Goal: Task Accomplishment & Management: Manage account settings

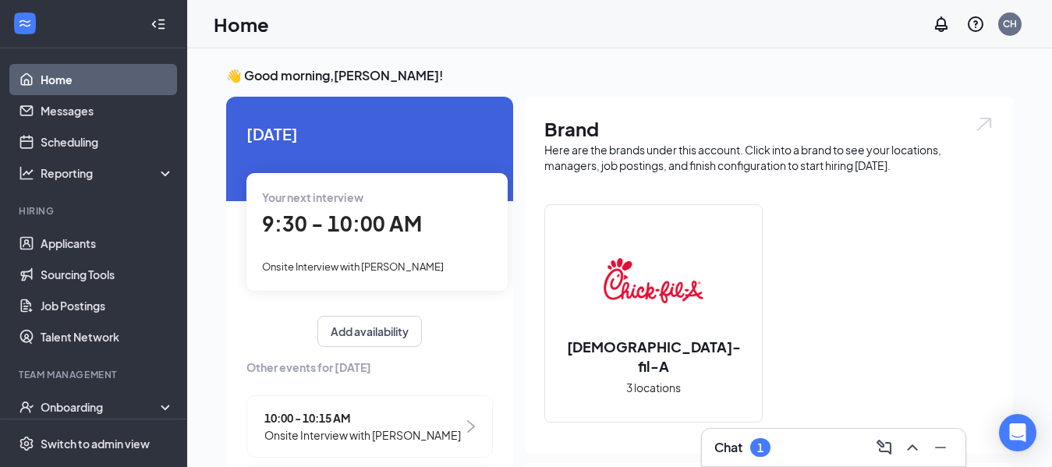
click at [902, 456] on div at bounding box center [911, 447] width 28 height 25
click at [913, 448] on icon "ChevronUp" at bounding box center [912, 447] width 19 height 19
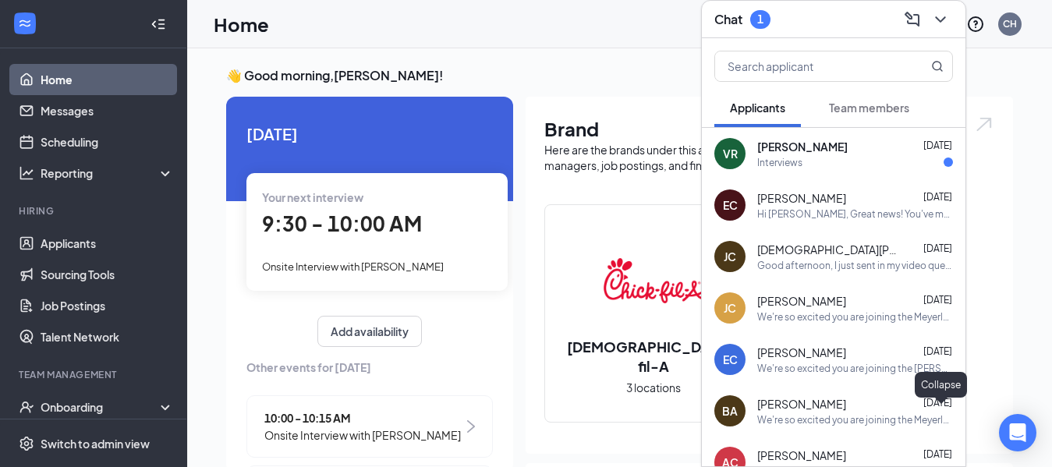
click at [829, 152] on div "Vincent reyes Aug 24" at bounding box center [856, 147] width 196 height 16
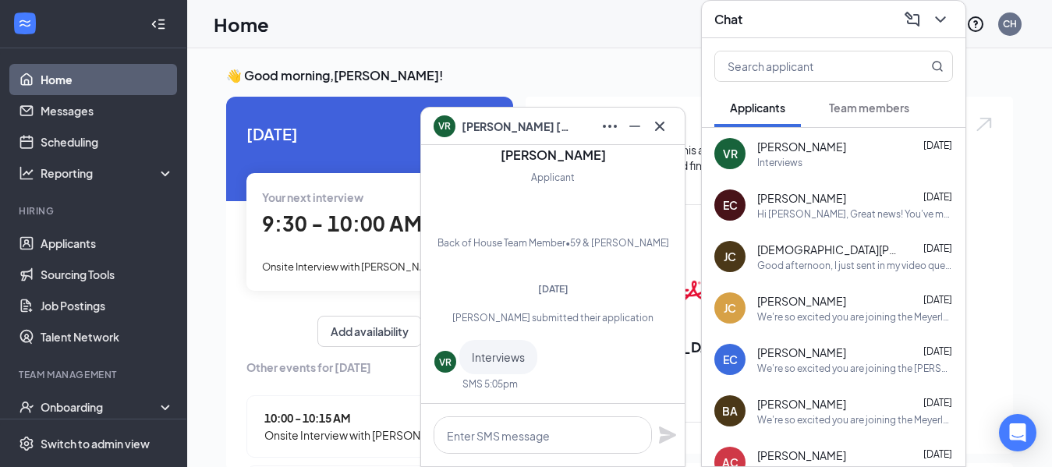
click at [665, 133] on icon "Cross" at bounding box center [660, 126] width 19 height 19
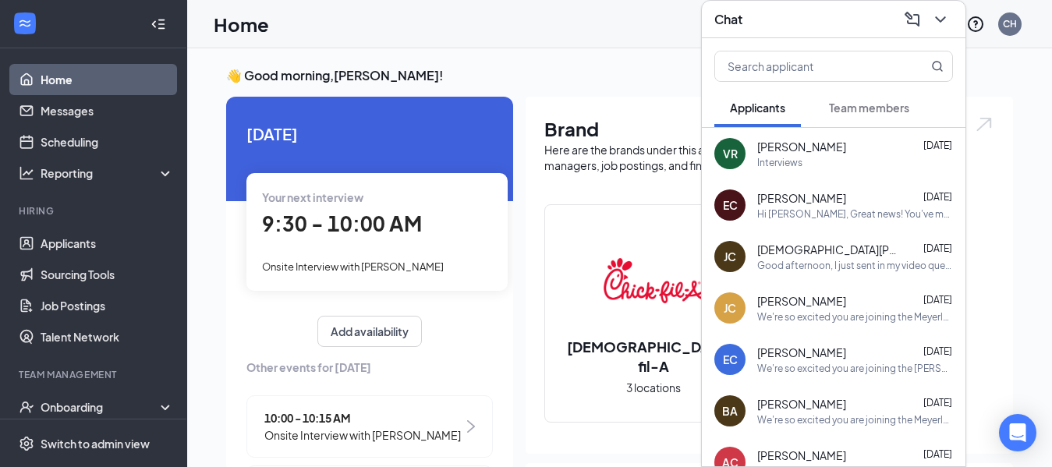
click at [940, 19] on icon "ChevronDown" at bounding box center [941, 19] width 19 height 19
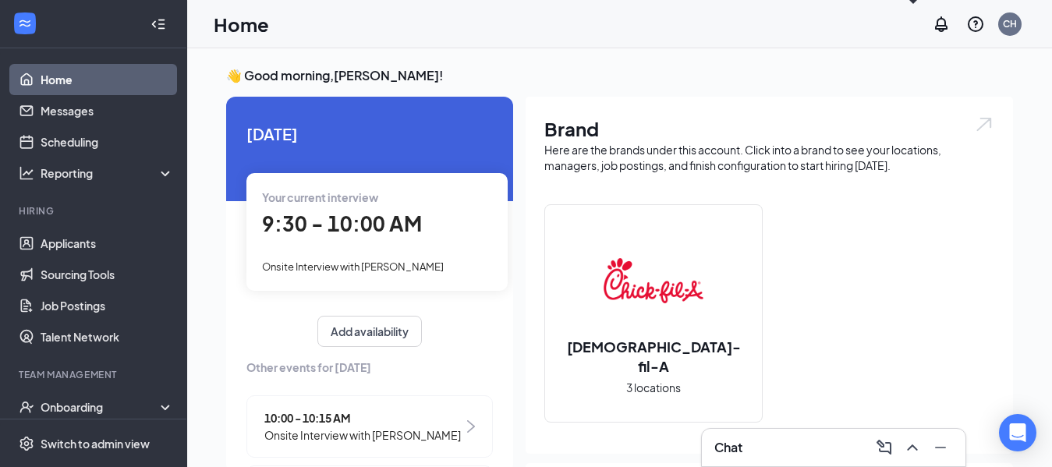
click at [406, 267] on span "Onsite Interview with [PERSON_NAME]" at bounding box center [353, 267] width 182 height 12
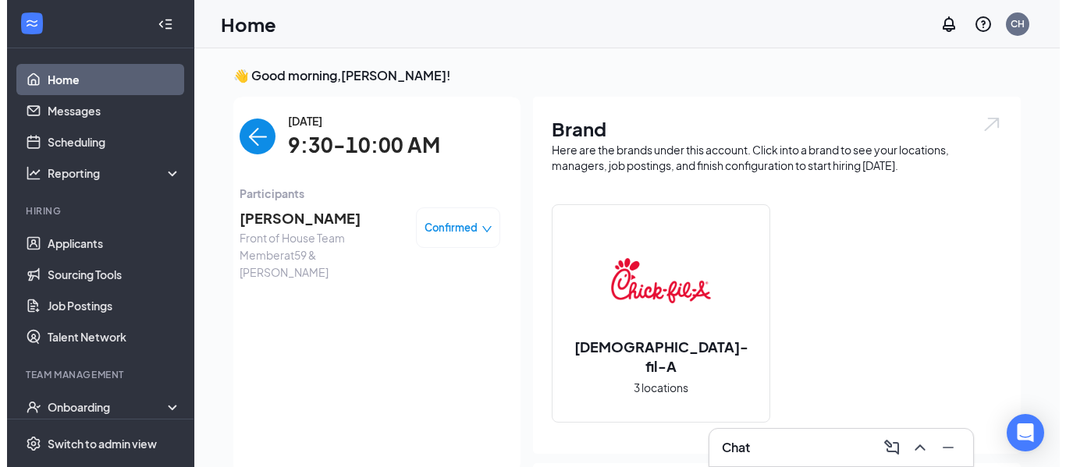
scroll to position [6, 0]
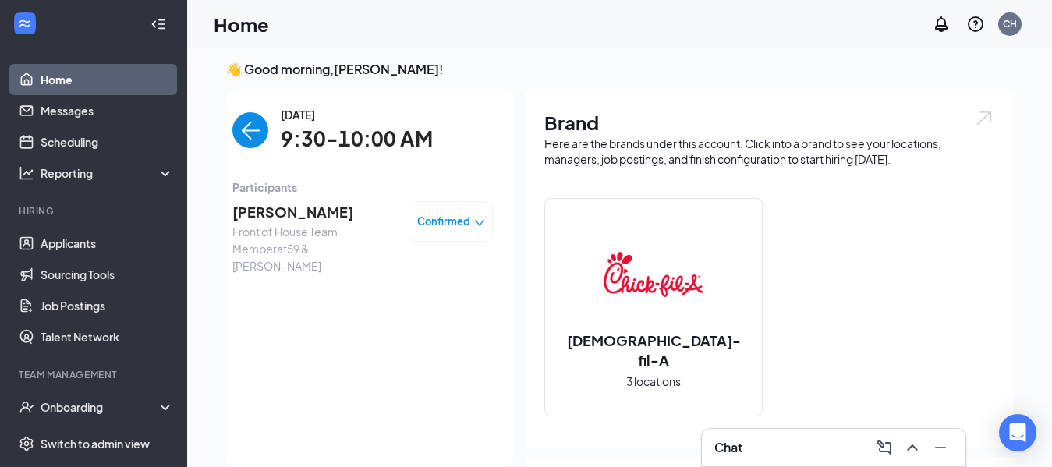
click at [296, 215] on span "Graham Britton" at bounding box center [314, 212] width 164 height 22
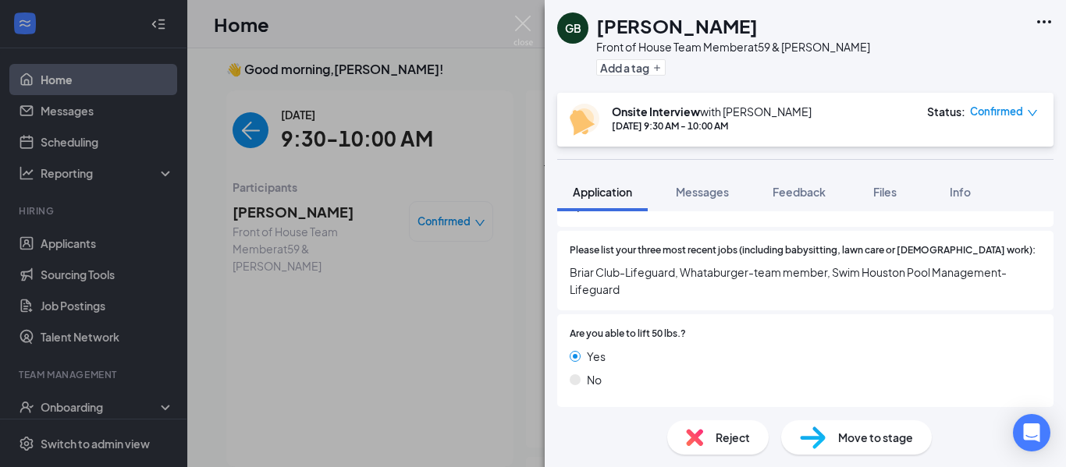
scroll to position [492, 0]
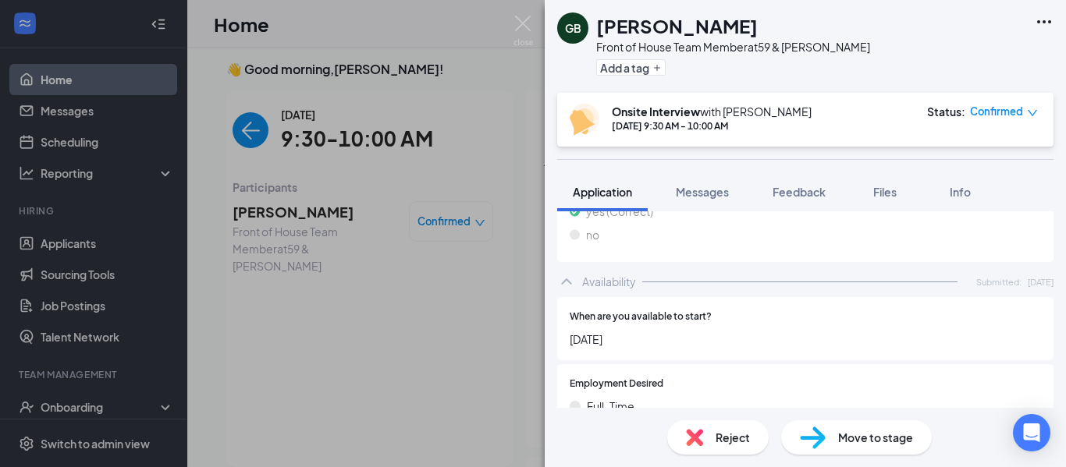
click at [949, 409] on div "Reject Move to stage" at bounding box center [805, 437] width 521 height 59
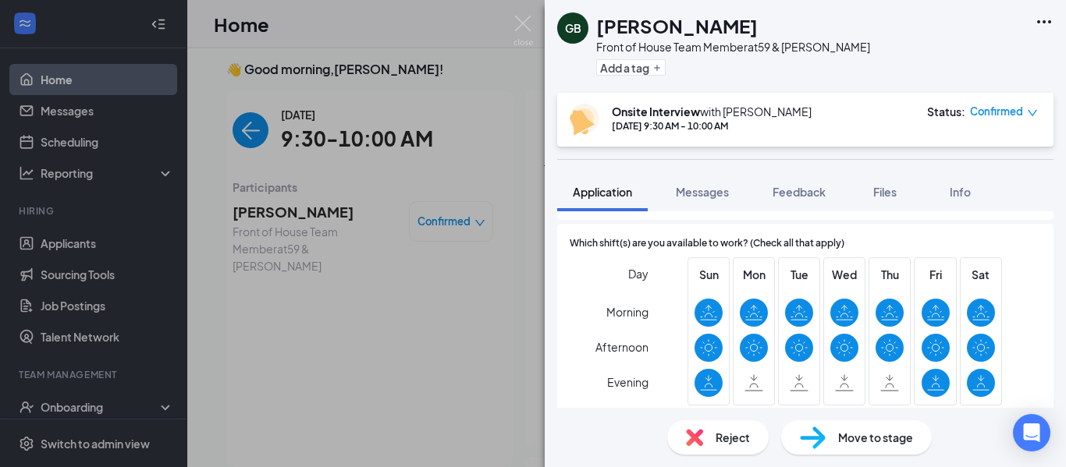
scroll to position [1094, 0]
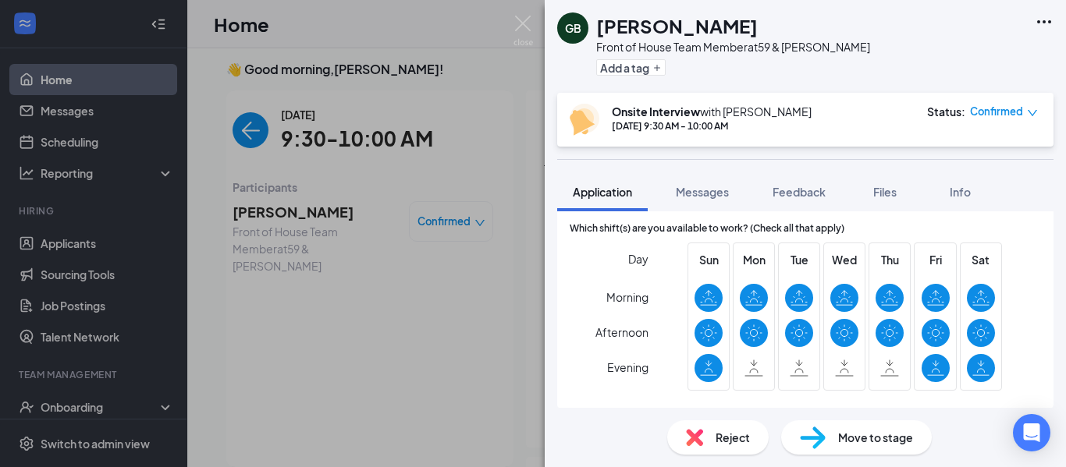
click at [1027, 286] on div "Day Morning Afternoon Evening Sun Mon Tue Wed Thu Fri Sat" at bounding box center [805, 320] width 471 height 154
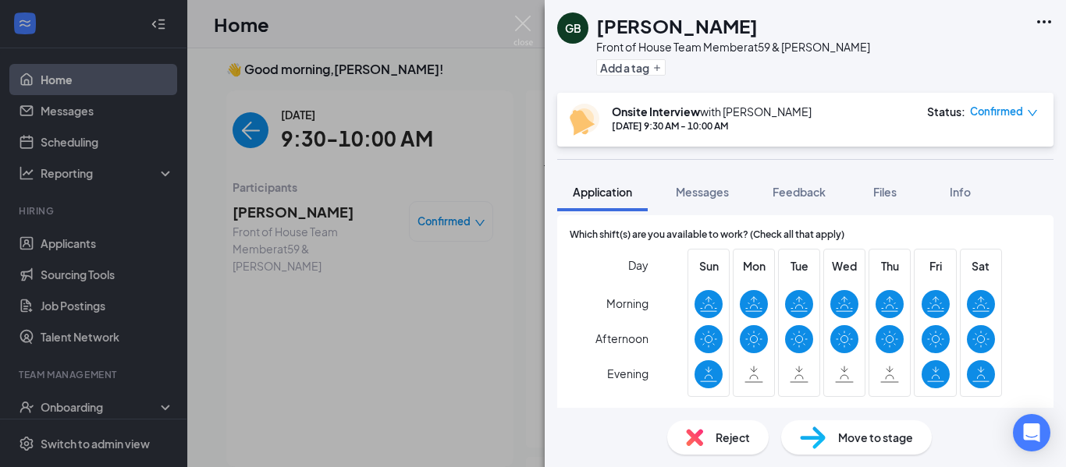
scroll to position [1088, 0]
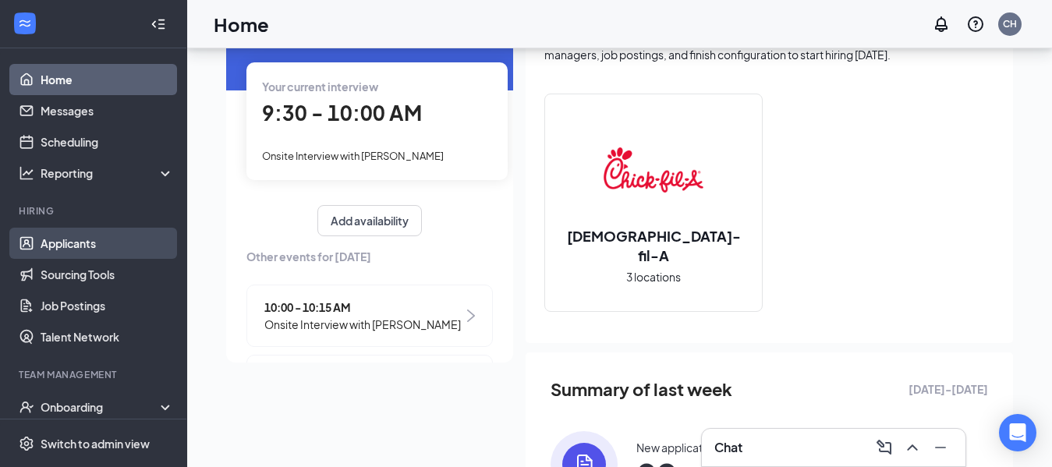
click at [81, 250] on link "Applicants" at bounding box center [107, 243] width 133 height 31
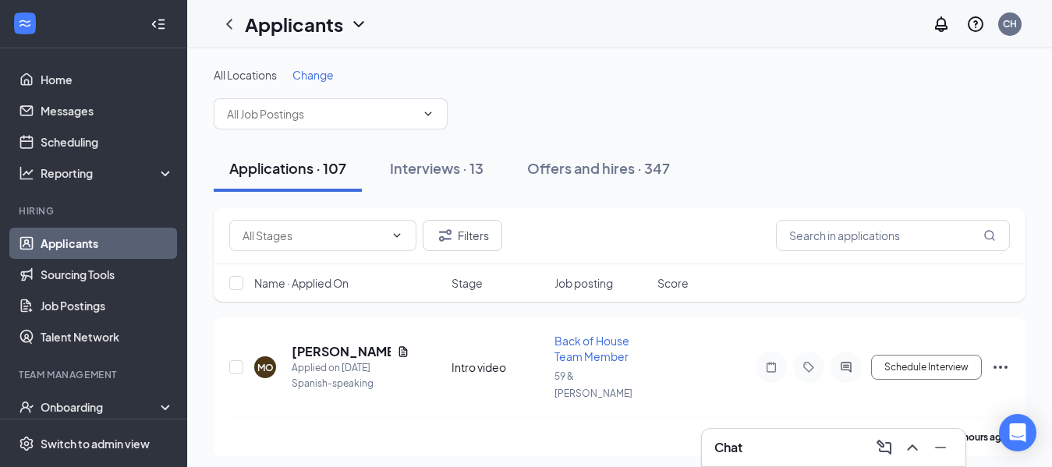
click at [320, 77] on span "Change" at bounding box center [313, 75] width 41 height 14
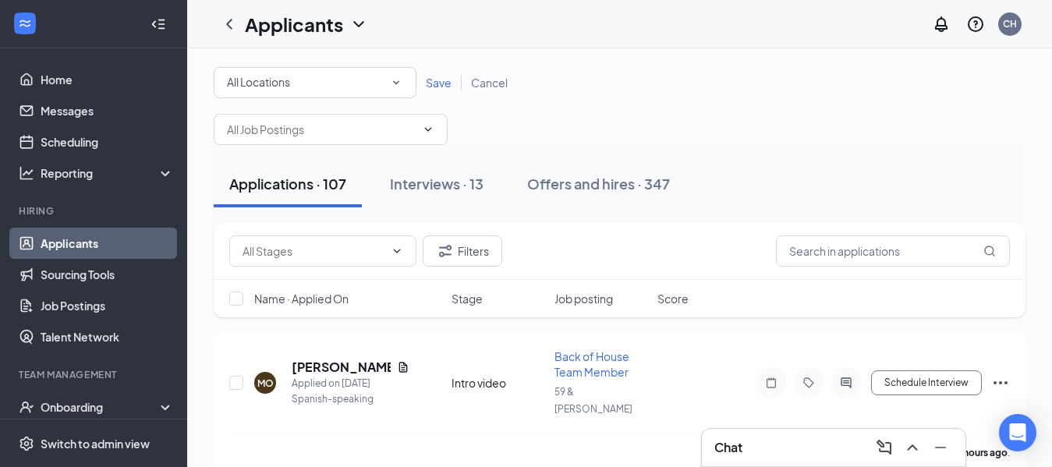
click at [396, 81] on icon "SmallChevronDown" at bounding box center [396, 83] width 14 height 14
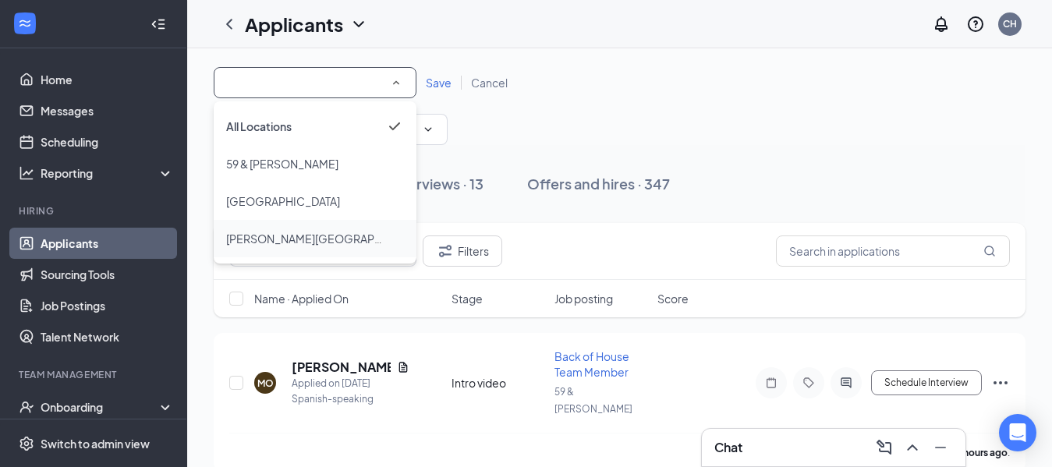
click at [389, 245] on span at bounding box center [396, 238] width 15 height 19
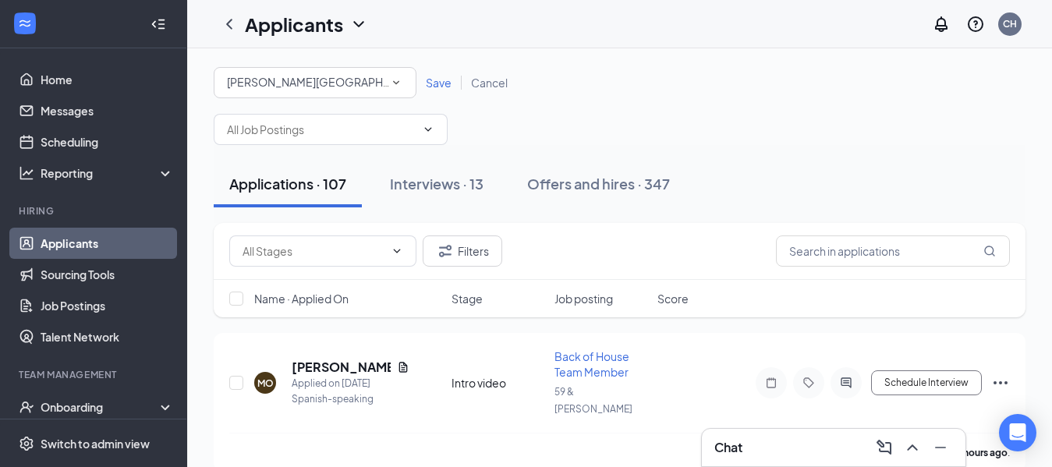
click at [442, 83] on span "Save" at bounding box center [439, 83] width 26 height 14
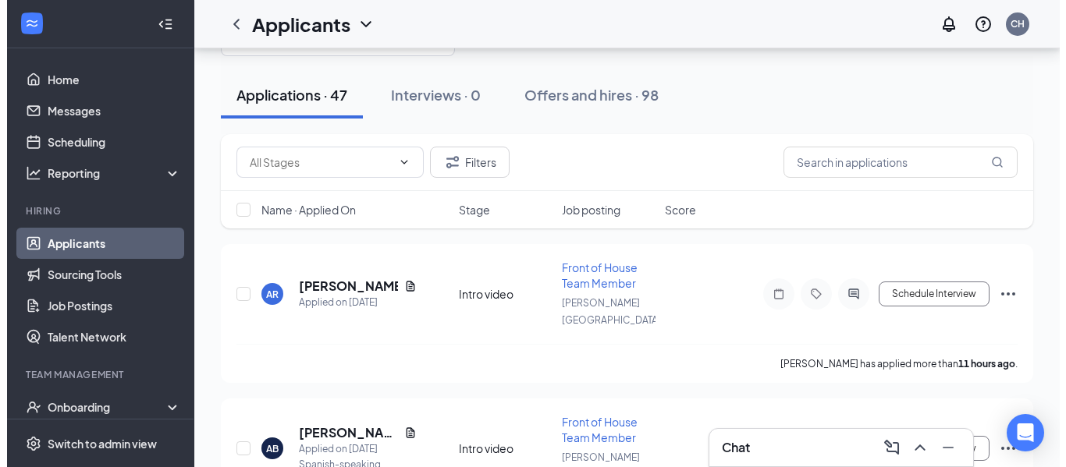
scroll to position [90, 0]
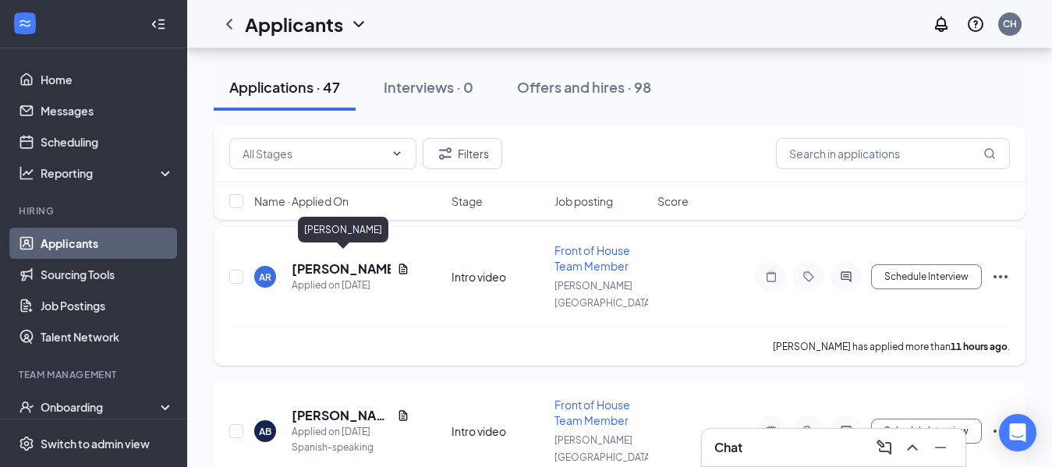
click at [346, 264] on h5 "[PERSON_NAME]" at bounding box center [341, 269] width 99 height 17
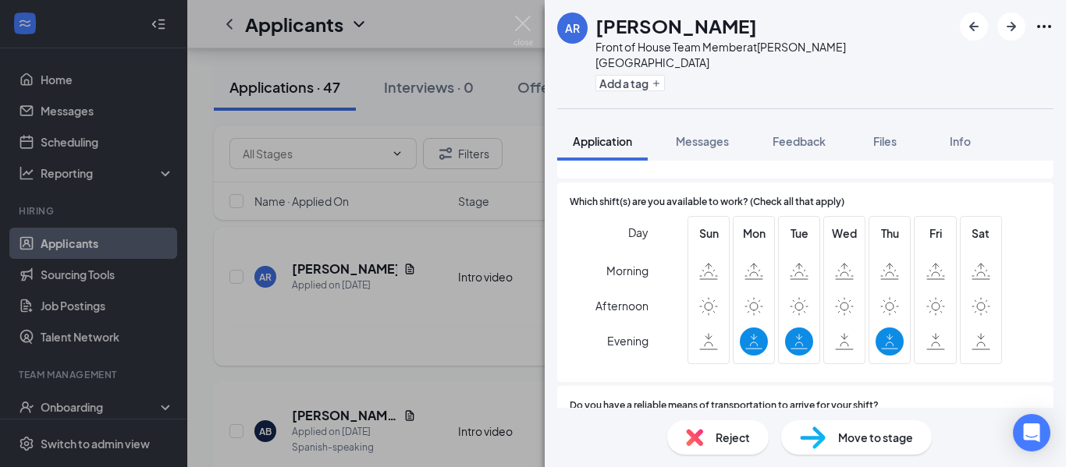
scroll to position [1059, 0]
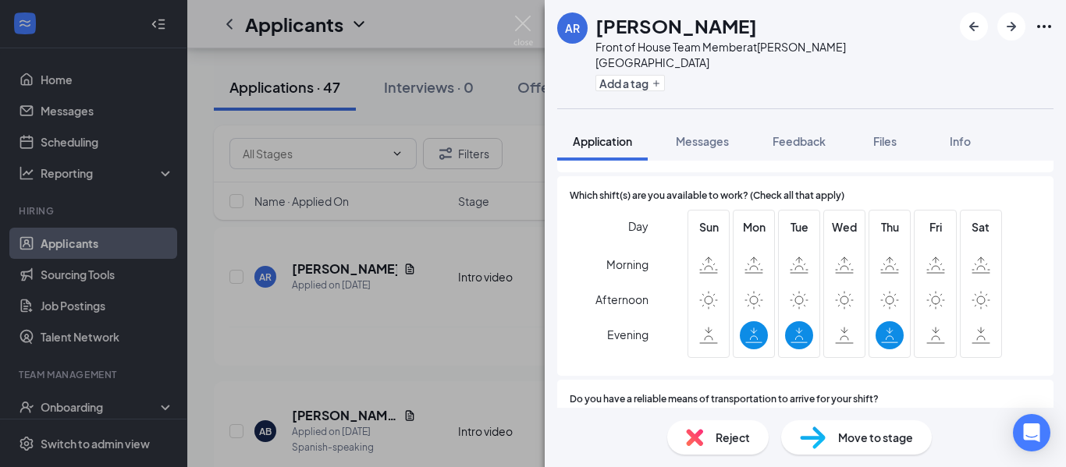
click at [744, 446] on div "Reject" at bounding box center [717, 438] width 101 height 34
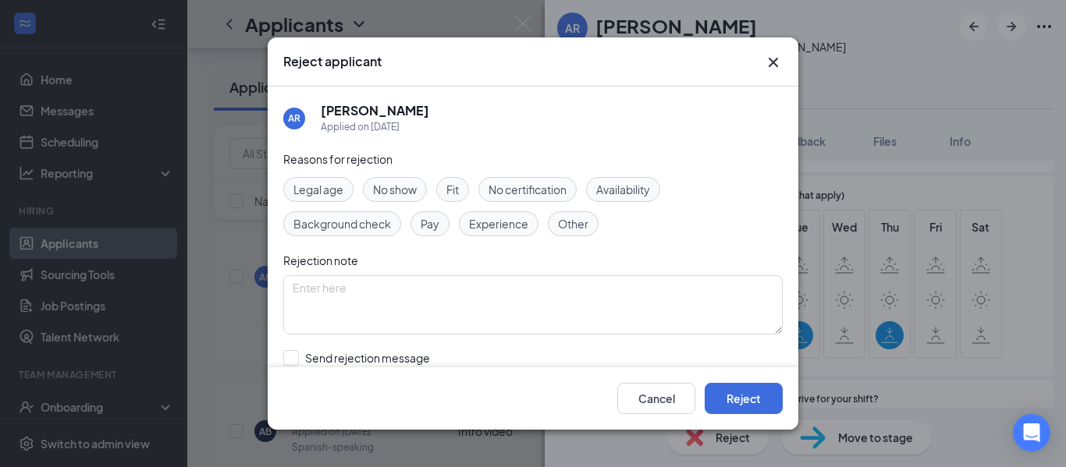
click at [630, 190] on span "Availability" at bounding box center [623, 189] width 54 height 17
click at [573, 227] on span "Other" at bounding box center [573, 223] width 30 height 17
click at [751, 405] on button "Reject" at bounding box center [743, 398] width 78 height 31
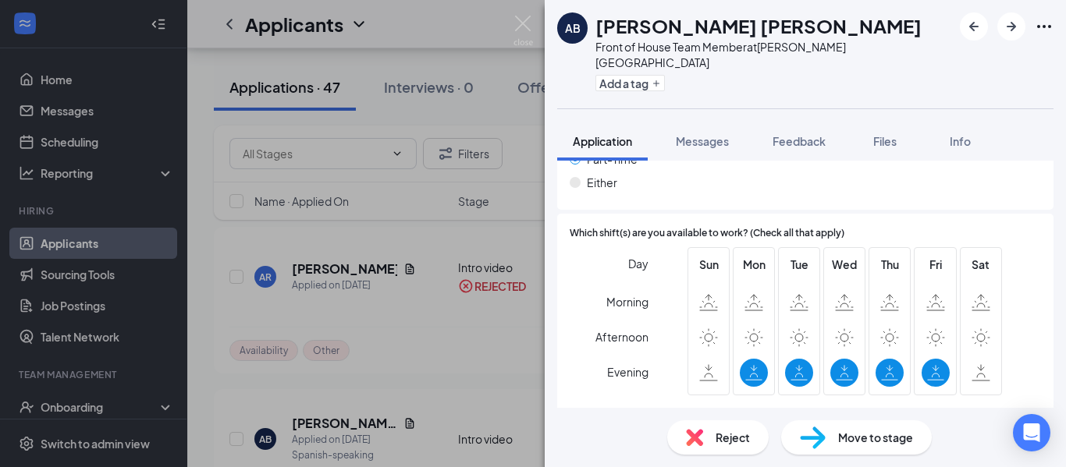
scroll to position [1059, 0]
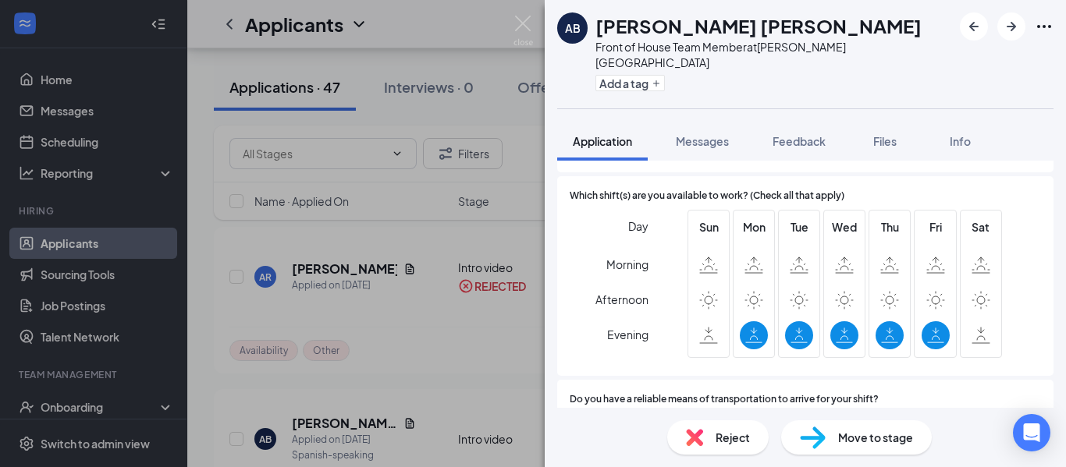
click at [736, 445] on span "Reject" at bounding box center [732, 437] width 34 height 17
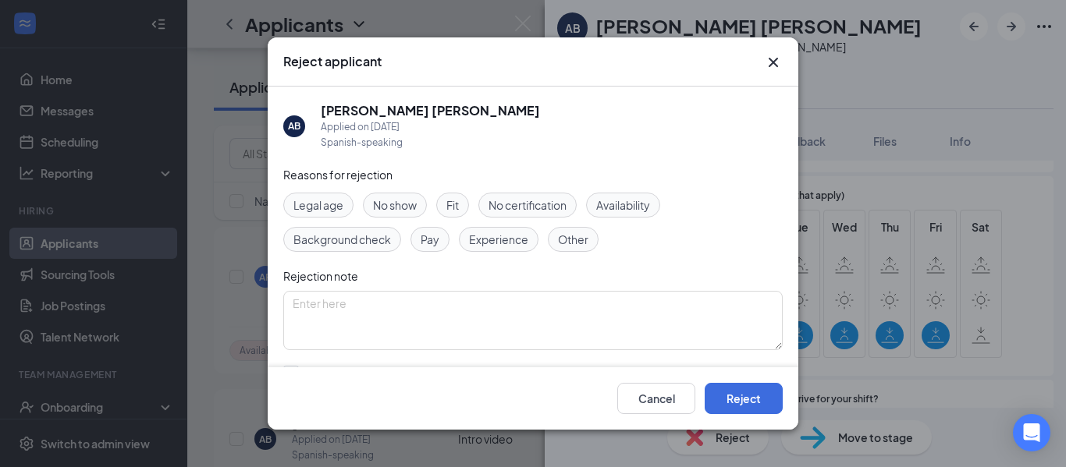
click at [637, 209] on span "Availability" at bounding box center [623, 205] width 54 height 17
click at [756, 399] on button "Reject" at bounding box center [743, 398] width 78 height 31
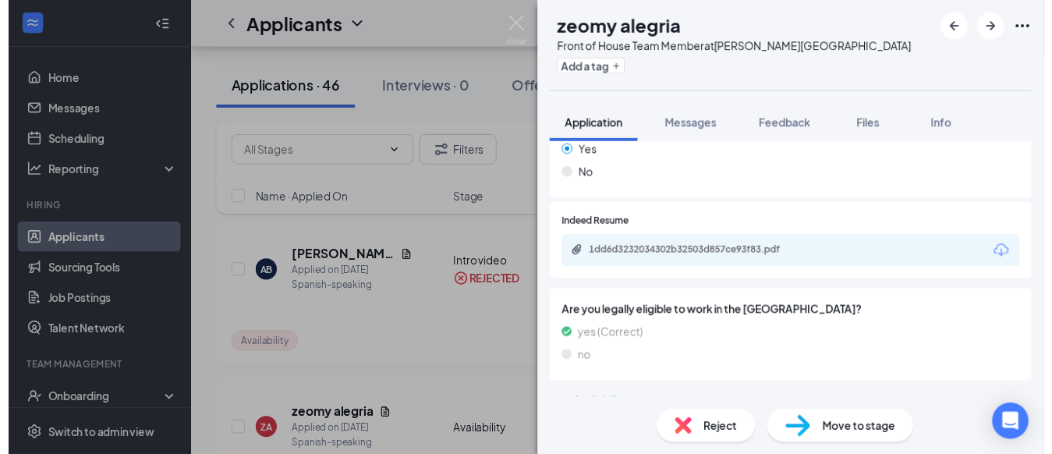
scroll to position [609, 0]
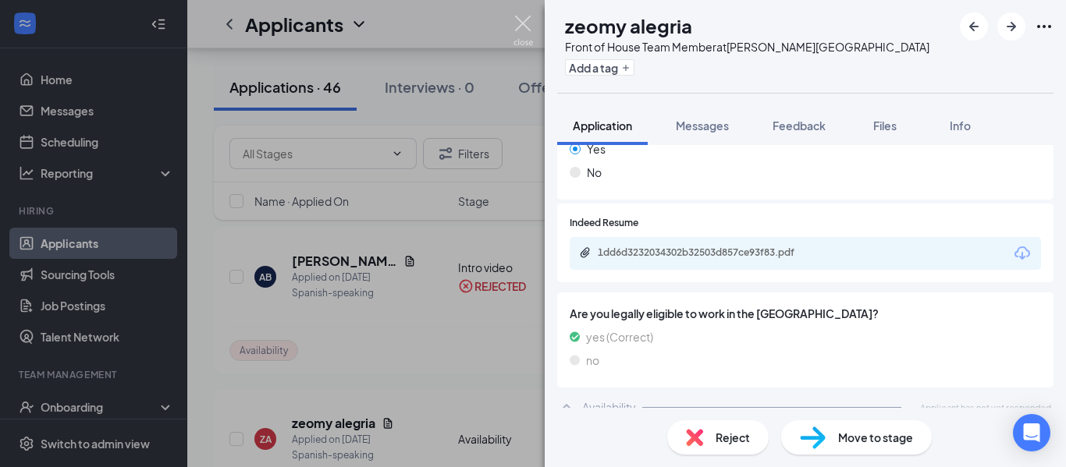
click at [523, 23] on img at bounding box center [523, 31] width 20 height 30
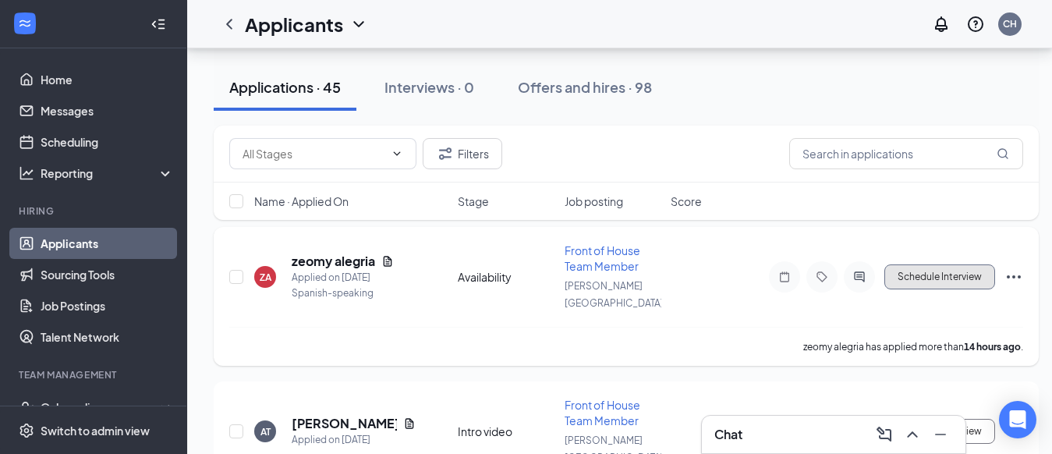
click at [935, 270] on button "Schedule Interview" at bounding box center [940, 276] width 111 height 25
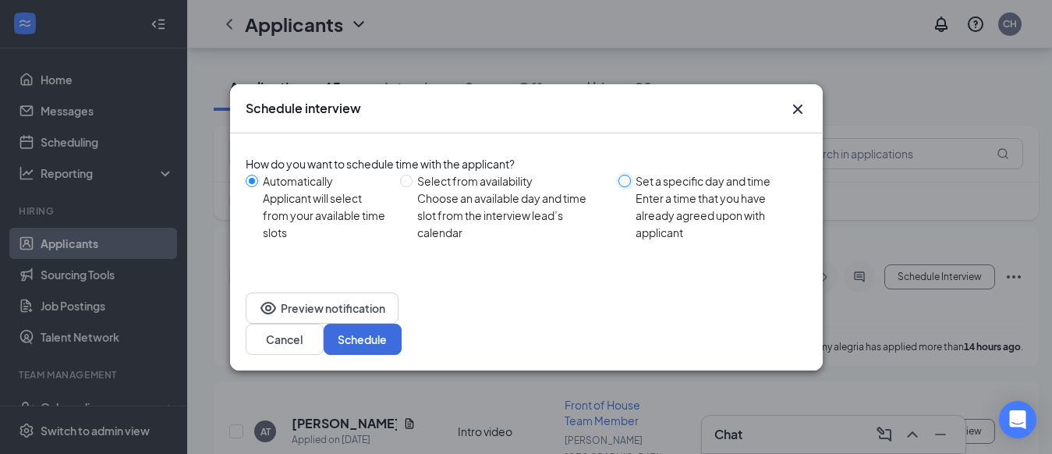
click at [630, 187] on input "Set a specific day and time Enter a time that you have already agreed upon with…" at bounding box center [625, 181] width 12 height 12
radio input "true"
radio input "false"
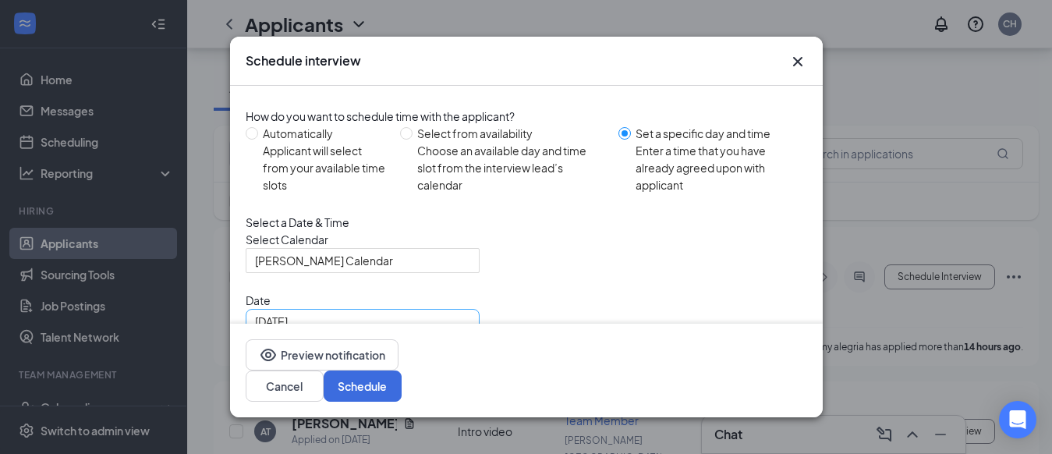
click at [456, 330] on div "[DATE]" at bounding box center [362, 321] width 215 height 17
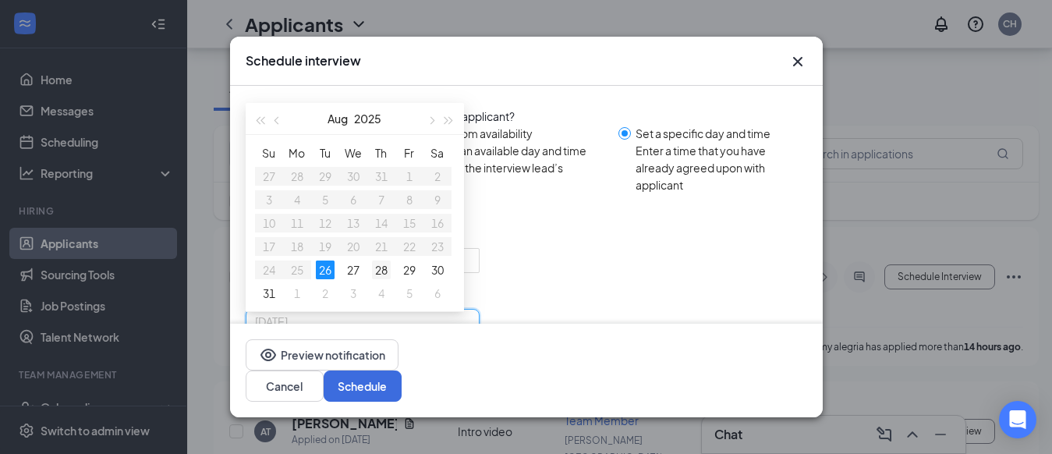
type input "[DATE]"
click at [381, 278] on div "28" at bounding box center [381, 270] width 19 height 19
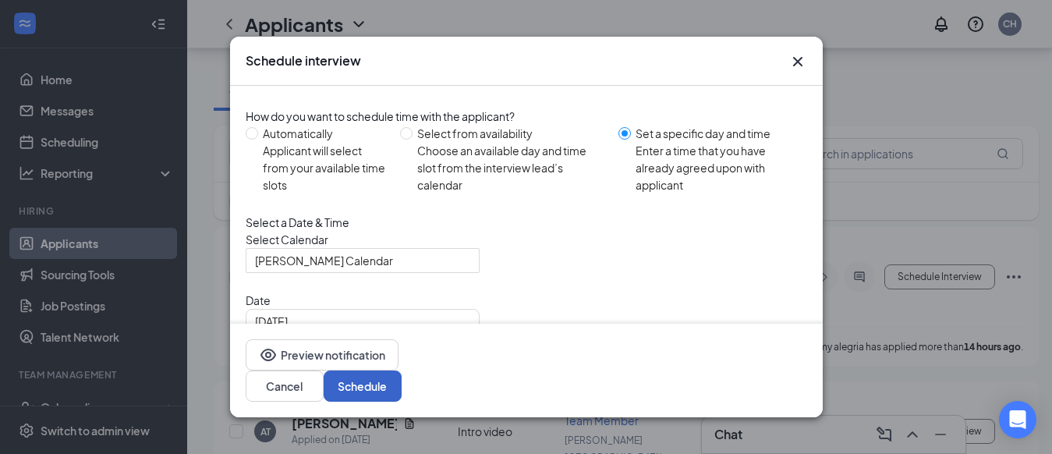
click at [402, 389] on button "Schedule" at bounding box center [363, 386] width 78 height 31
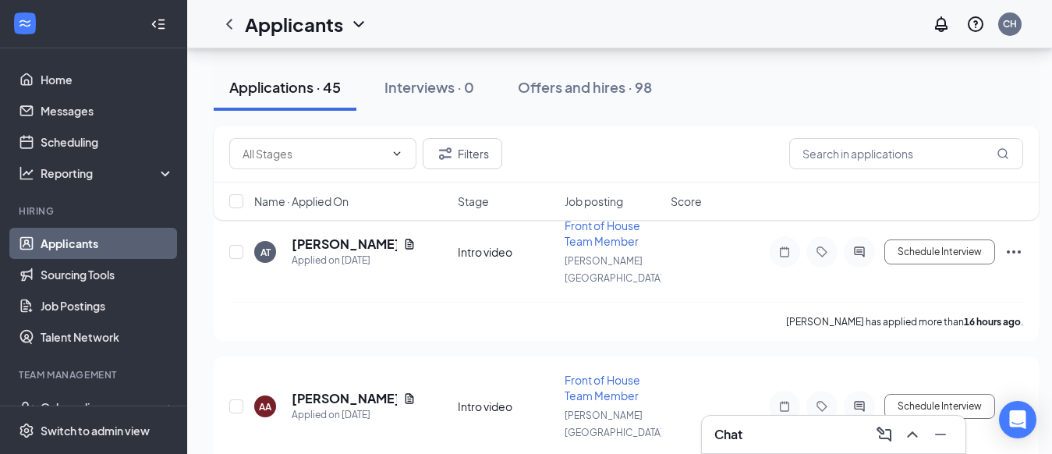
scroll to position [118, 4]
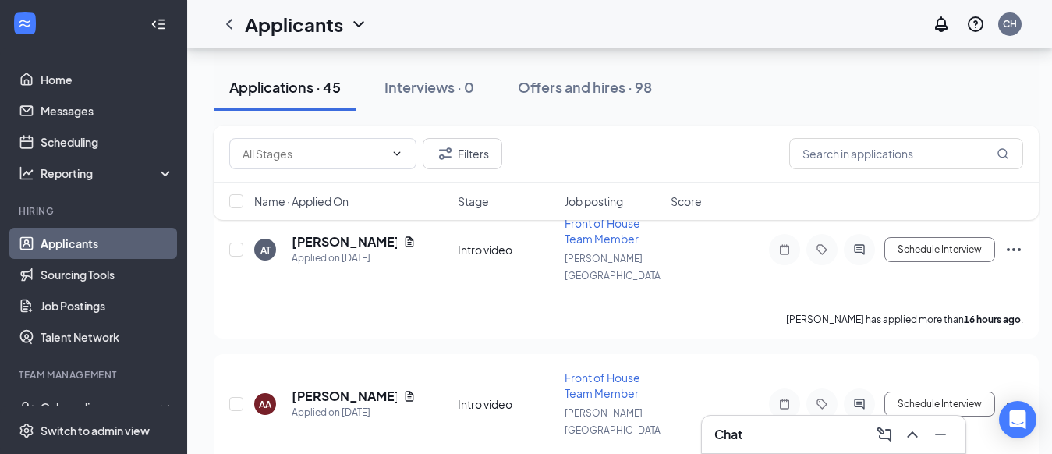
click at [346, 232] on div "Filters Name · Applied On Stage Job posting Score" at bounding box center [626, 181] width 825 height 110
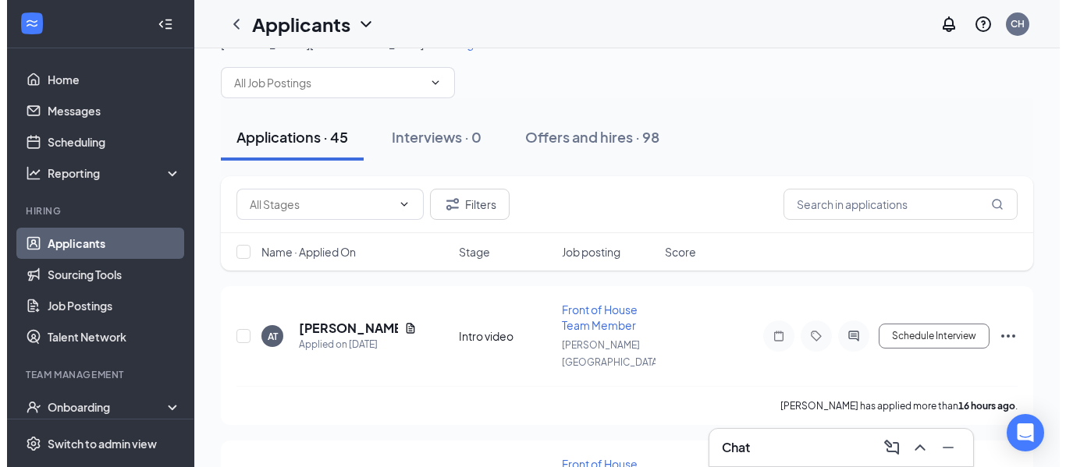
scroll to position [30, 0]
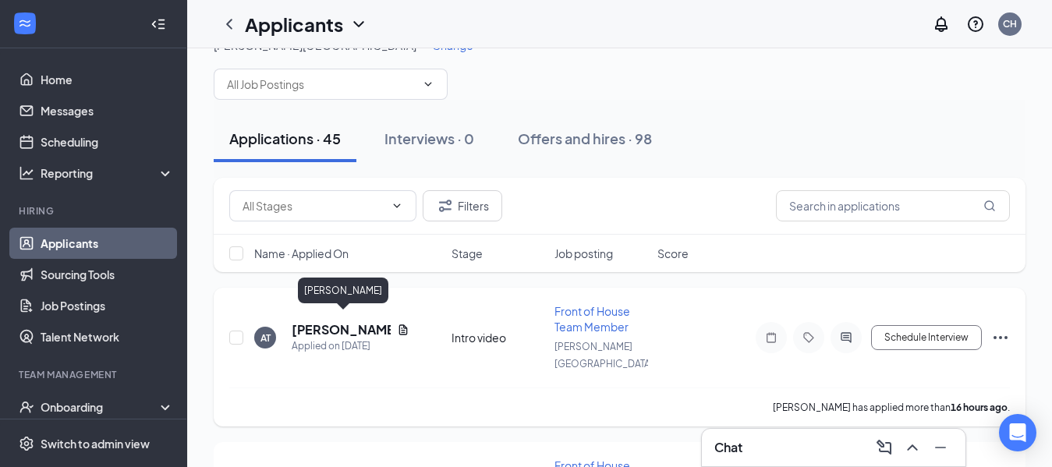
click at [342, 325] on h5 "[PERSON_NAME]" at bounding box center [341, 329] width 99 height 17
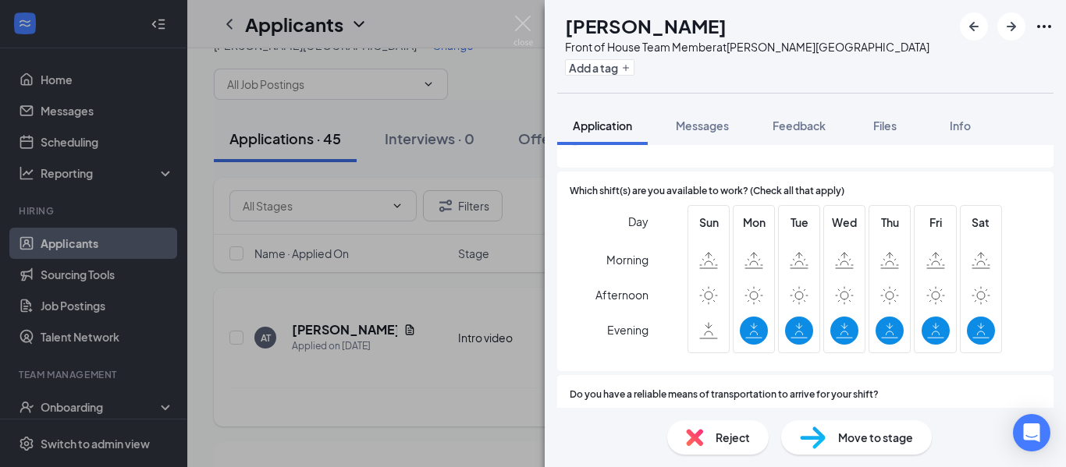
scroll to position [1139, 0]
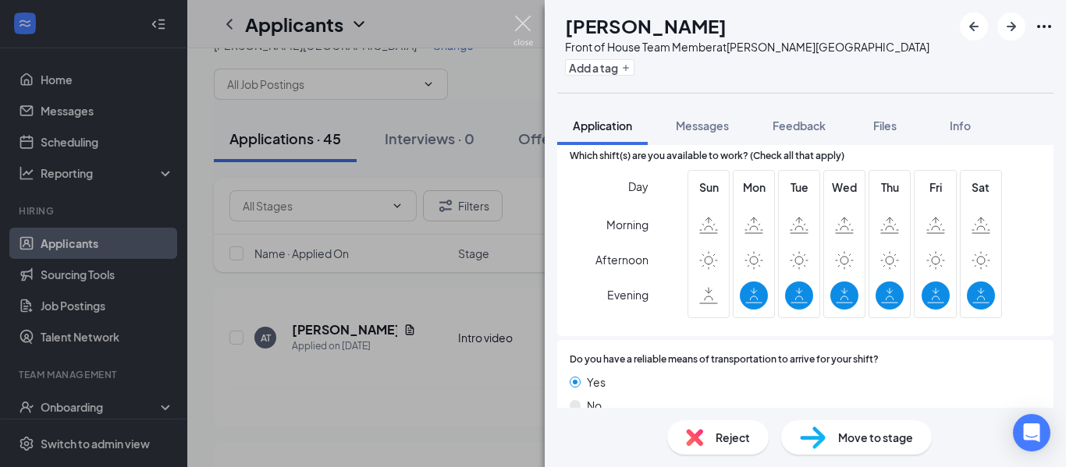
click at [524, 21] on img at bounding box center [523, 31] width 20 height 30
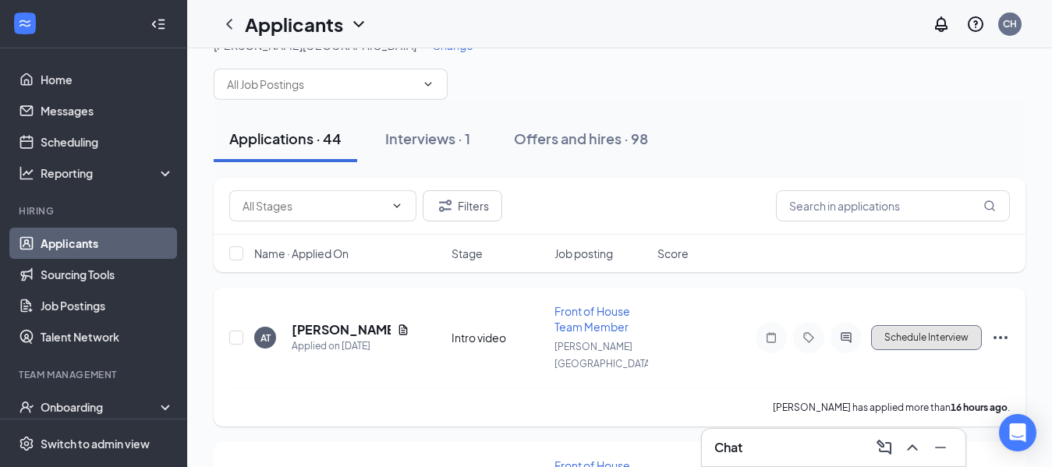
click at [947, 325] on button "Schedule Interview" at bounding box center [926, 337] width 111 height 25
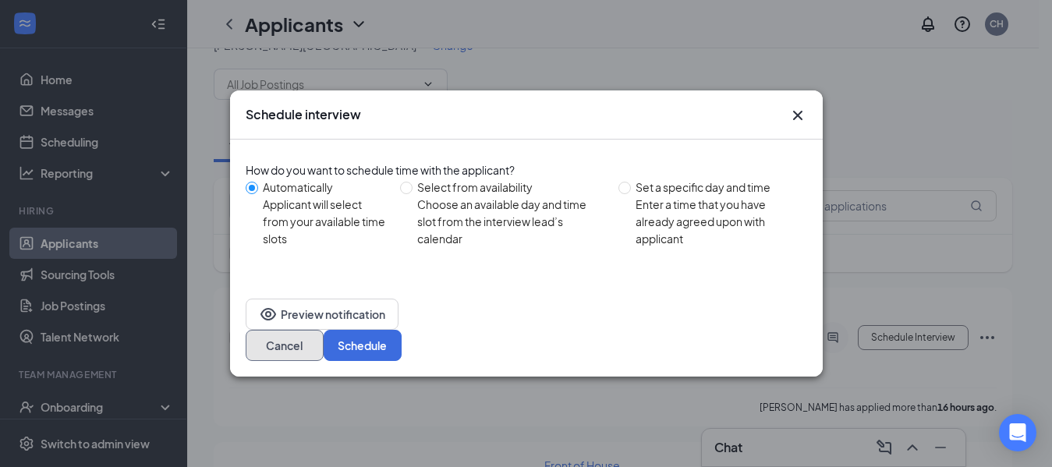
click at [324, 334] on button "Cancel" at bounding box center [285, 345] width 78 height 31
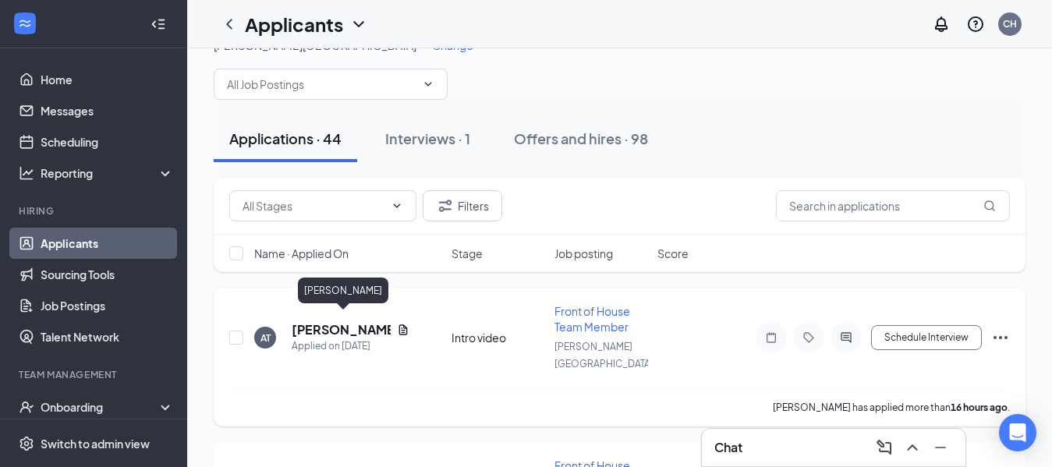
click at [361, 325] on h5 "[PERSON_NAME]" at bounding box center [341, 329] width 99 height 17
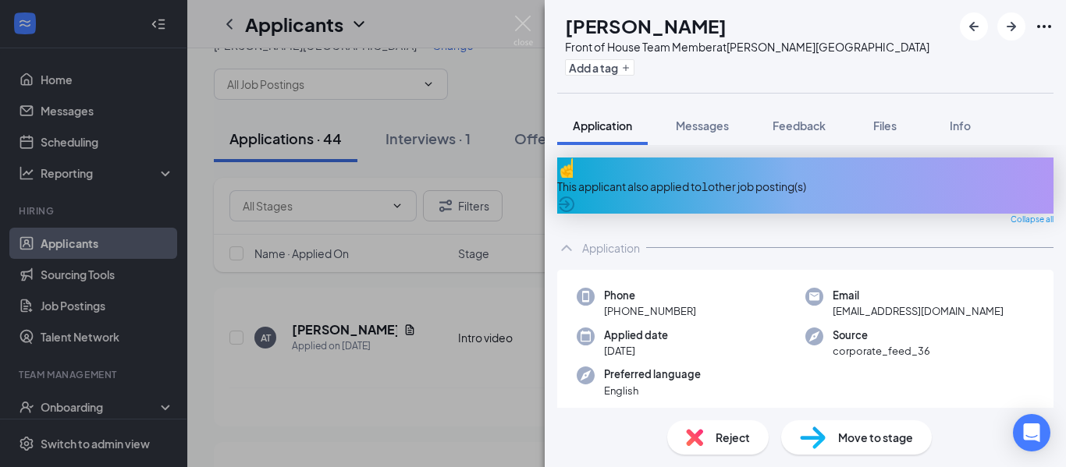
click at [733, 436] on span "Reject" at bounding box center [732, 437] width 34 height 17
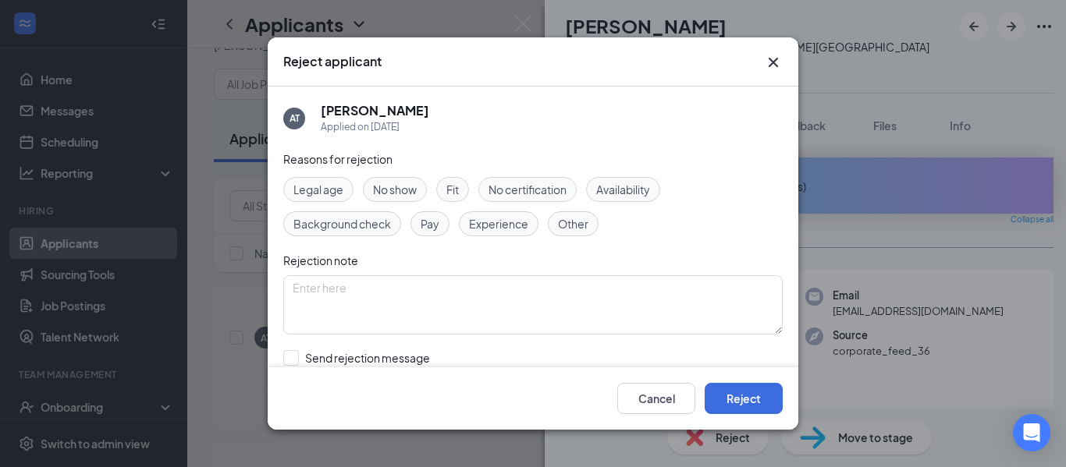
click at [574, 219] on span "Other" at bounding box center [573, 223] width 30 height 17
click at [740, 389] on button "Reject" at bounding box center [743, 398] width 78 height 31
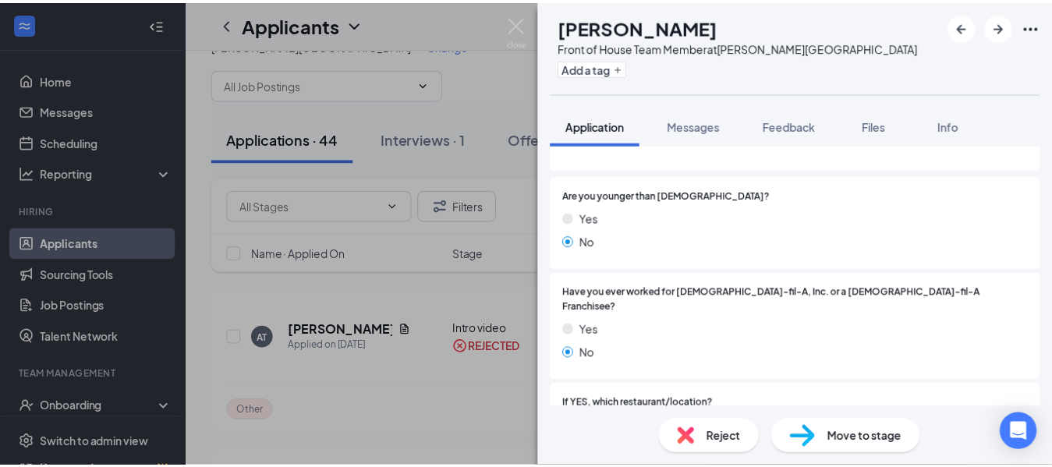
scroll to position [193, 0]
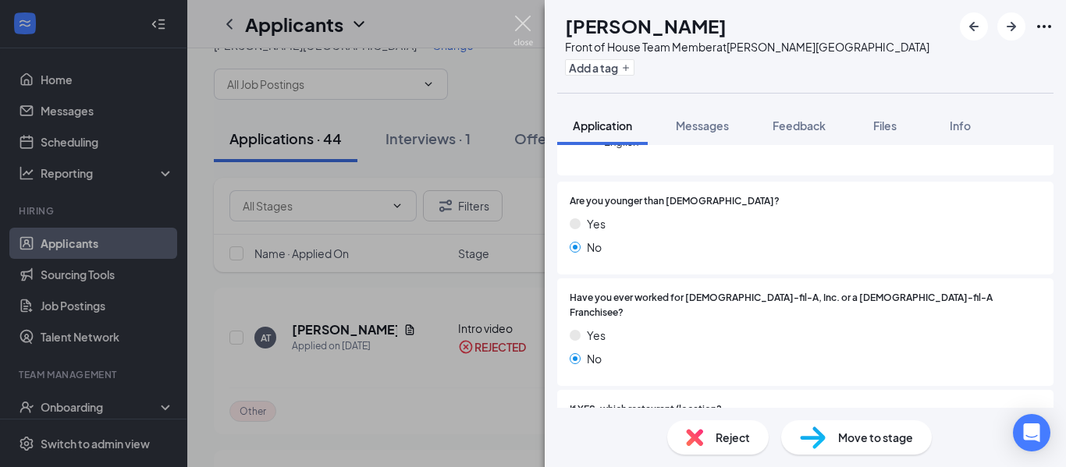
click at [519, 25] on img at bounding box center [523, 31] width 20 height 30
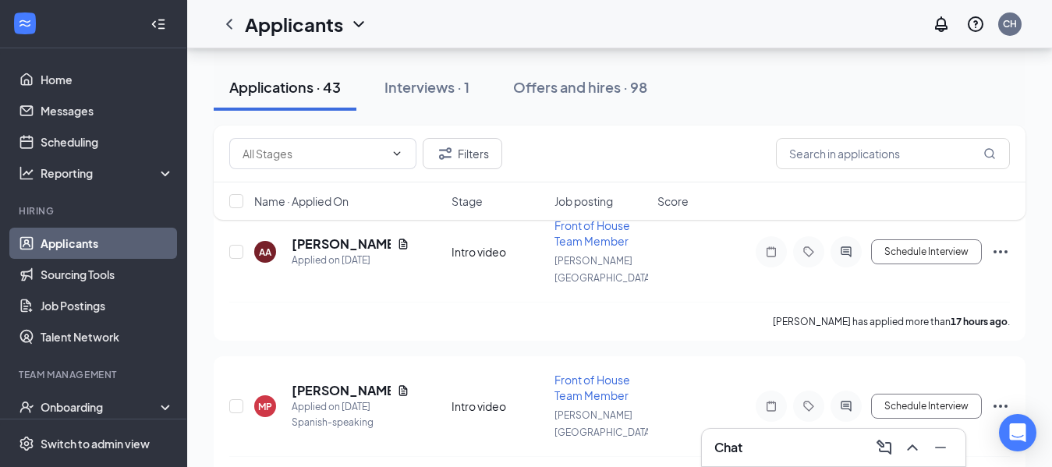
scroll to position [94, 0]
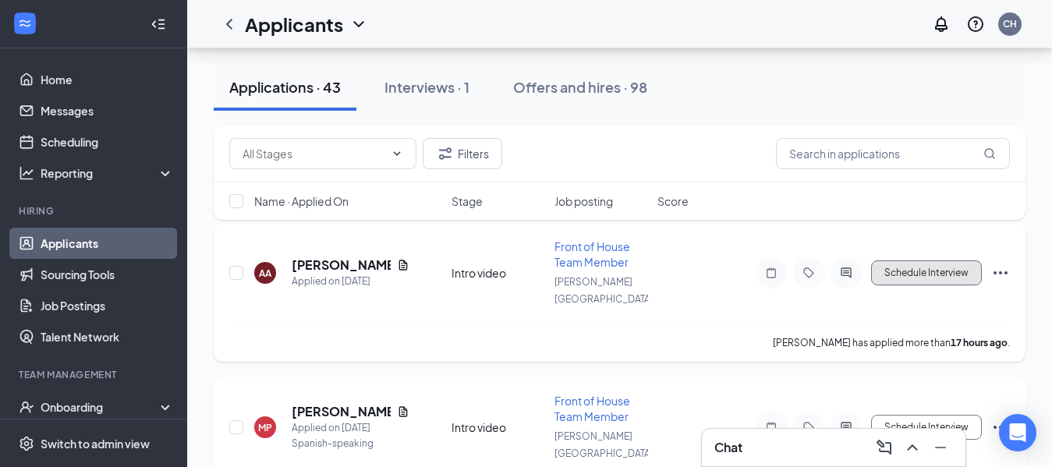
click at [910, 263] on button "Schedule Interview" at bounding box center [926, 273] width 111 height 25
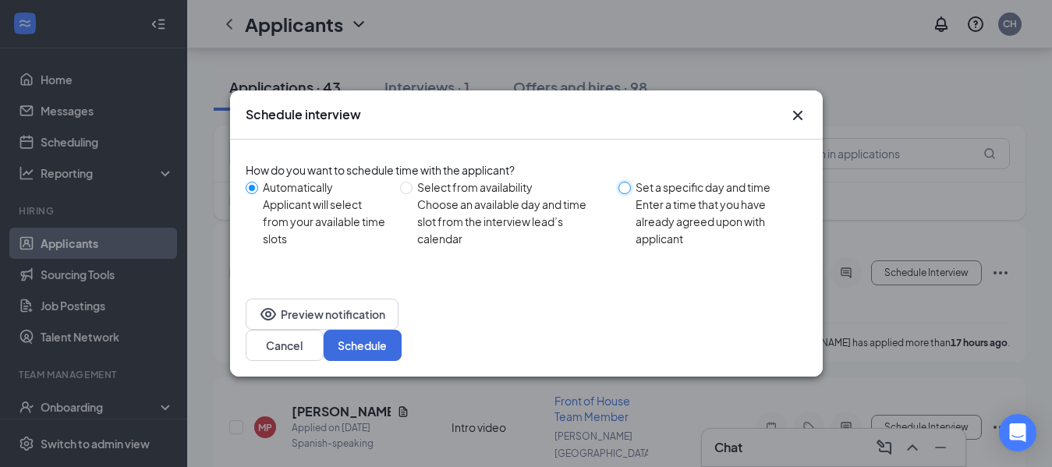
click at [629, 194] on input "Set a specific day and time Enter a time that you have already agreed upon with…" at bounding box center [625, 188] width 12 height 12
radio input "true"
radio input "false"
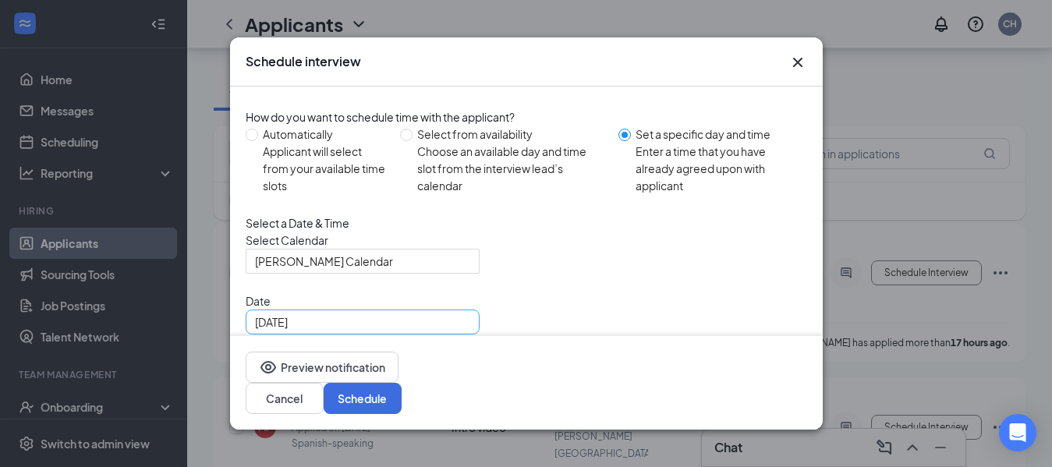
click at [458, 331] on div "[DATE]" at bounding box center [362, 322] width 215 height 17
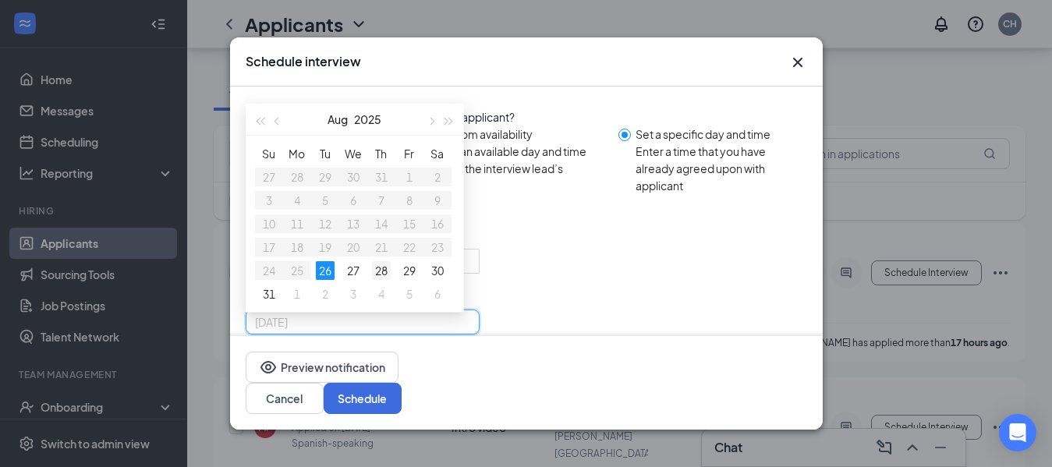
type input "[DATE]"
click at [385, 280] on div "28" at bounding box center [381, 270] width 19 height 19
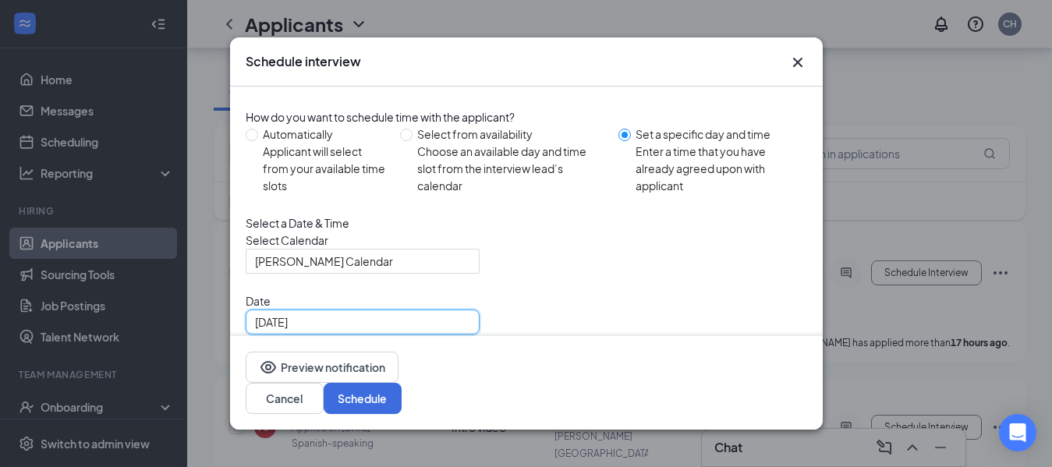
click at [346, 371] on span "10:00 AM" at bounding box center [300, 382] width 90 height 23
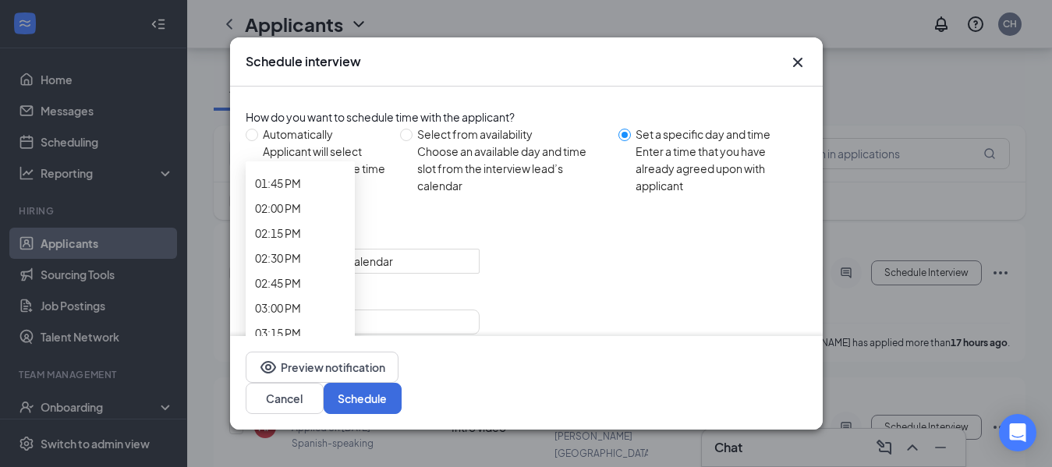
scroll to position [1429, 0]
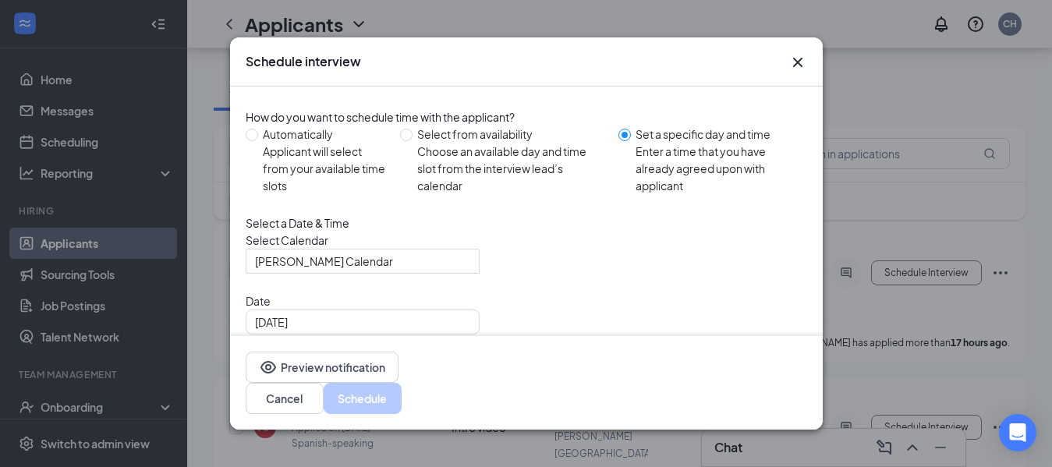
scroll to position [1345, 0]
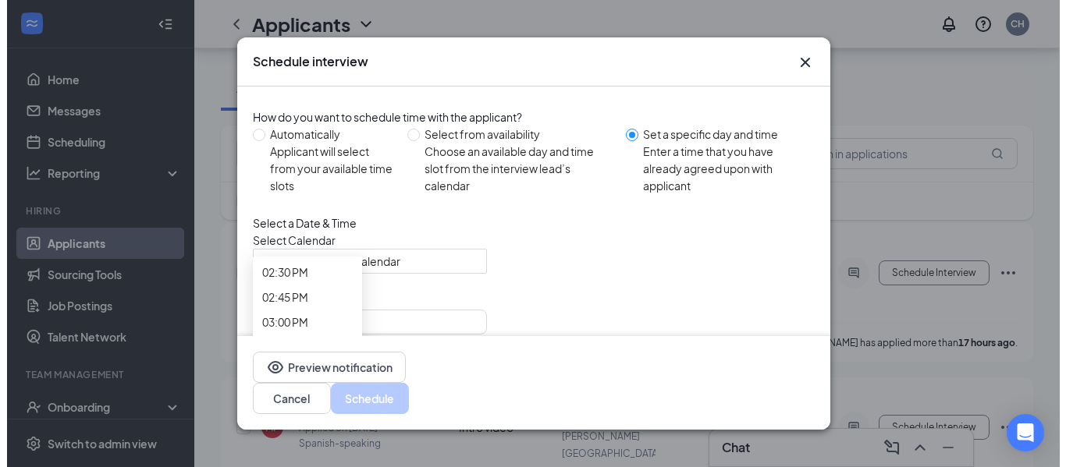
scroll to position [1501, 0]
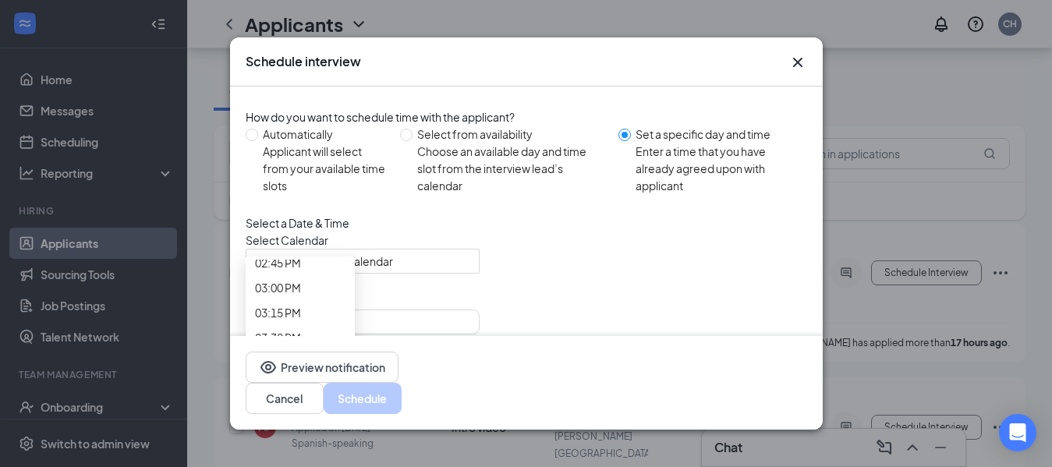
click at [402, 393] on button "Schedule" at bounding box center [363, 398] width 78 height 31
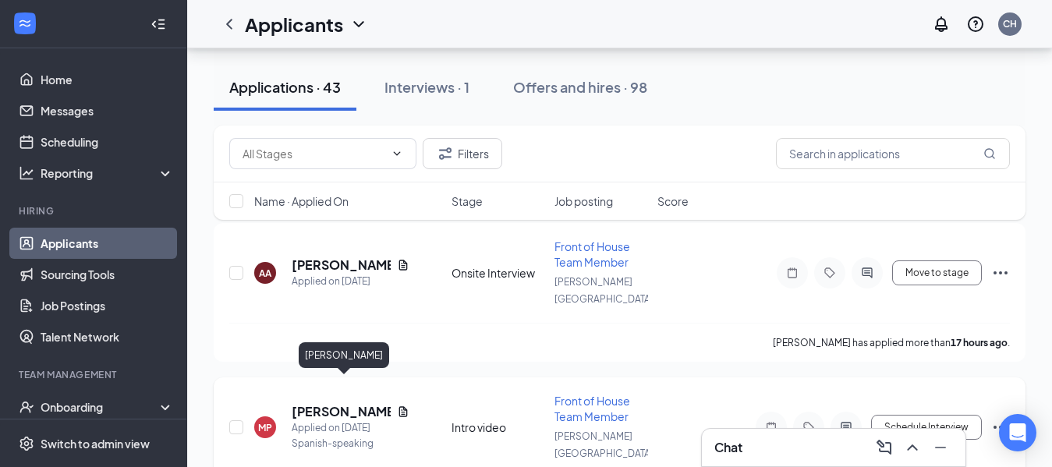
click at [378, 403] on h5 "[PERSON_NAME]" at bounding box center [341, 411] width 99 height 17
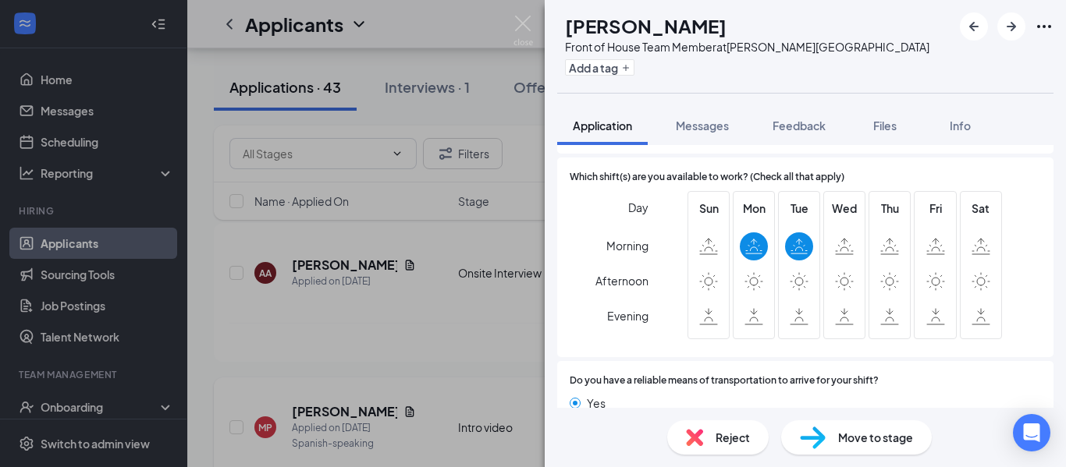
scroll to position [1063, 0]
click at [745, 450] on div "Reject" at bounding box center [717, 438] width 101 height 34
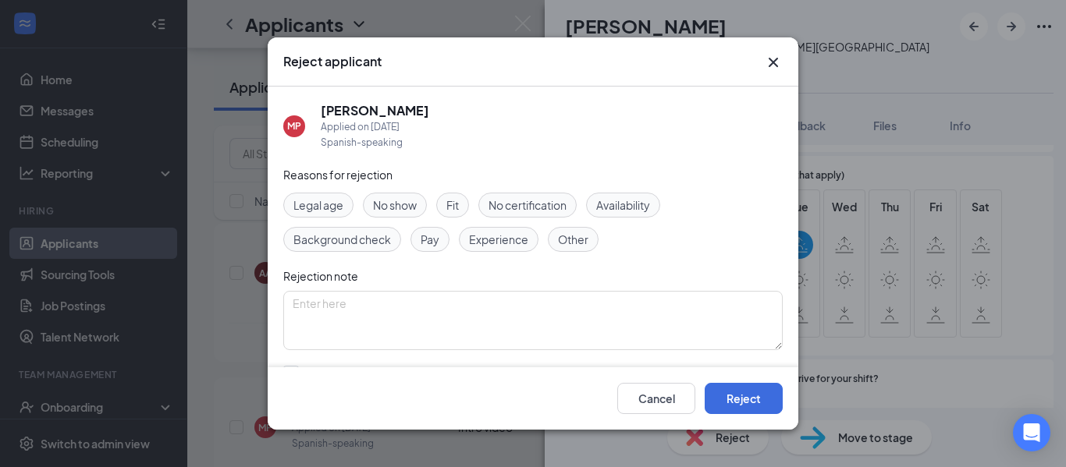
click at [637, 202] on span "Availability" at bounding box center [623, 205] width 54 height 17
click at [754, 402] on button "Reject" at bounding box center [743, 398] width 78 height 31
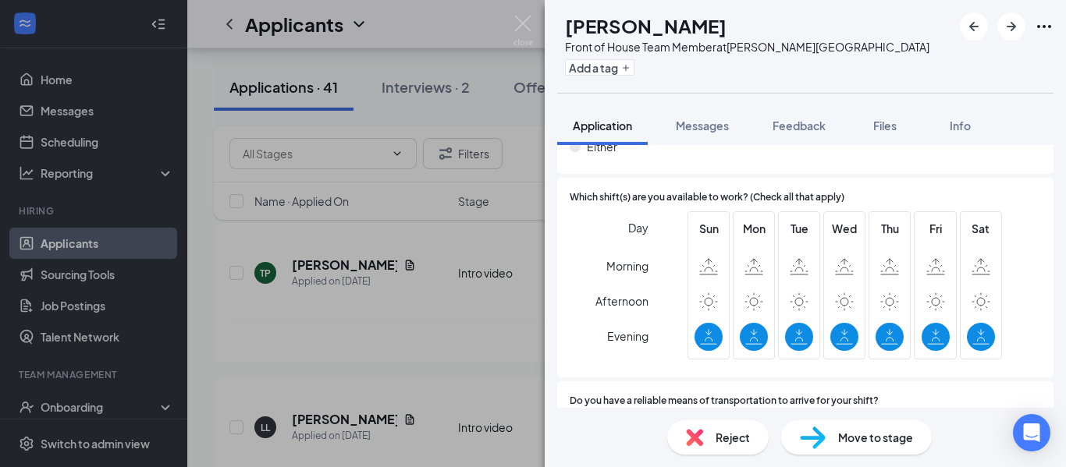
scroll to position [1050, 0]
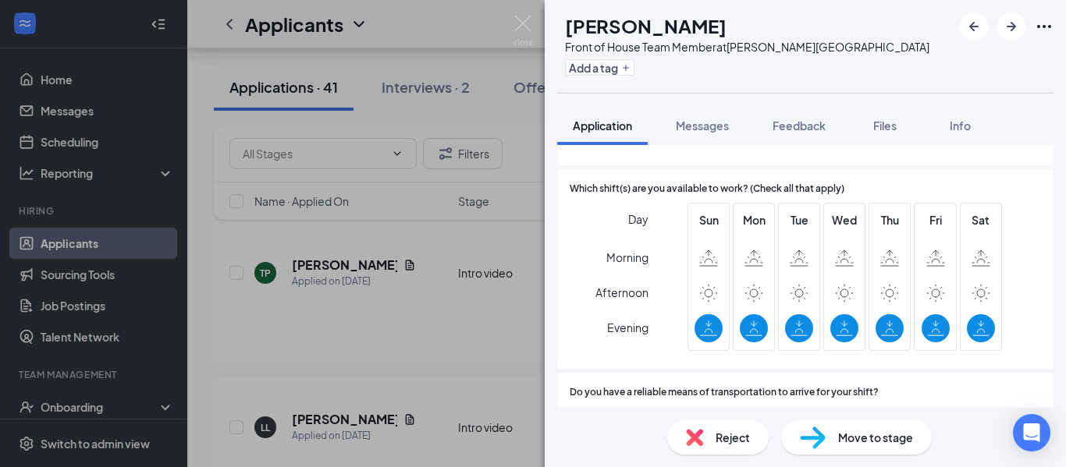
click at [734, 449] on div "Reject" at bounding box center [717, 438] width 101 height 34
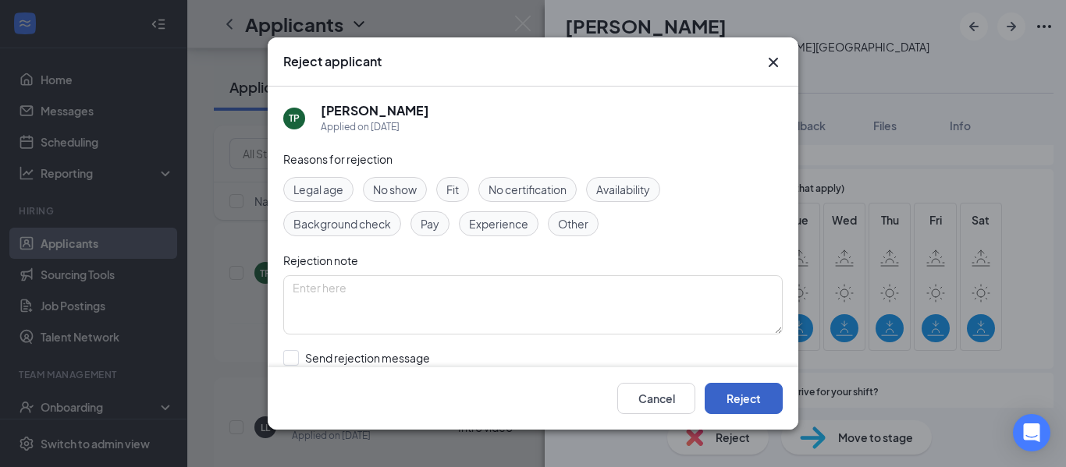
click at [758, 403] on button "Reject" at bounding box center [743, 398] width 78 height 31
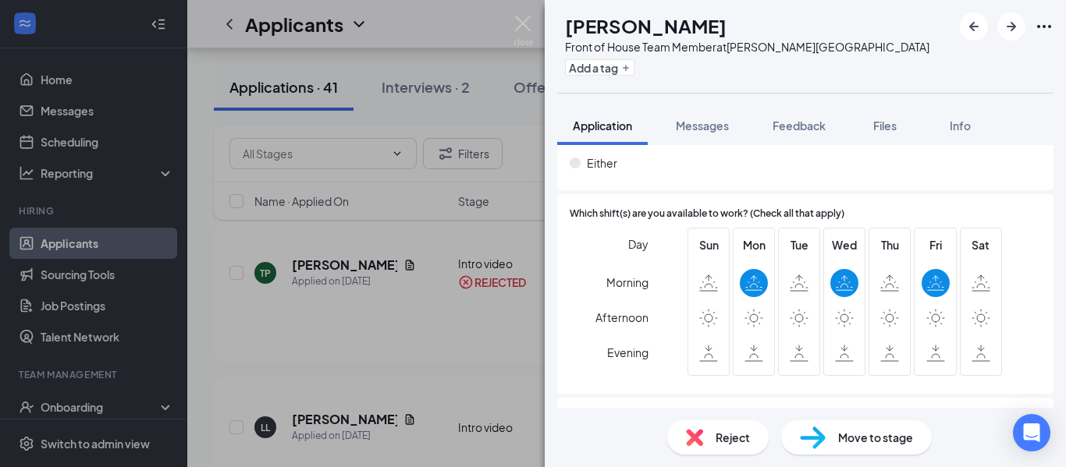
scroll to position [1045, 0]
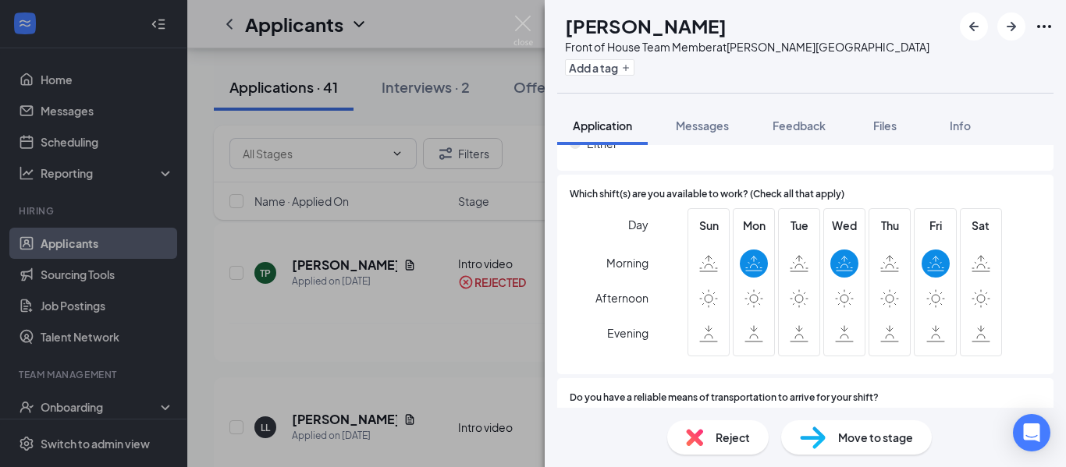
click at [750, 442] on div "Reject" at bounding box center [717, 438] width 101 height 34
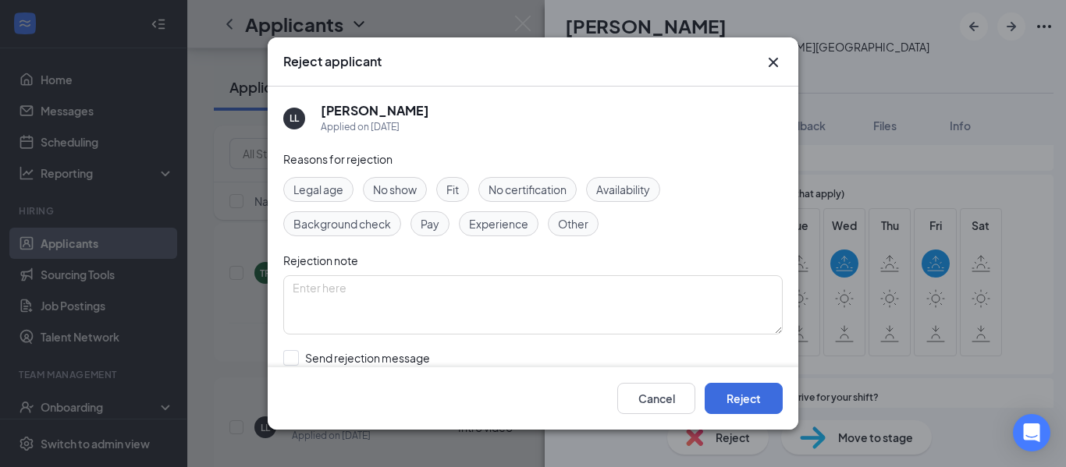
click at [637, 196] on span "Availability" at bounding box center [623, 189] width 54 height 17
click at [759, 403] on button "Reject" at bounding box center [743, 398] width 78 height 31
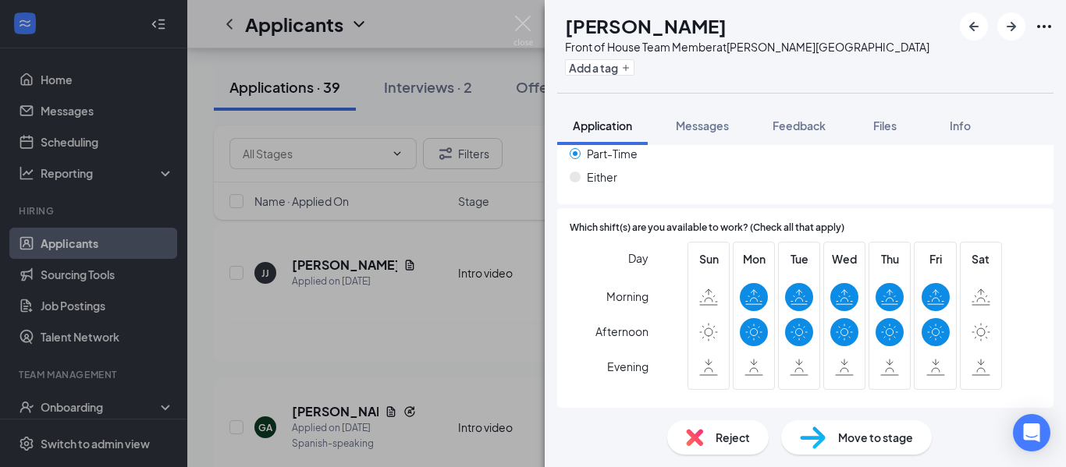
scroll to position [1017, 0]
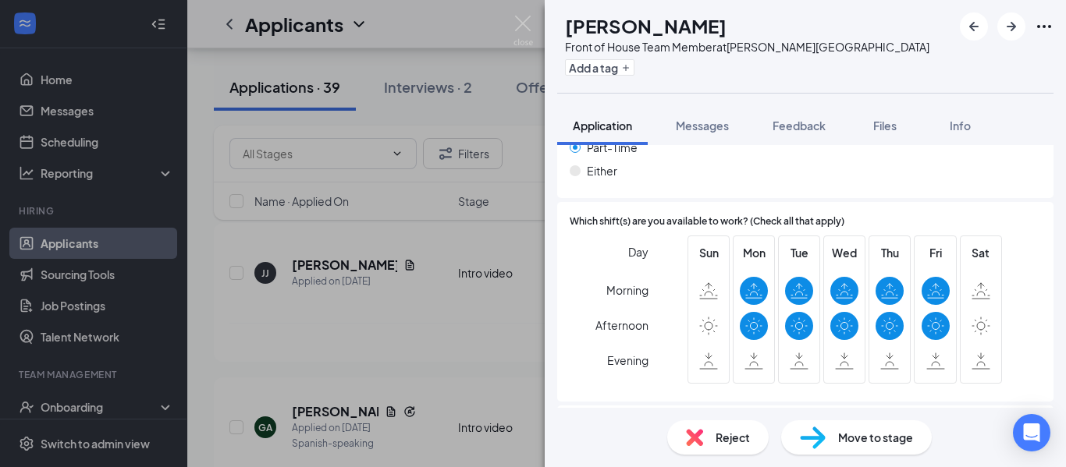
click at [743, 445] on span "Reject" at bounding box center [732, 437] width 34 height 17
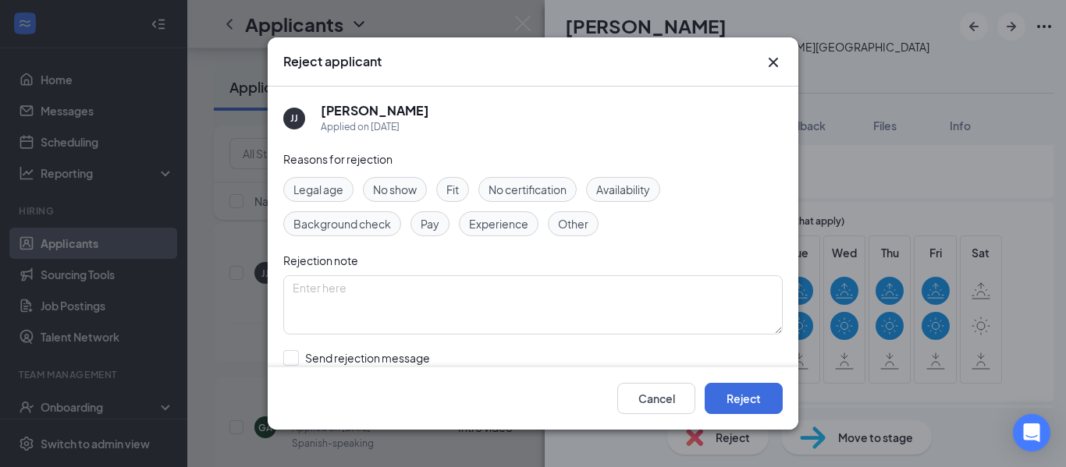
click at [644, 194] on span "Availability" at bounding box center [623, 189] width 54 height 17
click at [755, 401] on button "Reject" at bounding box center [743, 398] width 78 height 31
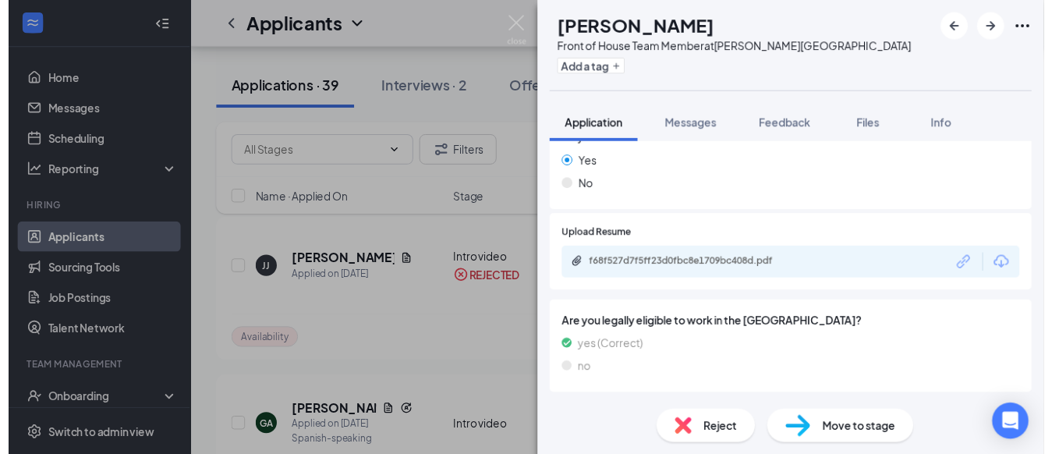
scroll to position [655, 0]
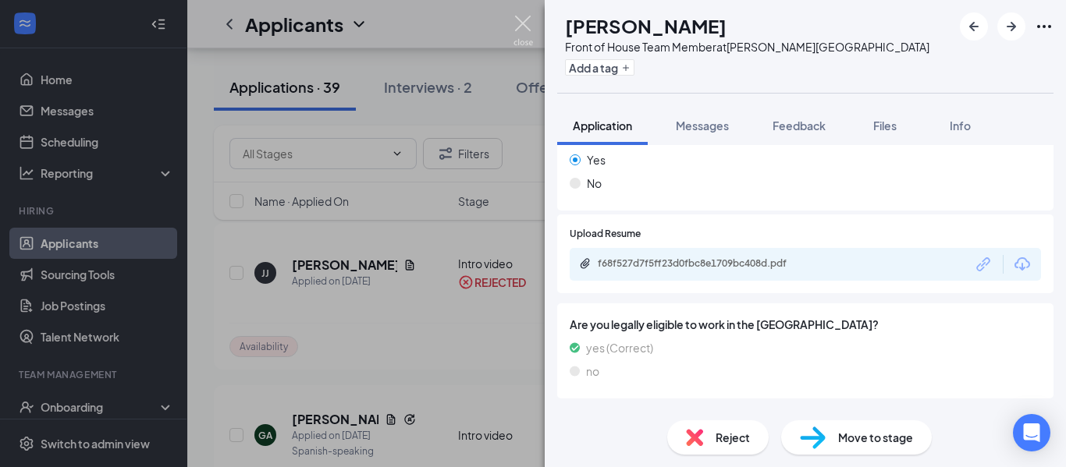
click at [523, 28] on img at bounding box center [523, 31] width 20 height 30
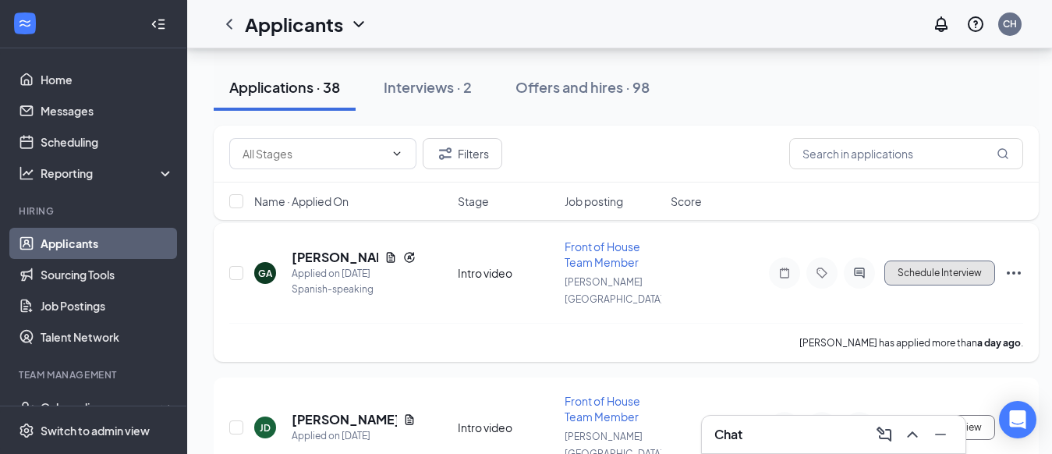
click at [952, 268] on button "Schedule Interview" at bounding box center [940, 273] width 111 height 25
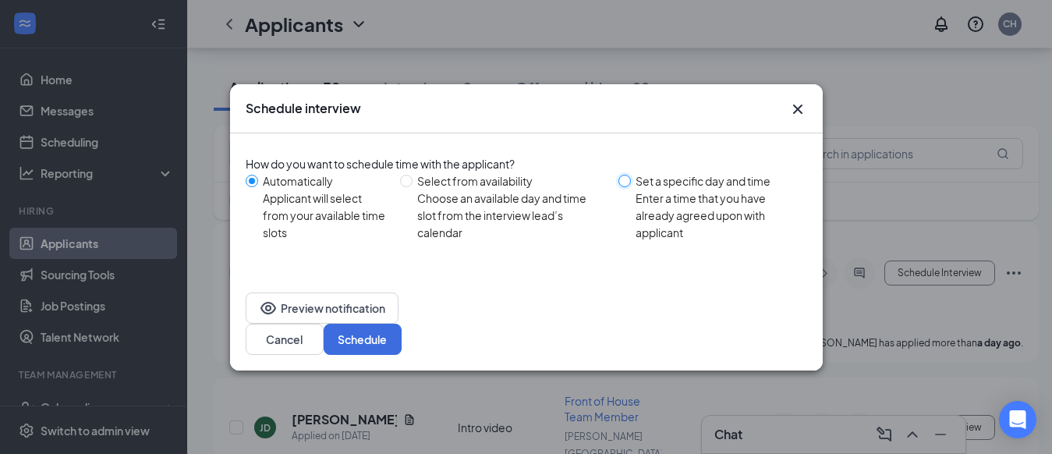
click at [631, 187] on input "Set a specific day and time Enter a time that you have already agreed upon with…" at bounding box center [625, 181] width 12 height 12
radio input "true"
radio input "false"
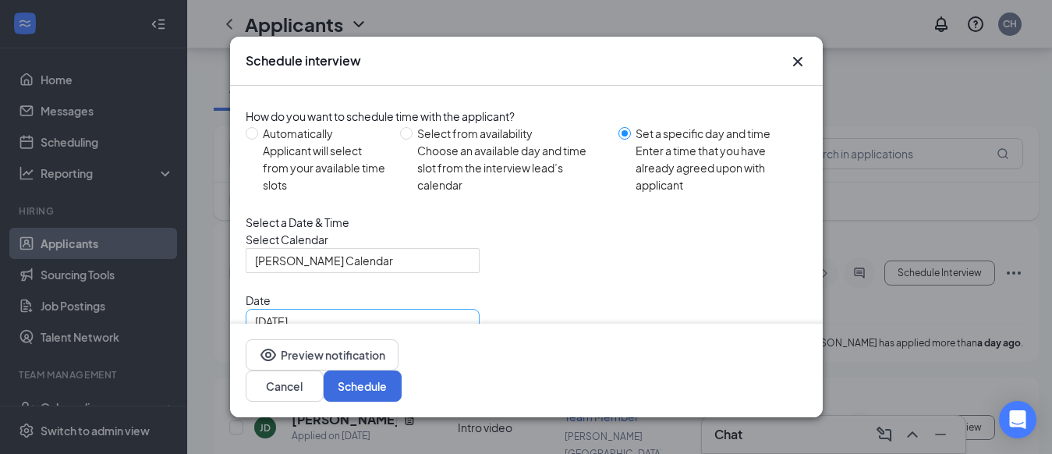
click at [460, 330] on div "[DATE]" at bounding box center [362, 321] width 215 height 17
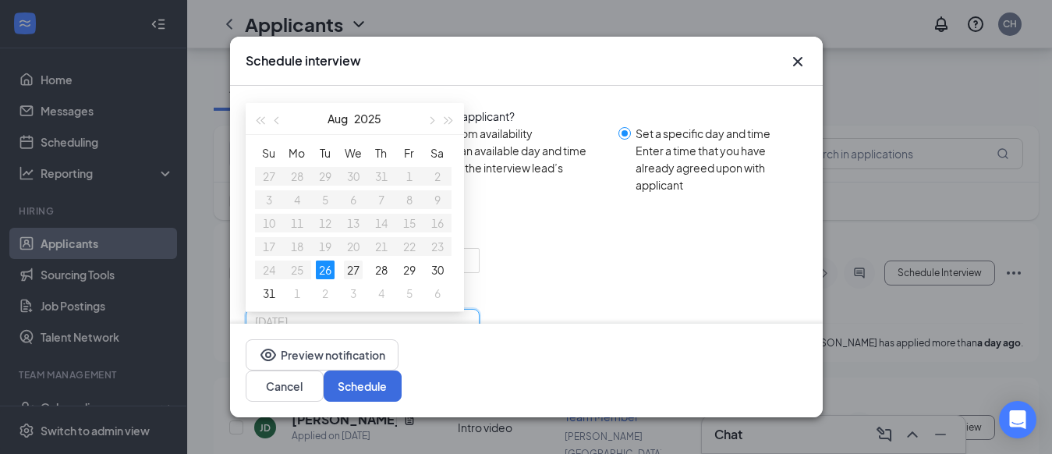
type input "[DATE]"
click at [356, 279] on div "27" at bounding box center [353, 270] width 19 height 19
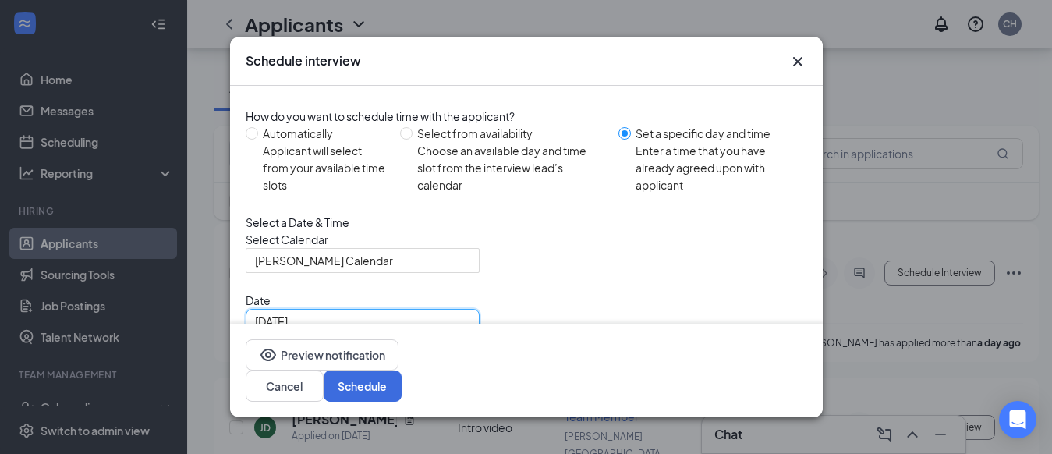
click at [346, 371] on span "10:00 AM" at bounding box center [300, 382] width 90 height 23
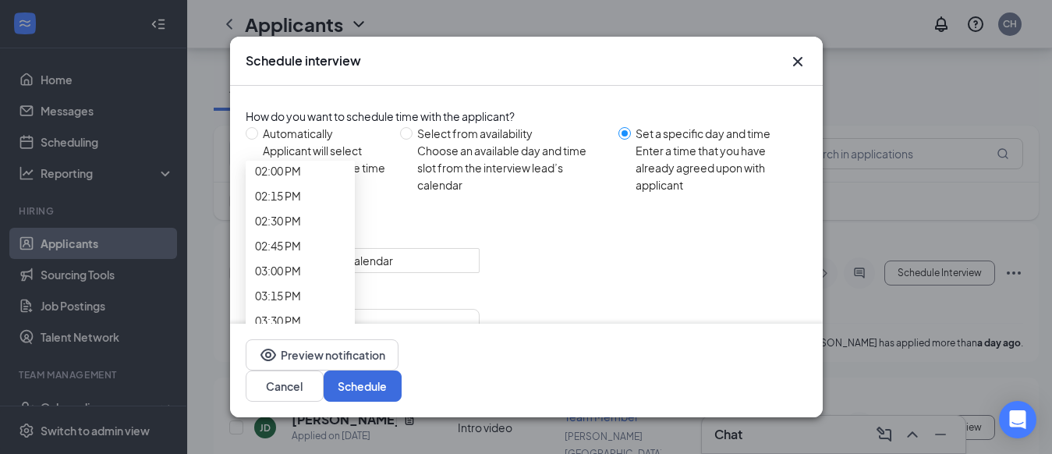
scroll to position [1429, 0]
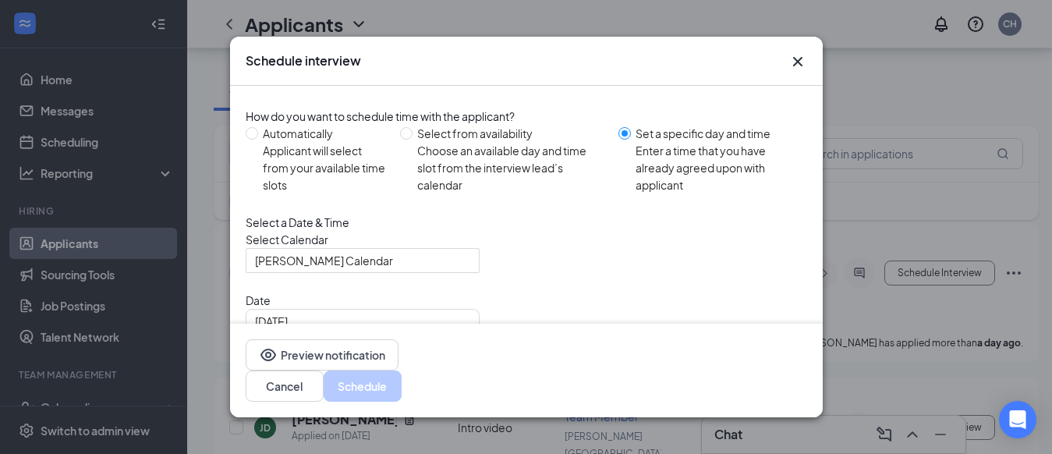
click at [402, 399] on button "Schedule" at bounding box center [363, 386] width 78 height 31
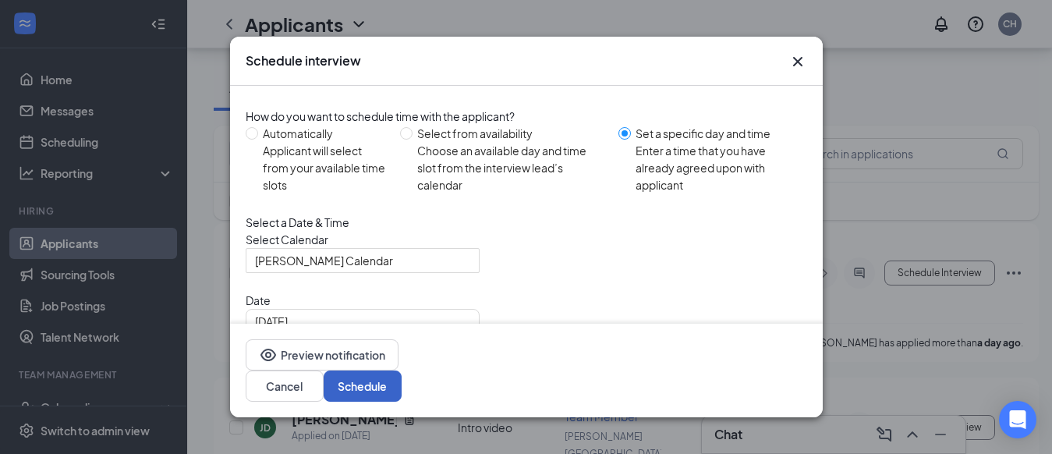
click at [346, 371] on span "10:30 AM" at bounding box center [300, 382] width 90 height 23
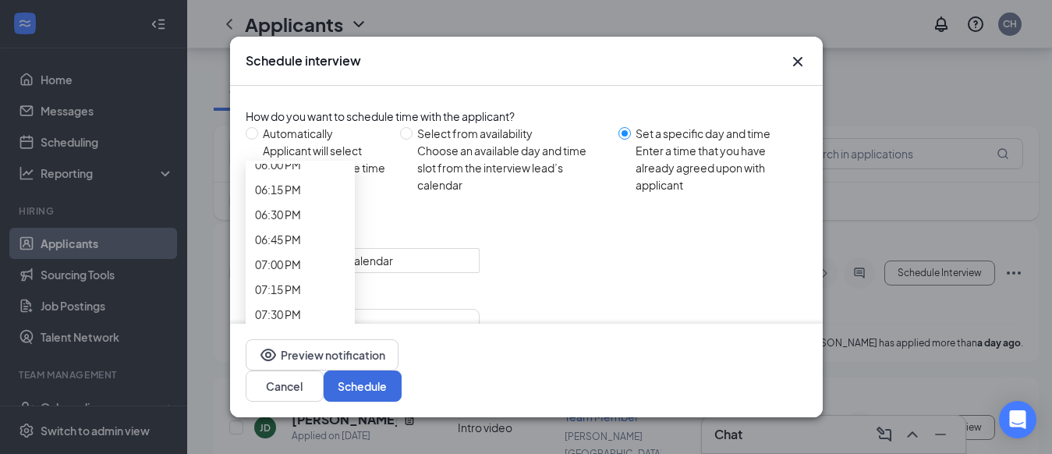
scroll to position [1835, 0]
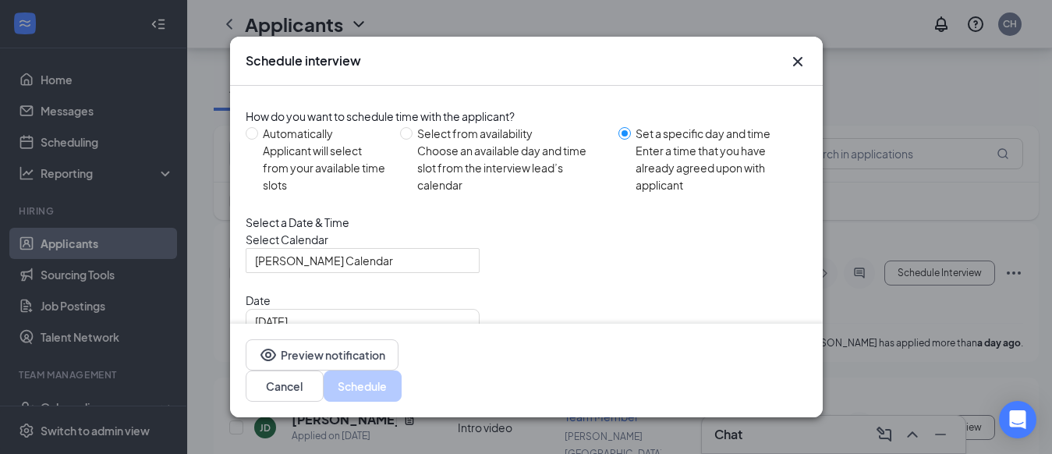
click at [402, 395] on button "Schedule" at bounding box center [363, 386] width 78 height 31
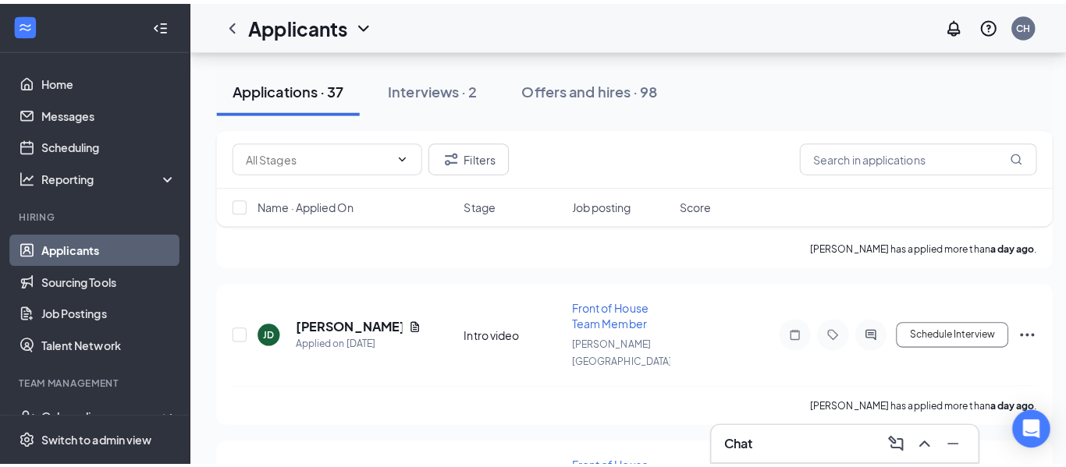
scroll to position [199, 0]
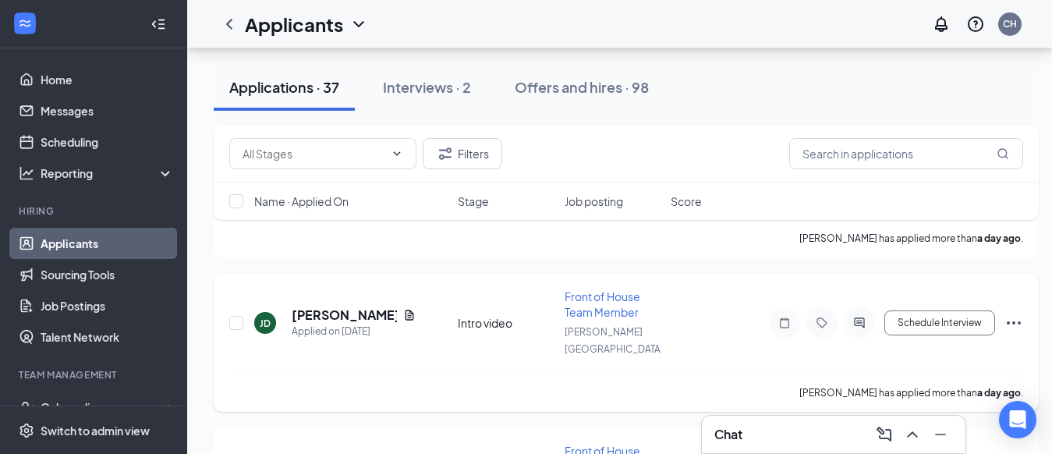
click at [350, 307] on h5 "[PERSON_NAME]" at bounding box center [344, 315] width 105 height 17
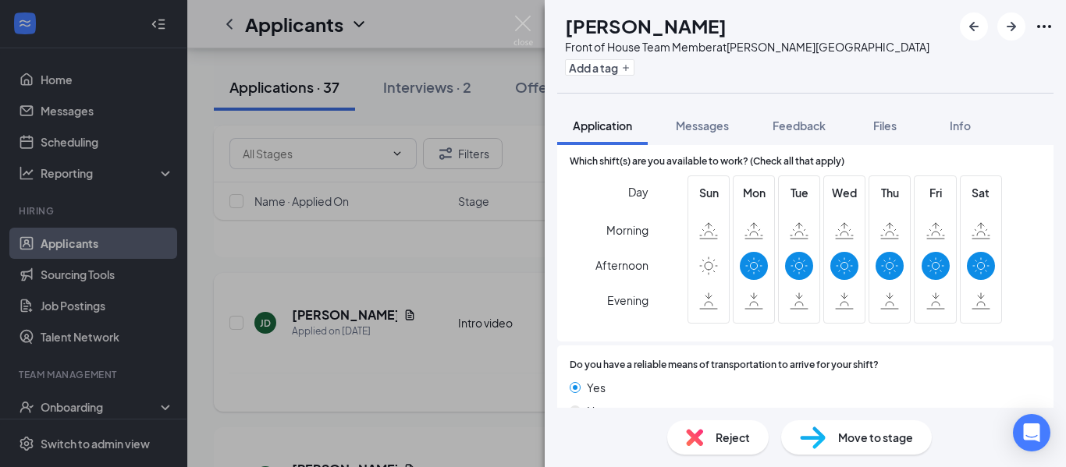
scroll to position [1128, 0]
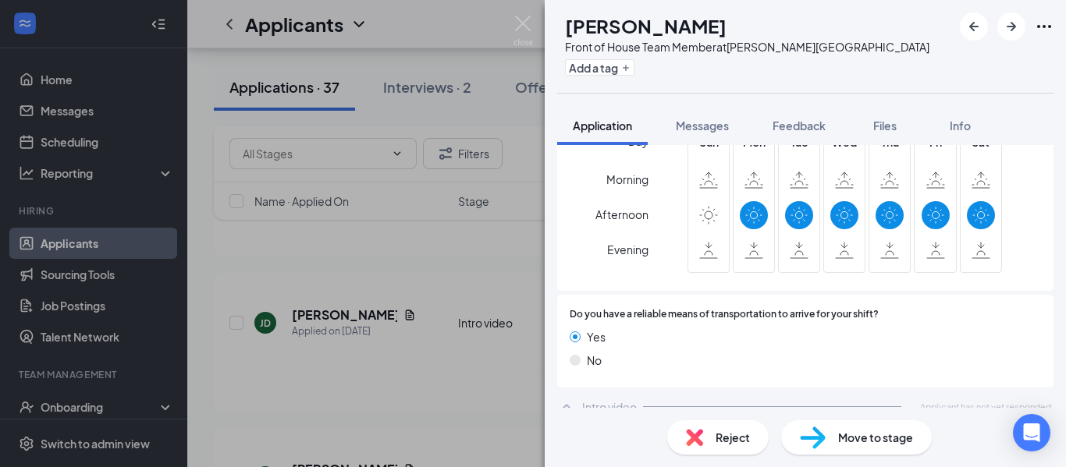
click at [734, 450] on div "Reject" at bounding box center [717, 438] width 101 height 34
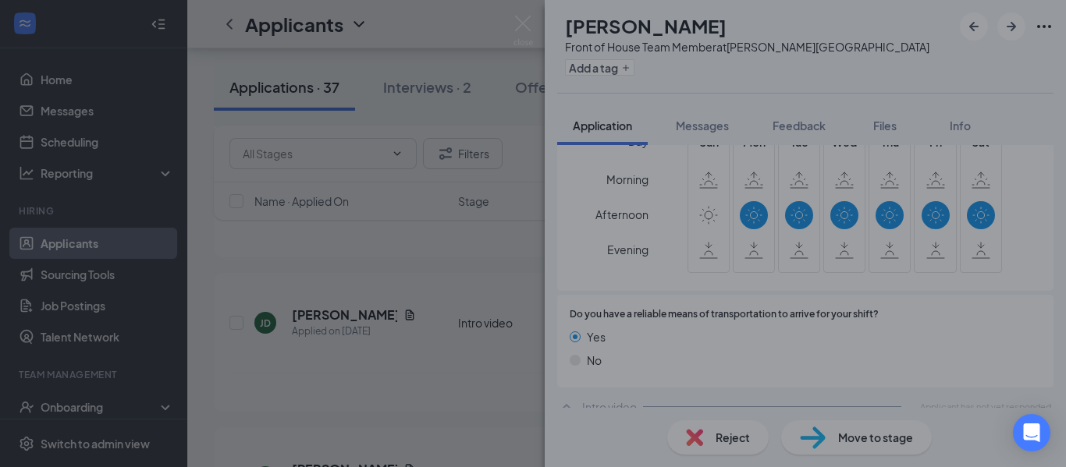
scroll to position [1122, 0]
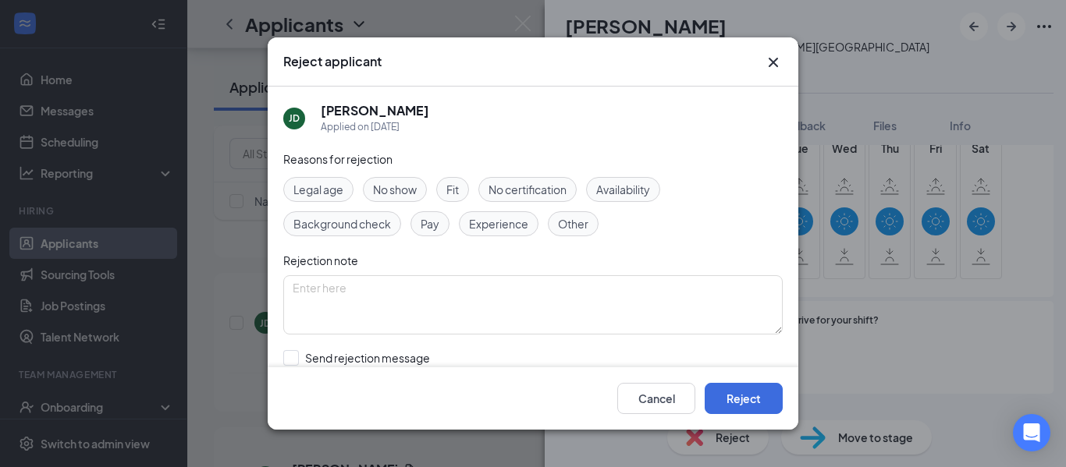
click at [632, 190] on span "Availability" at bounding box center [623, 189] width 54 height 17
click at [750, 404] on button "Reject" at bounding box center [743, 398] width 78 height 31
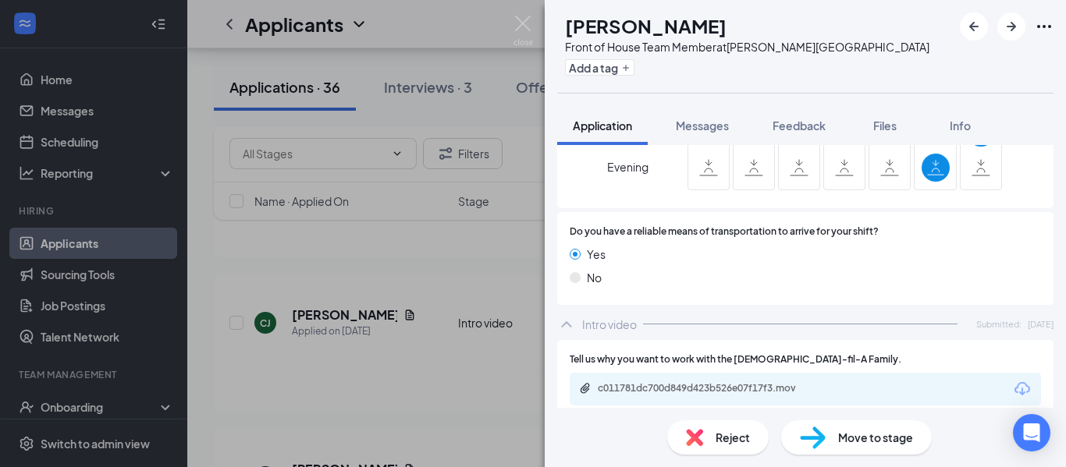
click at [743, 442] on span "Reject" at bounding box center [732, 437] width 34 height 17
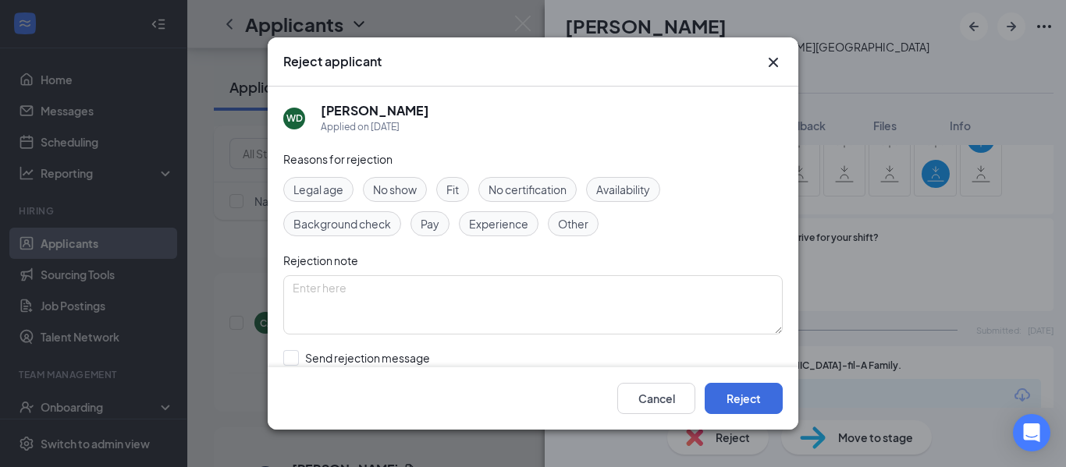
click at [638, 190] on span "Availability" at bounding box center [623, 189] width 54 height 17
click at [751, 402] on button "Reject" at bounding box center [743, 398] width 78 height 31
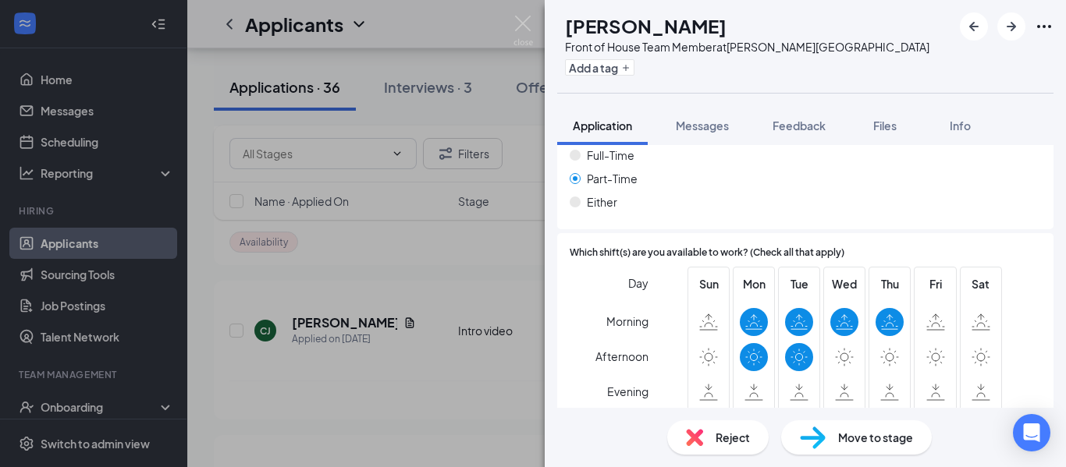
scroll to position [993, 0]
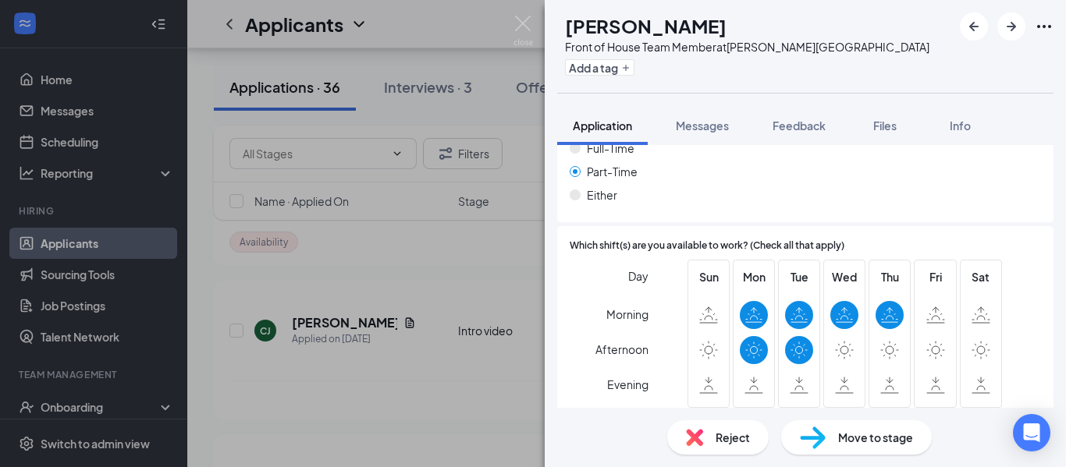
click at [742, 447] on div "Reject" at bounding box center [717, 438] width 101 height 34
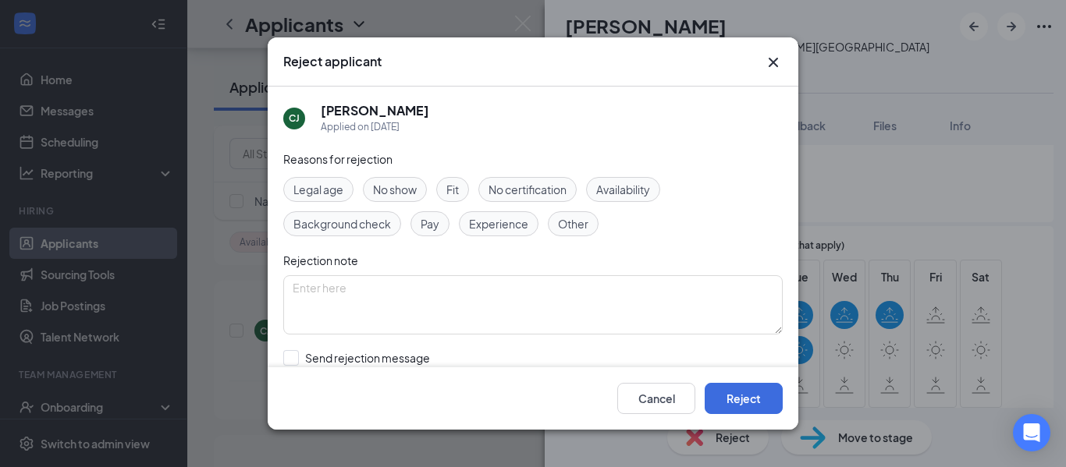
click at [639, 188] on span "Availability" at bounding box center [623, 189] width 54 height 17
click at [745, 403] on button "Reject" at bounding box center [743, 398] width 78 height 31
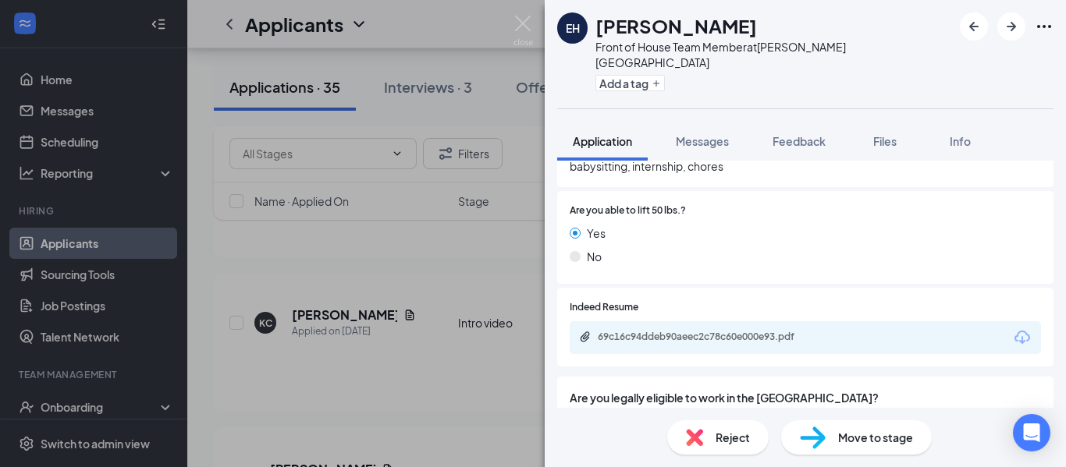
scroll to position [609, 0]
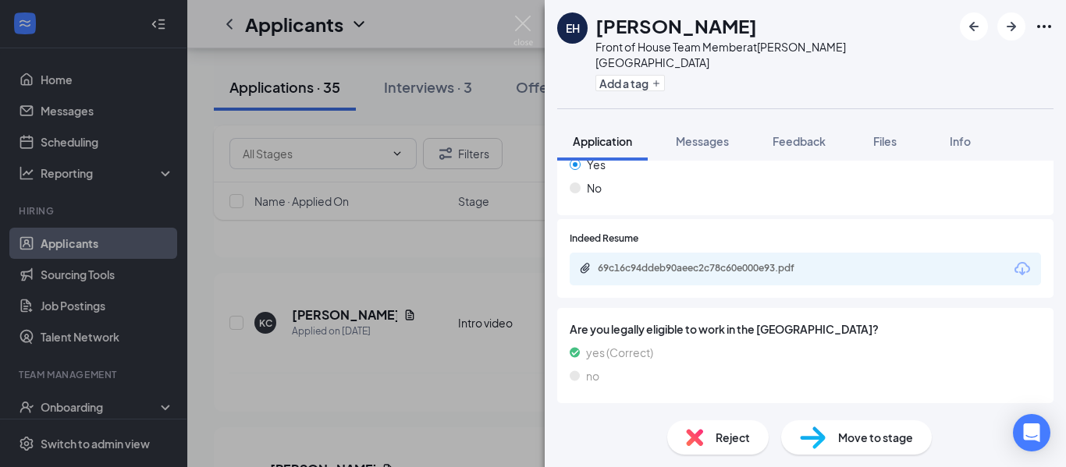
click at [729, 450] on div "Reject" at bounding box center [717, 438] width 101 height 34
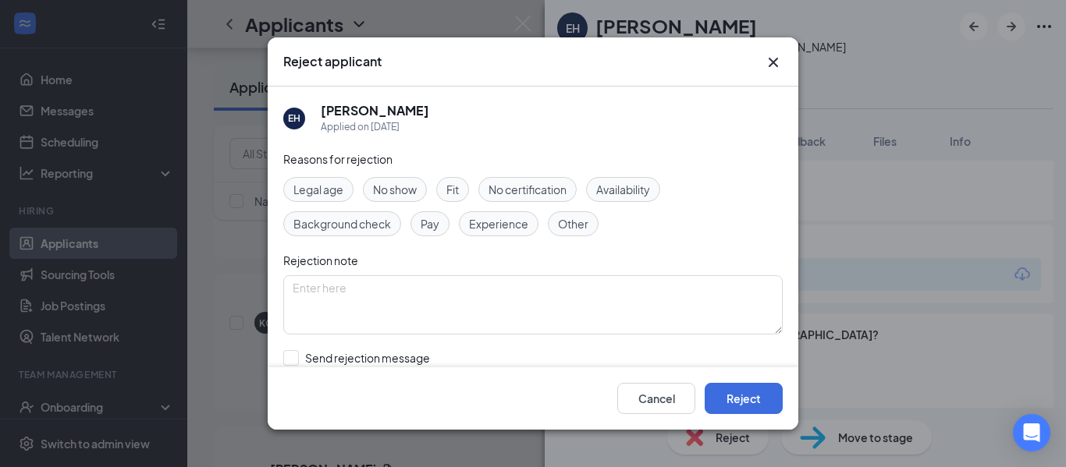
click at [641, 188] on span "Availability" at bounding box center [623, 189] width 54 height 17
click at [581, 225] on span "Other" at bounding box center [573, 223] width 30 height 17
click at [758, 404] on button "Reject" at bounding box center [743, 398] width 78 height 31
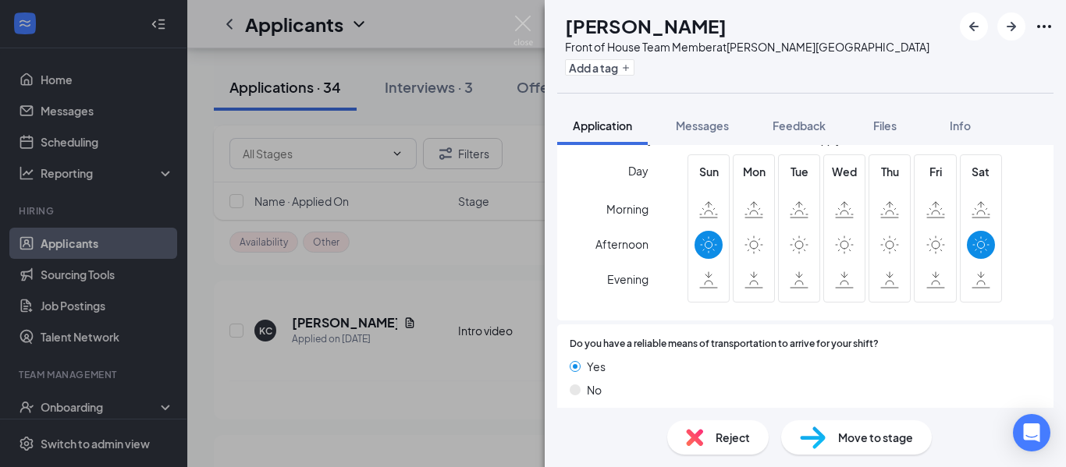
scroll to position [1109, 0]
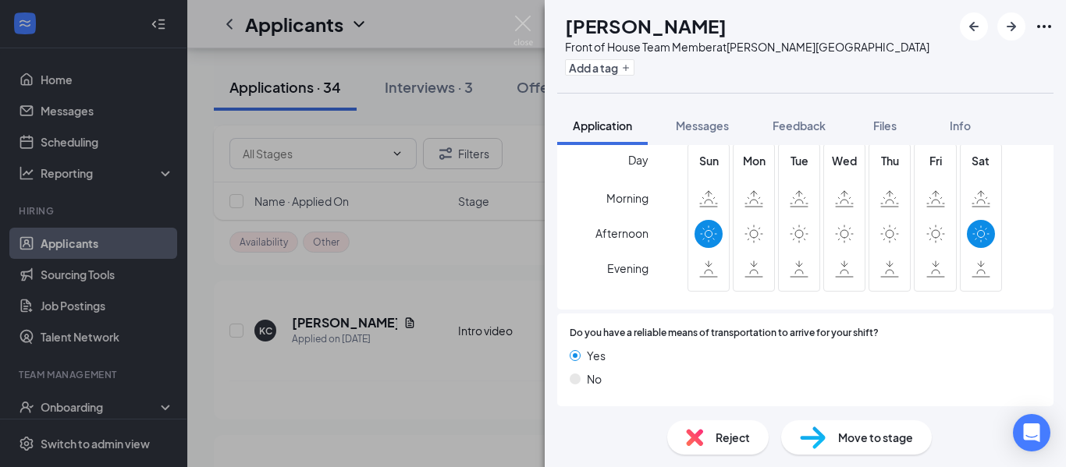
click at [730, 445] on span "Reject" at bounding box center [732, 437] width 34 height 17
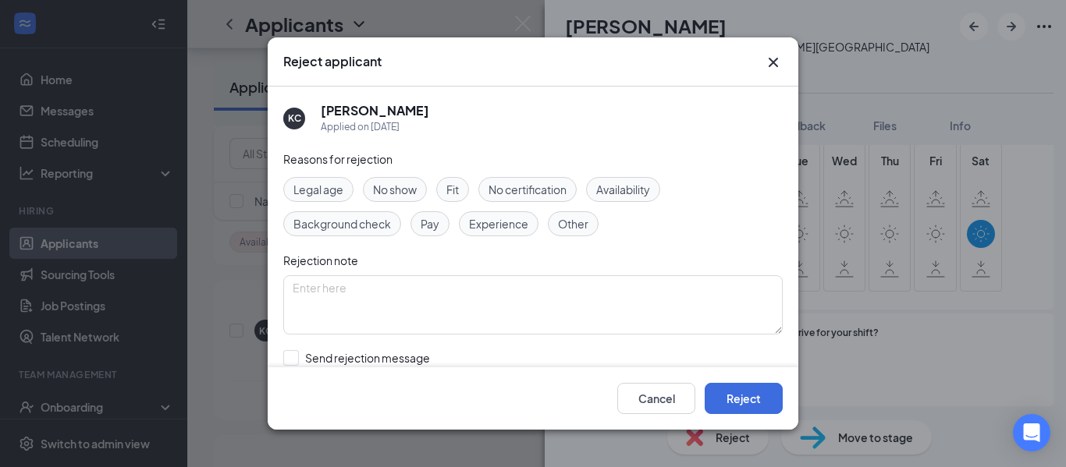
click at [633, 196] on span "Availability" at bounding box center [623, 189] width 54 height 17
click at [583, 228] on span "Other" at bounding box center [573, 223] width 30 height 17
click at [748, 403] on button "Reject" at bounding box center [743, 398] width 78 height 31
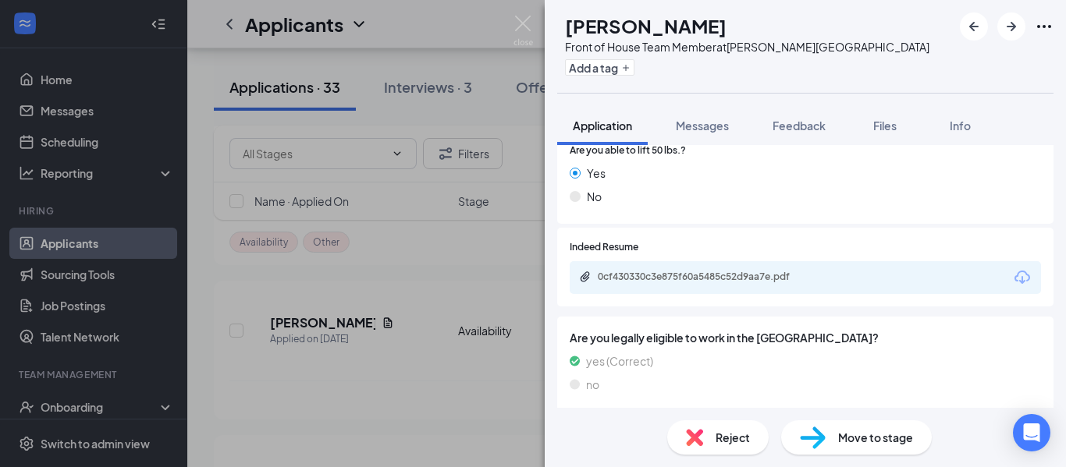
scroll to position [609, 0]
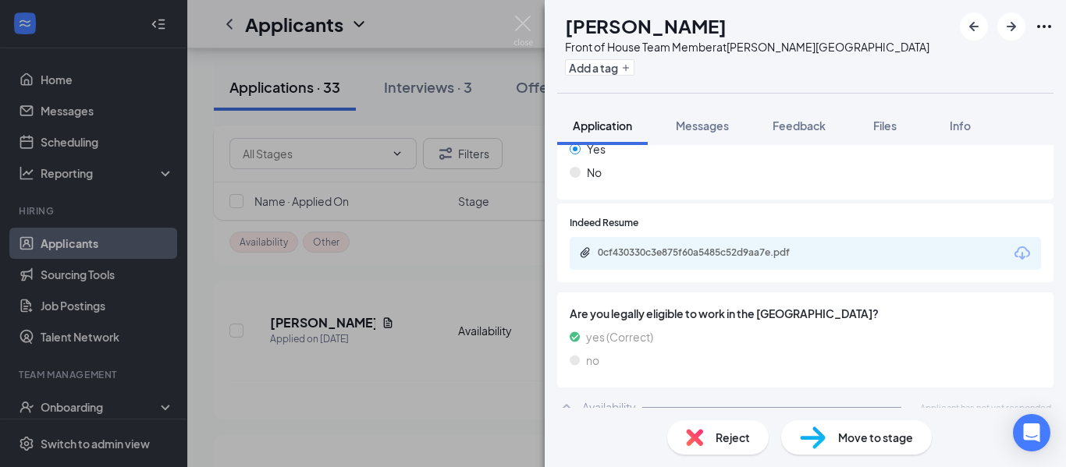
click at [730, 449] on div "Reject" at bounding box center [717, 438] width 101 height 34
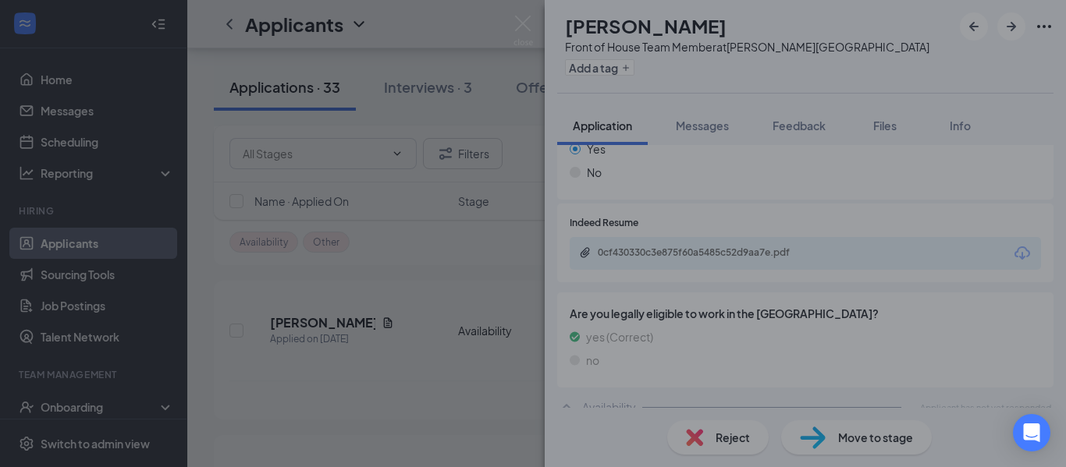
scroll to position [604, 0]
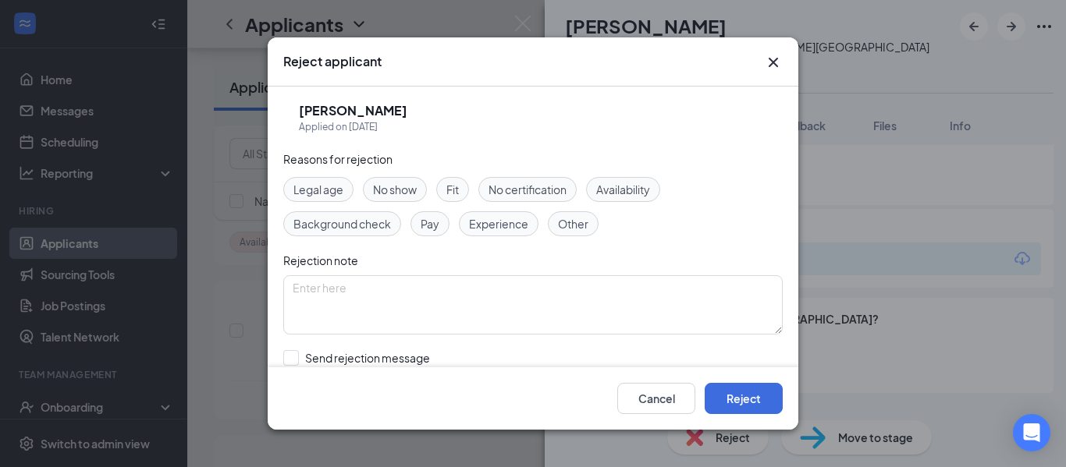
click at [629, 190] on span "Availability" at bounding box center [623, 189] width 54 height 17
click at [579, 229] on span "Other" at bounding box center [573, 223] width 30 height 17
click at [504, 230] on span "Experience" at bounding box center [498, 223] width 59 height 17
click at [750, 400] on button "Reject" at bounding box center [743, 398] width 78 height 31
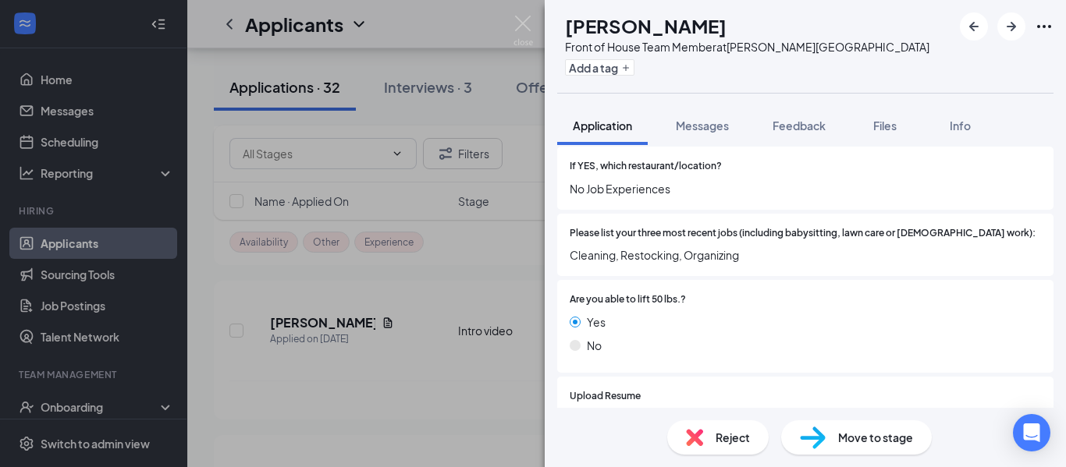
scroll to position [512, 0]
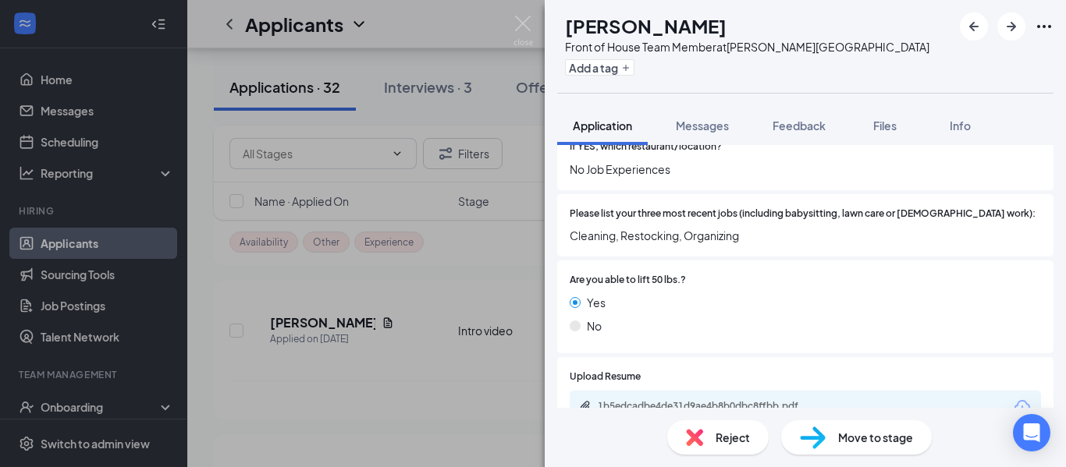
click at [730, 445] on span "Reject" at bounding box center [732, 437] width 34 height 17
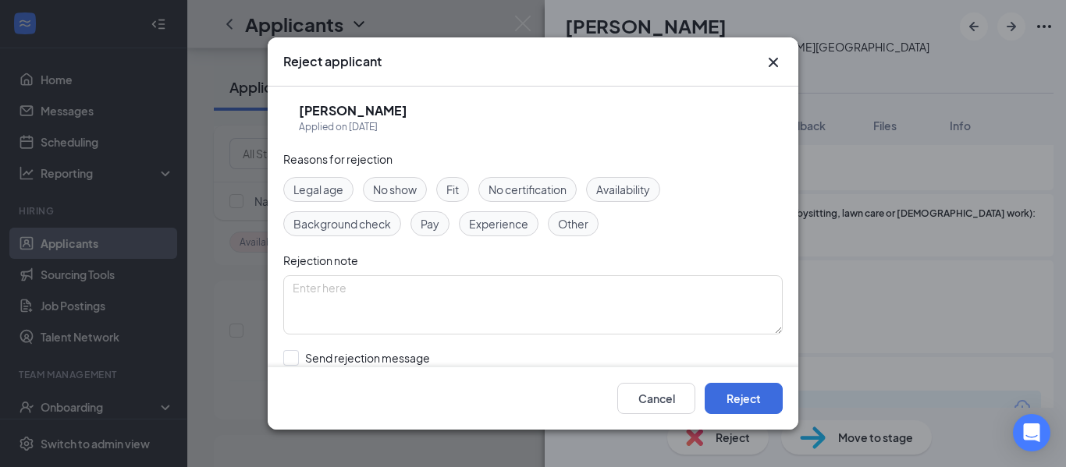
click at [576, 225] on span "Other" at bounding box center [573, 223] width 30 height 17
click at [748, 403] on button "Reject" at bounding box center [743, 398] width 78 height 31
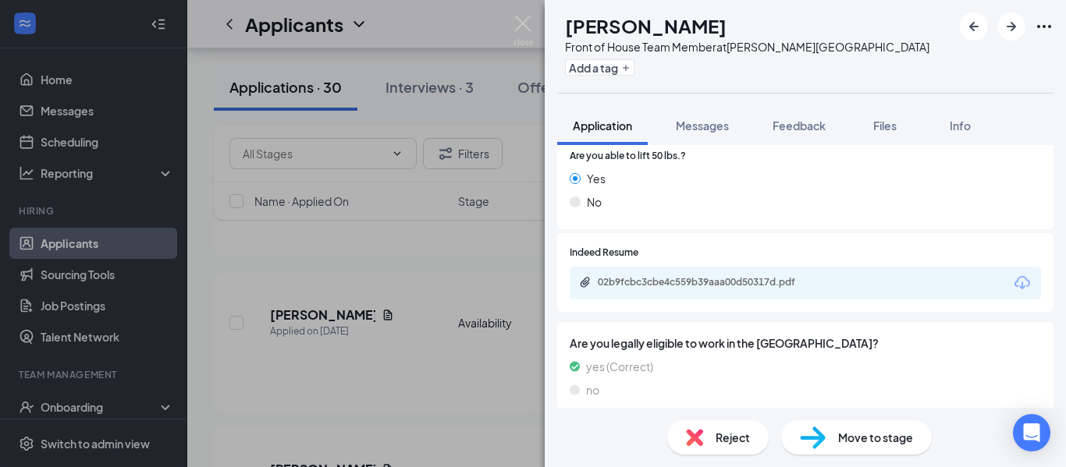
scroll to position [609, 0]
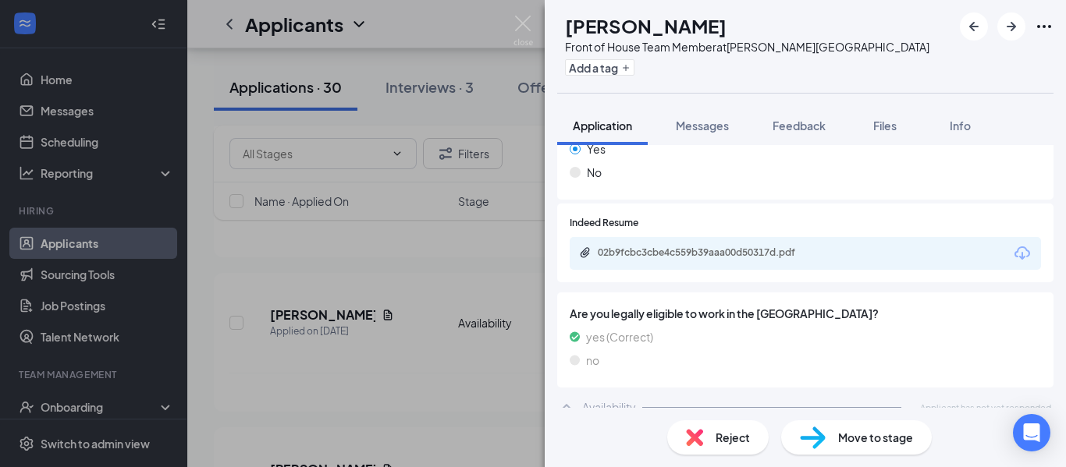
click at [736, 445] on span "Reject" at bounding box center [732, 437] width 34 height 17
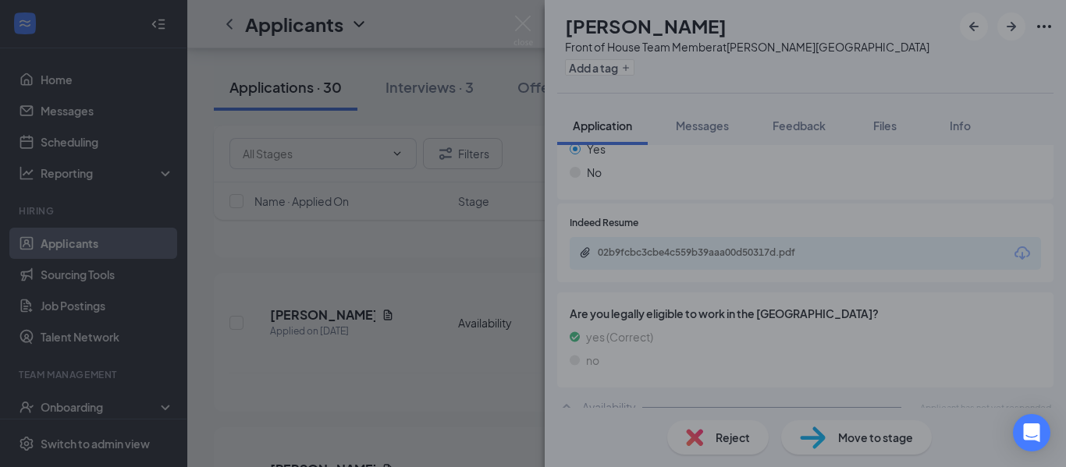
scroll to position [604, 0]
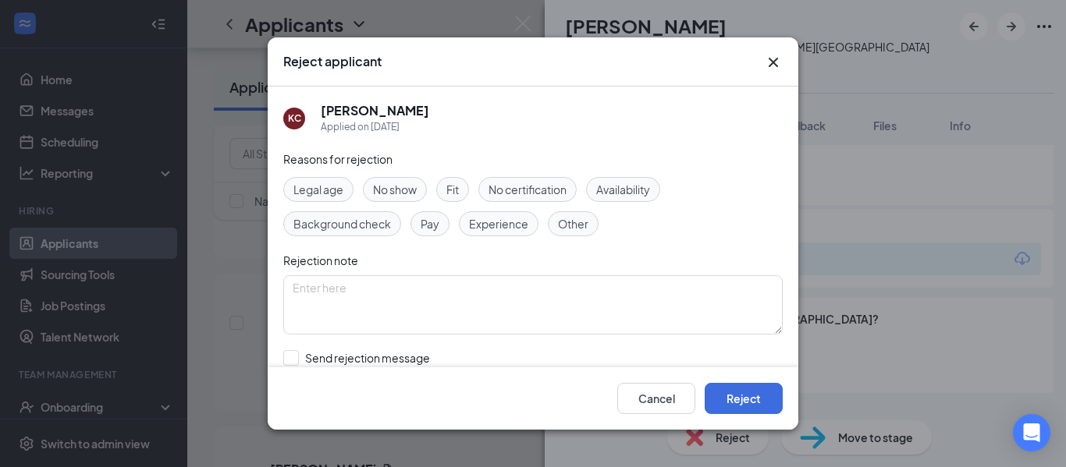
click at [635, 185] on span "Availability" at bounding box center [623, 189] width 54 height 17
click at [583, 231] on span "Other" at bounding box center [573, 223] width 30 height 17
click at [754, 399] on button "Reject" at bounding box center [743, 398] width 78 height 31
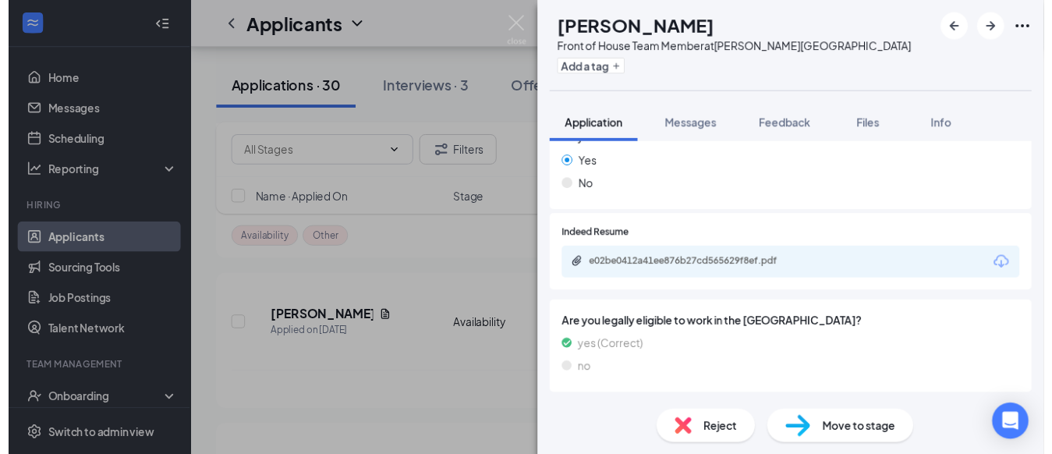
scroll to position [653, 0]
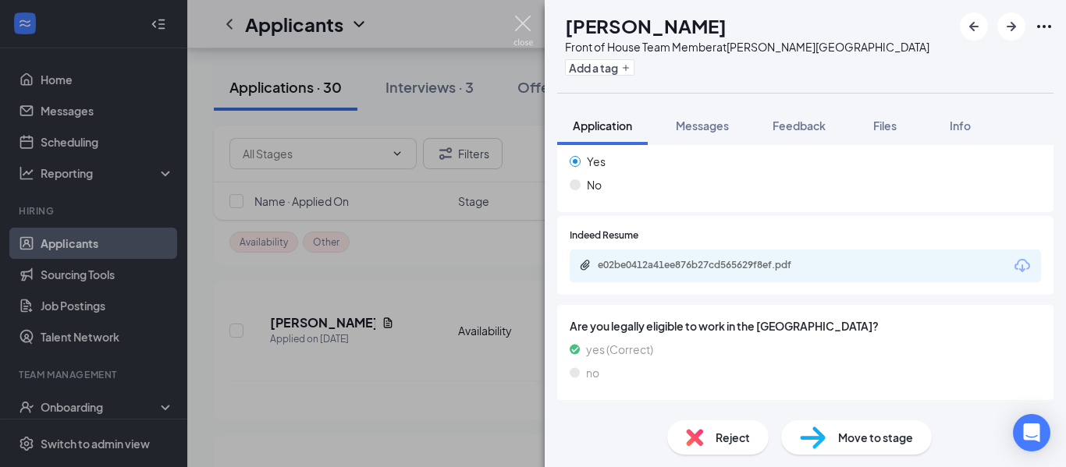
click at [526, 23] on img at bounding box center [523, 31] width 20 height 30
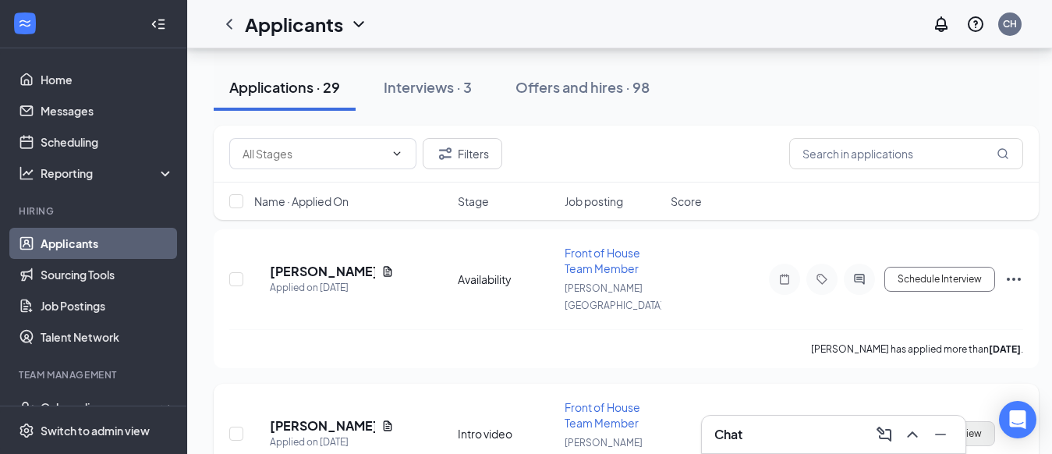
scroll to position [87, 0]
click at [947, 272] on button "Schedule Interview" at bounding box center [940, 280] width 111 height 25
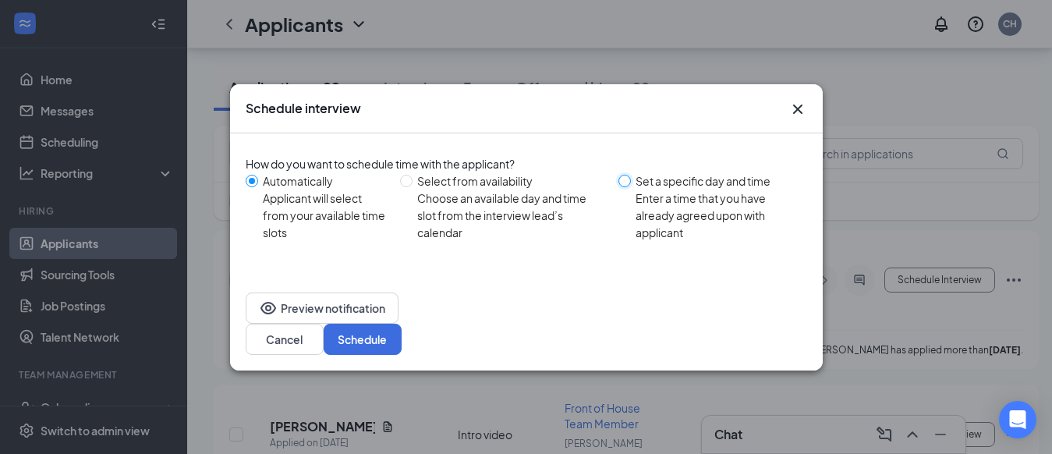
click at [626, 187] on input "Set a specific day and time Enter a time that you have already agreed upon with…" at bounding box center [625, 181] width 12 height 12
radio input "true"
radio input "false"
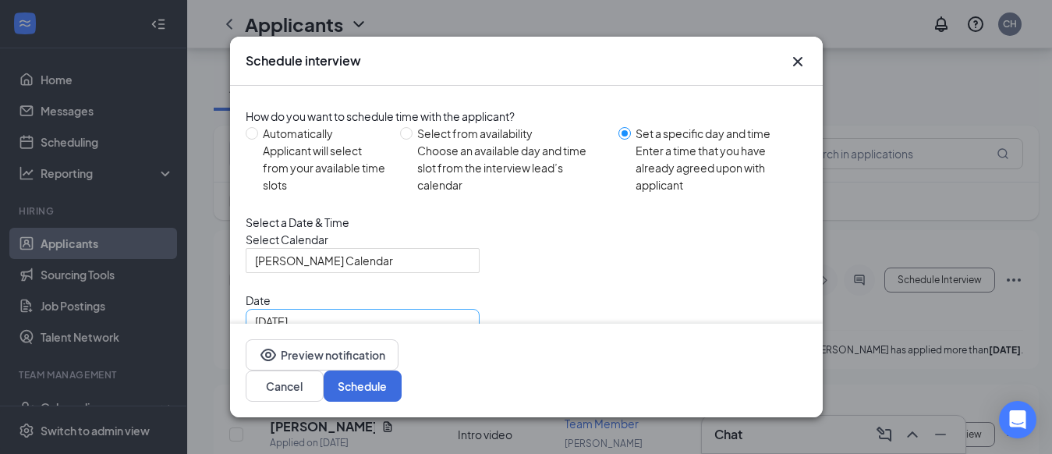
click at [460, 330] on div "[DATE]" at bounding box center [362, 321] width 215 height 17
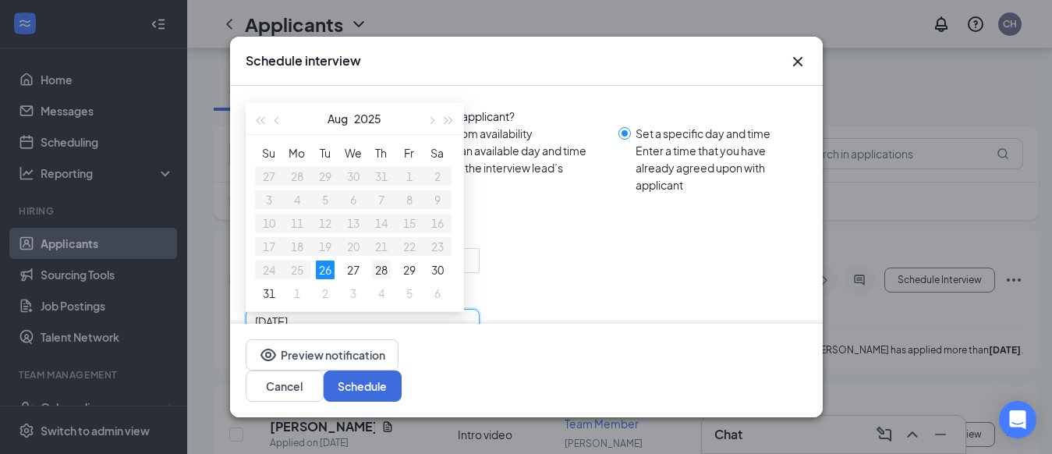
click at [377, 279] on div "28" at bounding box center [381, 270] width 19 height 19
type input "[DATE]"
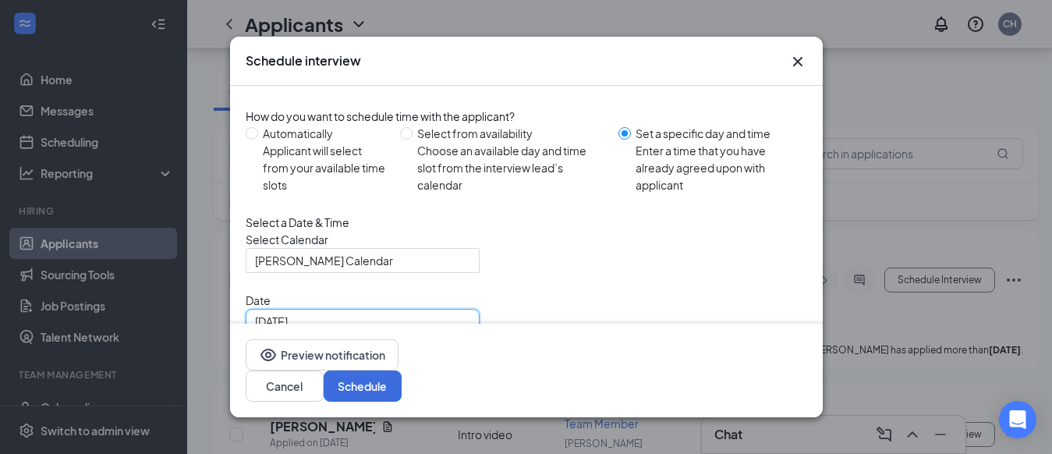
click at [355, 370] on div "10:00 AM" at bounding box center [300, 382] width 109 height 25
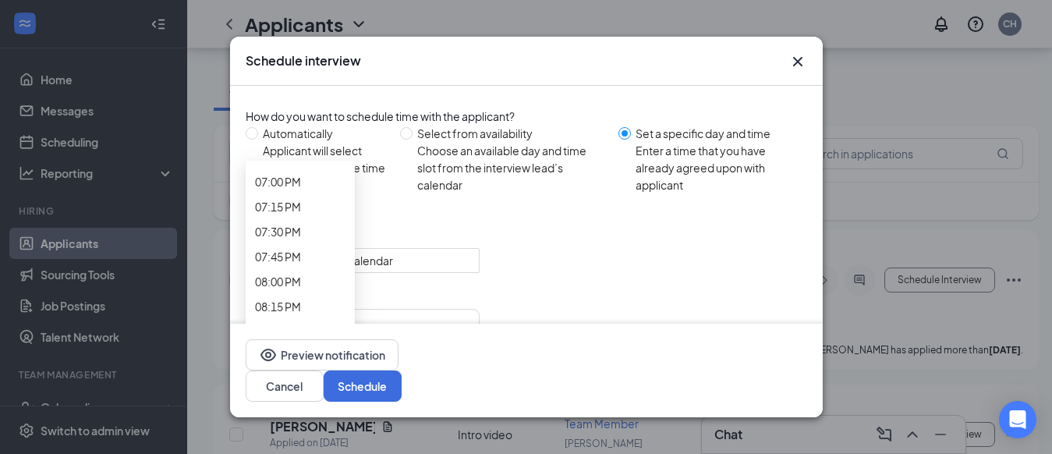
scroll to position [1911, 0]
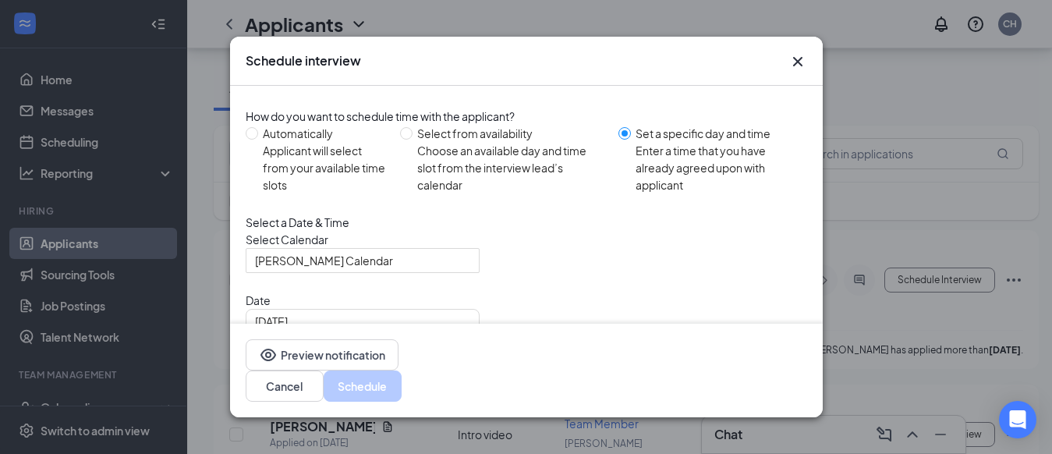
click at [402, 396] on button "Schedule" at bounding box center [363, 386] width 78 height 31
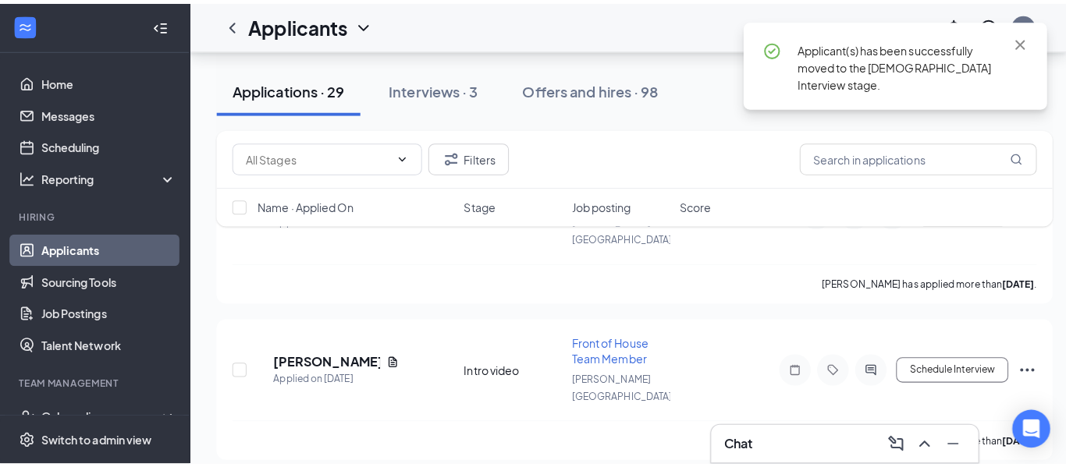
scroll to position [175, 0]
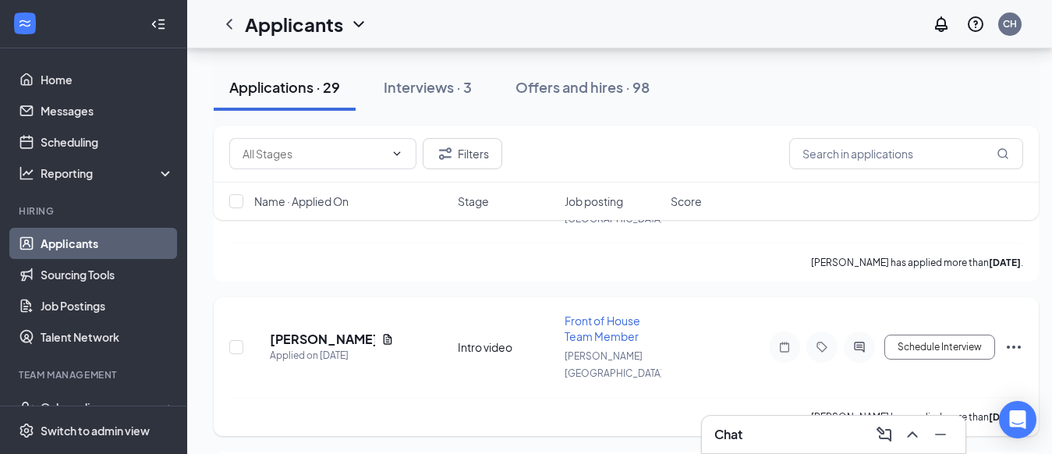
click at [366, 331] on h5 "[PERSON_NAME]" at bounding box center [322, 339] width 105 height 17
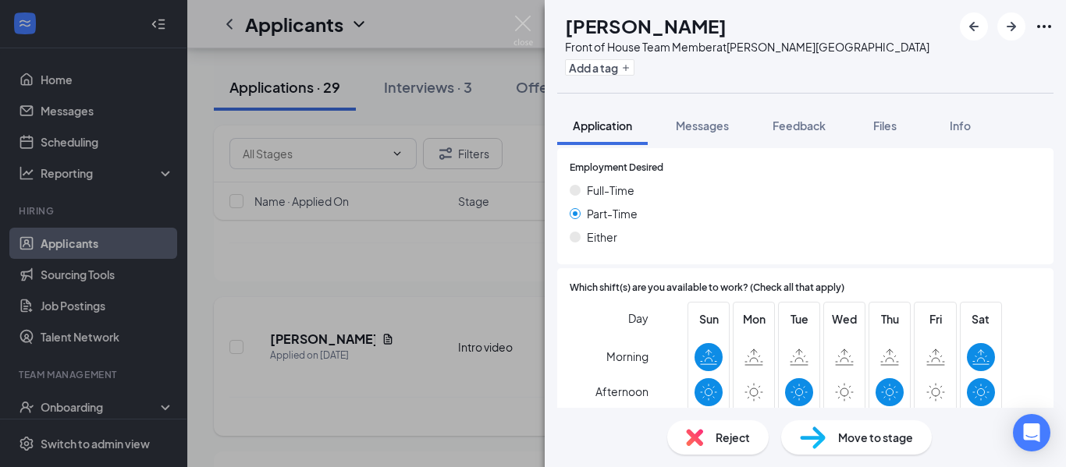
scroll to position [1035, 0]
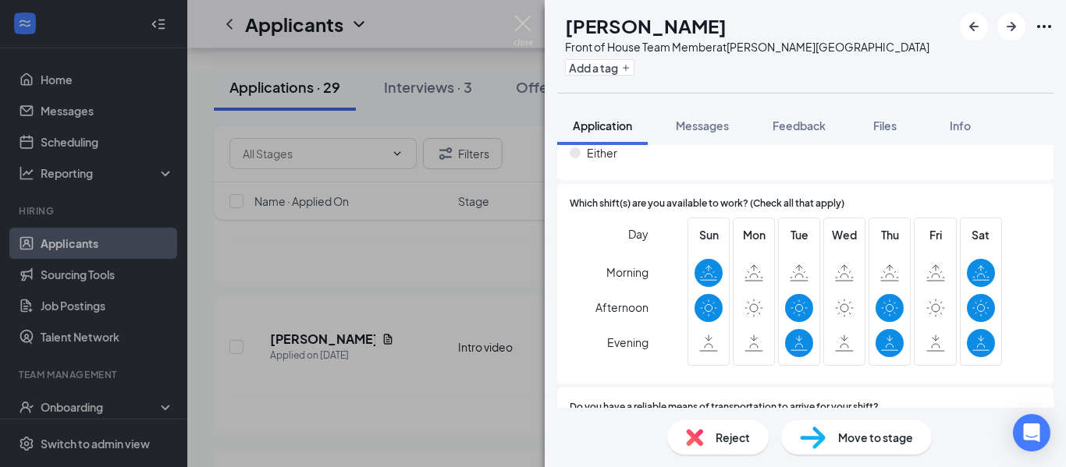
click at [738, 445] on span "Reject" at bounding box center [732, 437] width 34 height 17
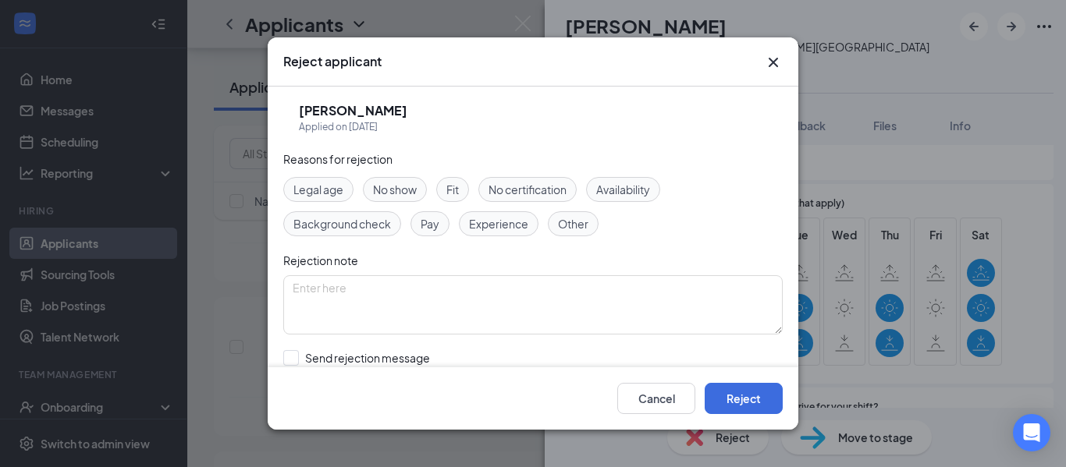
click at [633, 184] on span "Availability" at bounding box center [623, 189] width 54 height 17
click at [583, 225] on span "Other" at bounding box center [573, 223] width 30 height 17
click at [754, 403] on button "Reject" at bounding box center [743, 398] width 78 height 31
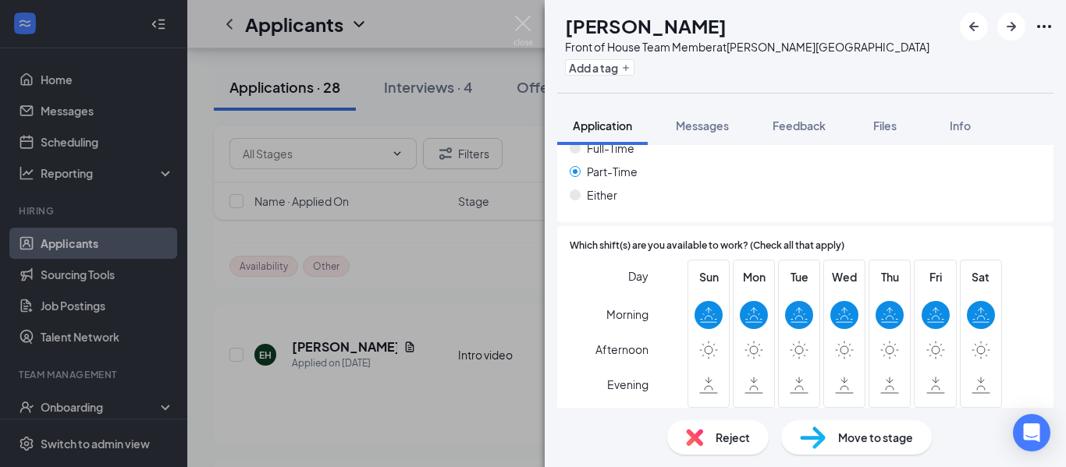
scroll to position [1006, 0]
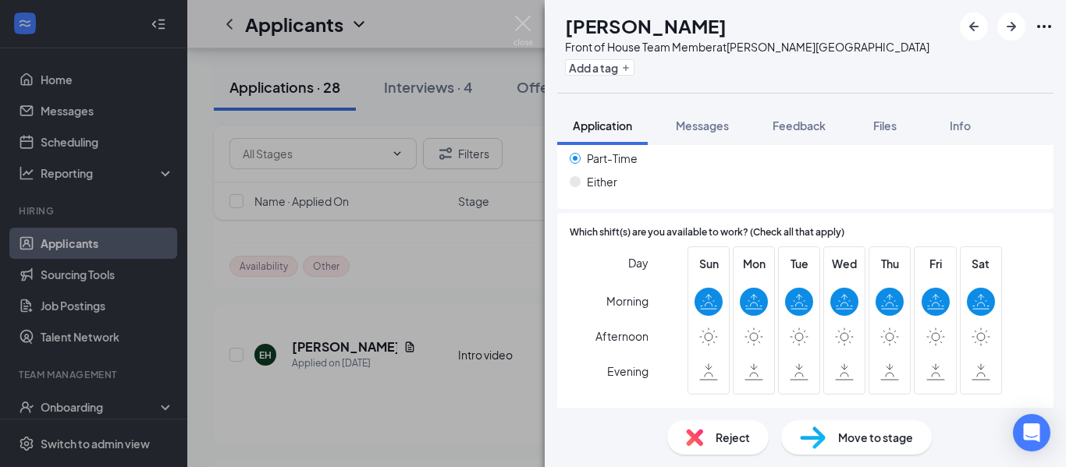
click at [734, 438] on span "Reject" at bounding box center [732, 437] width 34 height 17
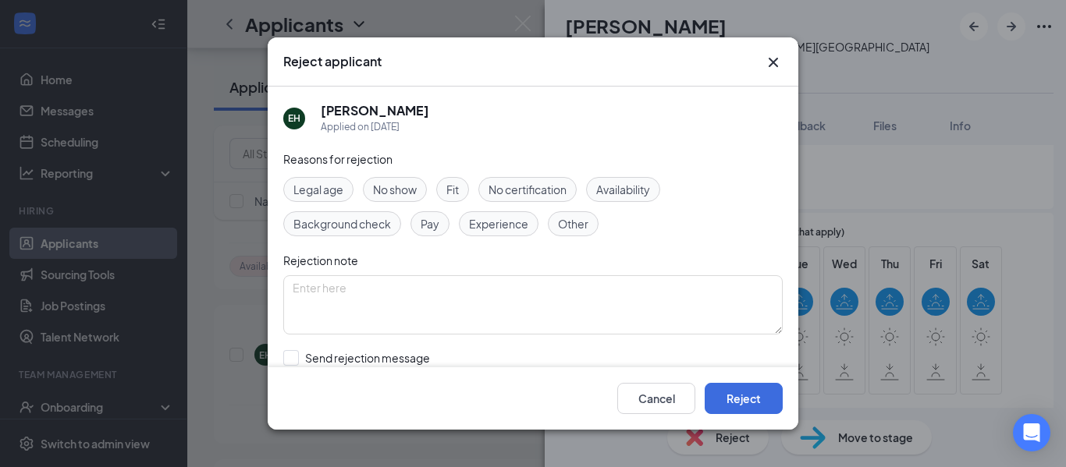
click at [637, 193] on span "Availability" at bounding box center [623, 189] width 54 height 17
click at [573, 232] on div "Other" at bounding box center [573, 223] width 51 height 25
click at [748, 405] on button "Reject" at bounding box center [743, 398] width 78 height 31
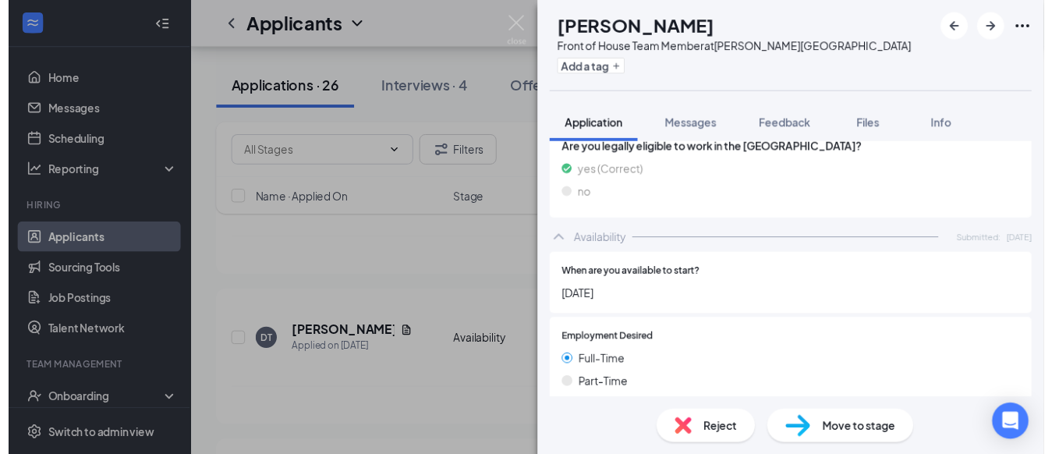
scroll to position [770, 0]
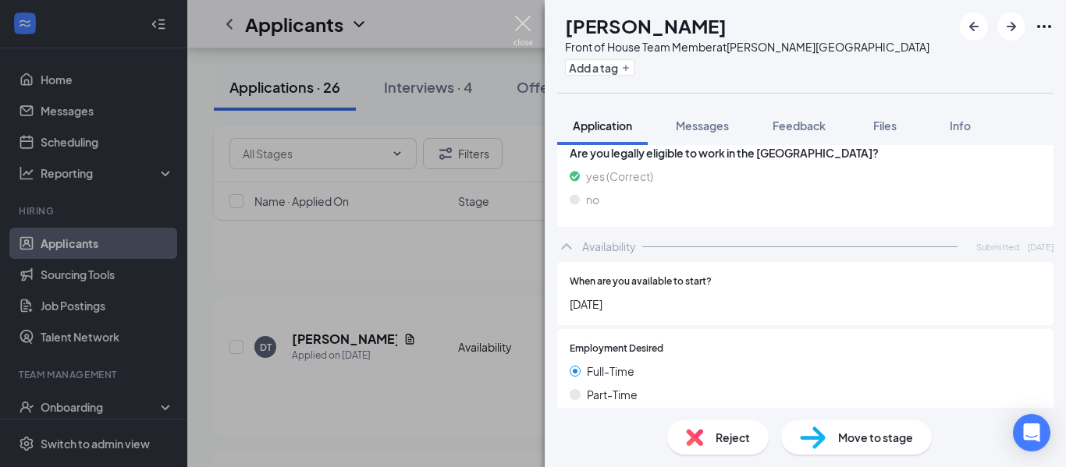
click at [523, 22] on img at bounding box center [523, 31] width 20 height 30
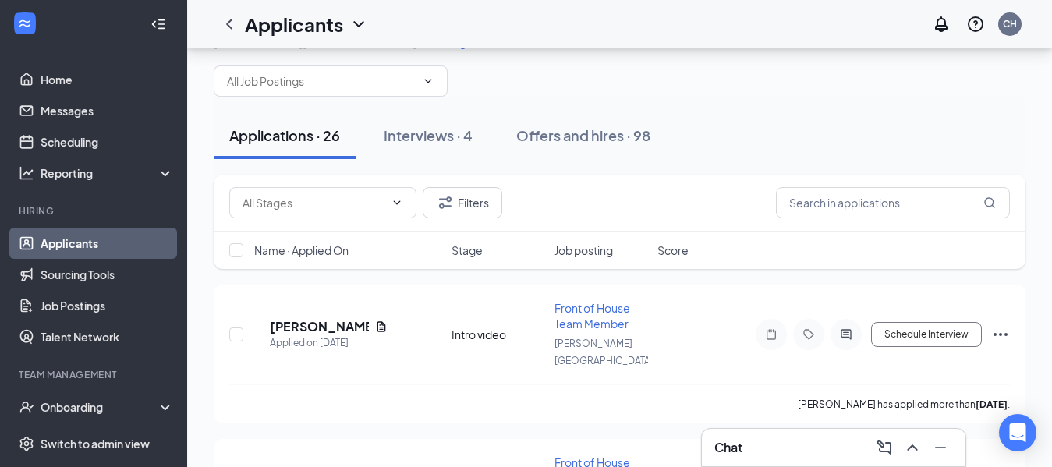
scroll to position [29, 0]
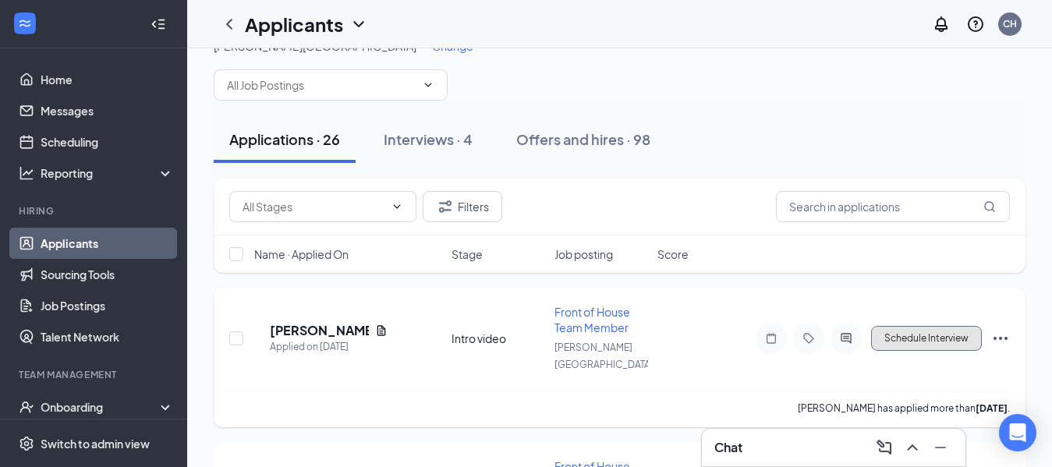
click at [927, 330] on button "Schedule Interview" at bounding box center [926, 338] width 111 height 25
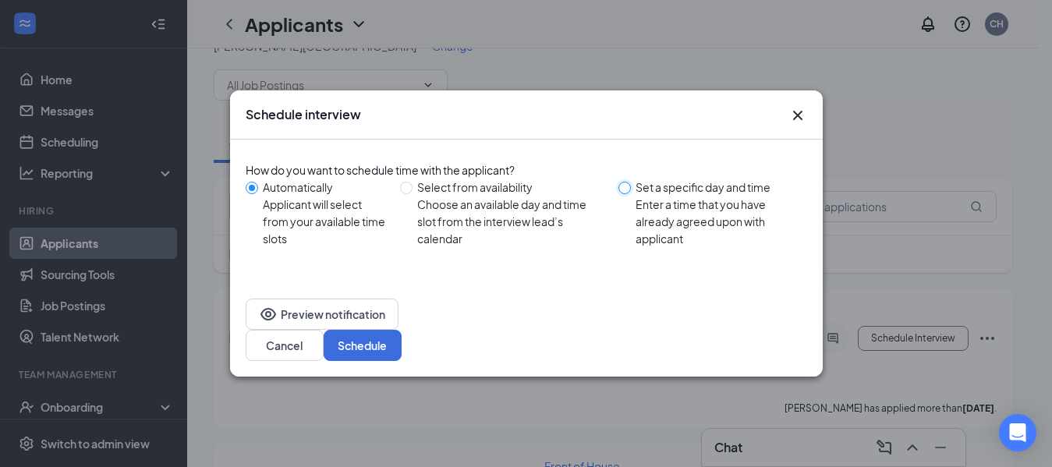
click at [629, 194] on input "Set a specific day and time Enter a time that you have already agreed upon with…" at bounding box center [625, 188] width 12 height 12
radio input "true"
radio input "false"
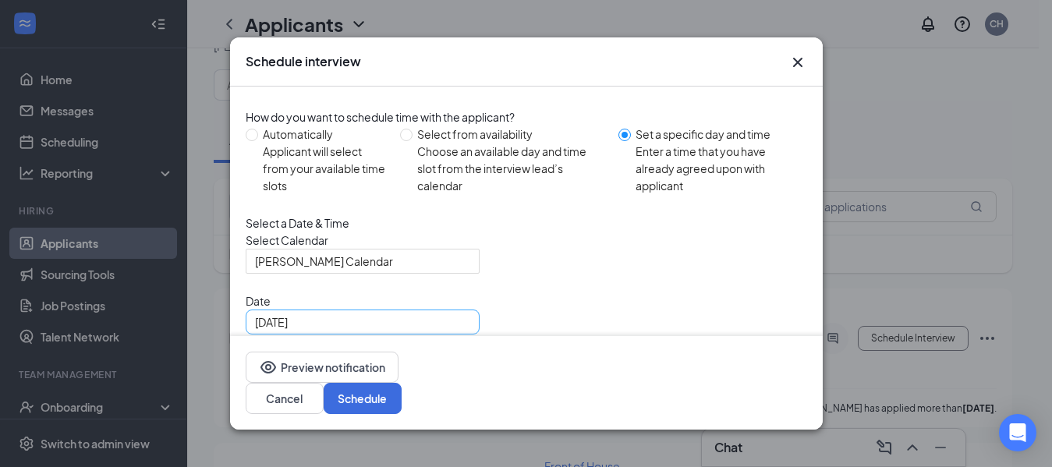
click at [464, 331] on div "[DATE]" at bounding box center [362, 322] width 215 height 17
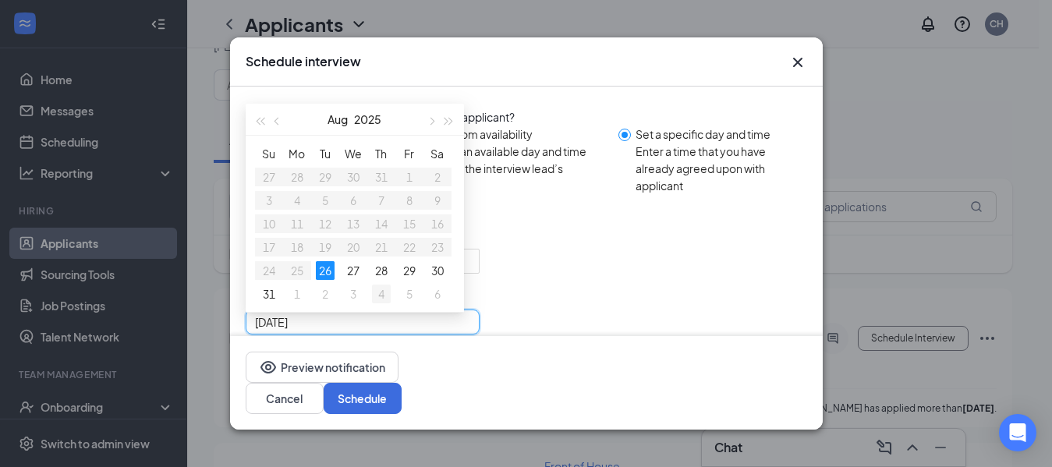
click at [381, 303] on div "4" at bounding box center [381, 294] width 19 height 19
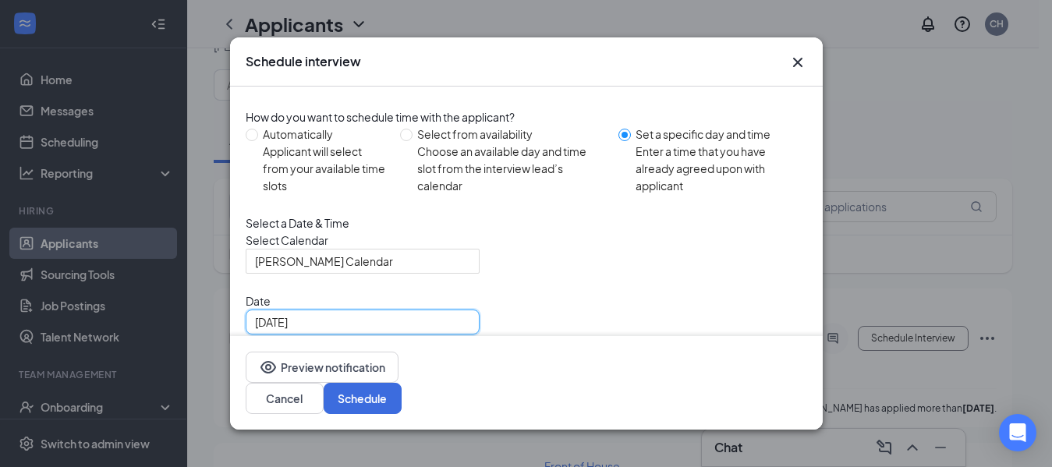
click at [463, 331] on div "[DATE]" at bounding box center [362, 322] width 215 height 17
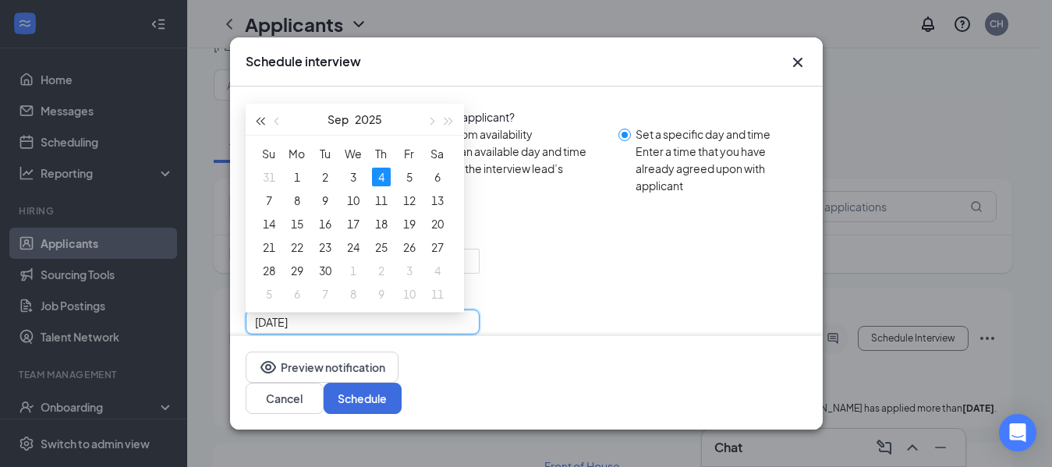
click at [264, 125] on span "button" at bounding box center [261, 121] width 8 height 8
click at [431, 125] on span "button" at bounding box center [432, 121] width 8 height 8
click at [278, 125] on span "button" at bounding box center [278, 121] width 8 height 8
click at [455, 135] on button "button" at bounding box center [448, 119] width 17 height 31
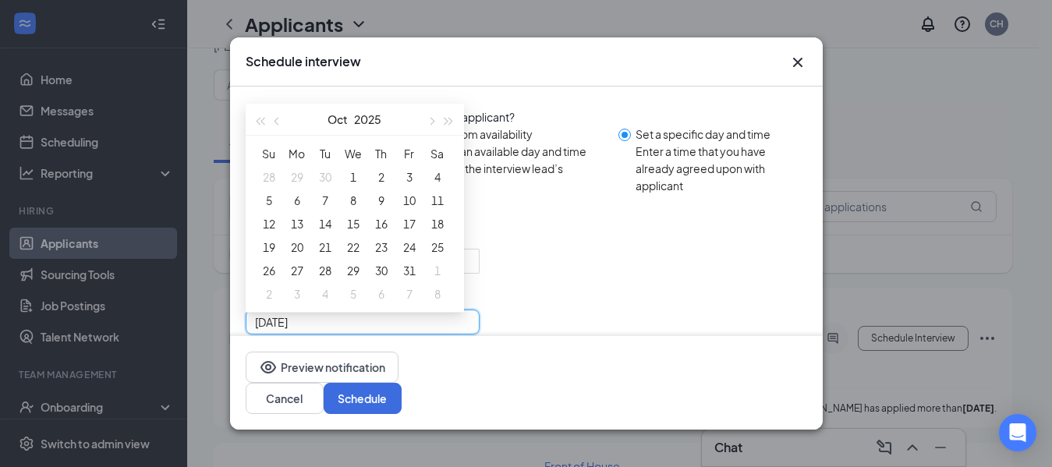
click at [249, 136] on div "[DATE]" at bounding box center [355, 120] width 218 height 32
click at [259, 125] on span "button" at bounding box center [261, 121] width 8 height 8
click at [460, 136] on div "[DATE]" at bounding box center [355, 120] width 218 height 32
click at [445, 125] on span "button" at bounding box center [449, 121] width 8 height 8
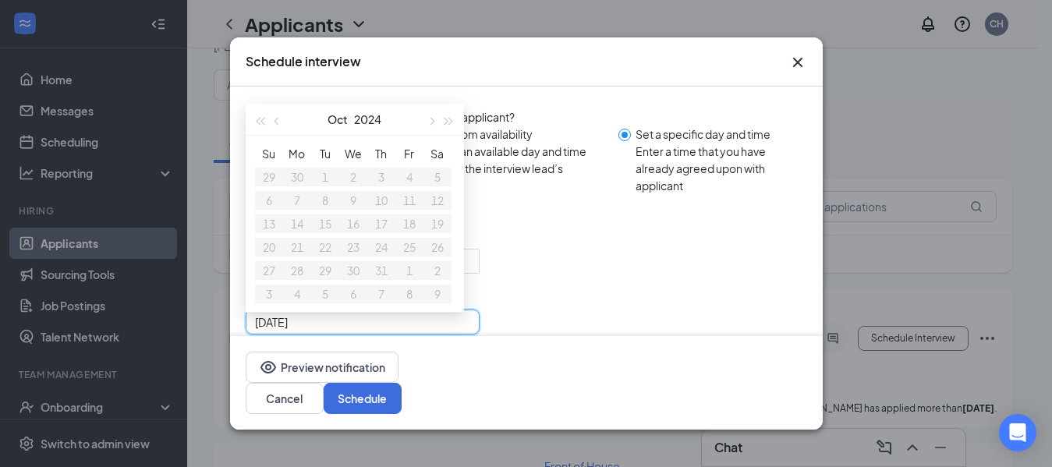
click at [459, 136] on div "[DATE]" at bounding box center [355, 120] width 218 height 32
click at [453, 155] on div "Su Mo Tu We Th Fr Sa 29 30 1 2 3 4 5 6 7 8 9 10 11 12 13 14 15 16 17 18 19 20 2…" at bounding box center [355, 224] width 218 height 176
click at [445, 125] on span "button" at bounding box center [449, 121] width 8 height 8
click at [278, 125] on span "button" at bounding box center [278, 121] width 8 height 8
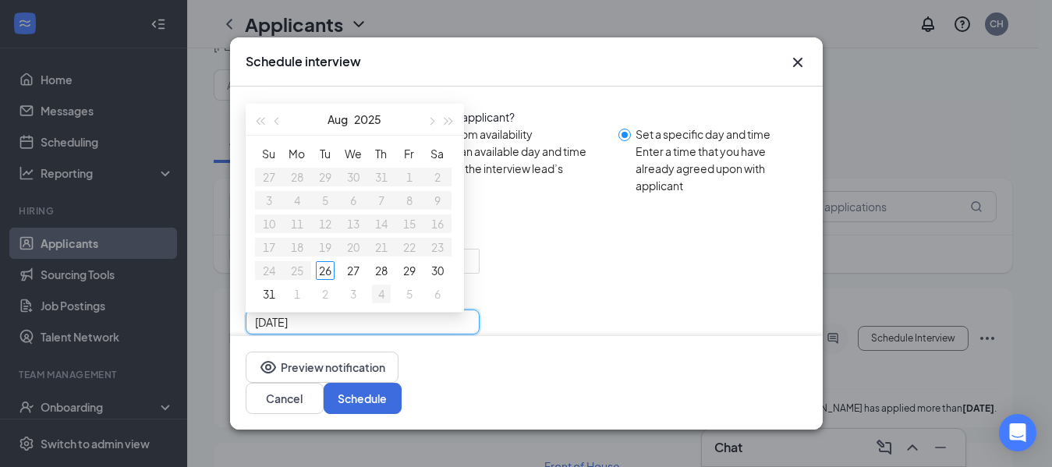
click at [381, 303] on div "4" at bounding box center [381, 294] width 19 height 19
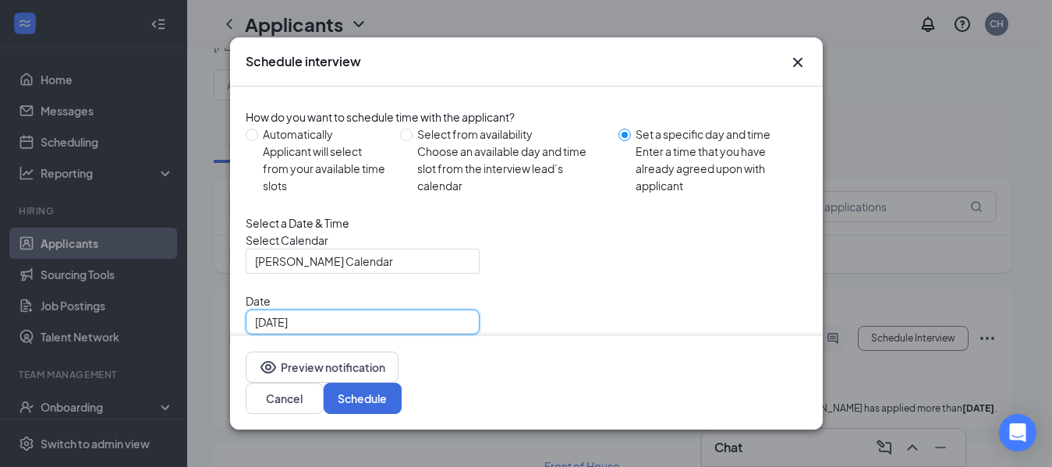
scroll to position [0, 0]
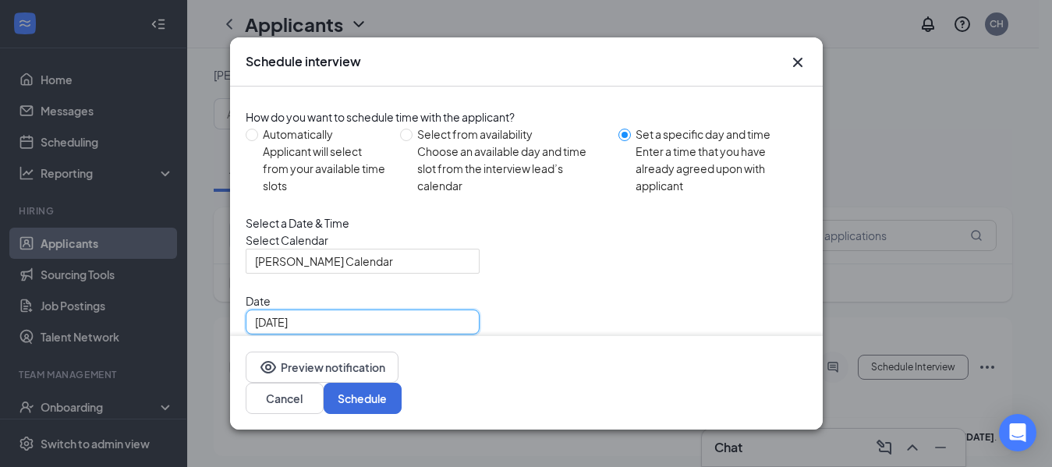
click at [453, 335] on div "[DATE]" at bounding box center [363, 322] width 234 height 25
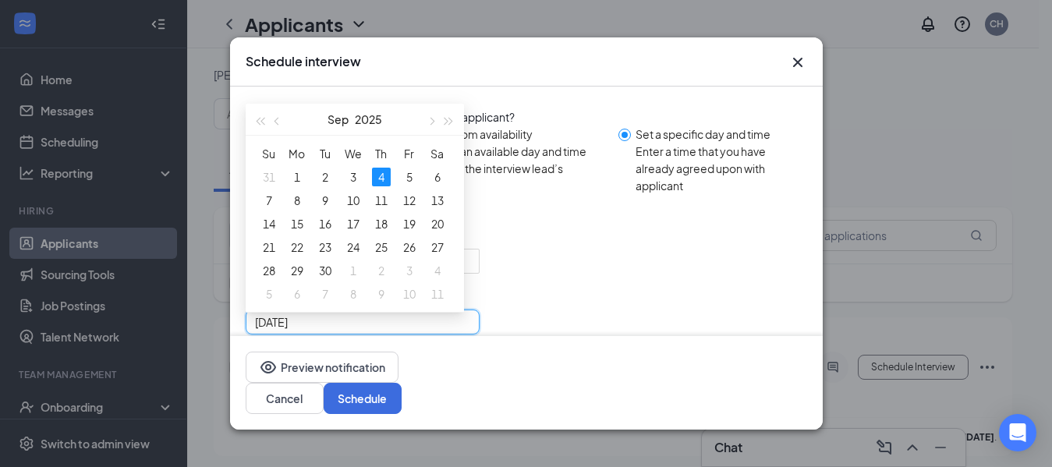
click at [457, 331] on div "[DATE]" at bounding box center [362, 322] width 215 height 17
click at [280, 135] on button "button" at bounding box center [277, 119] width 17 height 31
type input "[DATE]"
click at [378, 280] on div "28" at bounding box center [381, 270] width 19 height 19
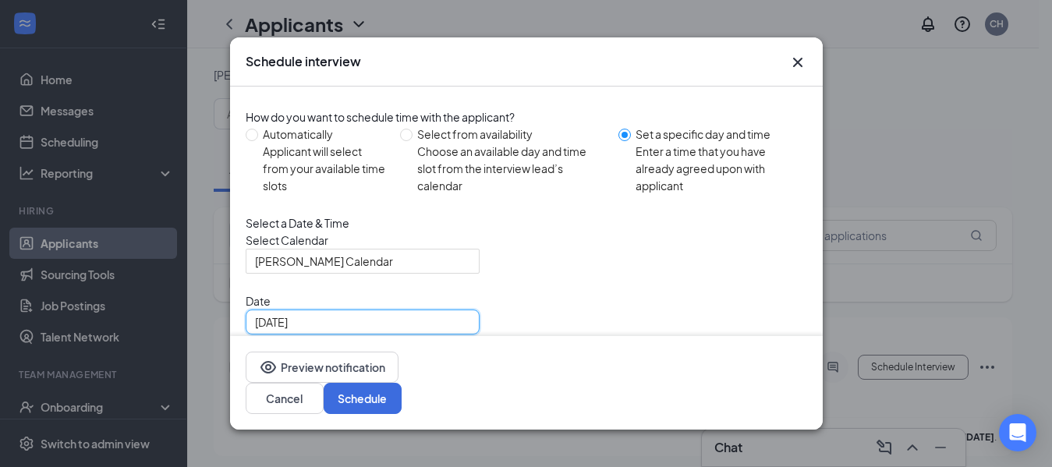
click at [346, 371] on span "10:00 AM" at bounding box center [300, 382] width 90 height 23
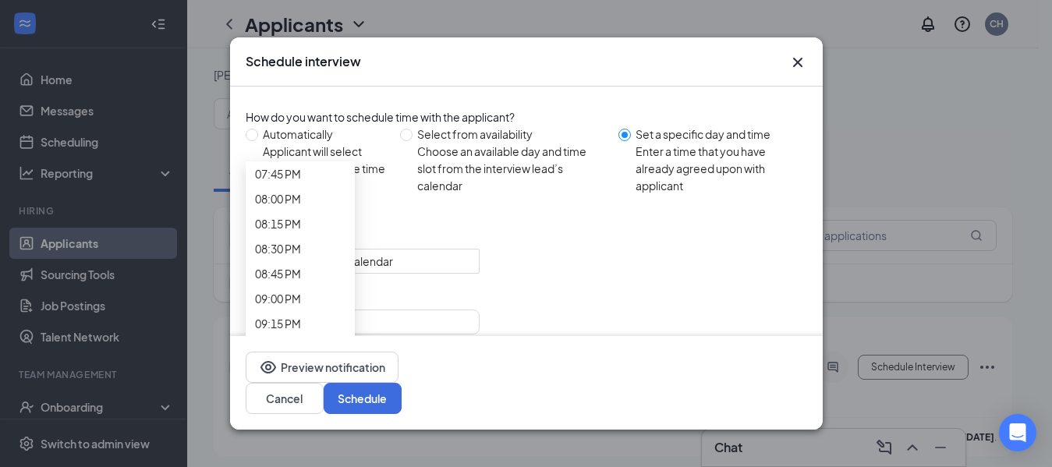
scroll to position [2022, 0]
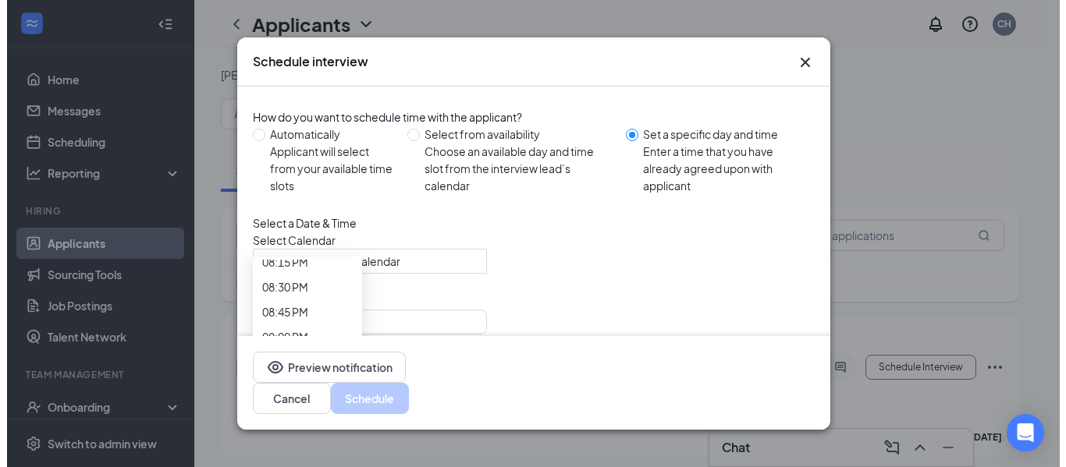
scroll to position [2094, 0]
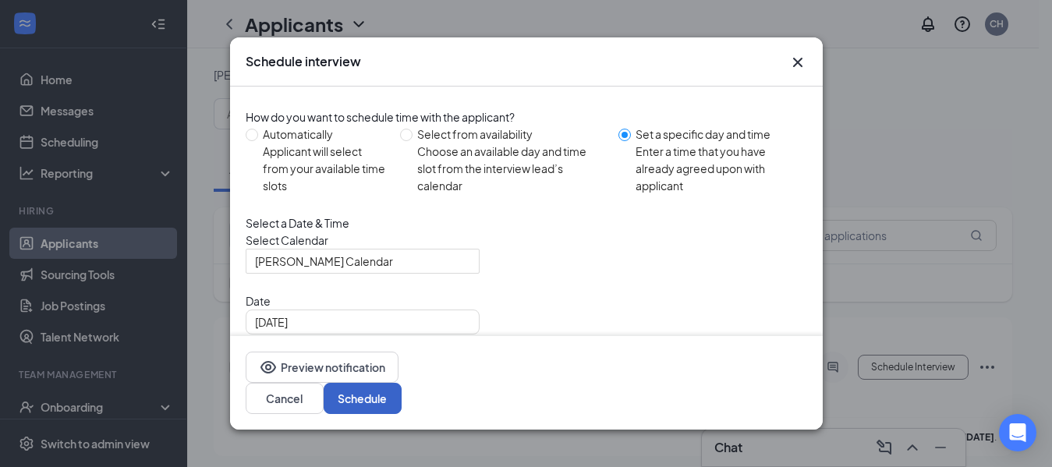
click at [402, 395] on button "Schedule" at bounding box center [363, 398] width 78 height 31
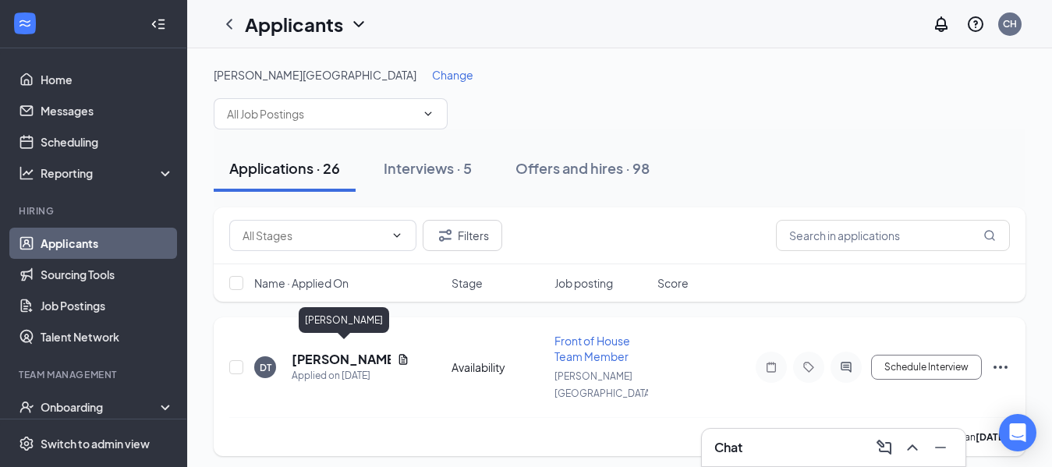
click at [373, 351] on h5 "[PERSON_NAME]" at bounding box center [341, 359] width 99 height 17
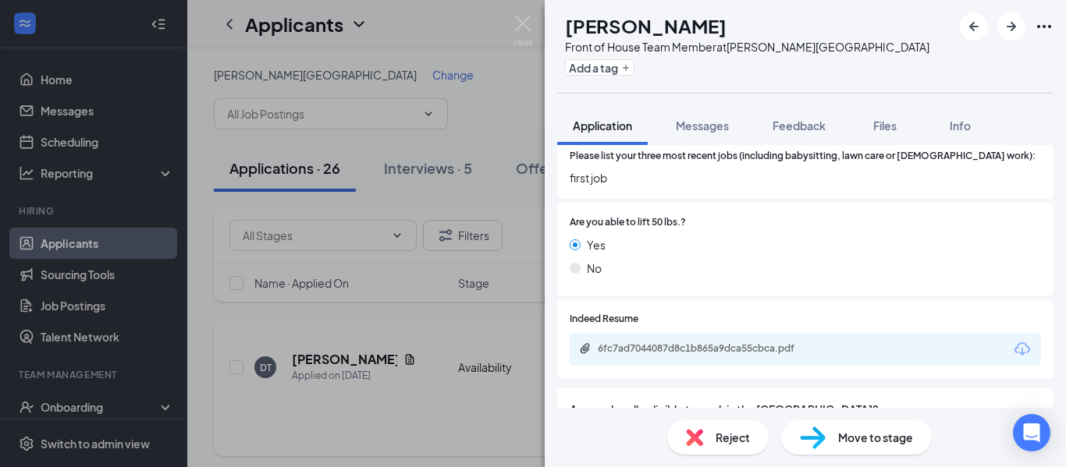
scroll to position [520, 0]
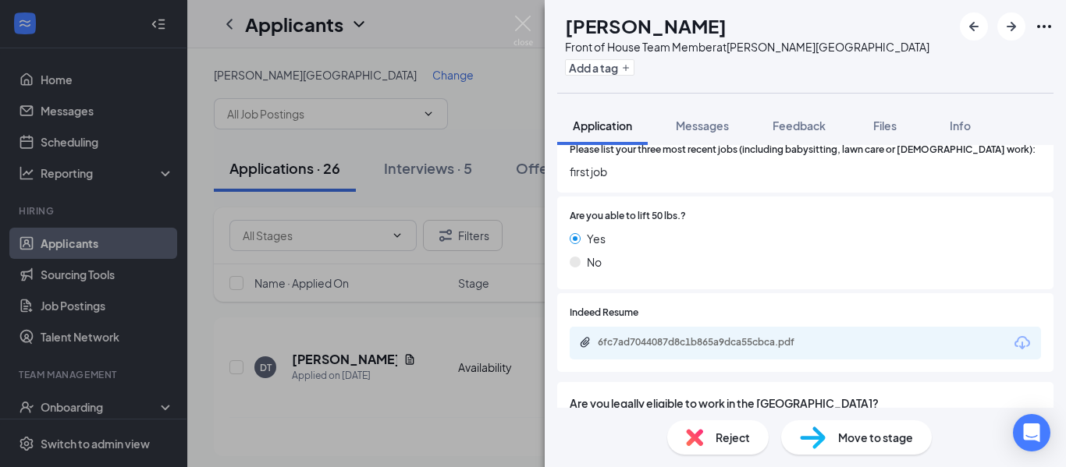
click at [740, 446] on div "Reject" at bounding box center [717, 438] width 101 height 34
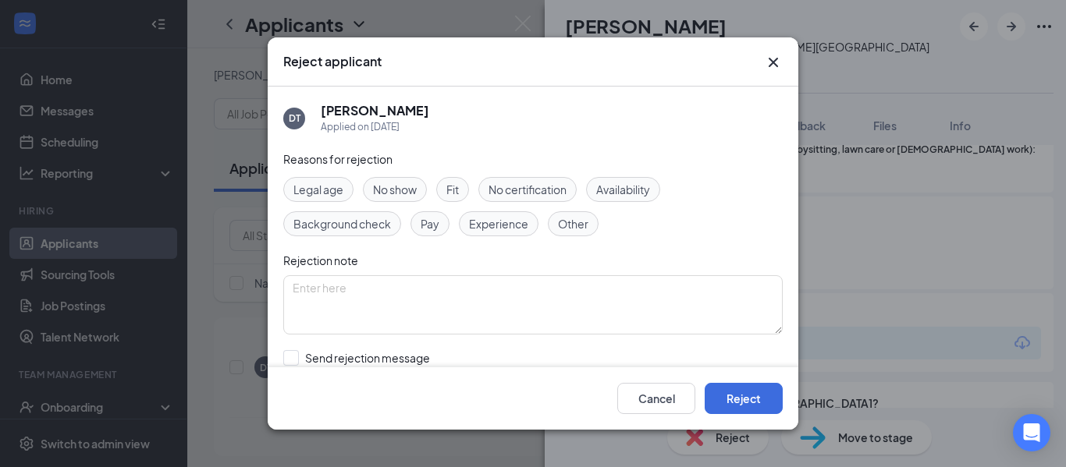
click at [495, 223] on span "Experience" at bounding box center [498, 223] width 59 height 17
click at [558, 215] on span "Other" at bounding box center [573, 223] width 30 height 17
click at [742, 402] on button "Reject" at bounding box center [743, 398] width 78 height 31
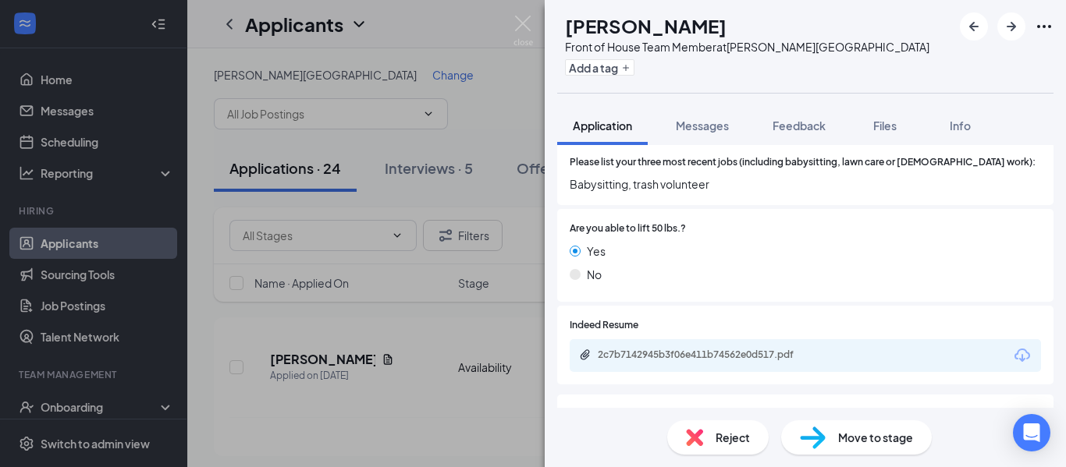
scroll to position [515, 0]
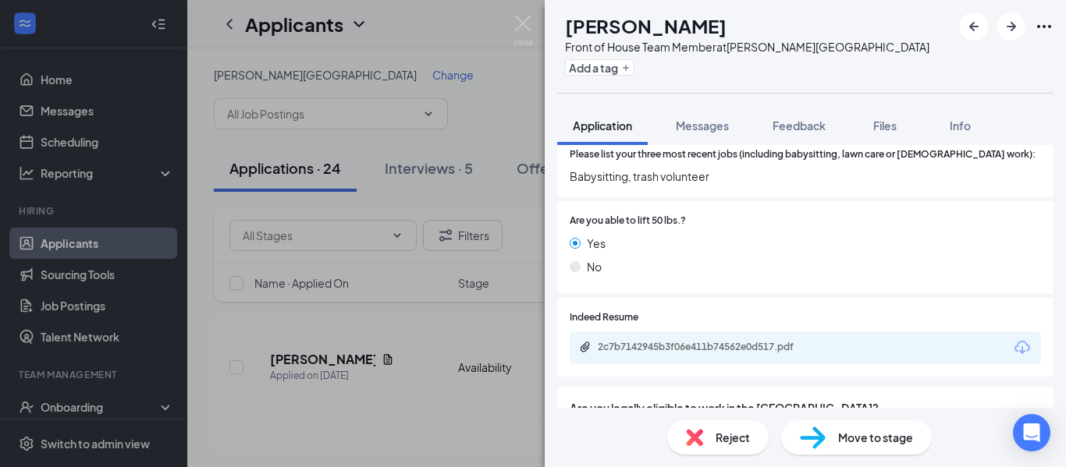
click at [742, 448] on div "Reject" at bounding box center [717, 438] width 101 height 34
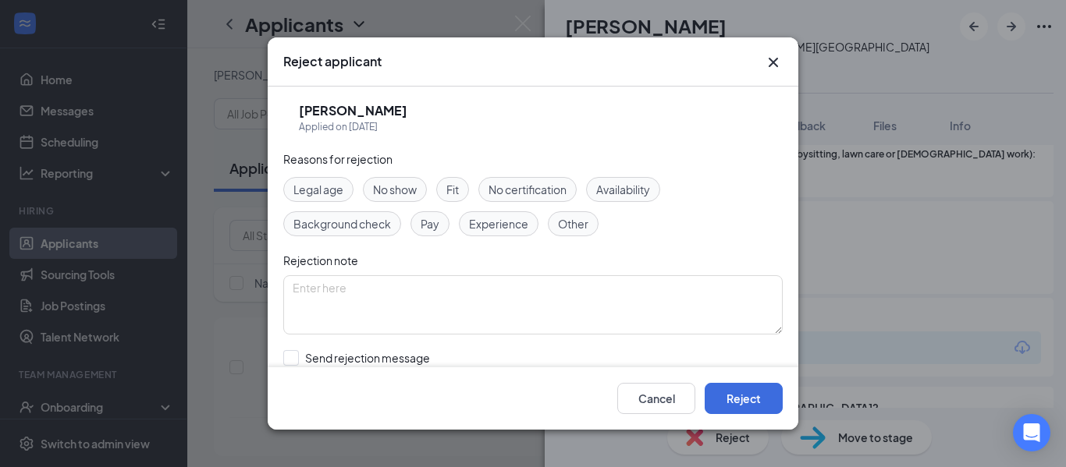
click at [499, 221] on span "Experience" at bounding box center [498, 223] width 59 height 17
click at [588, 222] on div "Other" at bounding box center [573, 223] width 51 height 25
click at [759, 401] on button "Reject" at bounding box center [743, 398] width 78 height 31
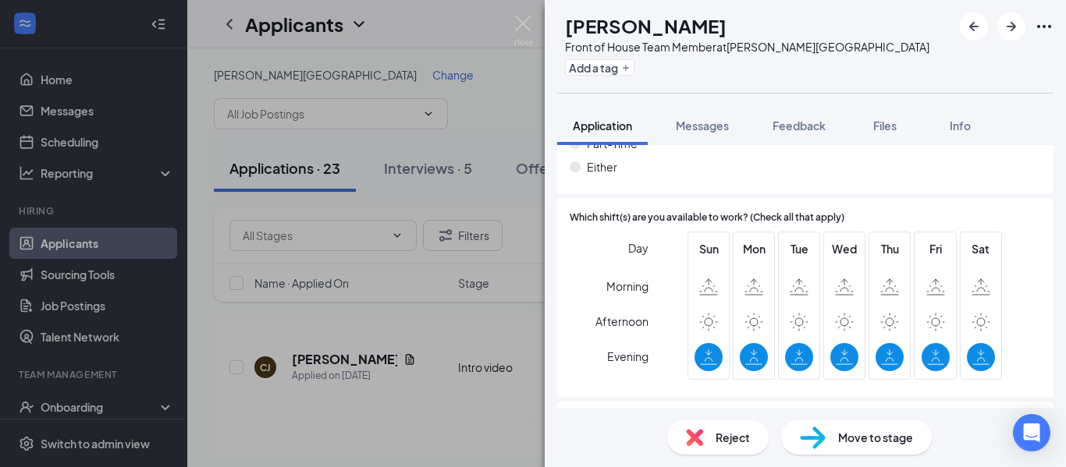
scroll to position [1042, 0]
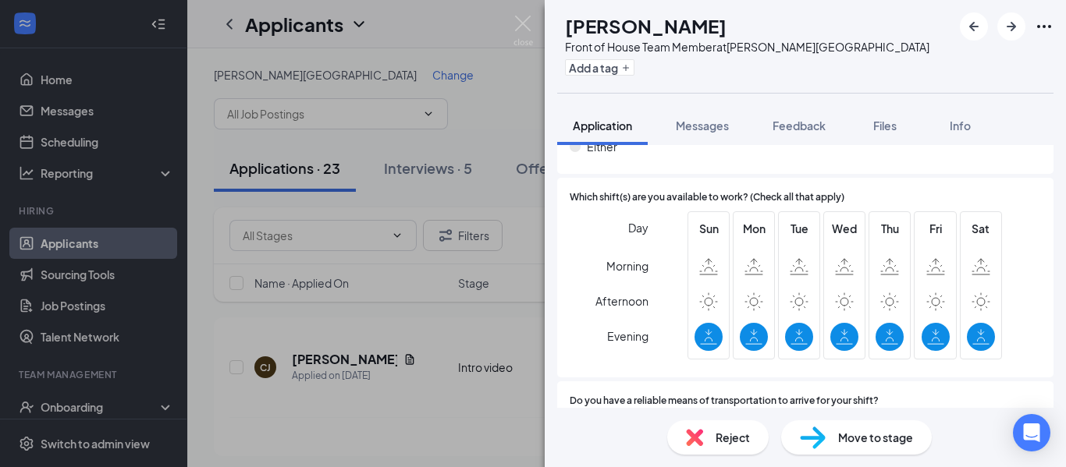
click at [740, 449] on div "Reject" at bounding box center [717, 438] width 101 height 34
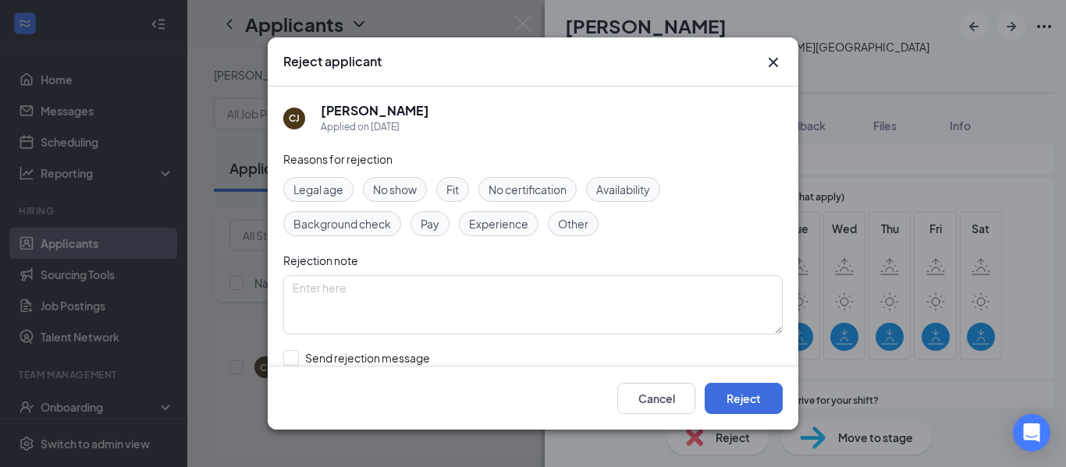
click at [584, 225] on span "Other" at bounding box center [573, 223] width 30 height 17
click at [743, 399] on button "Reject" at bounding box center [743, 398] width 78 height 31
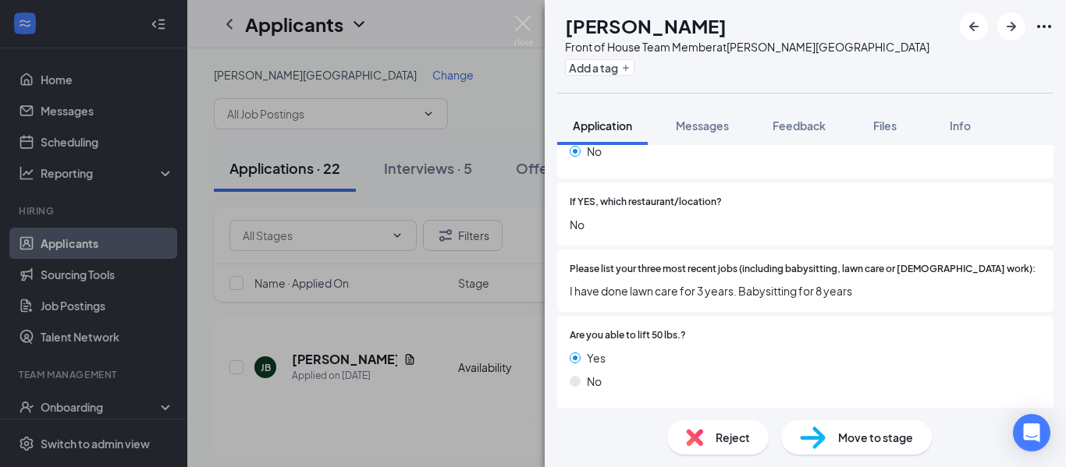
scroll to position [408, 0]
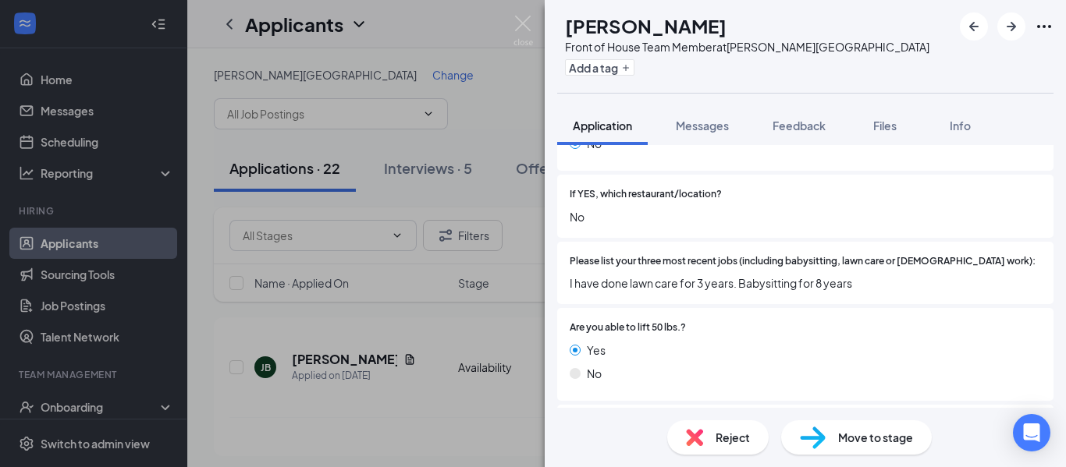
click at [750, 441] on div "Reject" at bounding box center [717, 438] width 101 height 34
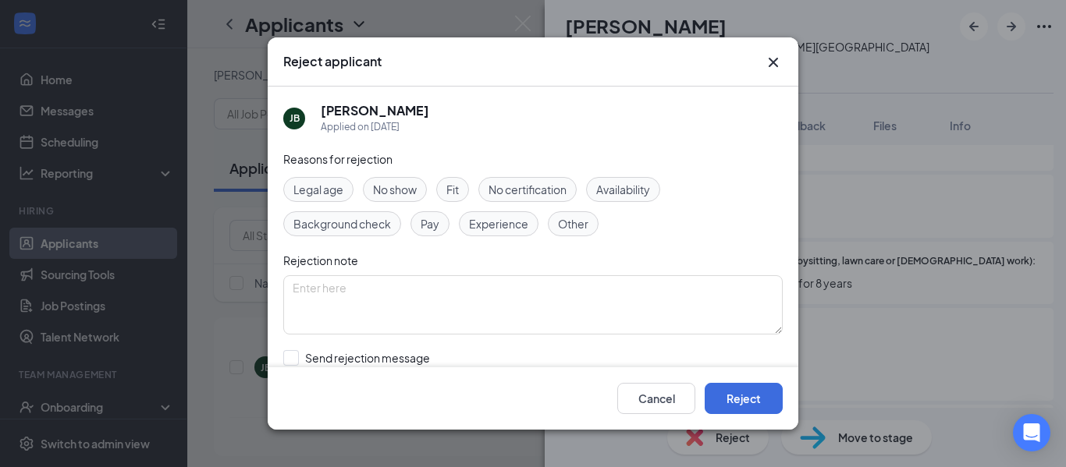
click at [581, 225] on span "Other" at bounding box center [573, 223] width 30 height 17
click at [750, 405] on button "Reject" at bounding box center [743, 398] width 78 height 31
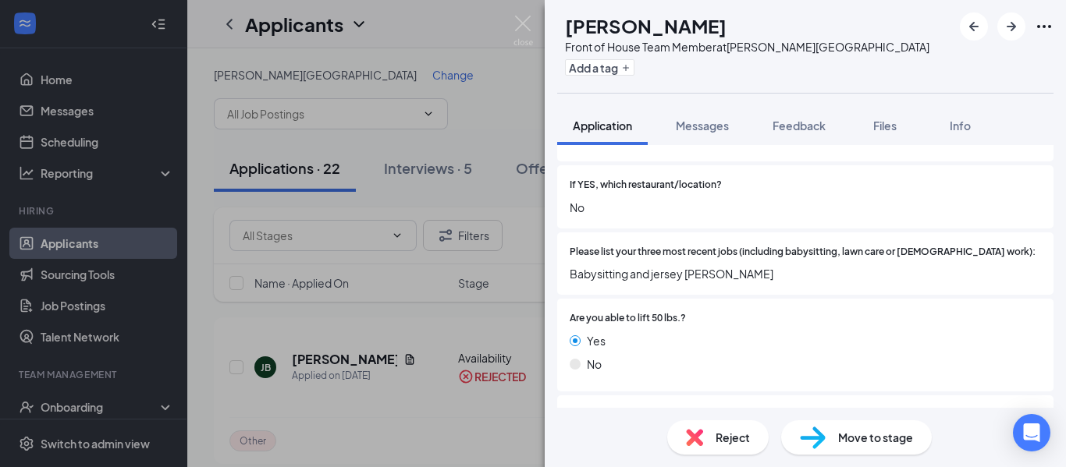
scroll to position [422, 0]
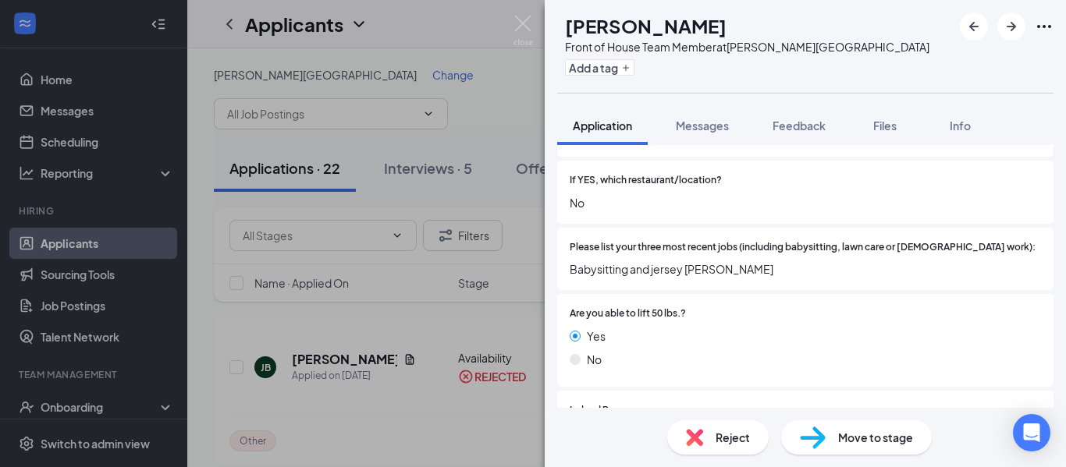
click at [748, 452] on div "Reject" at bounding box center [717, 438] width 101 height 34
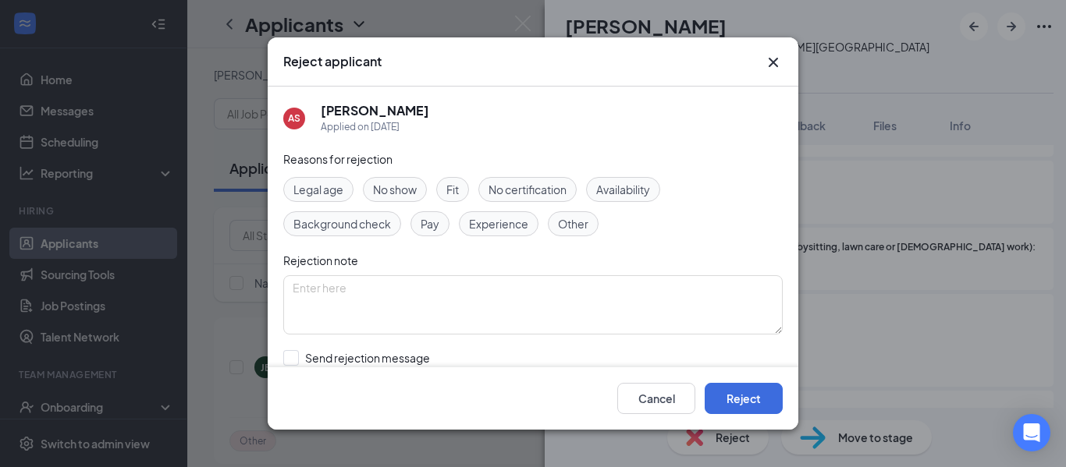
click at [573, 226] on span "Other" at bounding box center [573, 223] width 30 height 17
click at [765, 413] on button "Reject" at bounding box center [743, 398] width 78 height 31
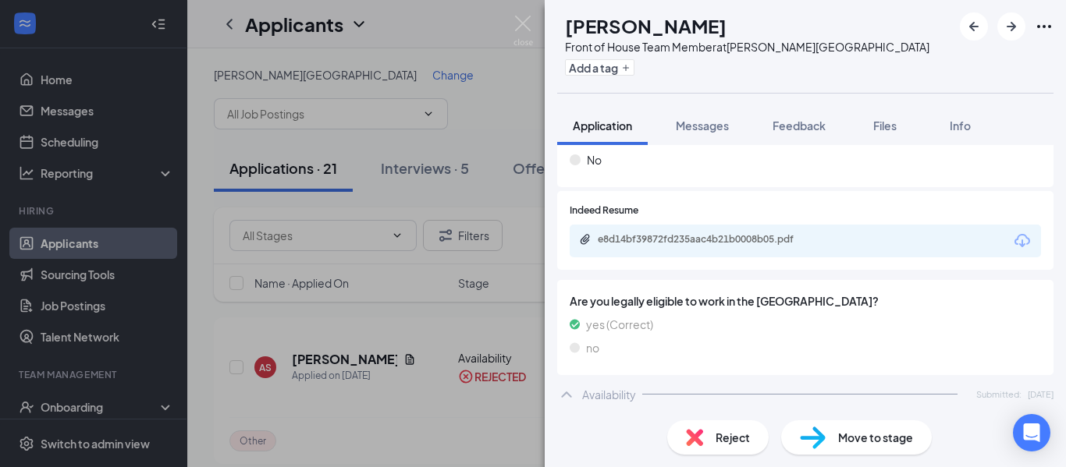
scroll to position [644, 0]
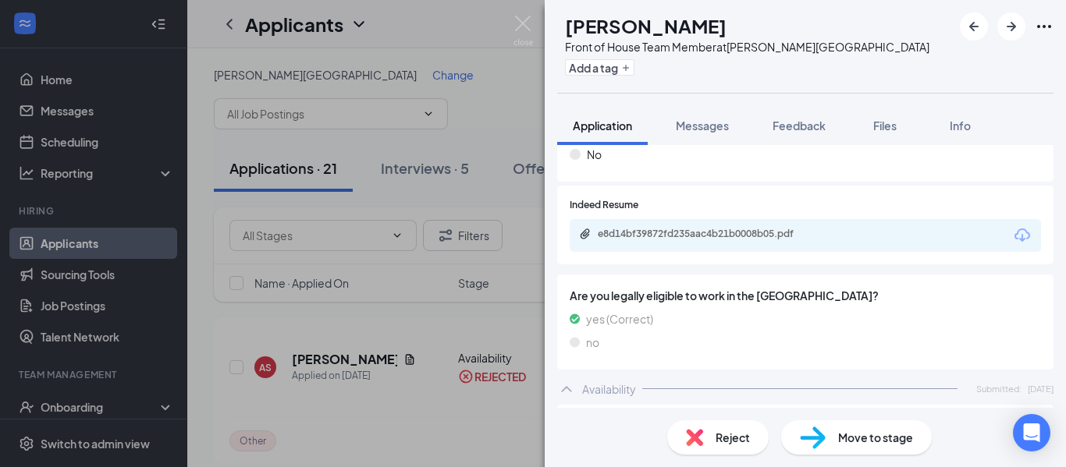
click at [742, 438] on span "Reject" at bounding box center [732, 437] width 34 height 17
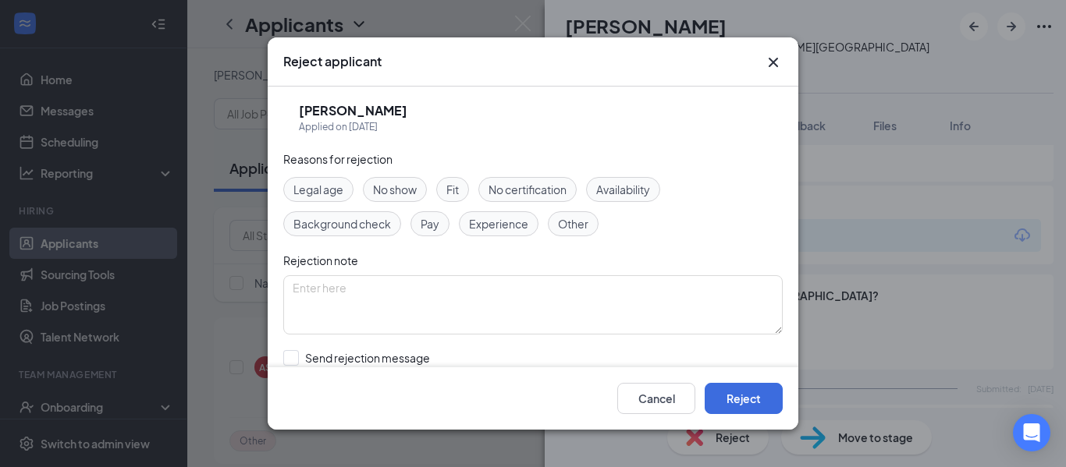
click at [581, 229] on span "Other" at bounding box center [573, 223] width 30 height 17
click at [758, 394] on button "Reject" at bounding box center [743, 398] width 78 height 31
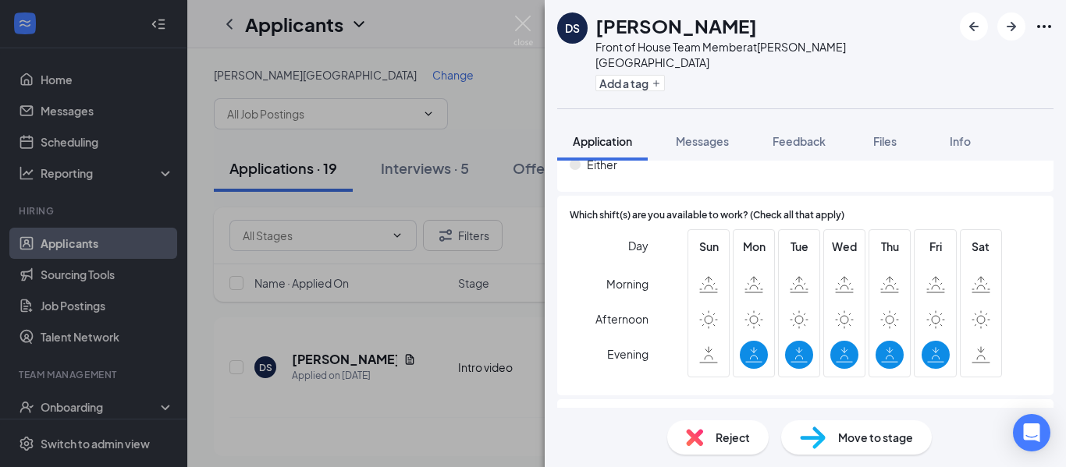
scroll to position [1049, 0]
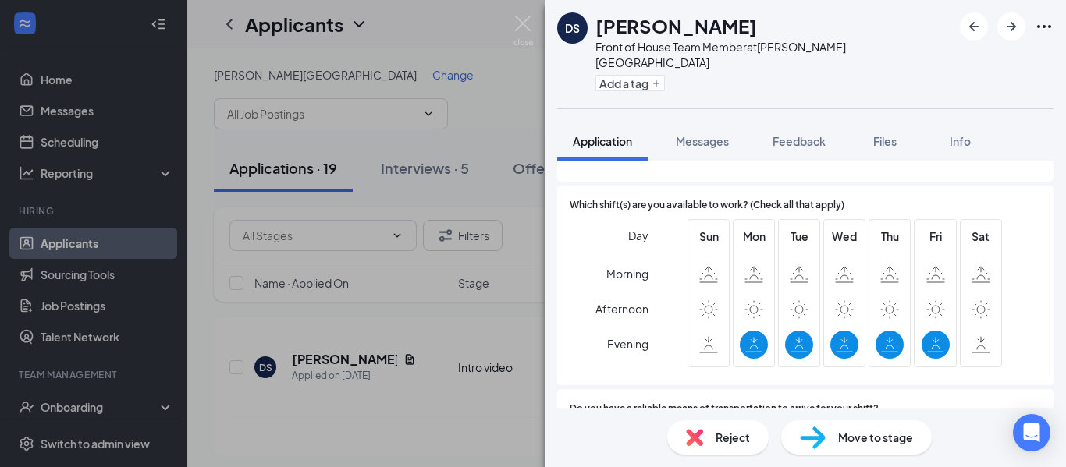
click at [742, 446] on div "Reject" at bounding box center [717, 438] width 101 height 34
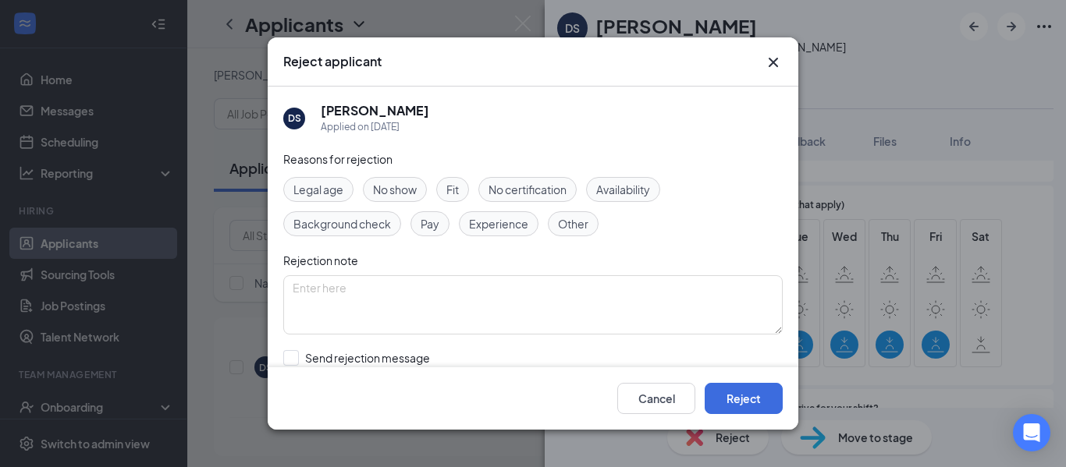
click at [638, 188] on span "Availability" at bounding box center [623, 189] width 54 height 17
click at [777, 399] on button "Reject" at bounding box center [743, 398] width 78 height 31
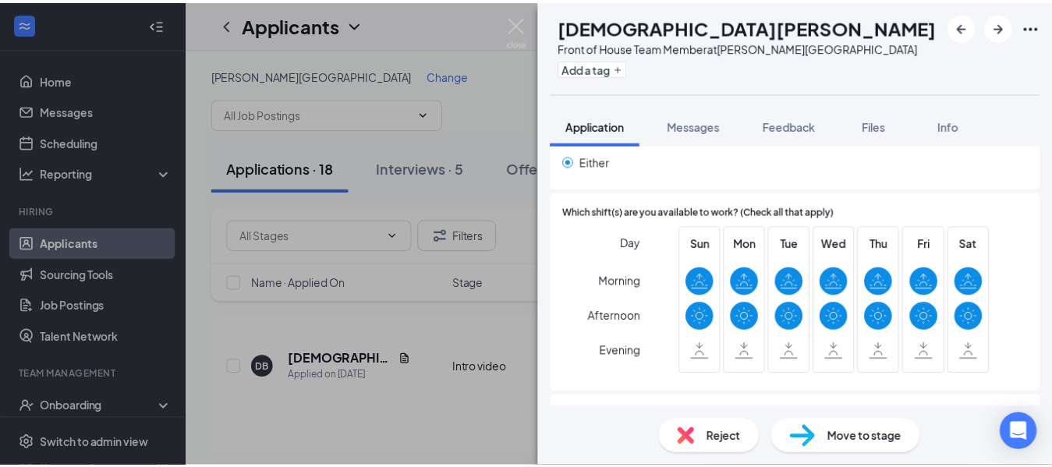
scroll to position [1050, 0]
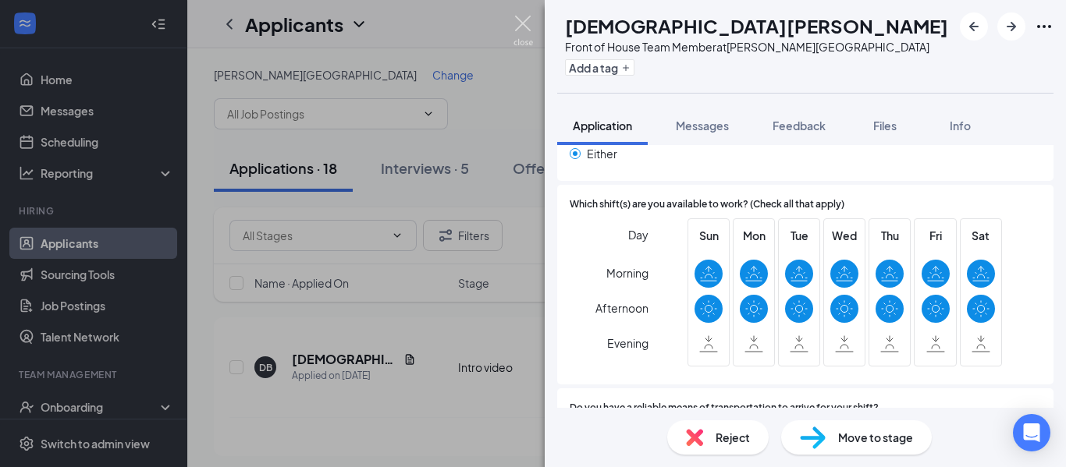
click at [524, 23] on img at bounding box center [523, 31] width 20 height 30
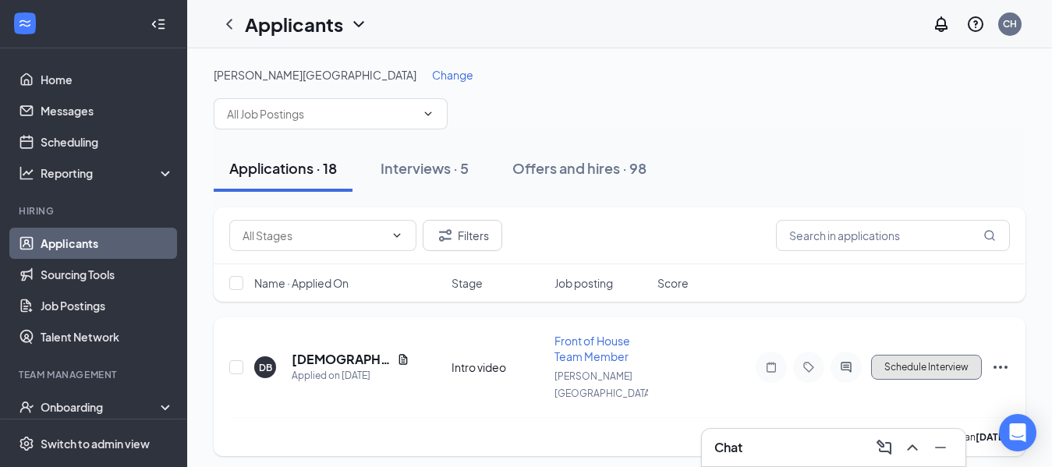
click at [903, 360] on button "Schedule Interview" at bounding box center [926, 367] width 111 height 25
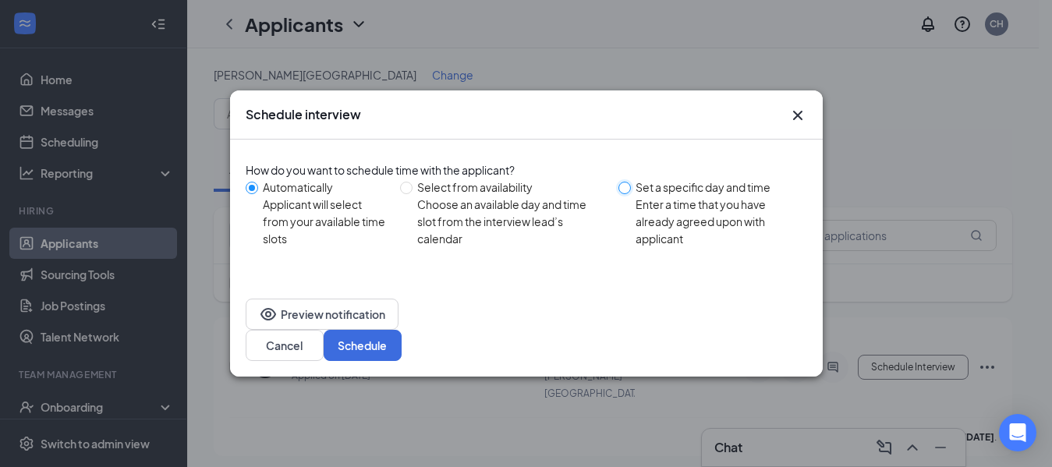
click at [630, 194] on input "Set a specific day and time Enter a time that you have already agreed upon with…" at bounding box center [625, 188] width 12 height 12
radio input "true"
radio input "false"
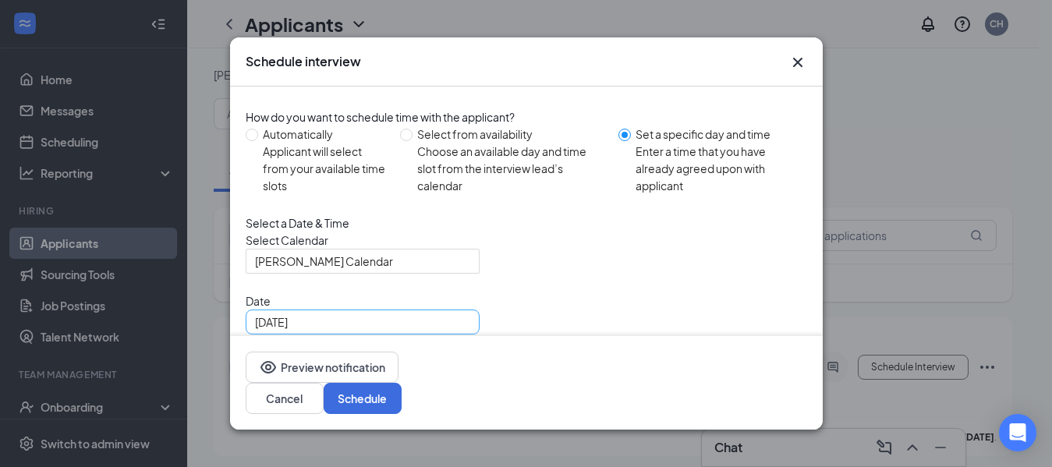
click at [467, 335] on div "[DATE]" at bounding box center [363, 322] width 234 height 25
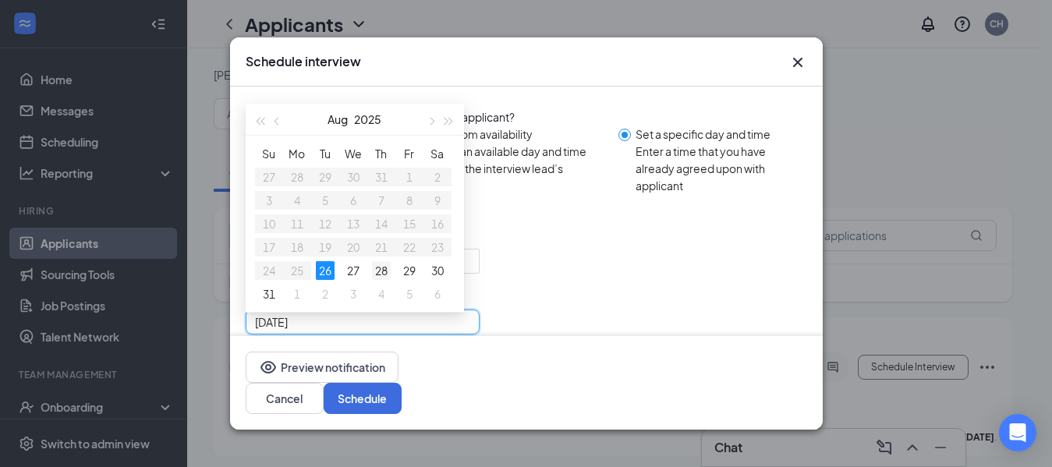
click at [378, 280] on div "28" at bounding box center [381, 270] width 19 height 19
type input "[DATE]"
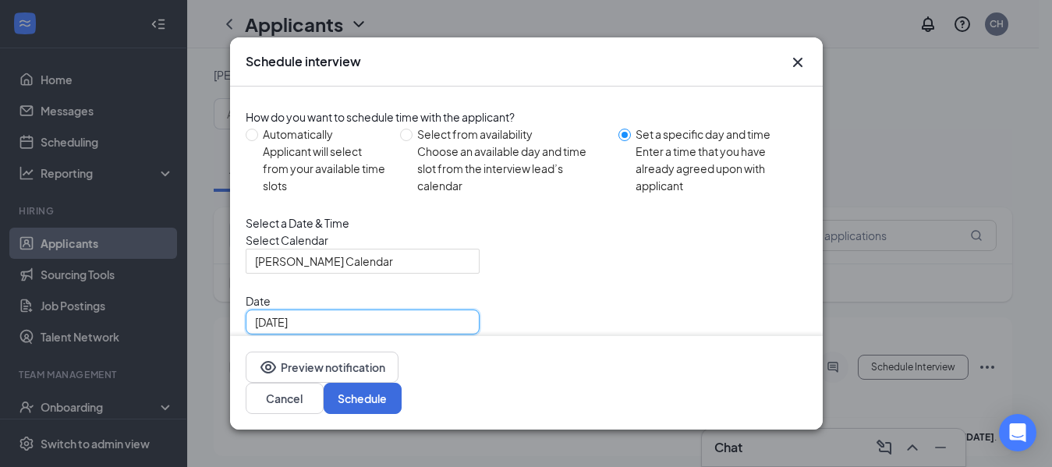
click at [346, 371] on span "10:00 AM" at bounding box center [300, 382] width 90 height 23
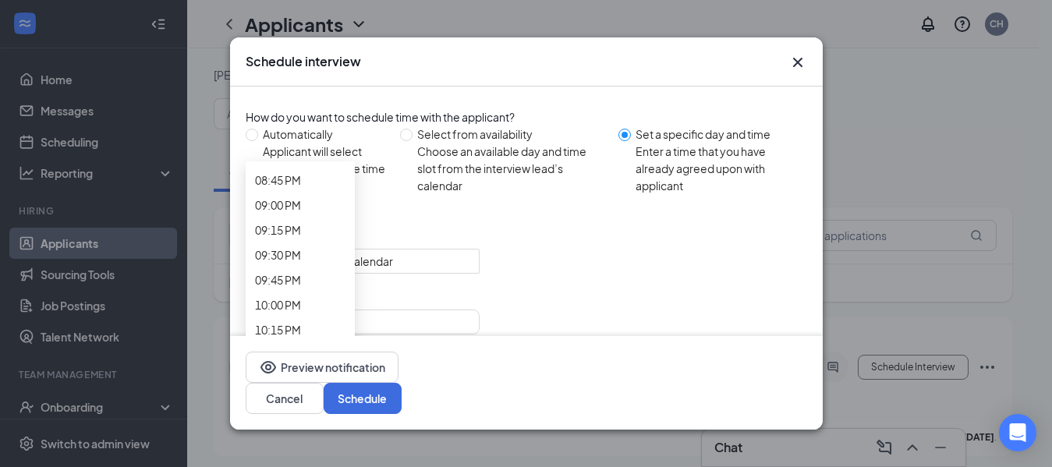
scroll to position [2096, 0]
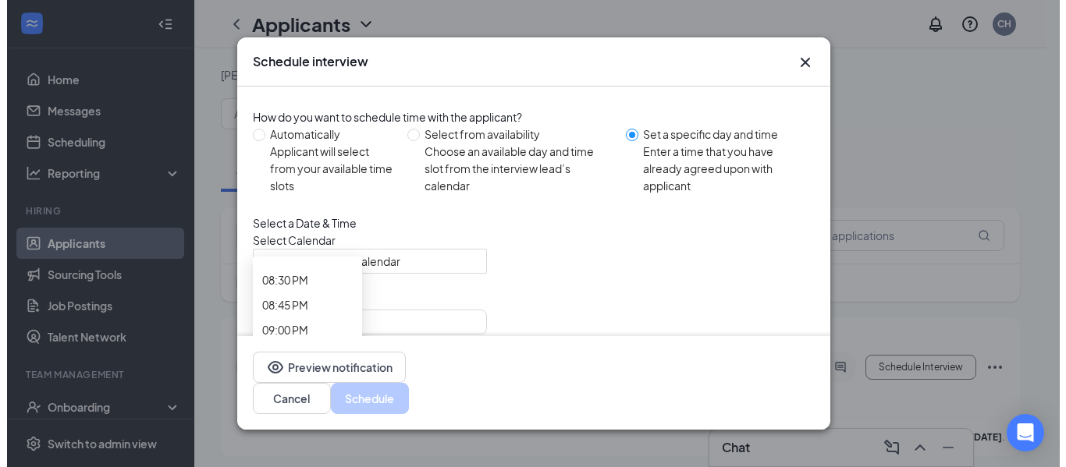
scroll to position [2066, 0]
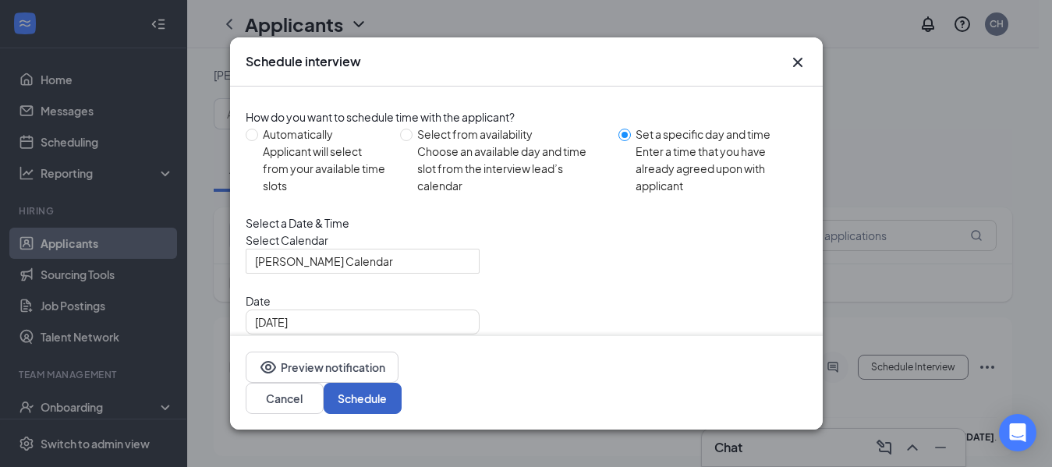
click at [402, 399] on button "Schedule" at bounding box center [363, 398] width 78 height 31
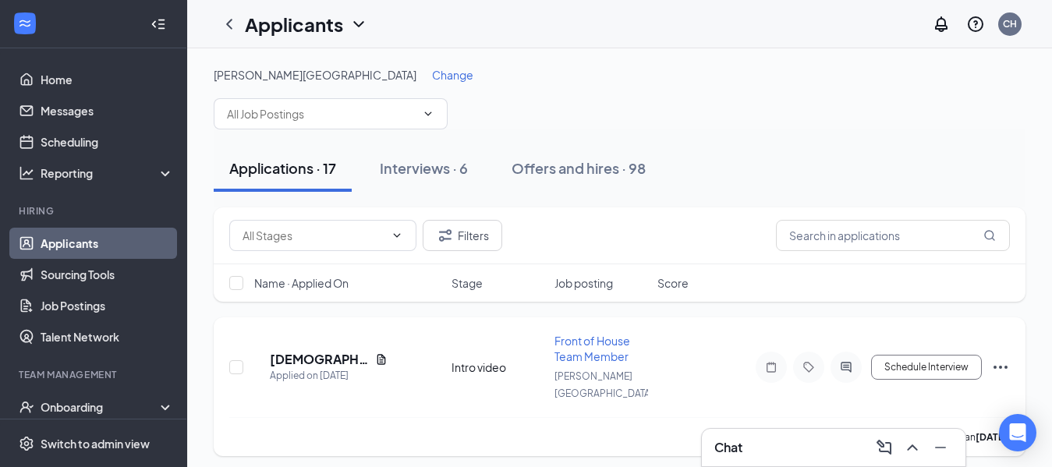
click at [369, 353] on h5 "[DEMOGRAPHIC_DATA] White" at bounding box center [319, 359] width 99 height 17
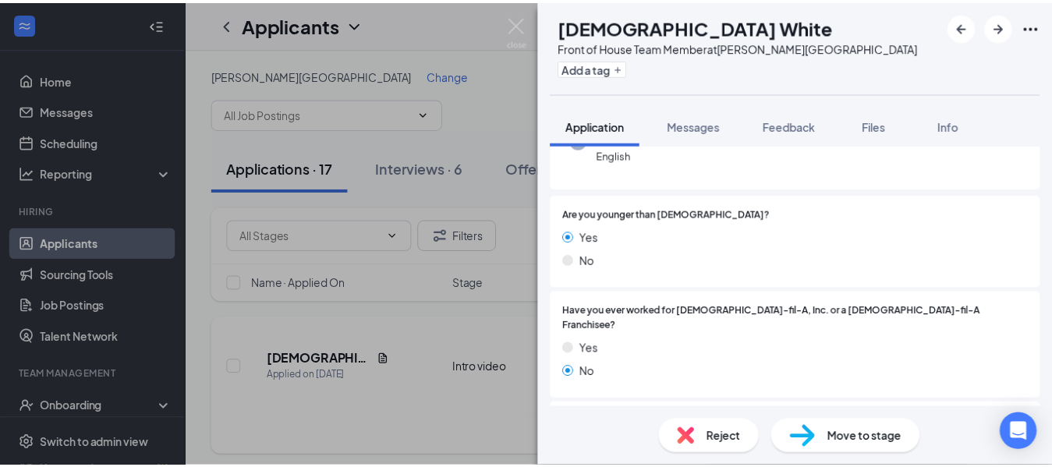
scroll to position [151, 0]
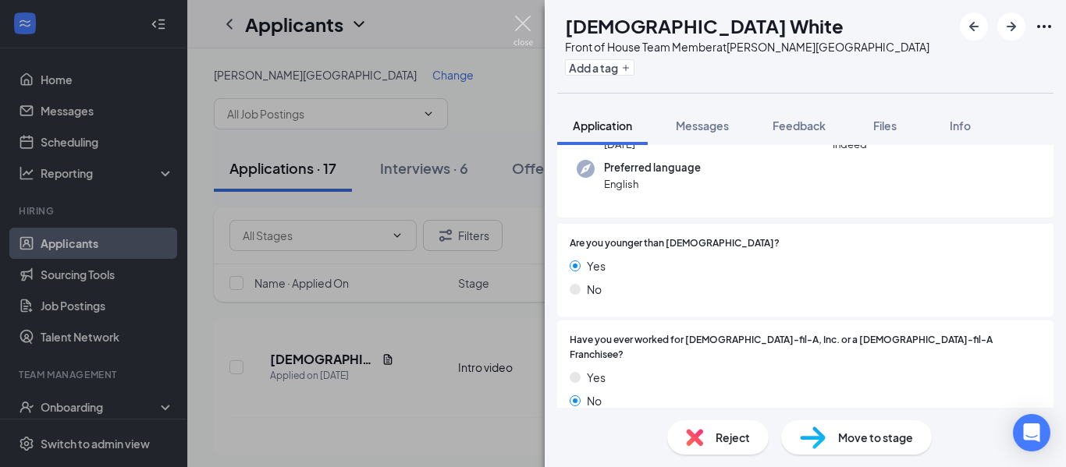
click at [516, 28] on img at bounding box center [523, 31] width 20 height 30
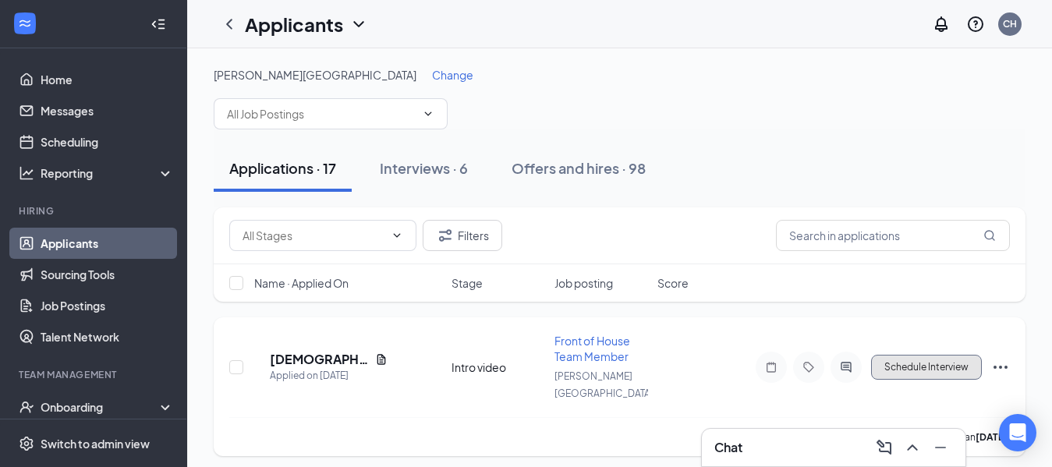
click at [924, 363] on button "Schedule Interview" at bounding box center [926, 367] width 111 height 25
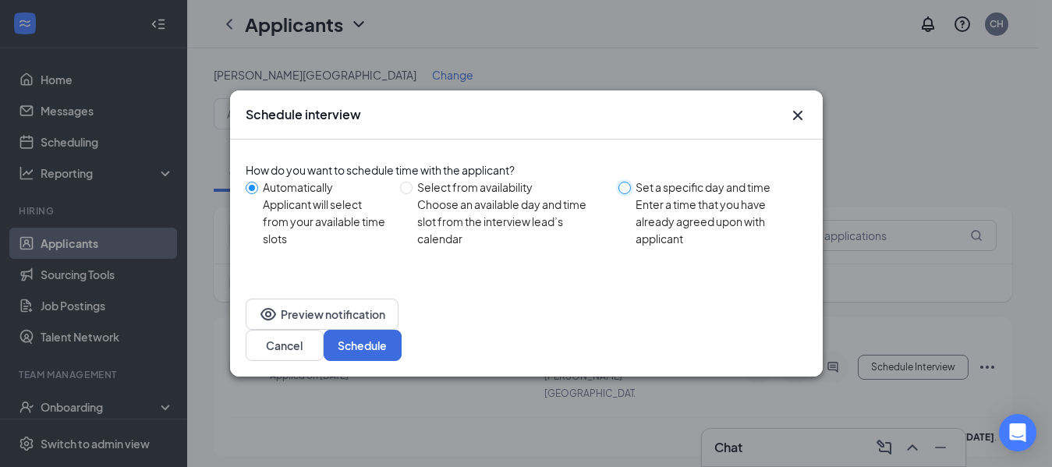
click at [625, 194] on input "Set a specific day and time Enter a time that you have already agreed upon with…" at bounding box center [625, 188] width 12 height 12
radio input "true"
radio input "false"
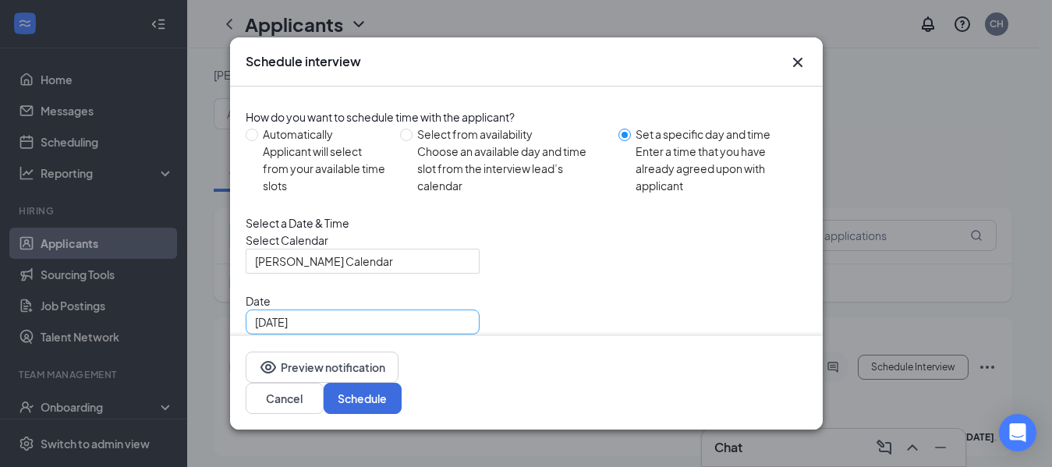
click at [462, 331] on div "[DATE]" at bounding box center [362, 322] width 215 height 17
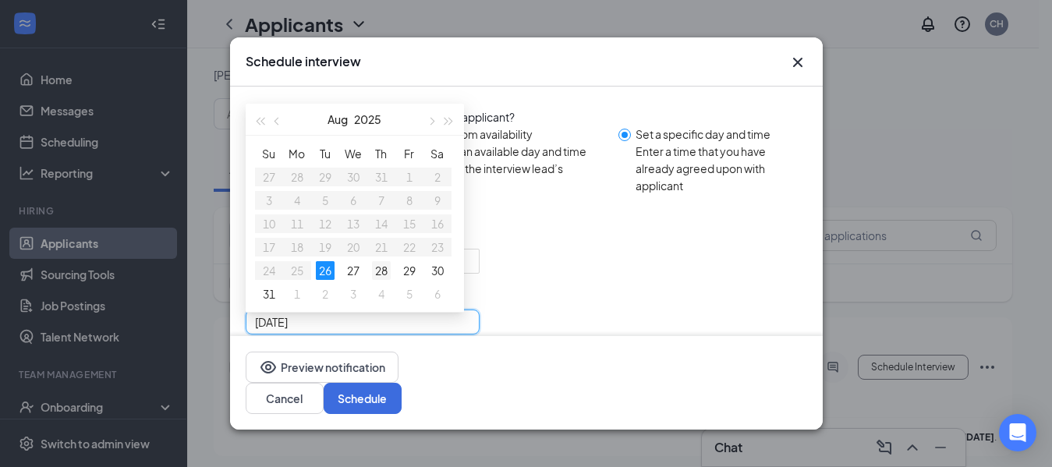
click at [385, 280] on div "28" at bounding box center [381, 270] width 19 height 19
type input "[DATE]"
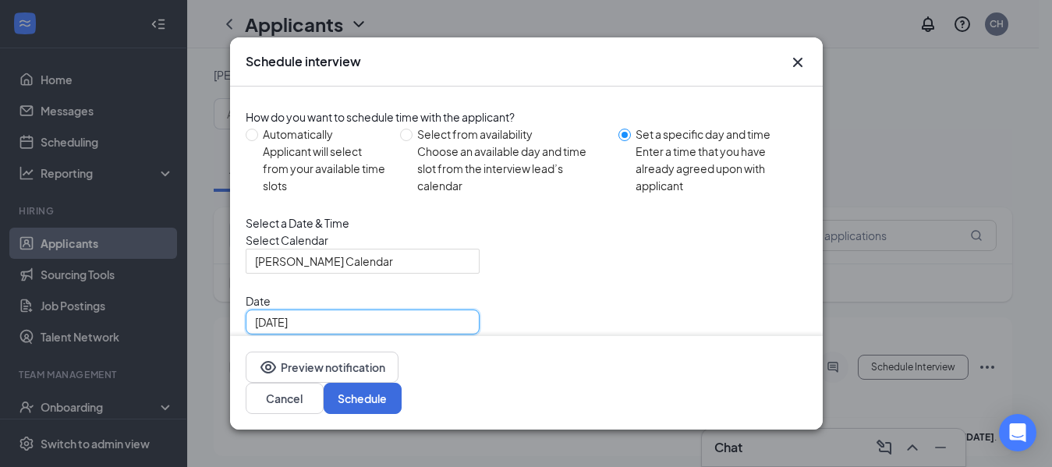
click at [346, 371] on span "10:00 AM" at bounding box center [300, 382] width 90 height 23
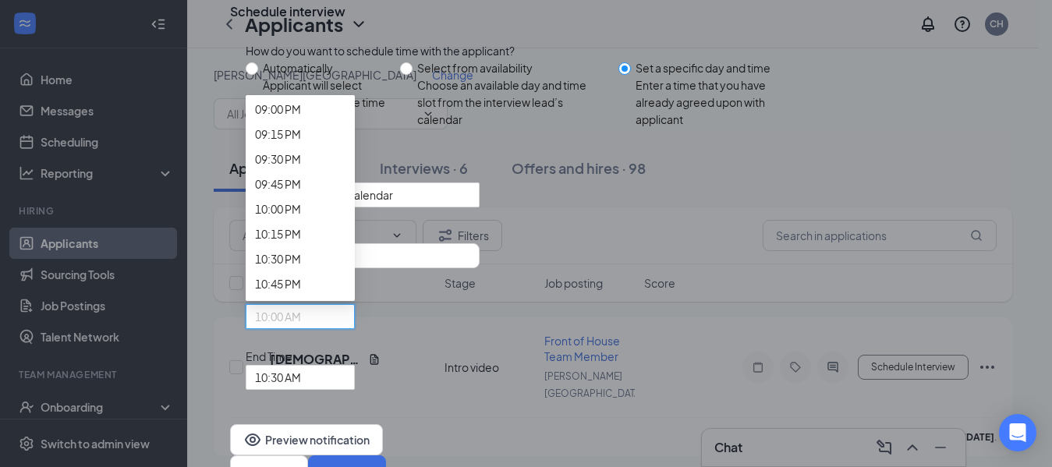
scroll to position [2123, 0]
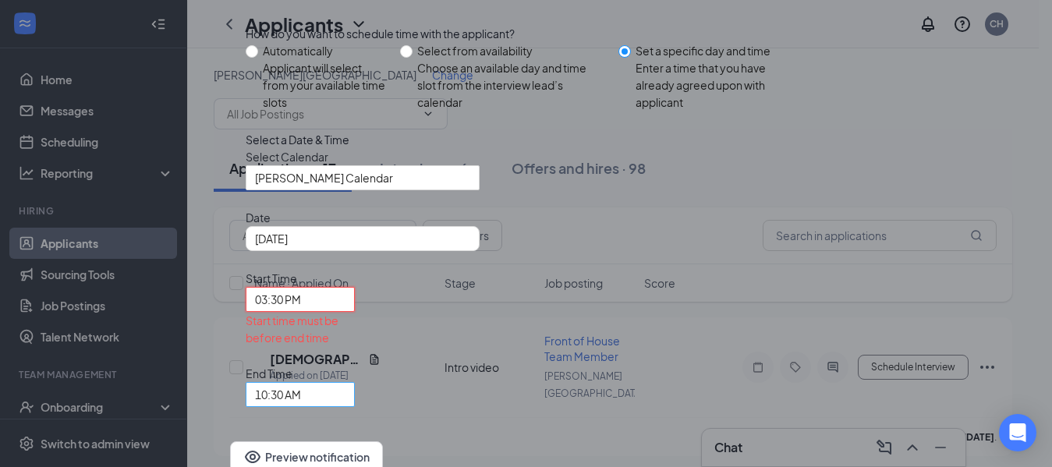
click at [355, 382] on div "10:30 AM" at bounding box center [300, 394] width 109 height 25
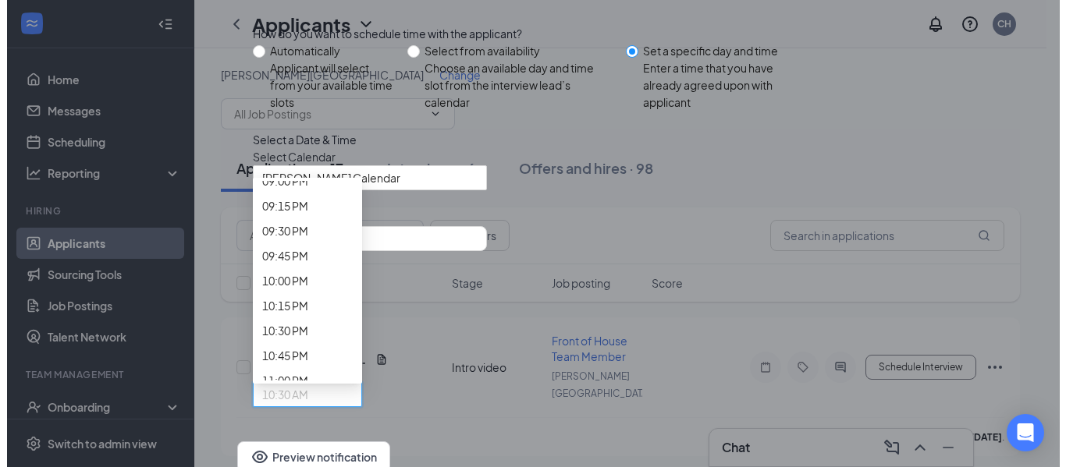
scroll to position [2154, 0]
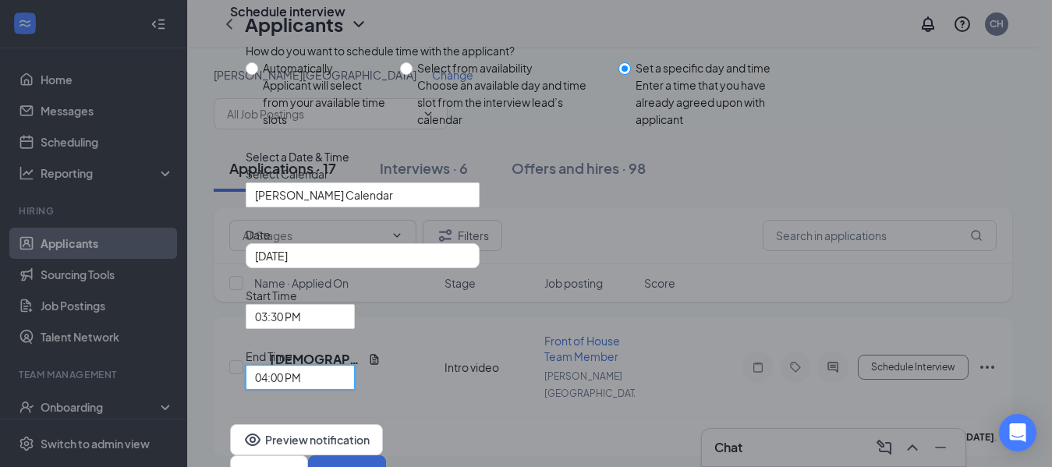
click at [386, 456] on button "Schedule" at bounding box center [347, 471] width 78 height 31
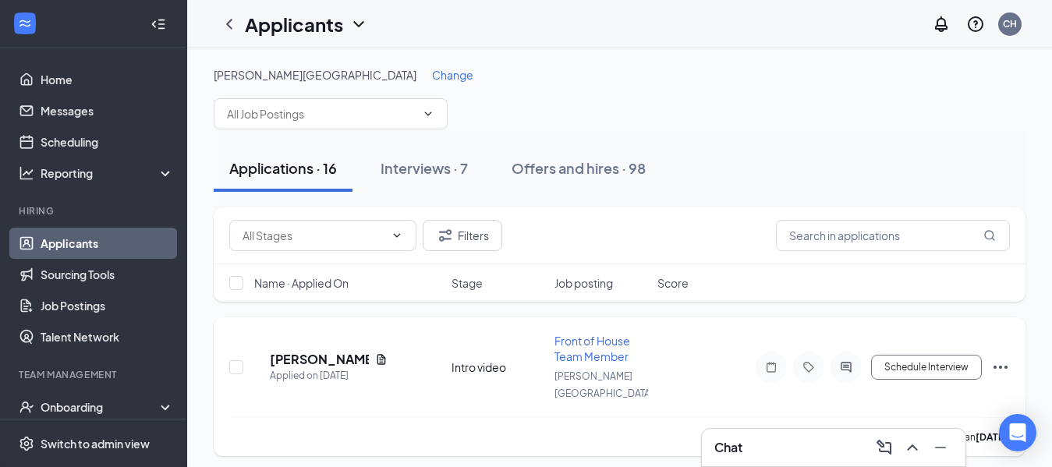
click at [357, 358] on h5 "[PERSON_NAME]" at bounding box center [319, 359] width 99 height 17
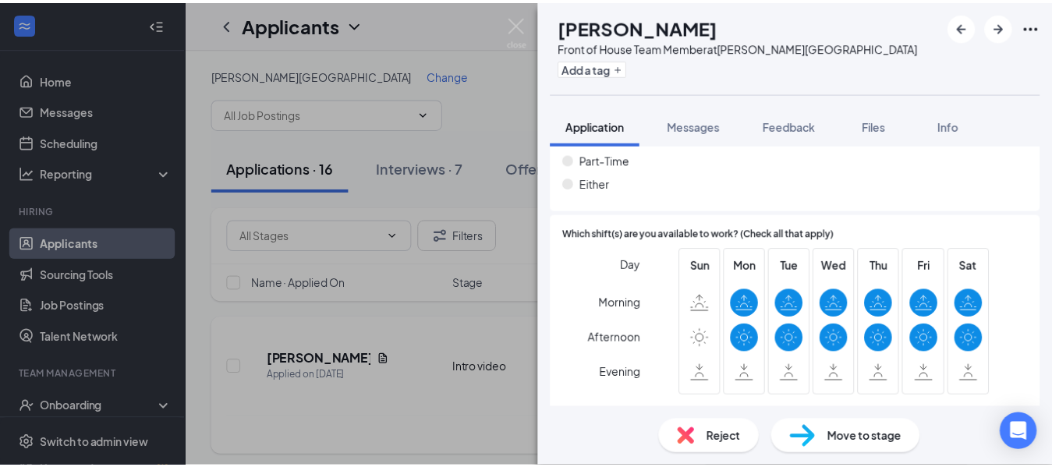
scroll to position [1020, 0]
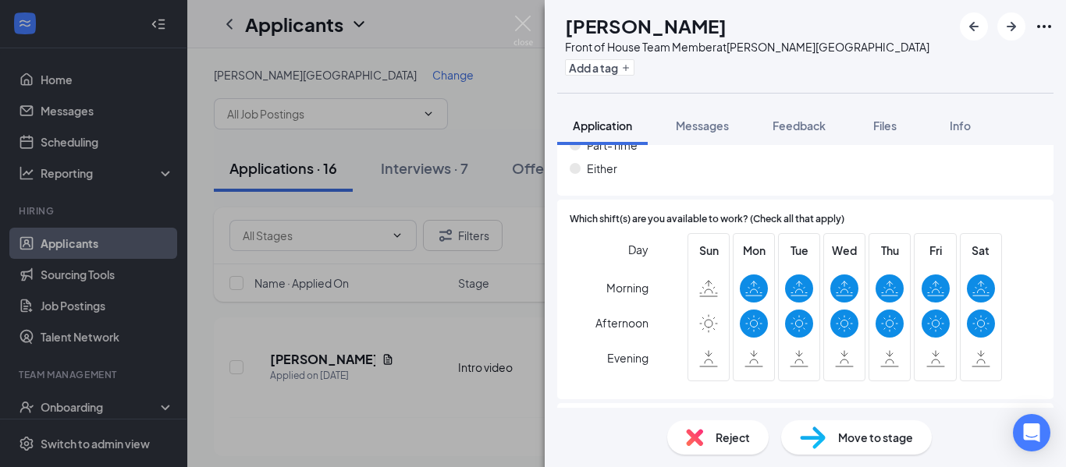
click at [527, 27] on img at bounding box center [523, 31] width 20 height 30
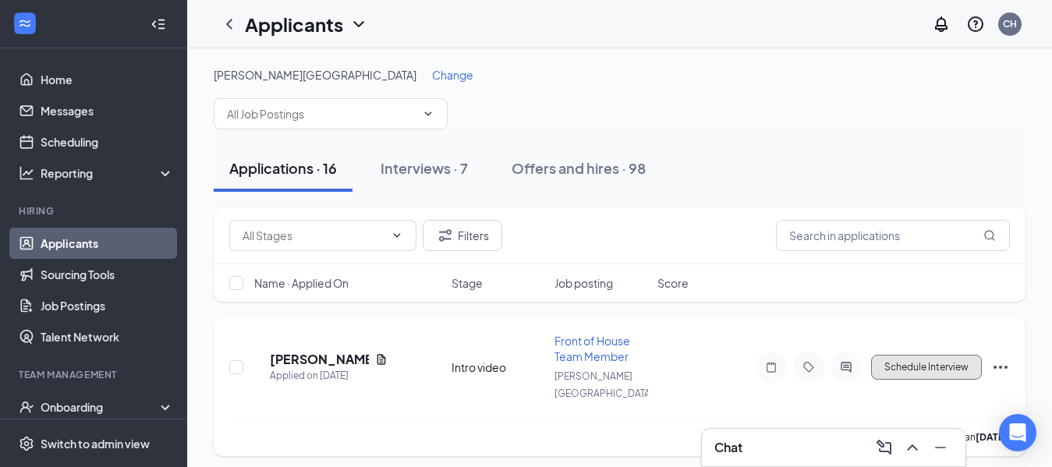
click at [924, 356] on button "Schedule Interview" at bounding box center [926, 367] width 111 height 25
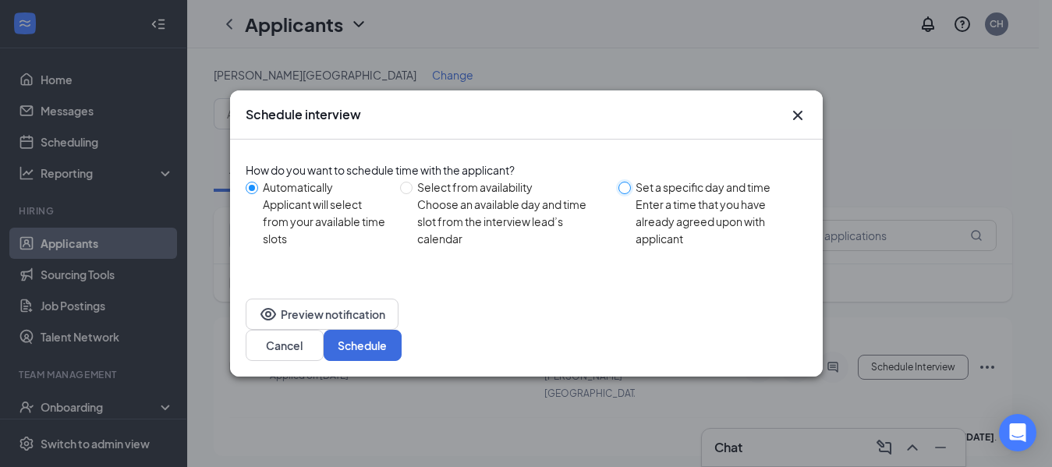
click at [624, 194] on input "Set a specific day and time Enter a time that you have already agreed upon with…" at bounding box center [625, 188] width 12 height 12
radio input "true"
radio input "false"
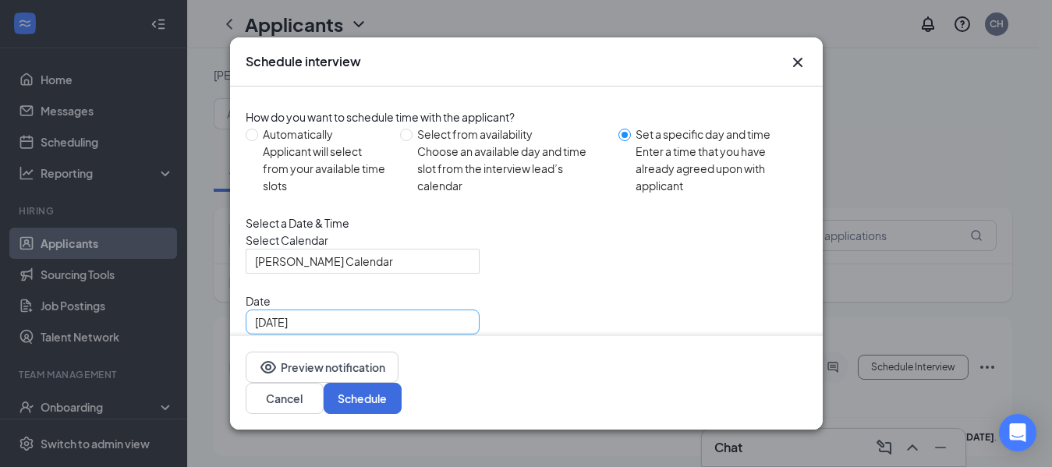
click at [467, 335] on div "[DATE]" at bounding box center [363, 322] width 234 height 25
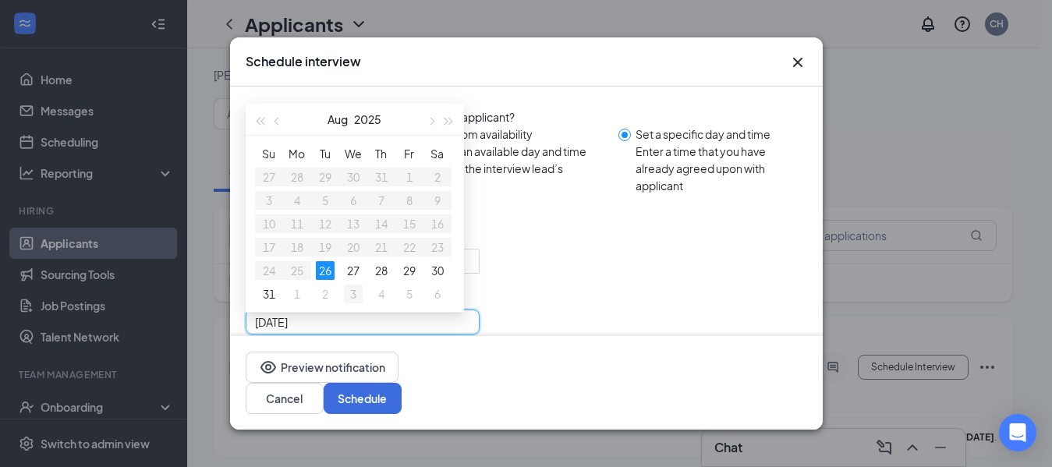
click at [353, 303] on div "3" at bounding box center [353, 294] width 19 height 19
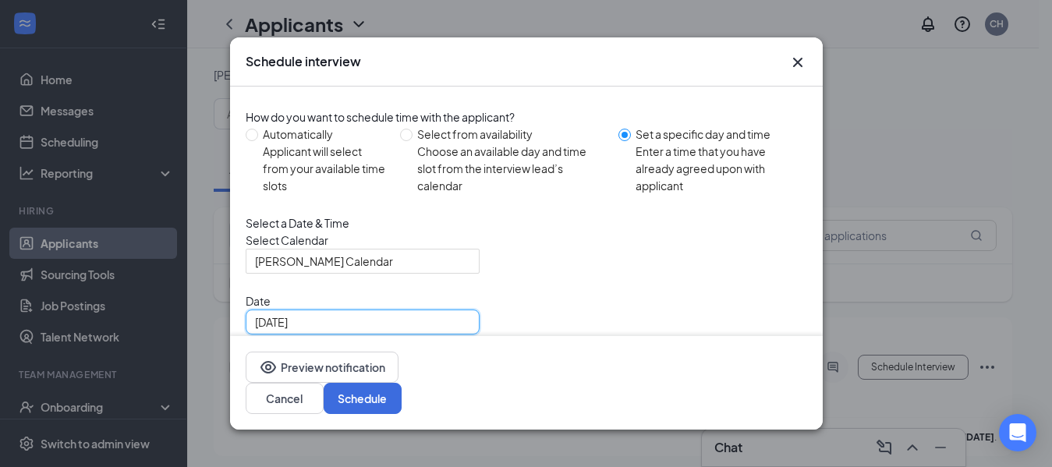
click at [447, 331] on input "[DATE]" at bounding box center [361, 322] width 212 height 17
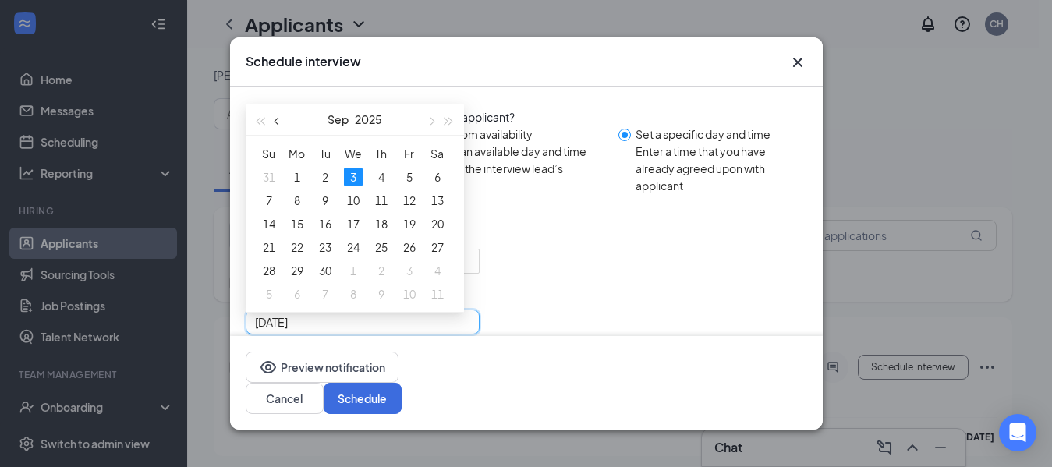
click at [278, 125] on span "button" at bounding box center [278, 121] width 8 height 8
click at [353, 280] on div "27" at bounding box center [353, 270] width 19 height 19
type input "[DATE]"
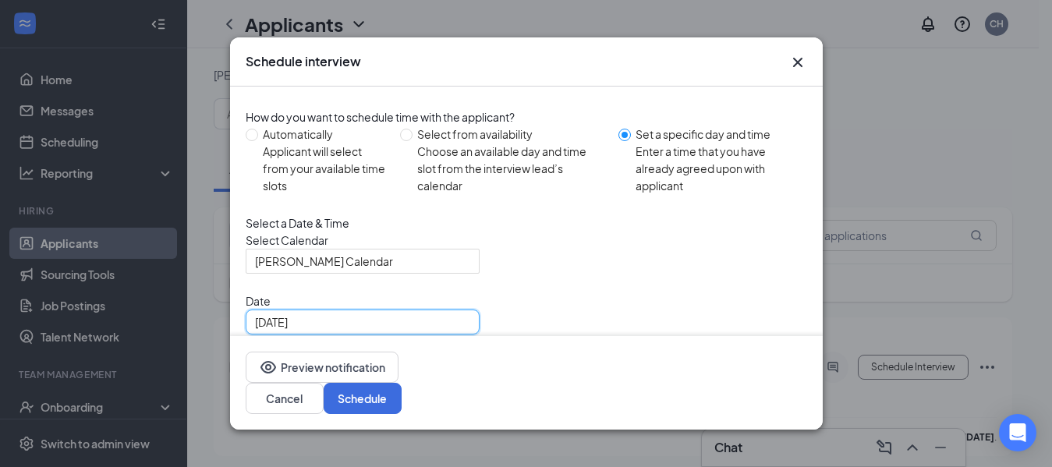
click at [355, 371] on div "10:00 AM" at bounding box center [300, 383] width 109 height 25
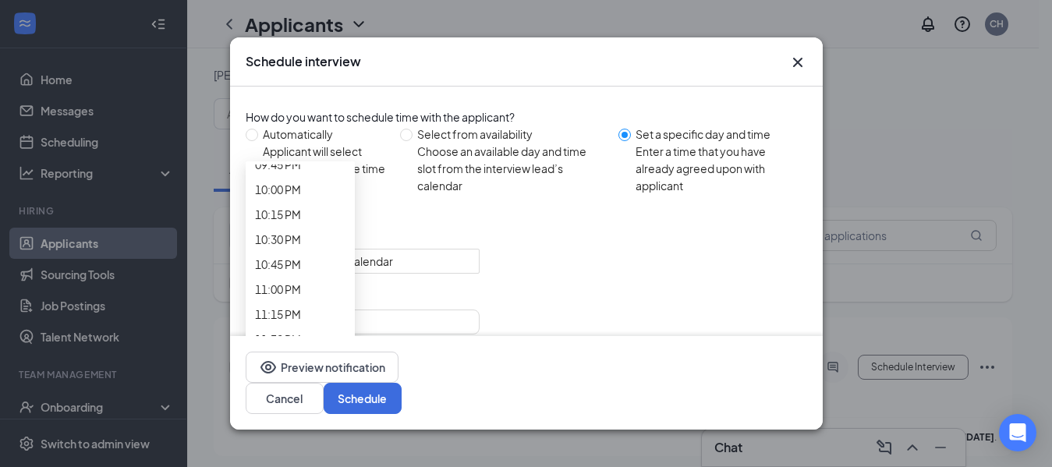
scroll to position [2205, 0]
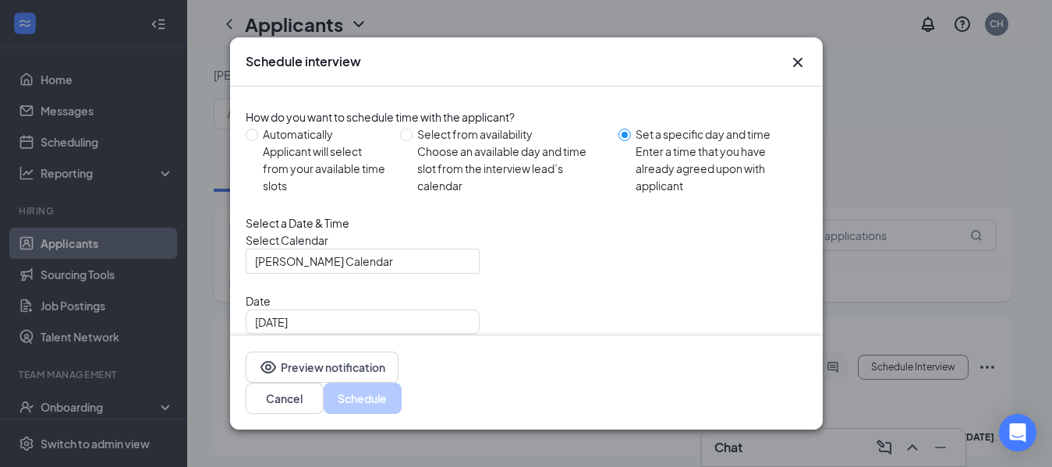
click at [402, 398] on button "Schedule" at bounding box center [363, 398] width 78 height 31
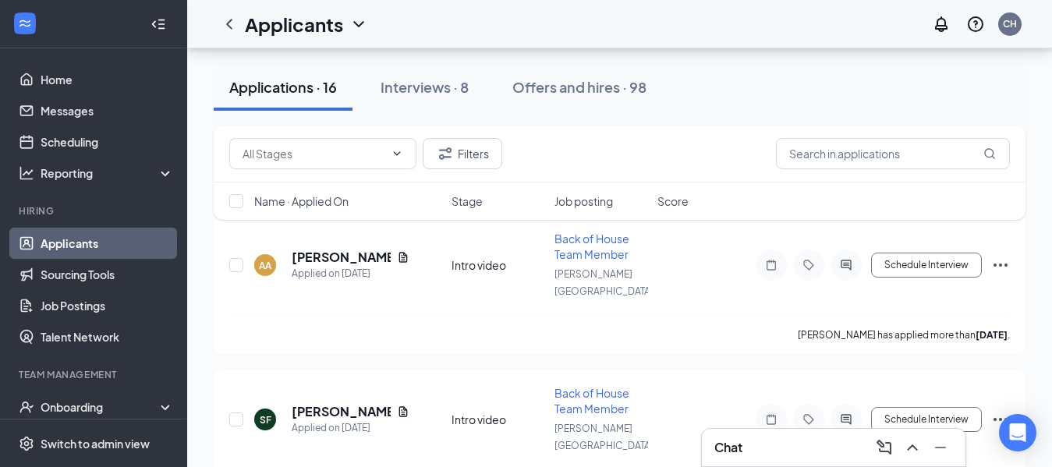
scroll to position [98, 0]
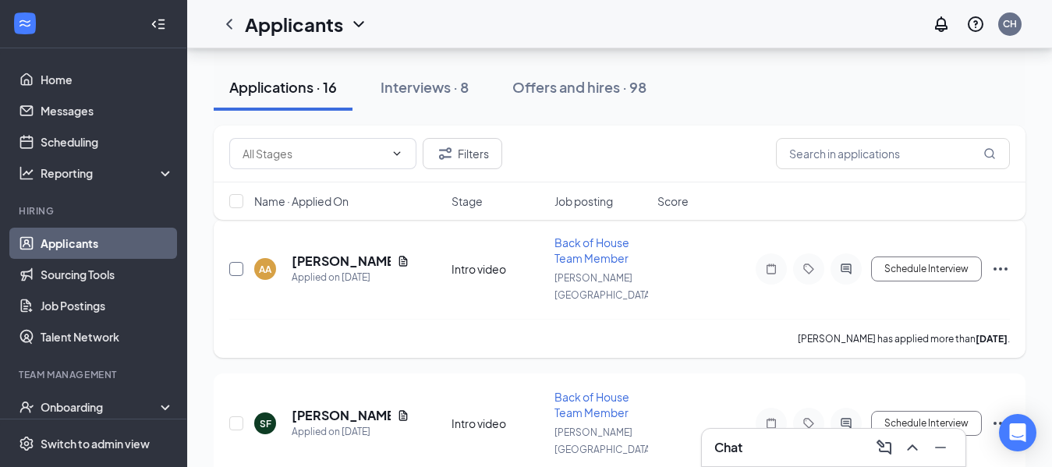
click at [232, 262] on input "checkbox" at bounding box center [236, 269] width 14 height 14
checkbox input "true"
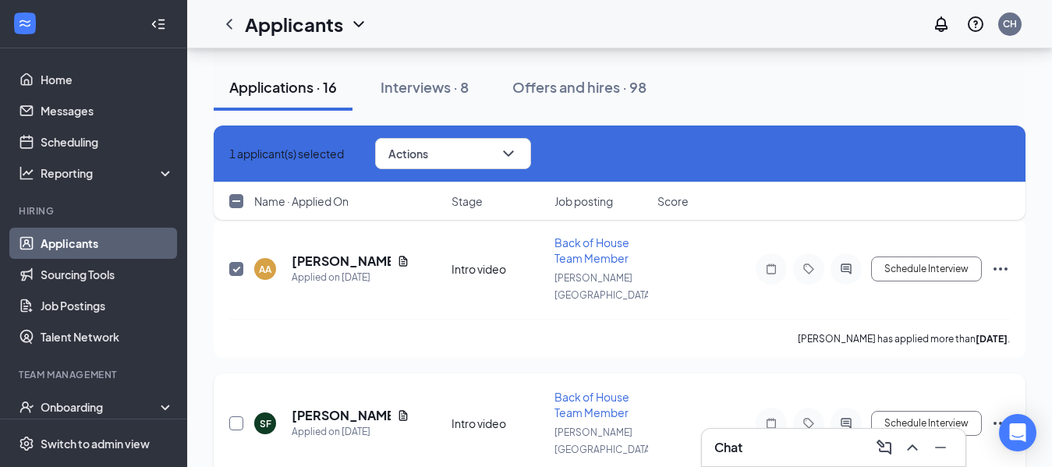
click at [240, 417] on input "checkbox" at bounding box center [236, 424] width 14 height 14
checkbox input "true"
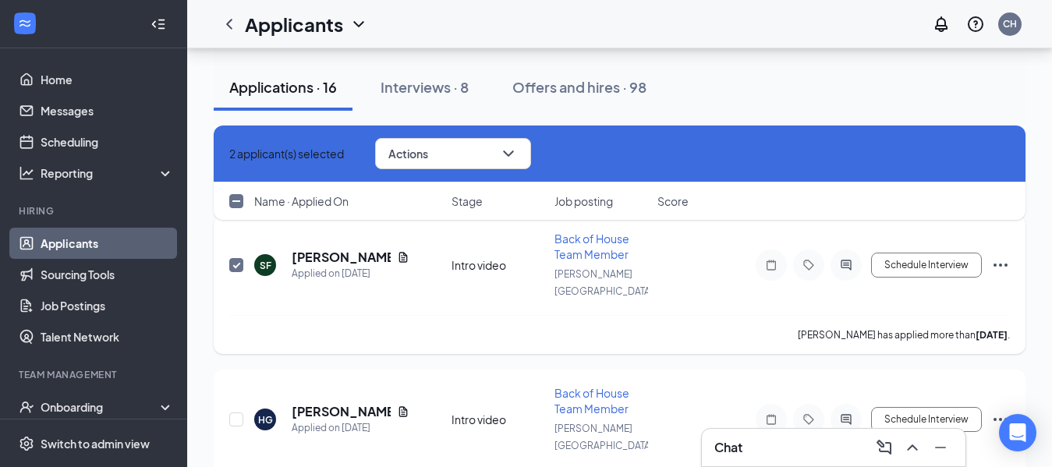
scroll to position [263, 0]
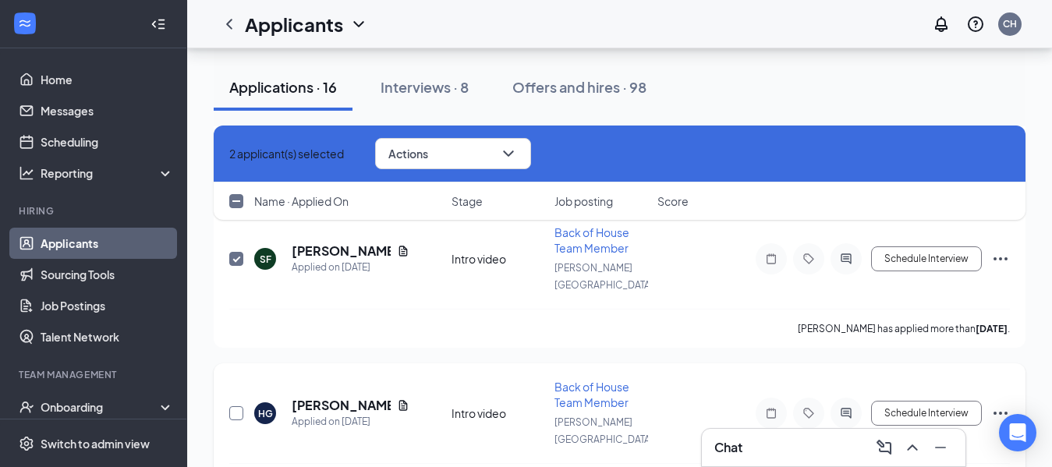
click at [233, 406] on input "checkbox" at bounding box center [236, 413] width 14 height 14
checkbox input "true"
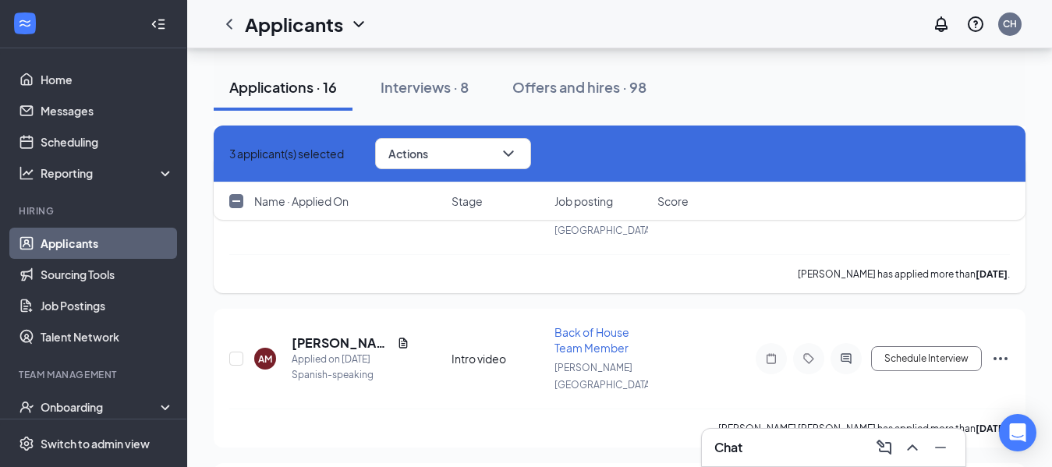
scroll to position [506, 0]
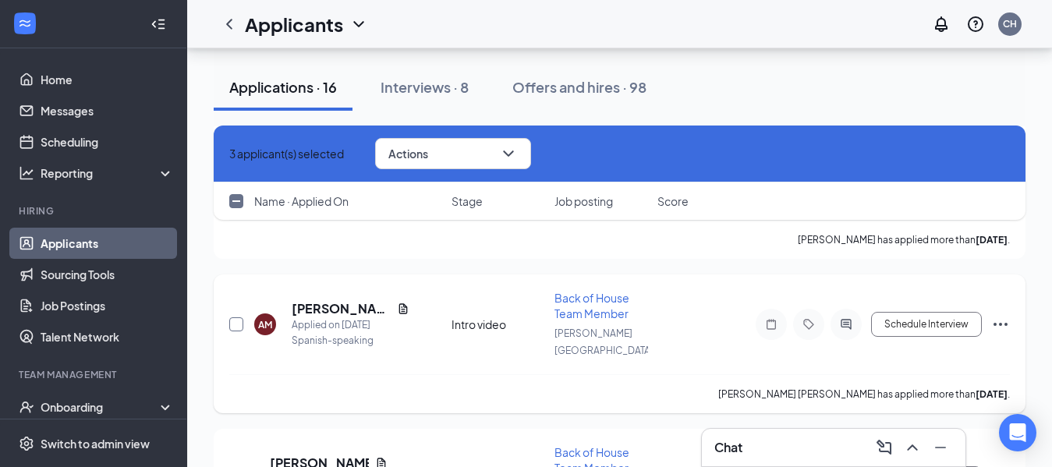
click at [236, 318] on input "checkbox" at bounding box center [236, 325] width 14 height 14
checkbox input "true"
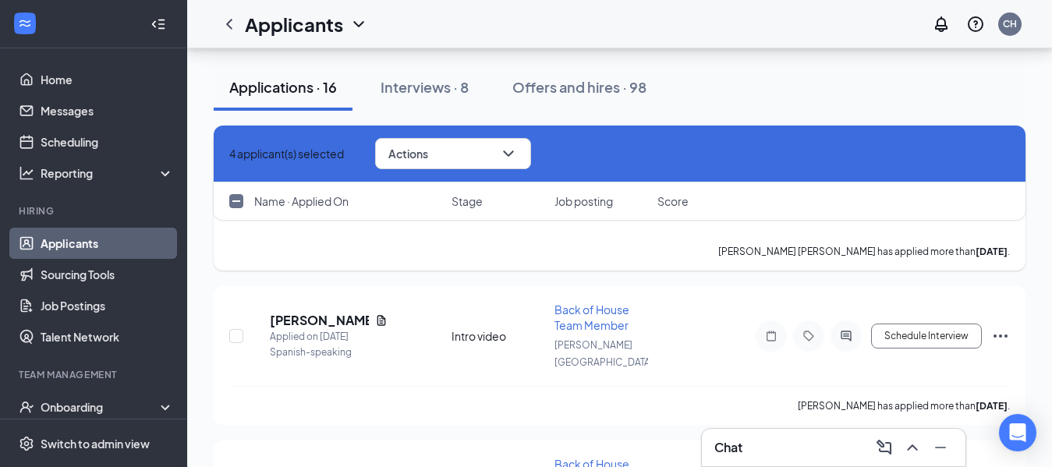
scroll to position [662, 0]
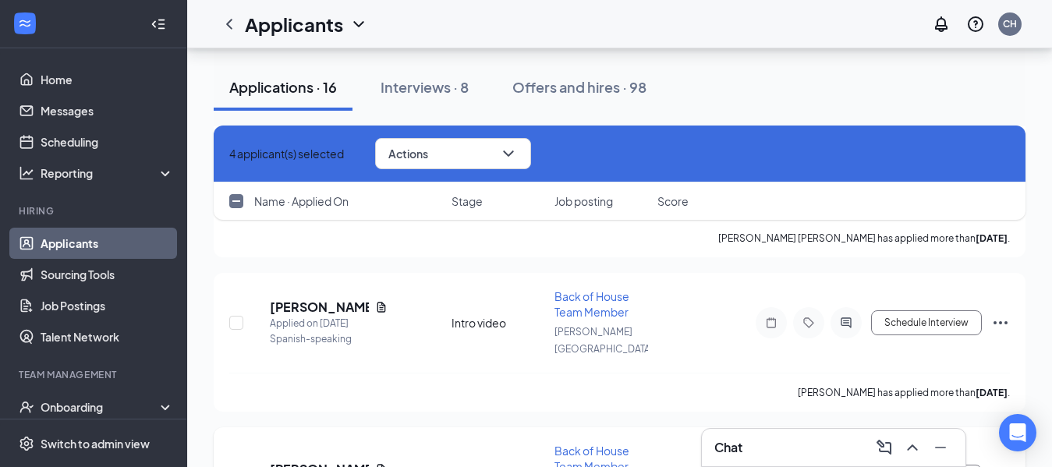
checkbox input "true"
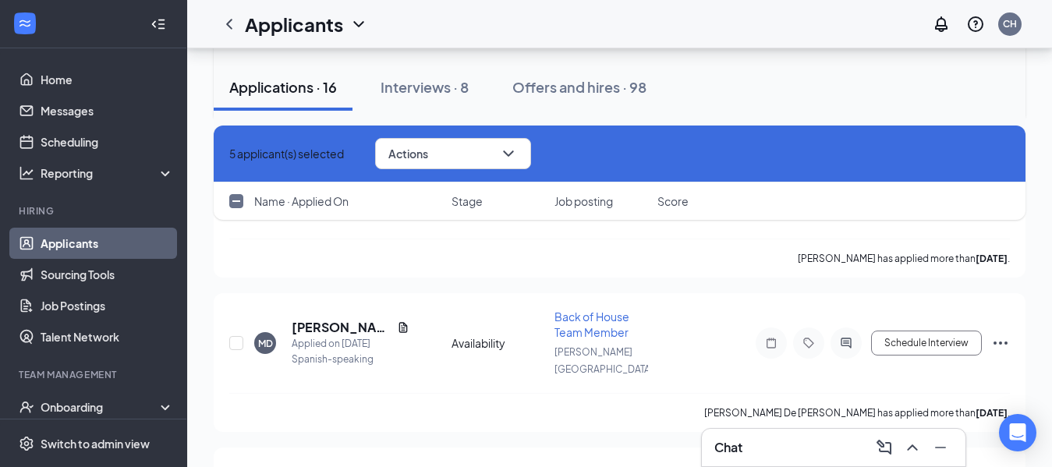
scroll to position [1161, 0]
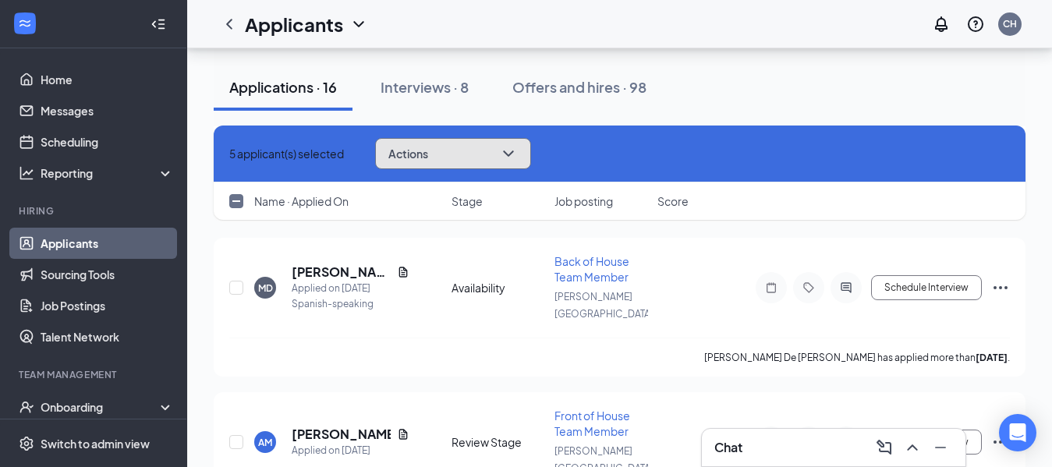
click at [518, 154] on icon "ChevronDown" at bounding box center [508, 153] width 19 height 19
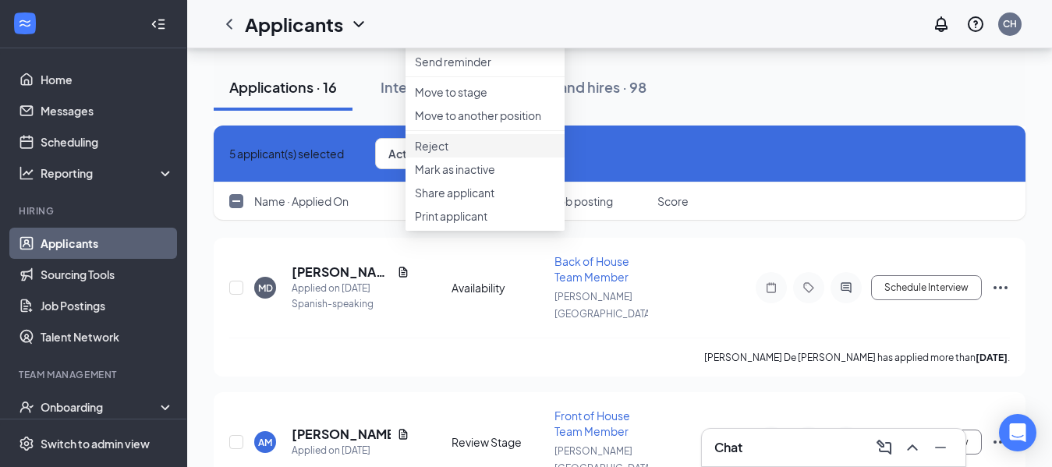
click at [472, 158] on li "Reject" at bounding box center [485, 145] width 159 height 23
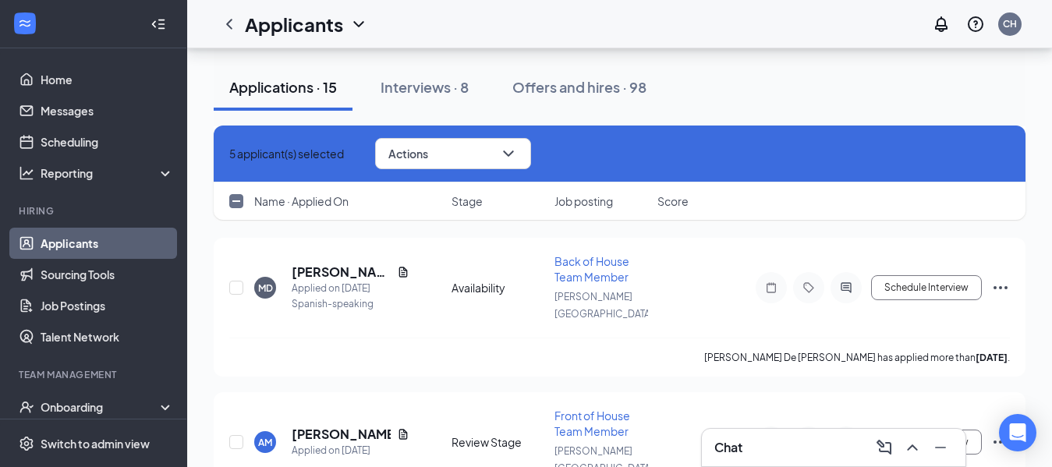
checkbox input "false"
checkbox input "true"
checkbox input "false"
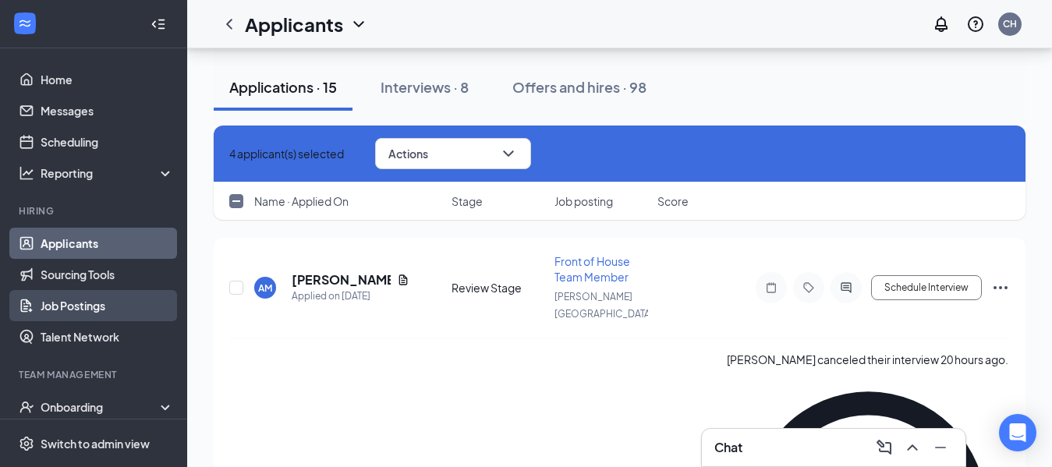
click at [90, 302] on link "Job Postings" at bounding box center [107, 305] width 133 height 31
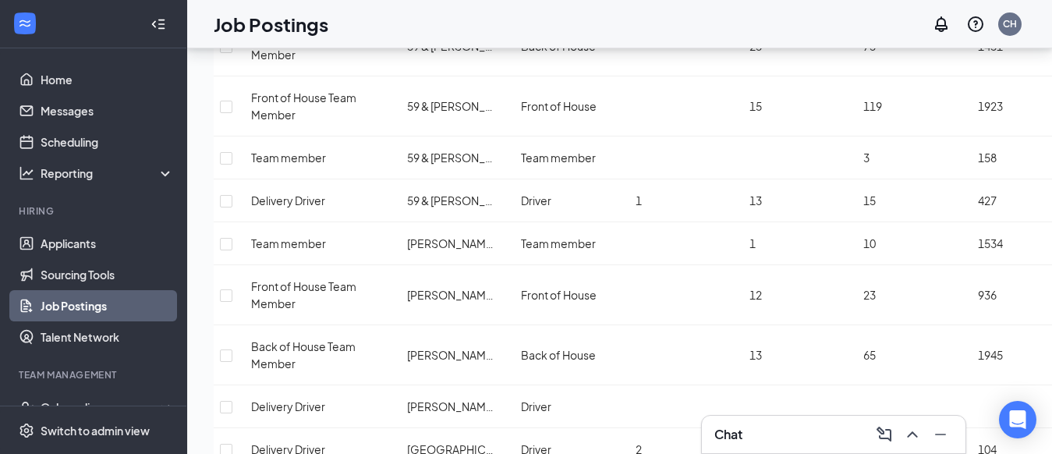
scroll to position [206, 0]
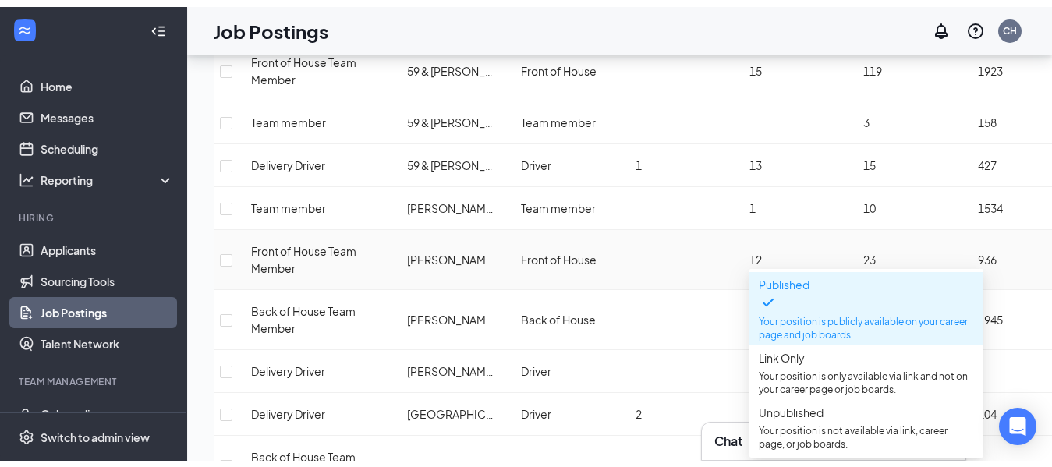
scroll to position [266, 0]
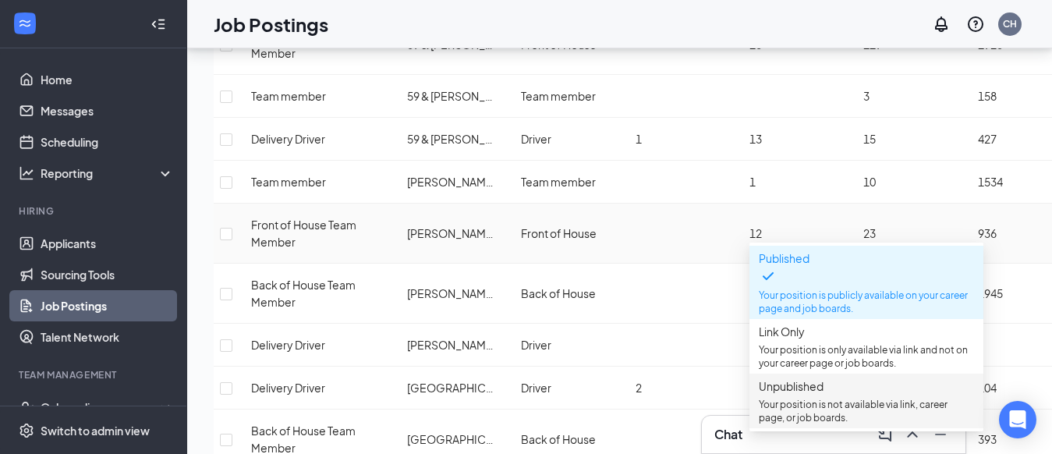
click at [850, 407] on p "Your position is not available via link, career page, or job boards." at bounding box center [866, 411] width 215 height 27
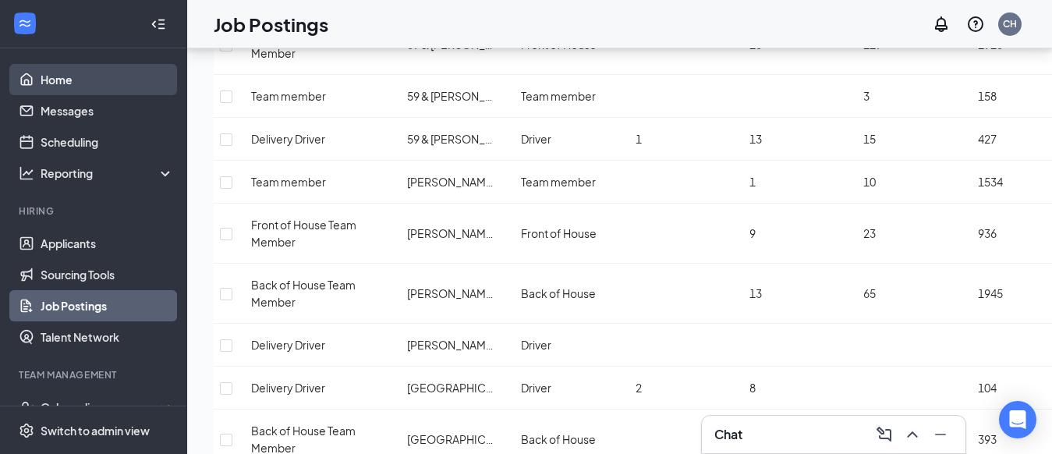
click at [71, 87] on link "Home" at bounding box center [107, 79] width 133 height 31
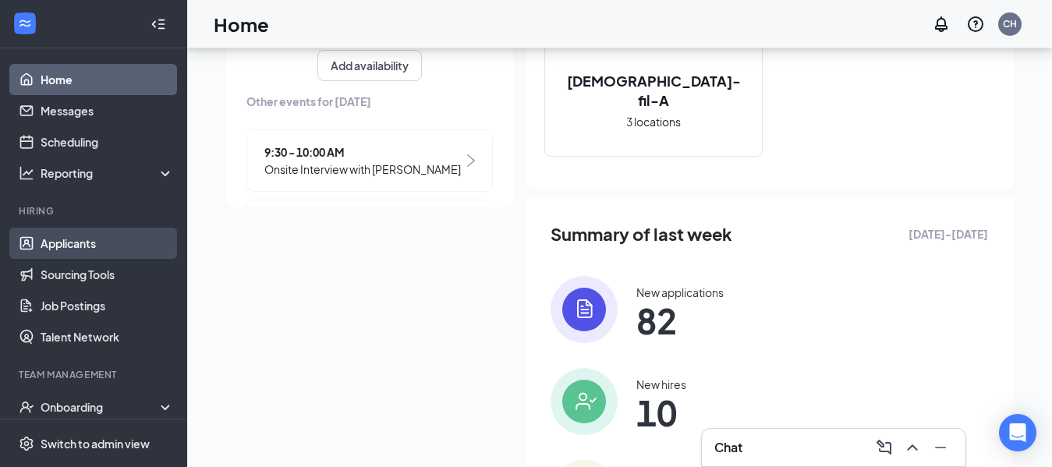
click at [69, 232] on link "Applicants" at bounding box center [107, 243] width 133 height 31
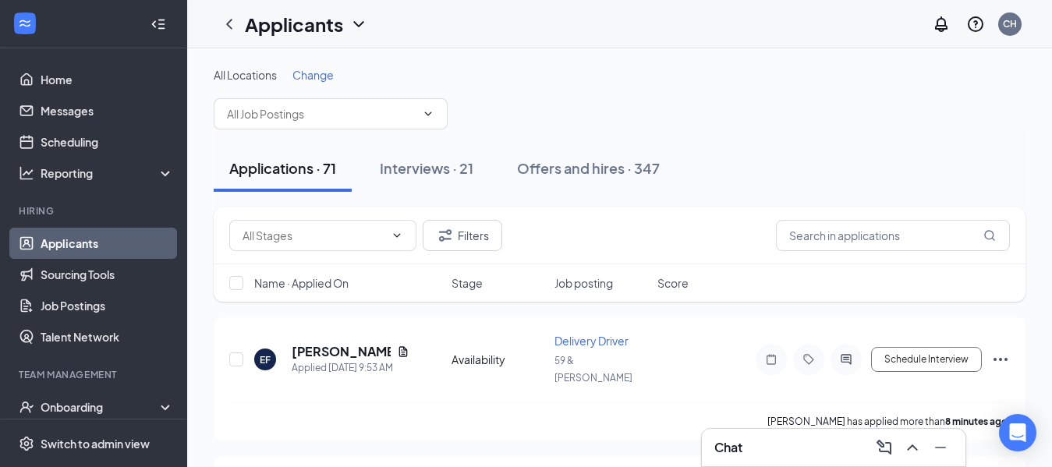
click at [319, 80] on span "Change" at bounding box center [313, 75] width 41 height 14
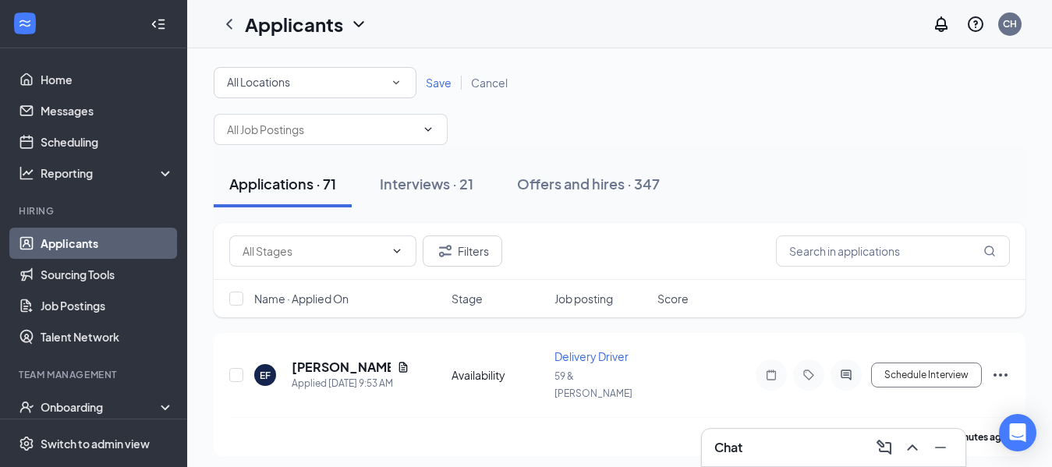
click at [396, 83] on icon "SmallChevronDown" at bounding box center [396, 83] width 6 height 4
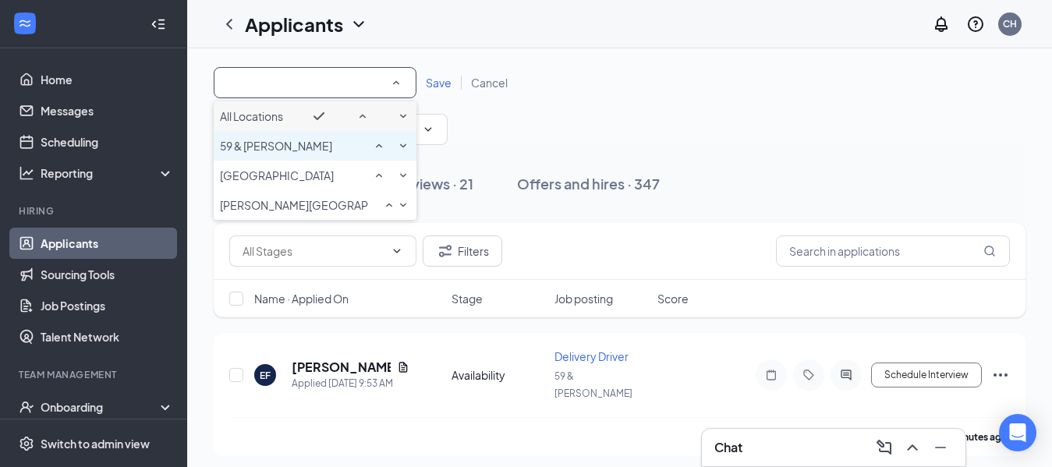
click at [333, 154] on li "59 & [PERSON_NAME]" at bounding box center [315, 146] width 203 height 30
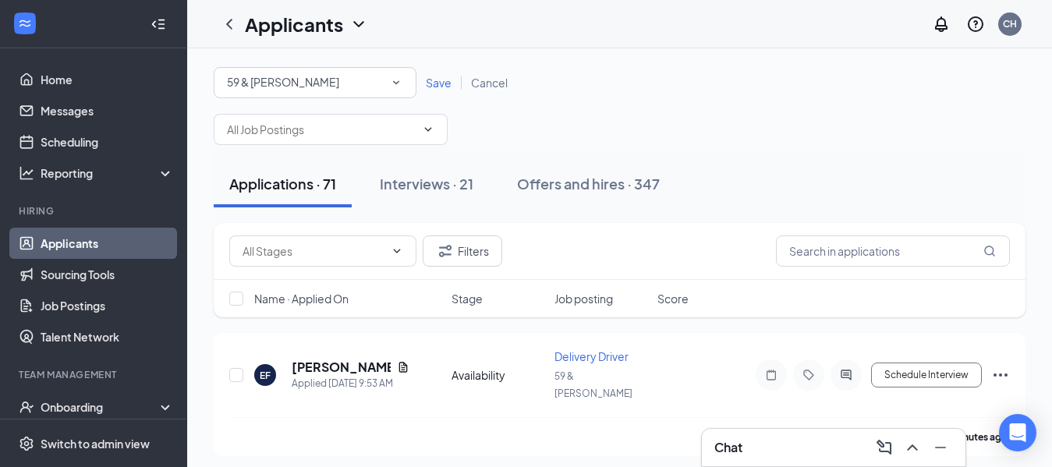
click at [444, 83] on span "Save" at bounding box center [439, 83] width 26 height 14
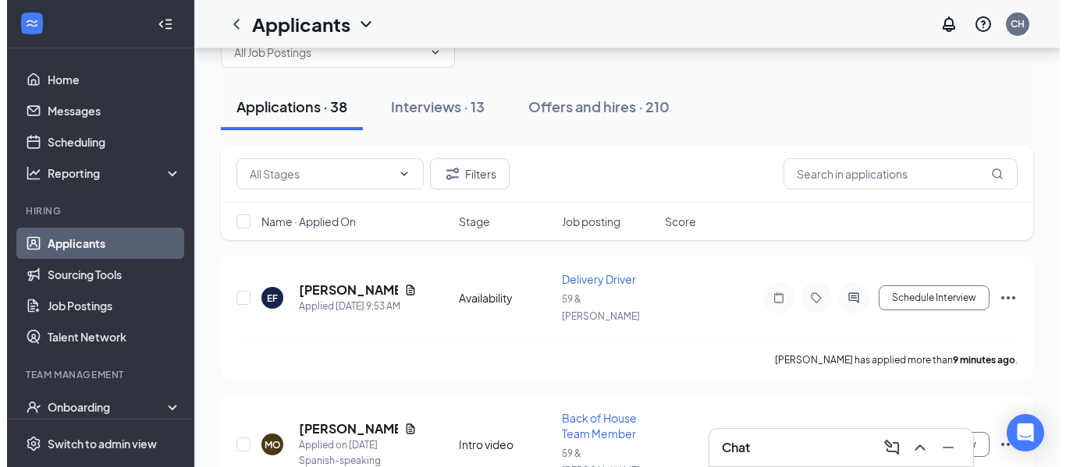
scroll to position [57, 0]
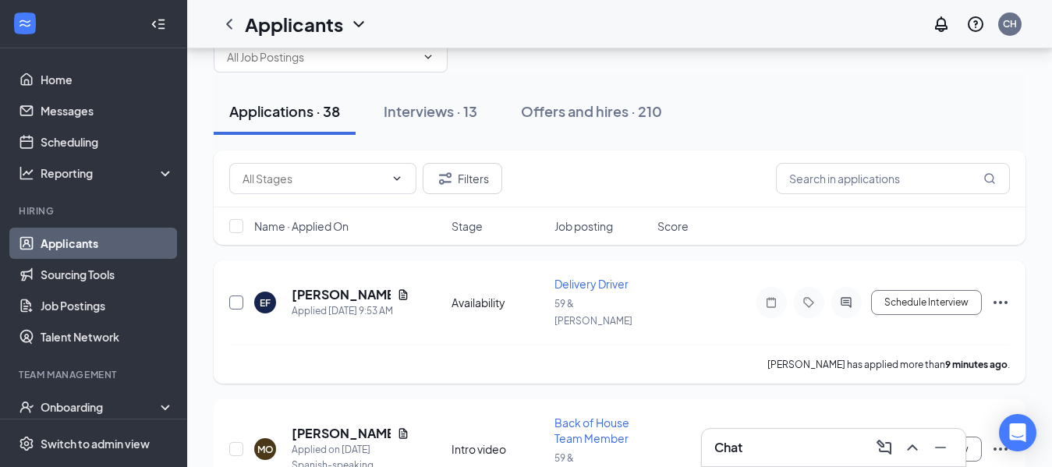
click at [232, 296] on input "checkbox" at bounding box center [236, 303] width 14 height 14
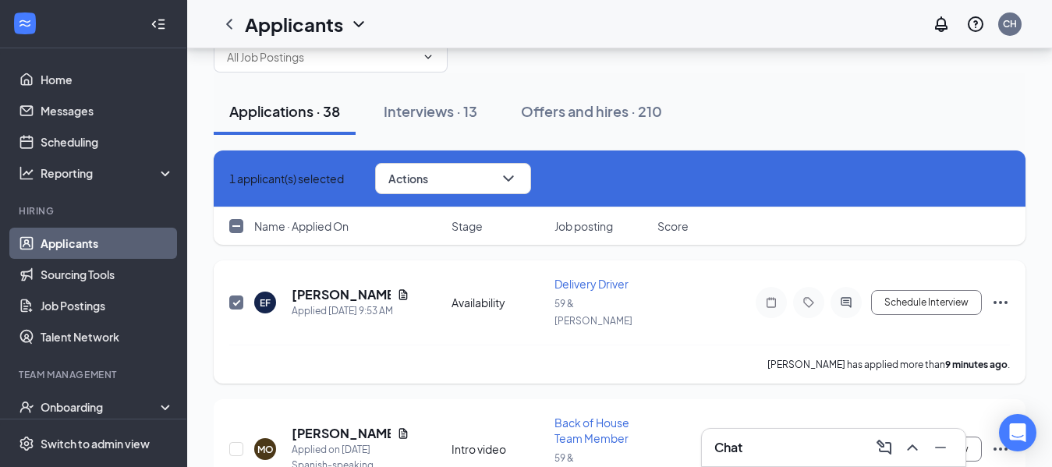
click at [232, 296] on input "checkbox" at bounding box center [236, 303] width 14 height 14
checkbox input "false"
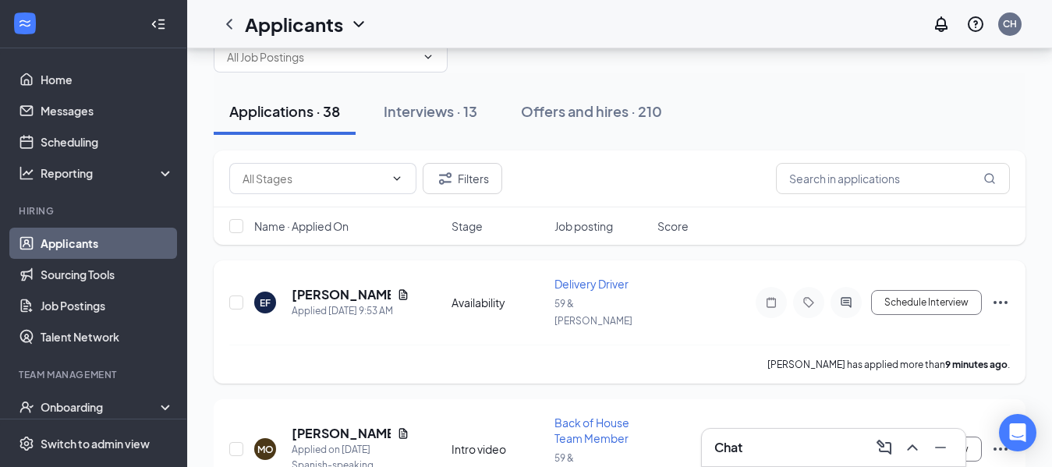
click at [404, 345] on div "[PERSON_NAME] has applied more than 9 minutes ago ." at bounding box center [619, 364] width 781 height 39
click at [344, 286] on h5 "[PERSON_NAME]" at bounding box center [341, 294] width 99 height 17
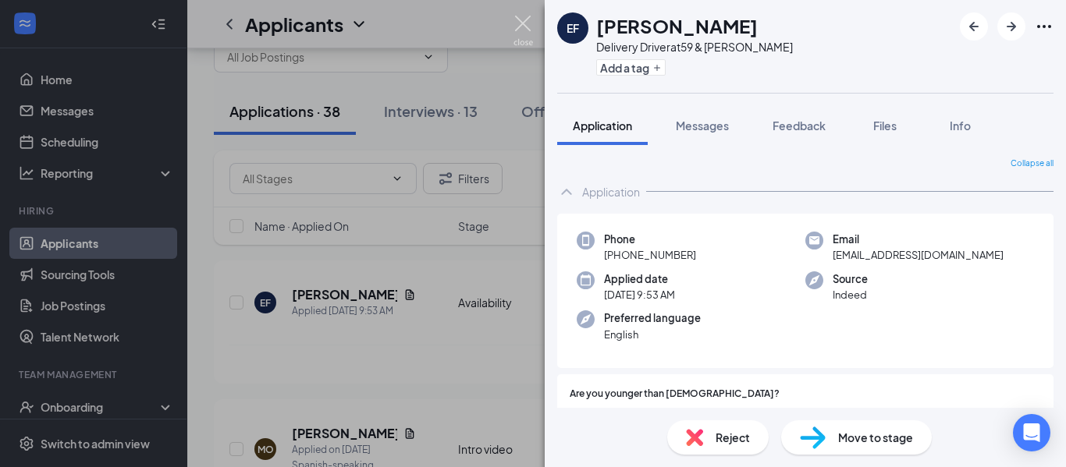
click at [527, 24] on img at bounding box center [523, 31] width 20 height 30
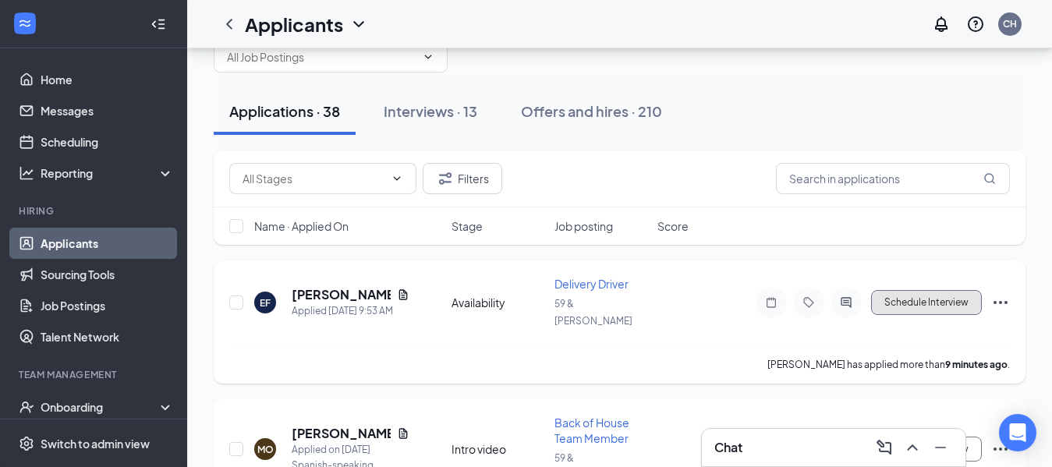
click at [916, 292] on button "Schedule Interview" at bounding box center [926, 302] width 111 height 25
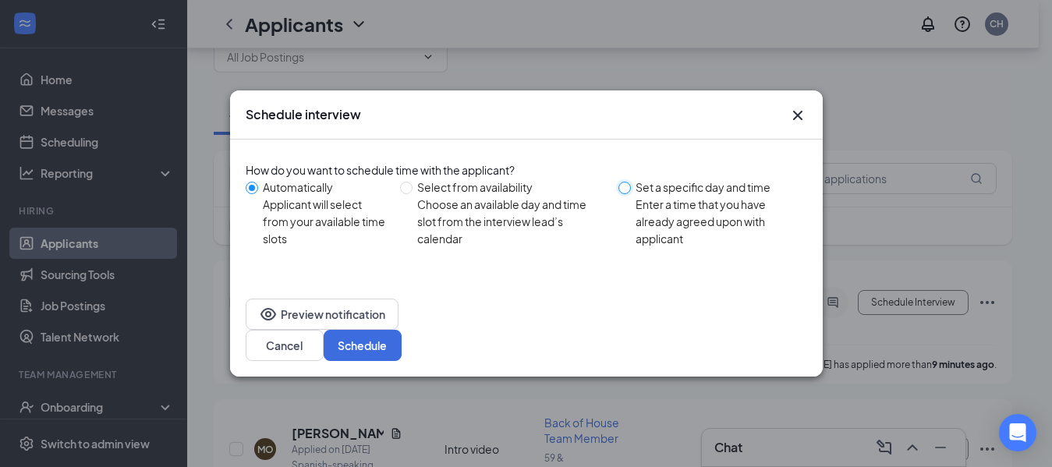
click at [626, 194] on input "Set a specific day and time Enter a time that you have already agreed upon with…" at bounding box center [625, 188] width 12 height 12
radio input "true"
radio input "false"
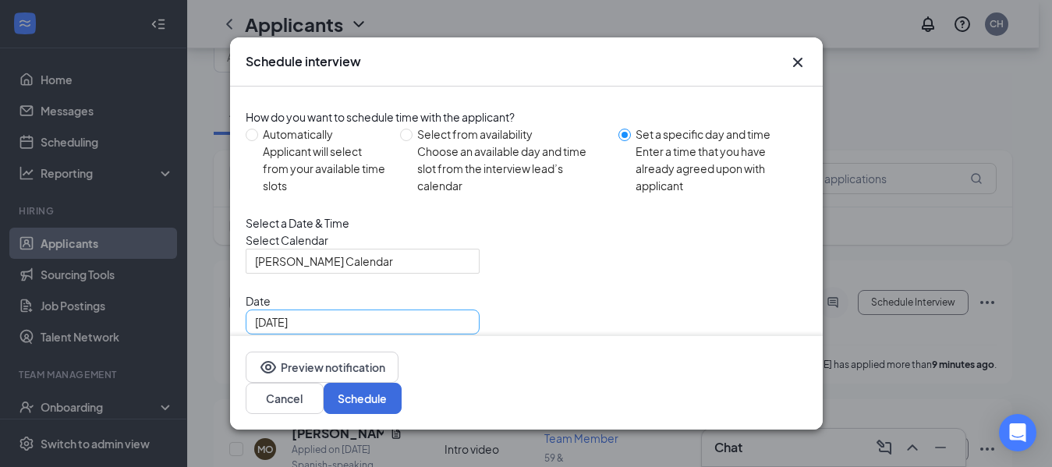
click at [454, 331] on div "[DATE]" at bounding box center [362, 322] width 215 height 17
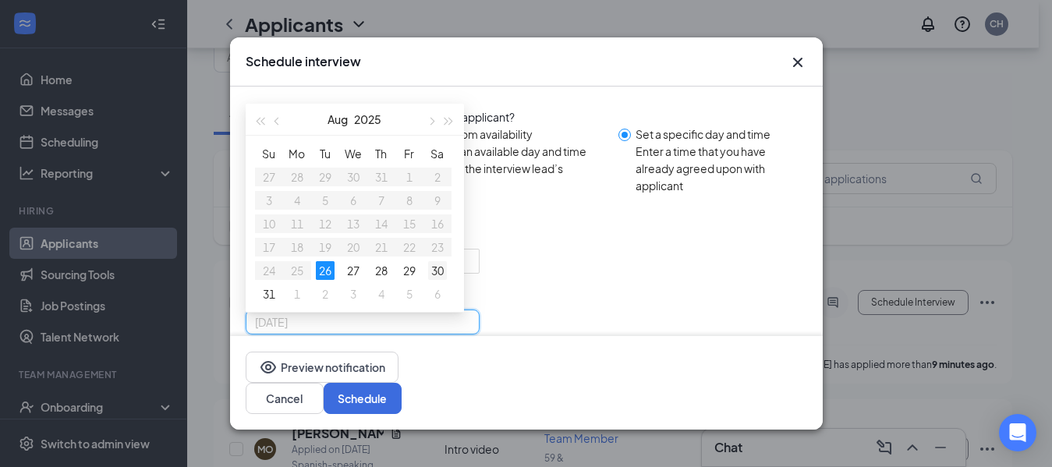
type input "[DATE]"
click at [441, 280] on div "30" at bounding box center [437, 270] width 19 height 19
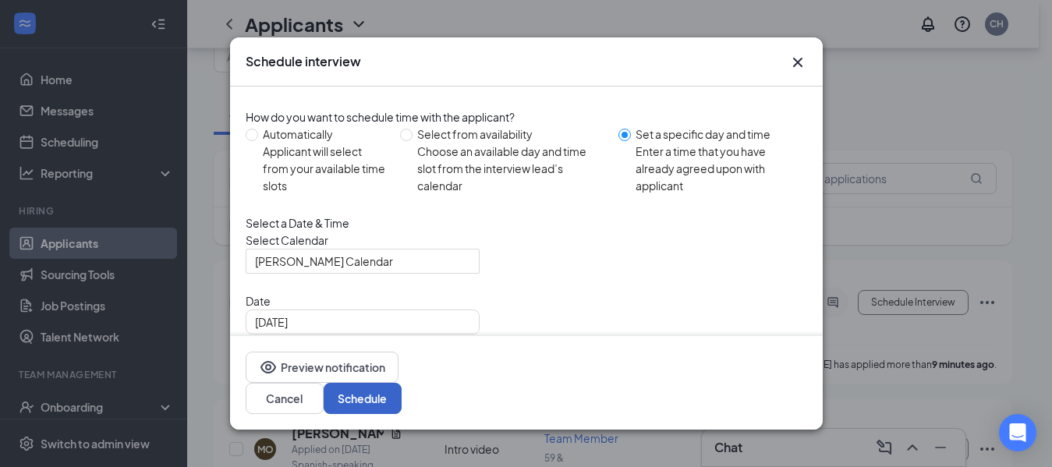
click at [402, 398] on button "Schedule" at bounding box center [363, 398] width 78 height 31
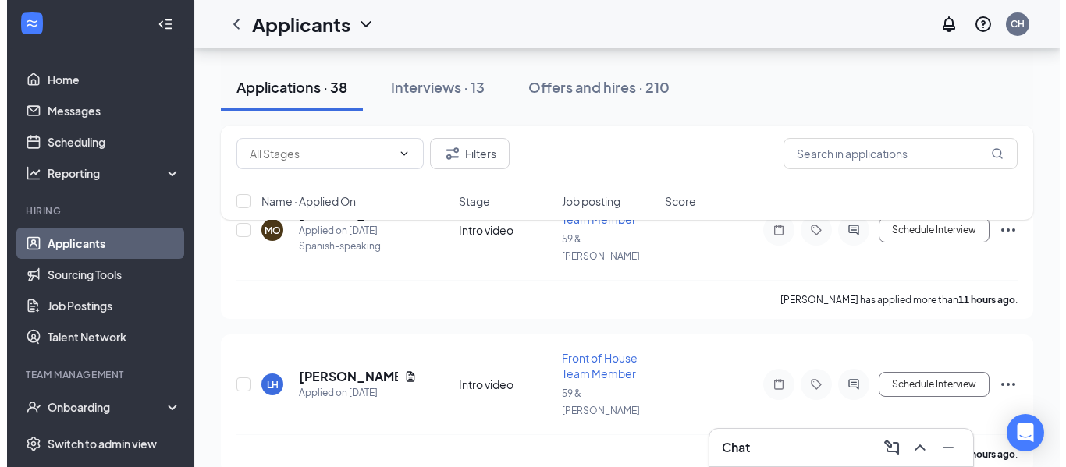
scroll to position [148, 0]
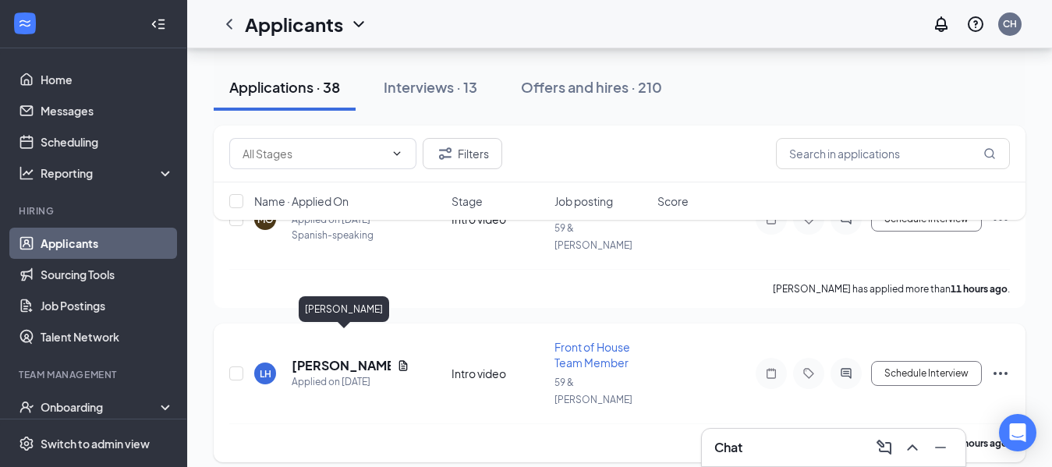
click at [362, 357] on h5 "[PERSON_NAME]" at bounding box center [341, 365] width 99 height 17
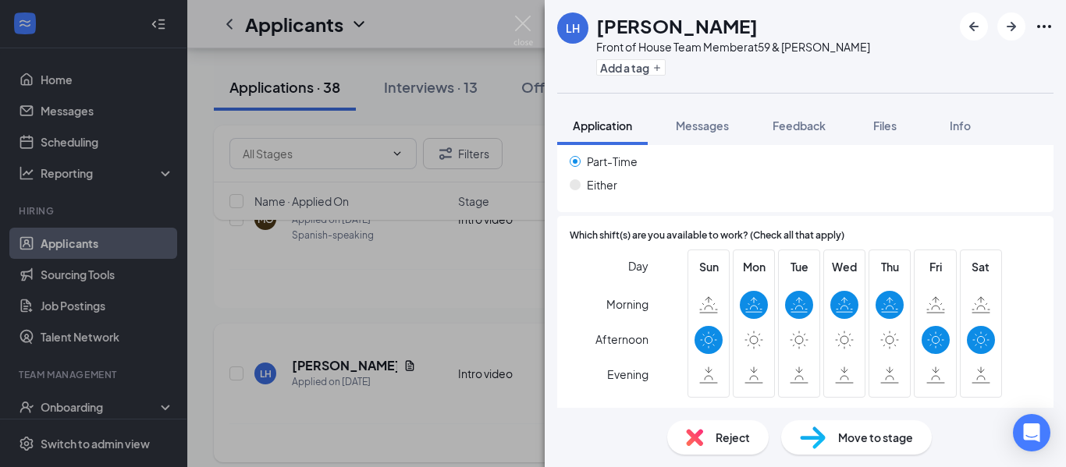
scroll to position [1004, 0]
click at [752, 444] on div "Reject" at bounding box center [717, 438] width 101 height 34
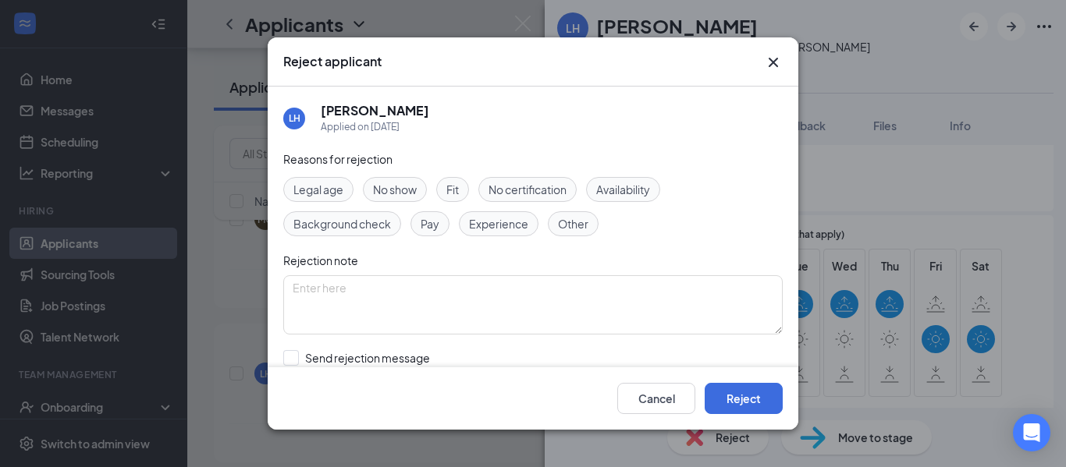
click at [639, 192] on span "Availability" at bounding box center [623, 189] width 54 height 17
click at [755, 402] on button "Reject" at bounding box center [743, 398] width 78 height 31
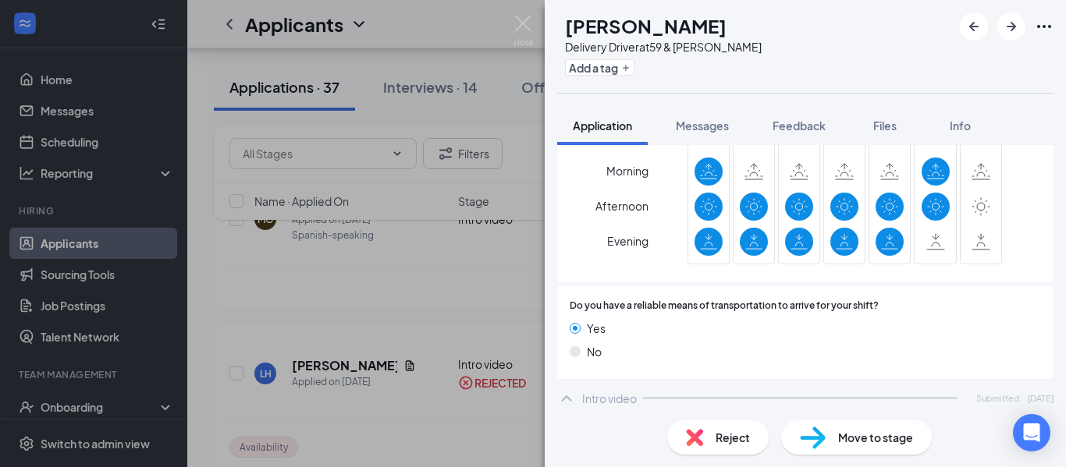
scroll to position [1162, 0]
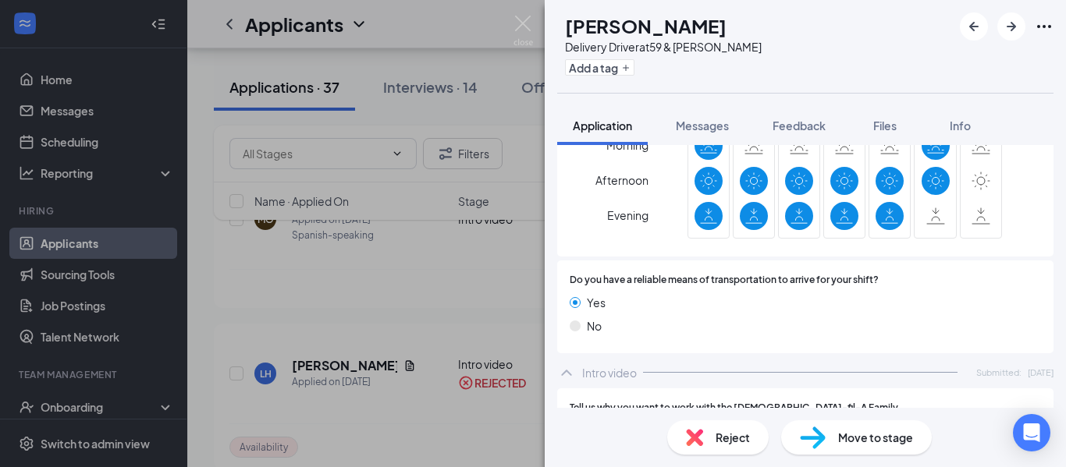
click at [743, 456] on div "Reject Move to stage" at bounding box center [805, 437] width 521 height 59
click at [729, 445] on span "Reject" at bounding box center [732, 437] width 34 height 17
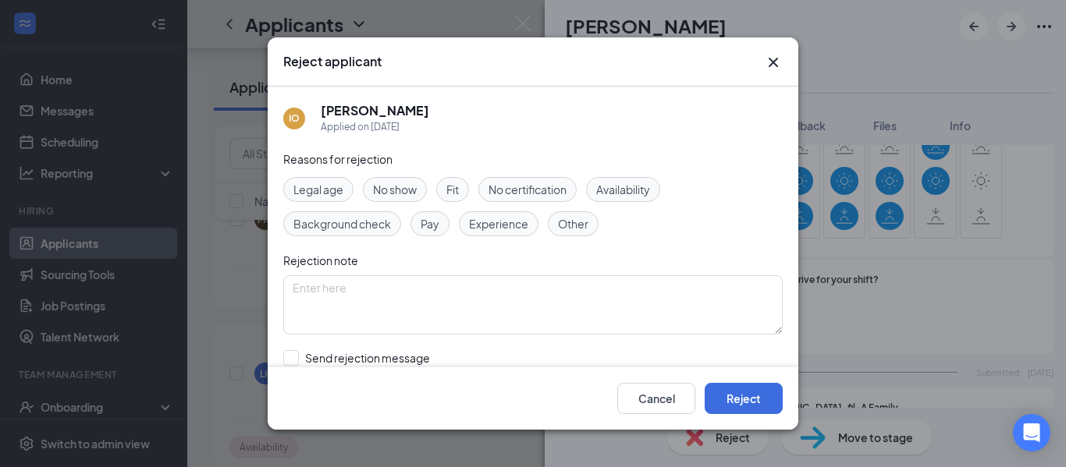
click at [624, 187] on span "Availability" at bounding box center [623, 189] width 54 height 17
click at [746, 403] on button "Reject" at bounding box center [743, 398] width 78 height 31
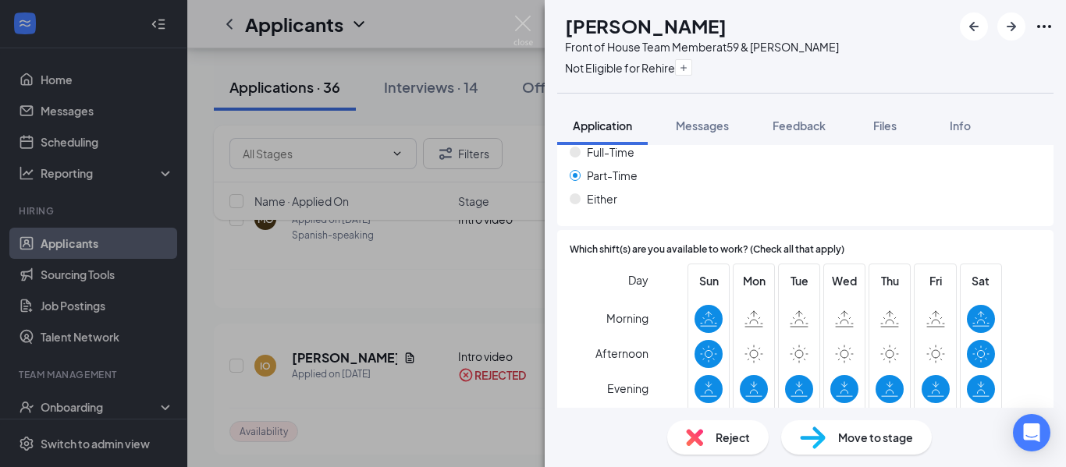
scroll to position [1095, 0]
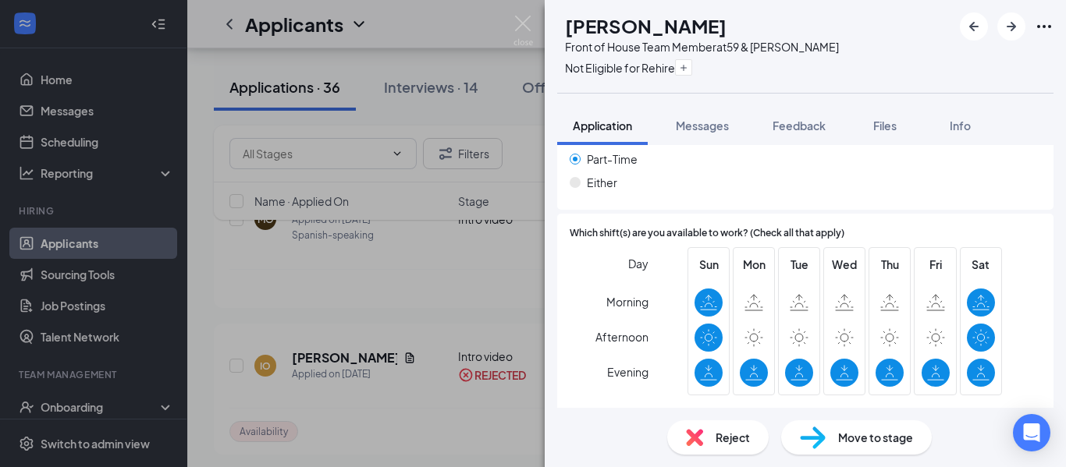
click at [729, 443] on span "Reject" at bounding box center [732, 437] width 34 height 17
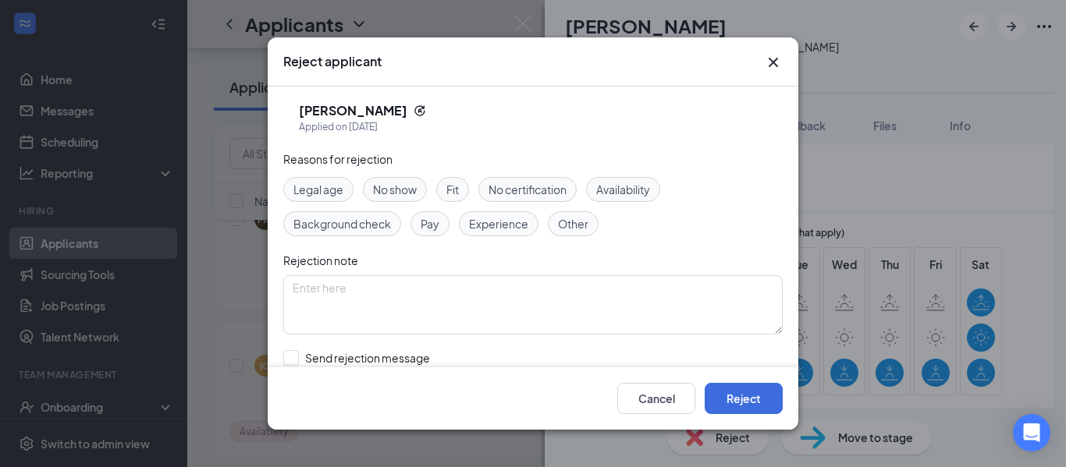
click at [573, 230] on span "Other" at bounding box center [573, 223] width 30 height 17
click at [759, 406] on button "Reject" at bounding box center [743, 398] width 78 height 31
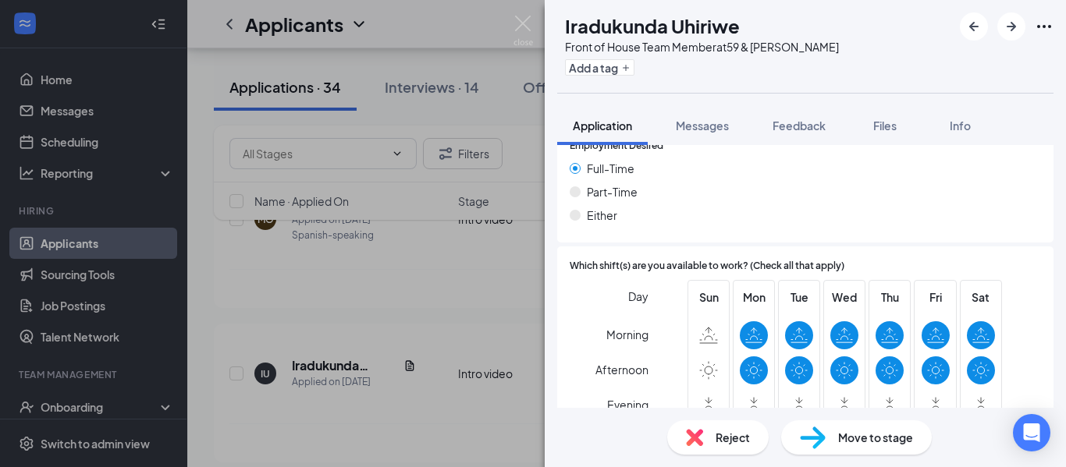
scroll to position [1024, 0]
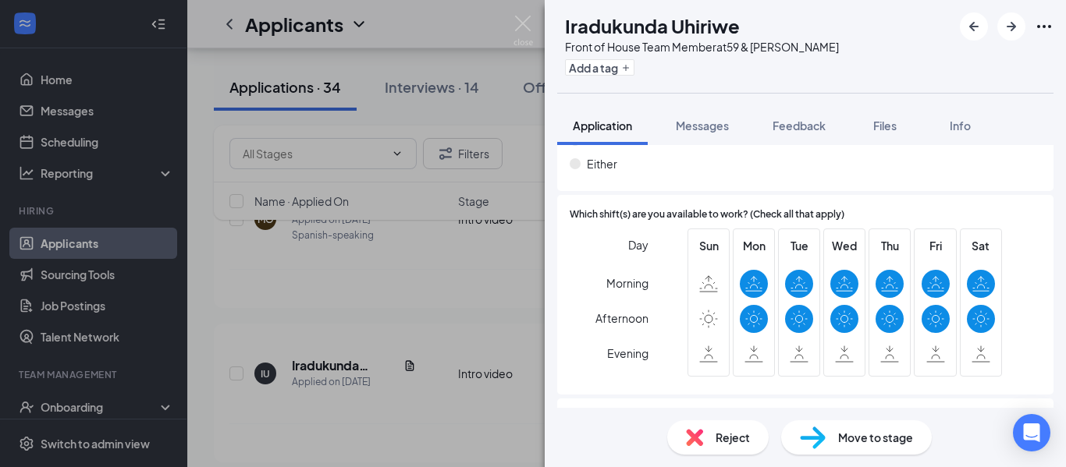
click at [740, 443] on span "Reject" at bounding box center [732, 437] width 34 height 17
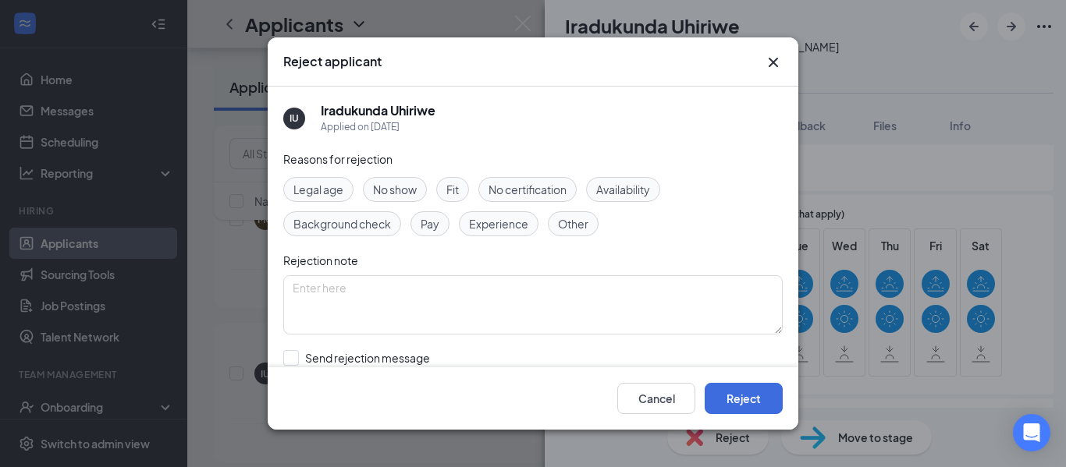
click at [571, 219] on span "Other" at bounding box center [573, 223] width 30 height 17
click at [750, 392] on button "Reject" at bounding box center [743, 398] width 78 height 31
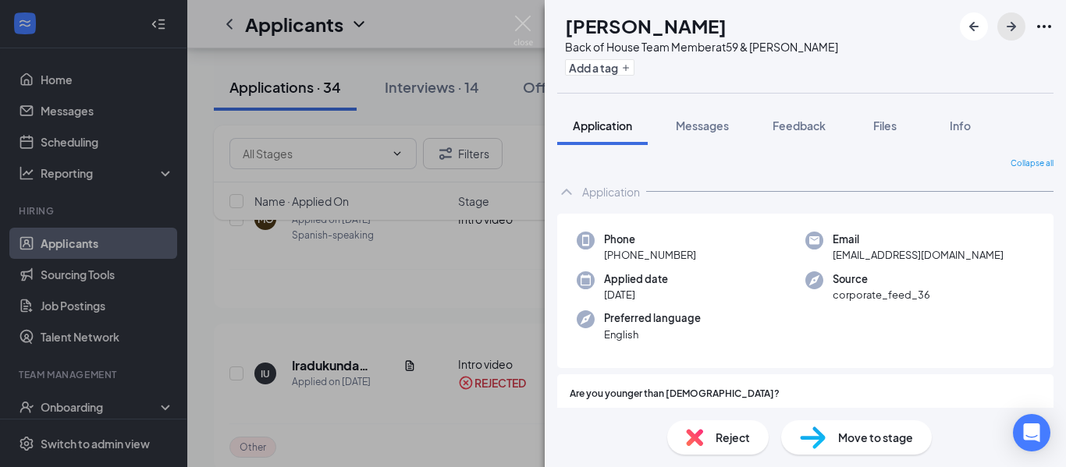
click at [1010, 34] on icon "ArrowRight" at bounding box center [1011, 26] width 19 height 19
click at [1011, 27] on icon "ArrowRight" at bounding box center [1010, 26] width 9 height 9
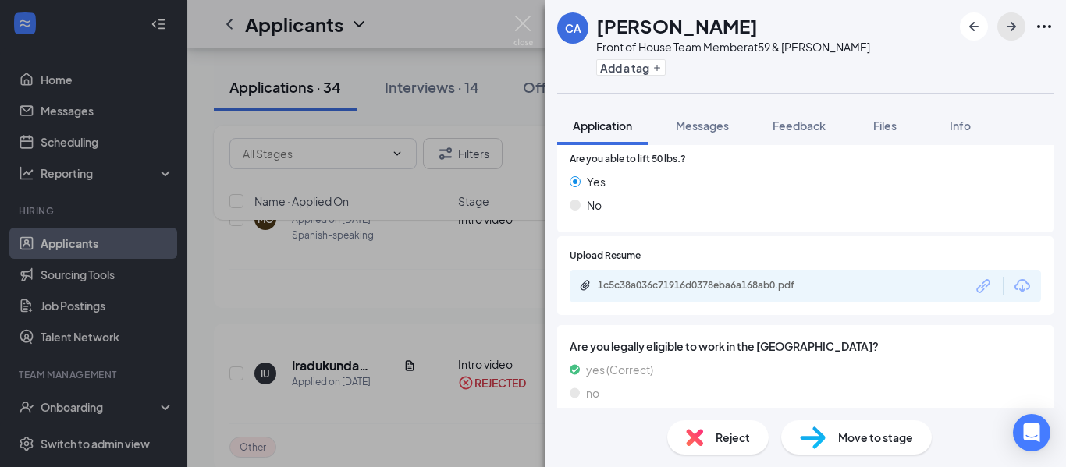
scroll to position [580, 0]
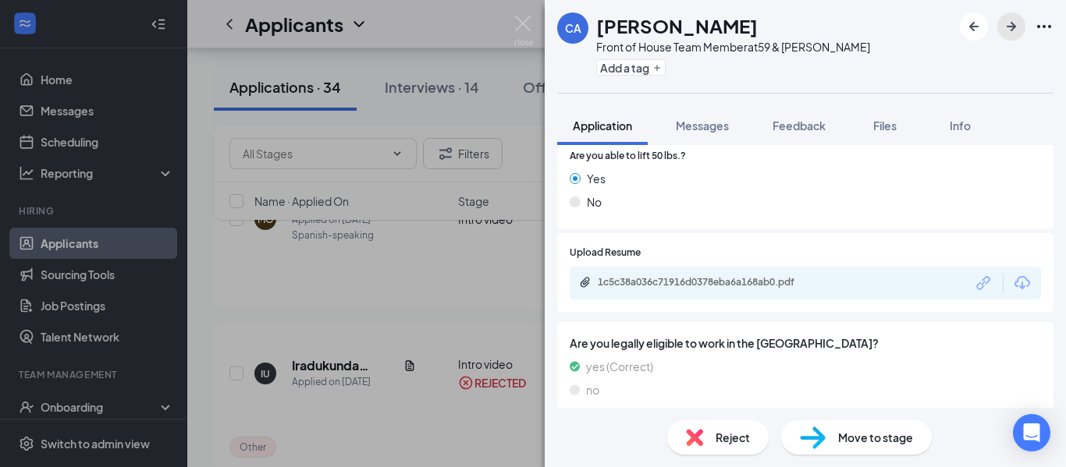
click at [1011, 27] on icon "ArrowRight" at bounding box center [1010, 26] width 9 height 9
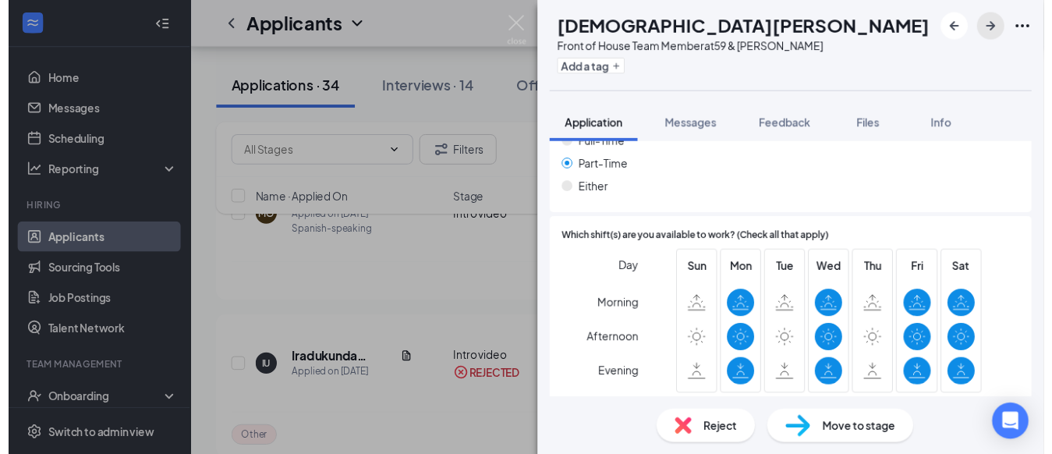
scroll to position [1056, 0]
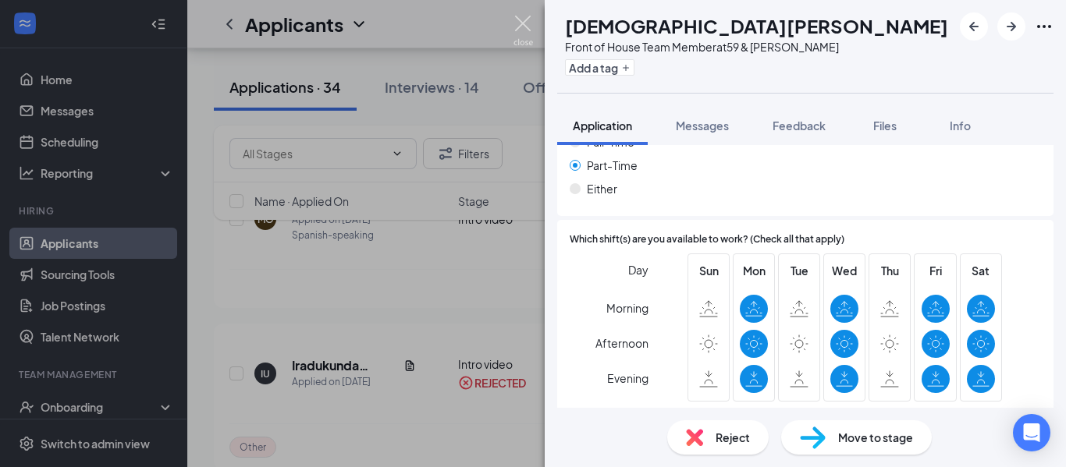
click at [525, 20] on img at bounding box center [523, 31] width 20 height 30
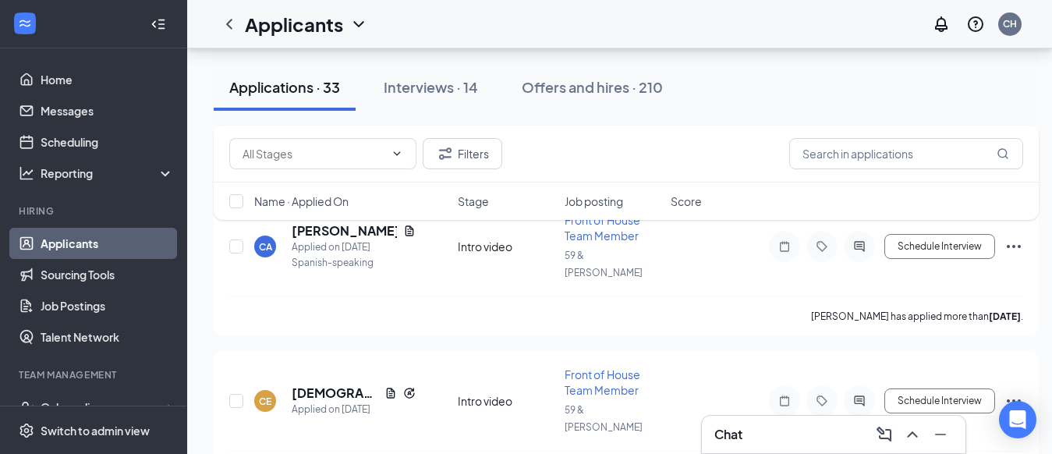
scroll to position [585, 0]
click at [926, 388] on button "Schedule Interview" at bounding box center [940, 400] width 111 height 25
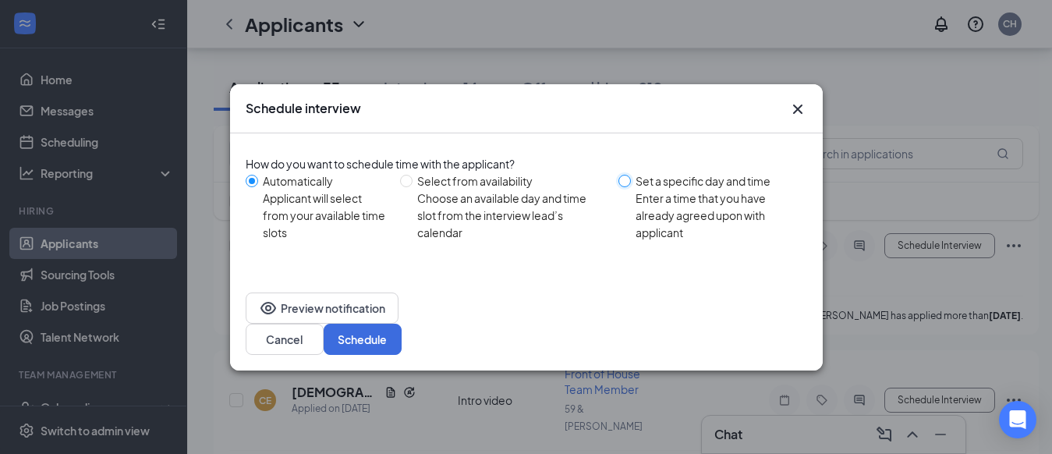
click at [630, 187] on input "Set a specific day and time Enter a time that you have already agreed upon with…" at bounding box center [625, 181] width 12 height 12
radio input "true"
radio input "false"
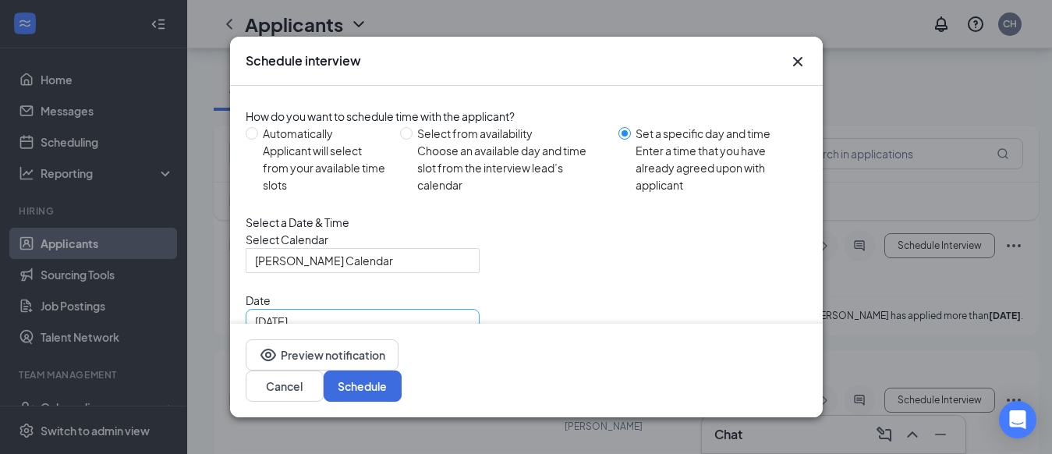
click at [456, 330] on div "[DATE]" at bounding box center [362, 321] width 215 height 17
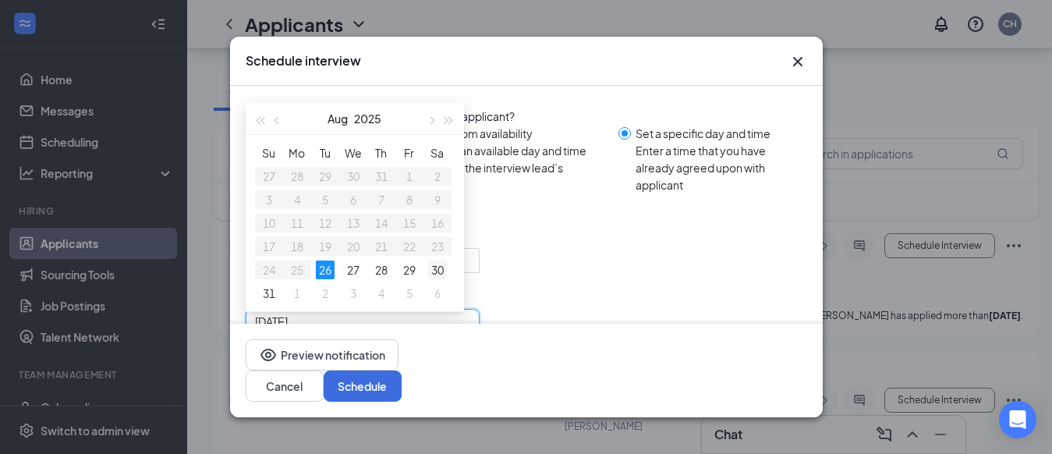
type input "[DATE]"
click at [440, 279] on div "30" at bounding box center [437, 270] width 19 height 19
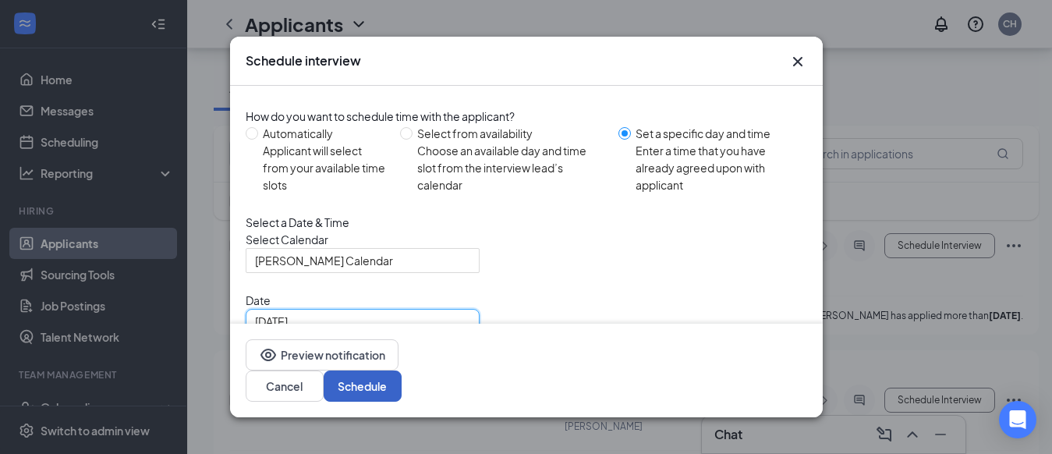
click at [402, 390] on button "Schedule" at bounding box center [363, 386] width 78 height 31
click at [346, 371] on span "10:30 AM" at bounding box center [300, 382] width 90 height 23
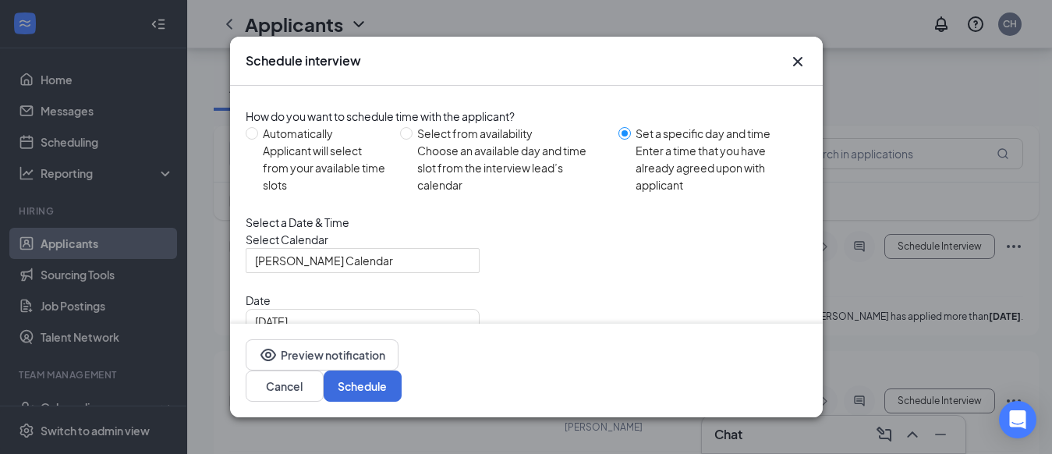
click at [346, 431] on span "11:00 AM" at bounding box center [300, 442] width 90 height 23
click at [402, 390] on button "Schedule" at bounding box center [363, 386] width 78 height 31
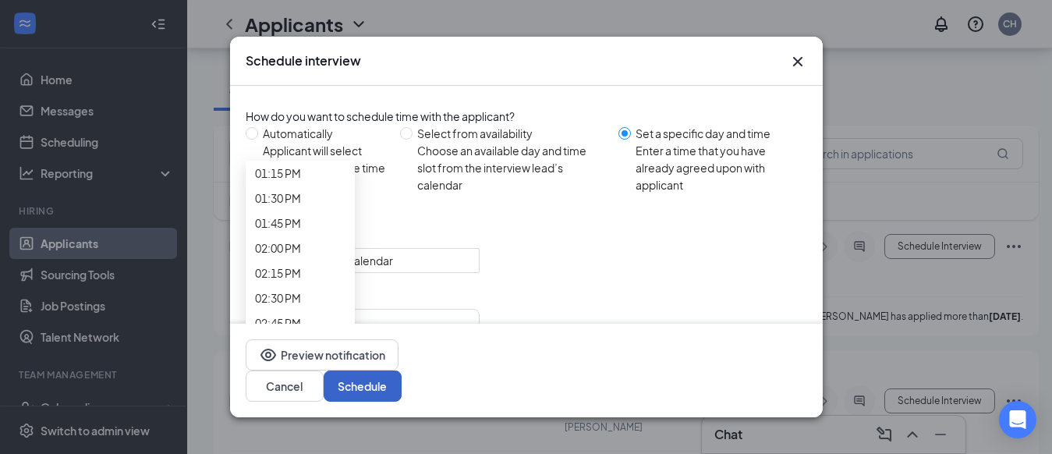
click at [346, 371] on span "09:30 AM" at bounding box center [300, 382] width 90 height 23
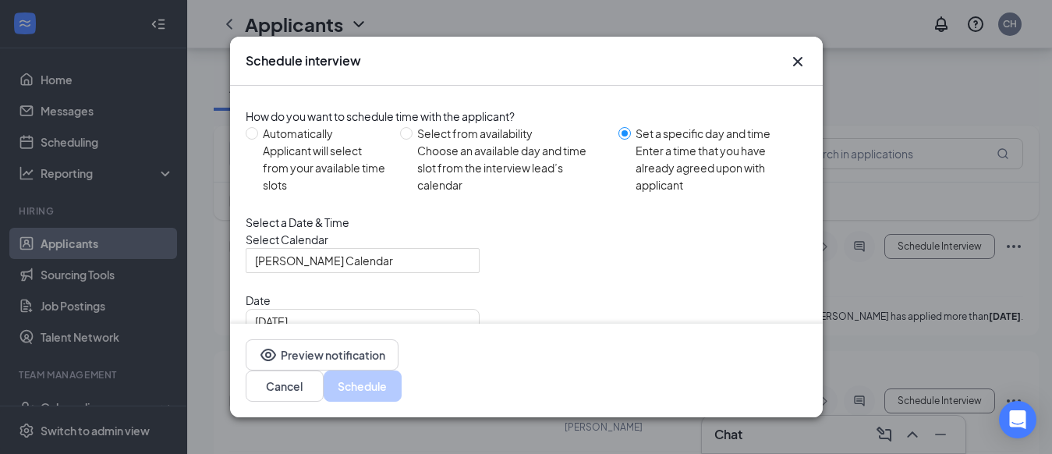
click at [402, 390] on button "Schedule" at bounding box center [363, 386] width 78 height 31
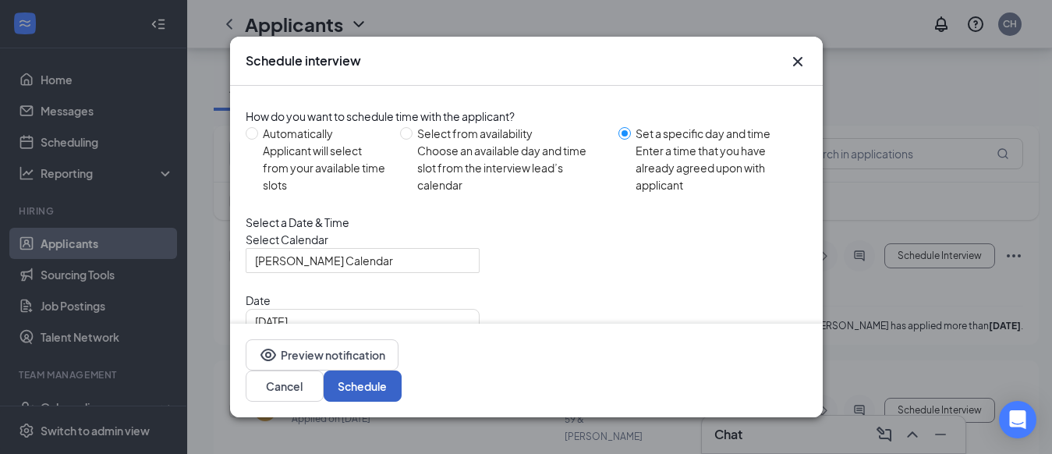
scroll to position [577, 13]
click at [346, 371] on span "10:15 AM" at bounding box center [300, 382] width 90 height 23
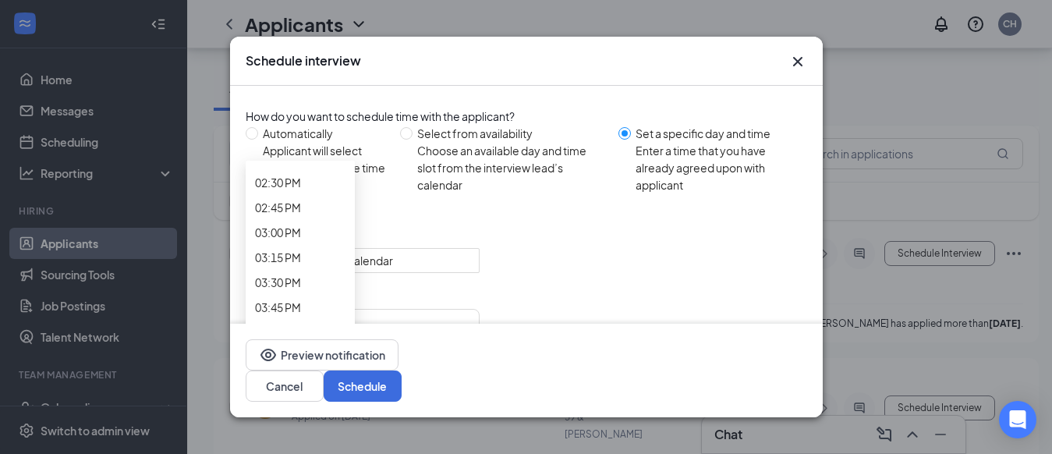
scroll to position [1439, 0]
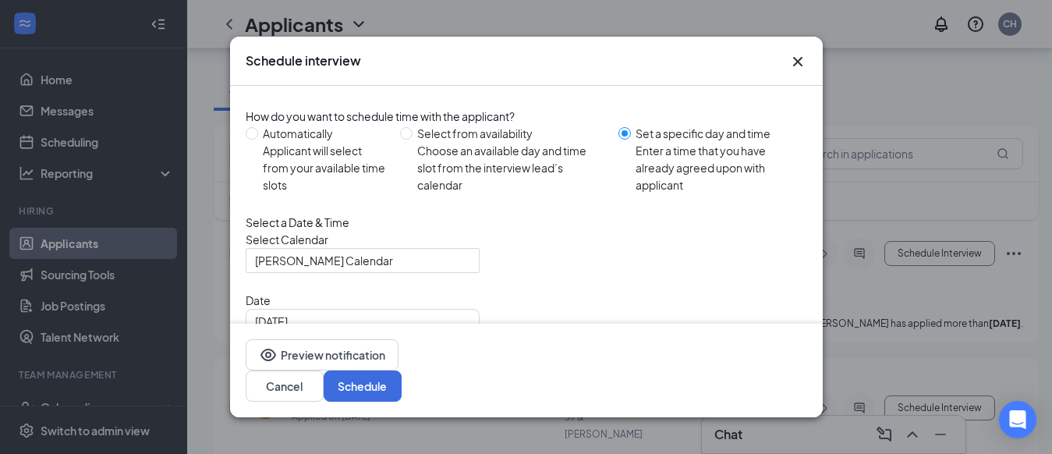
click at [346, 431] on span "10:45 AM" at bounding box center [300, 442] width 90 height 23
click at [402, 392] on button "Schedule" at bounding box center [363, 386] width 78 height 31
click at [346, 371] on span "10:30 AM" at bounding box center [300, 382] width 90 height 23
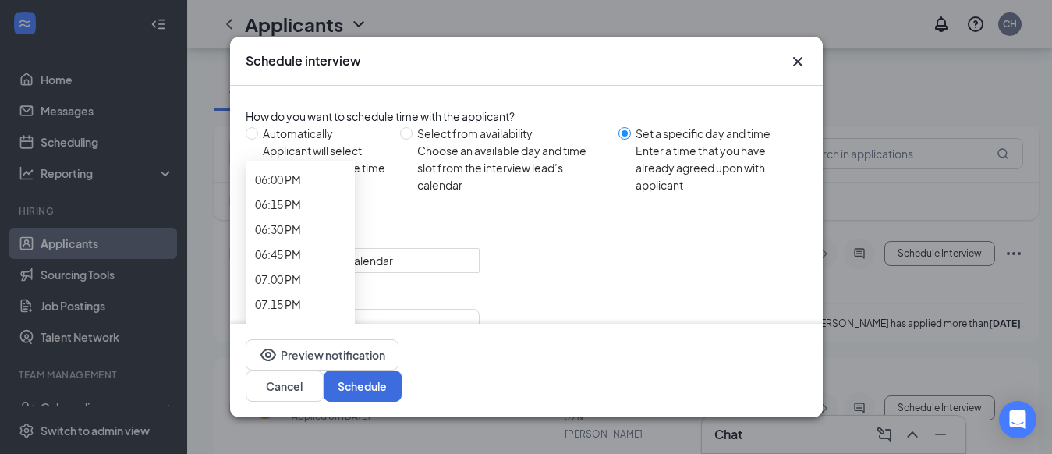
scroll to position [1844, 0]
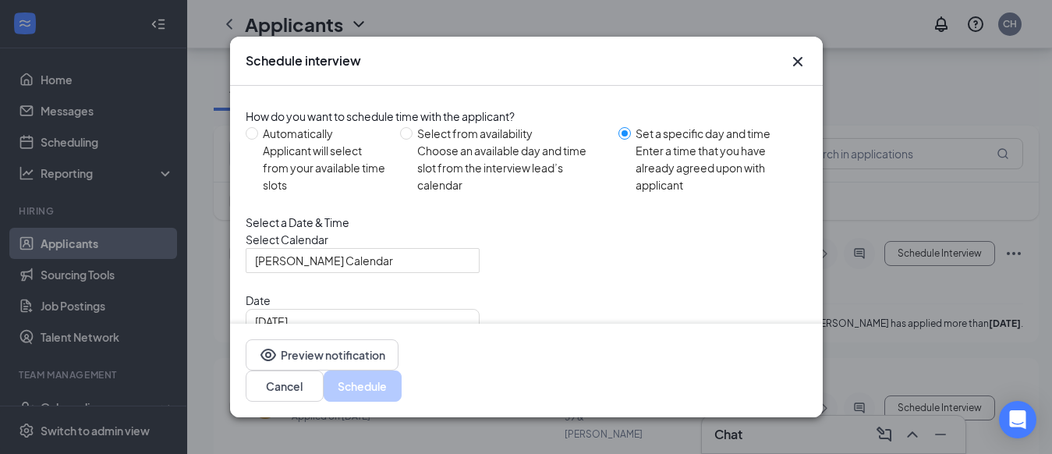
click at [402, 389] on button "Schedule" at bounding box center [363, 386] width 78 height 31
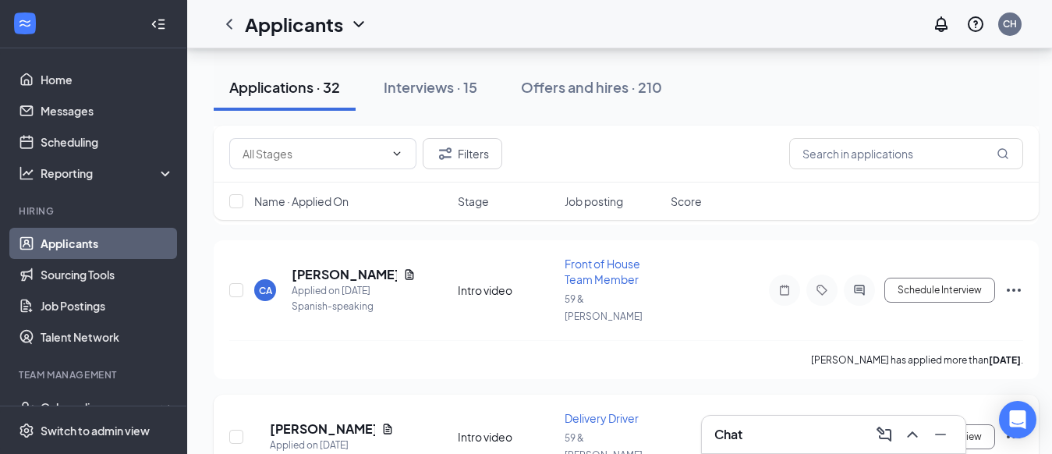
scroll to position [552, 13]
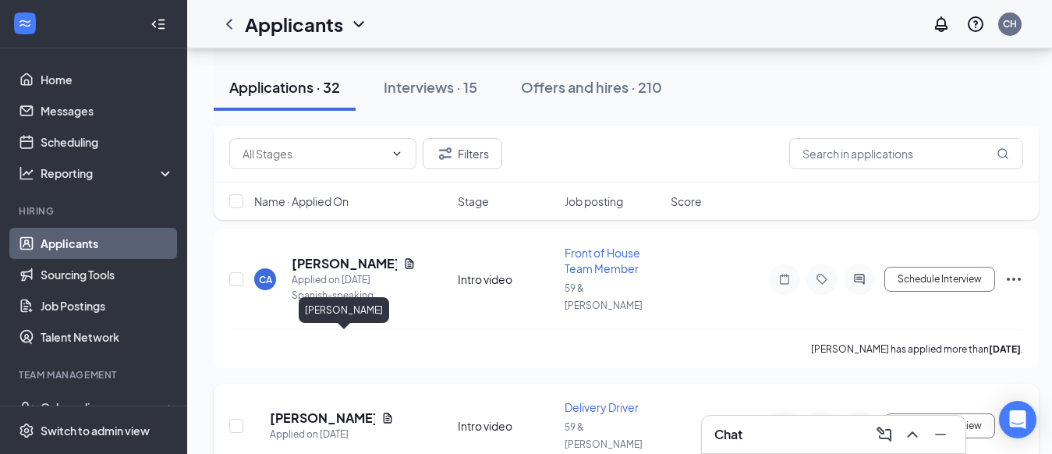
click at [358, 410] on h5 "[PERSON_NAME]" at bounding box center [322, 418] width 105 height 17
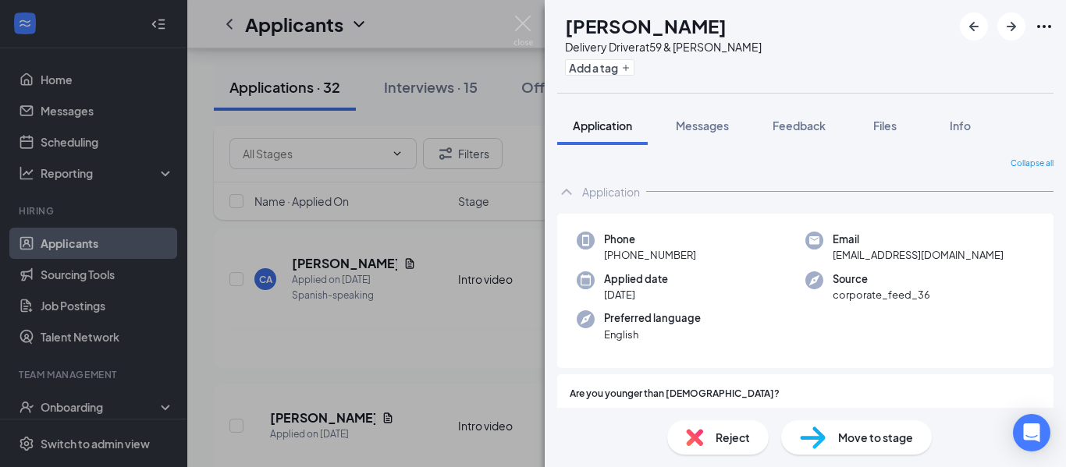
click at [517, 23] on img at bounding box center [523, 31] width 20 height 30
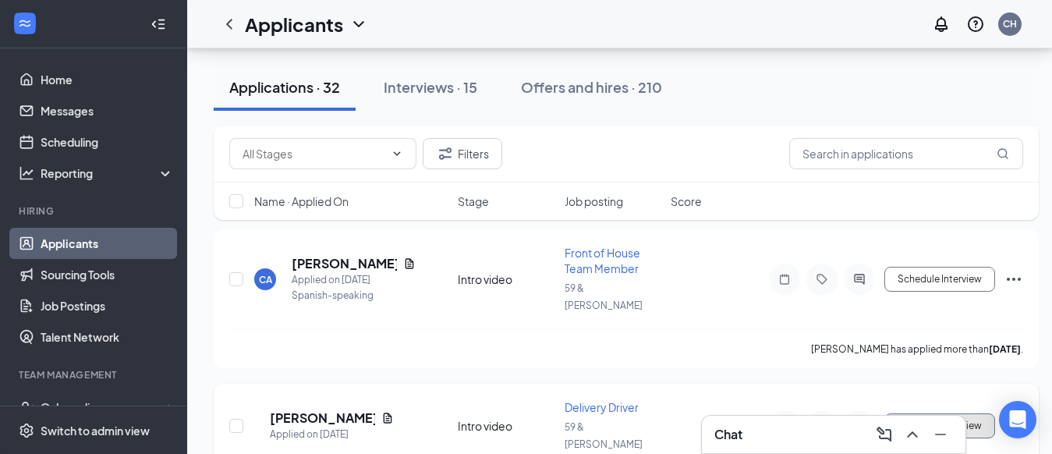
click at [939, 413] on button "Schedule Interview" at bounding box center [940, 425] width 111 height 25
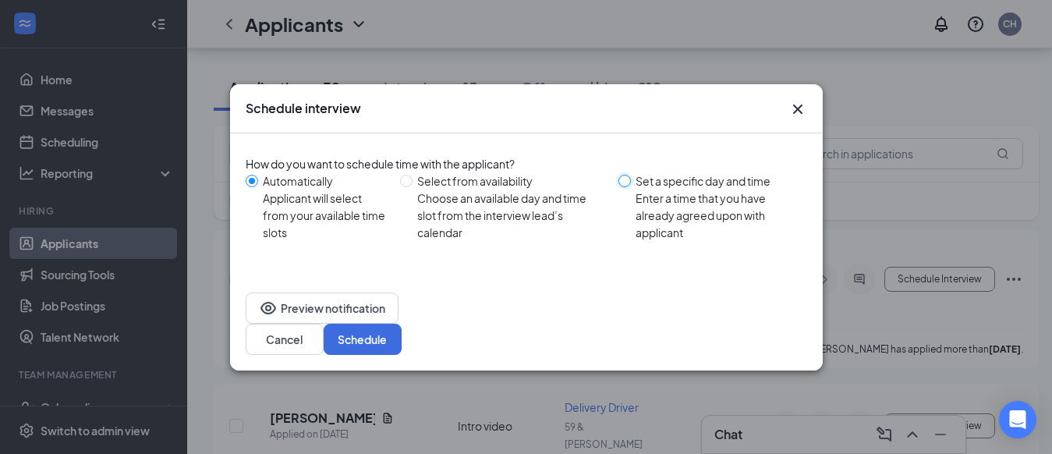
click at [626, 187] on input "Set a specific day and time Enter a time that you have already agreed upon with…" at bounding box center [625, 181] width 12 height 12
radio input "true"
radio input "false"
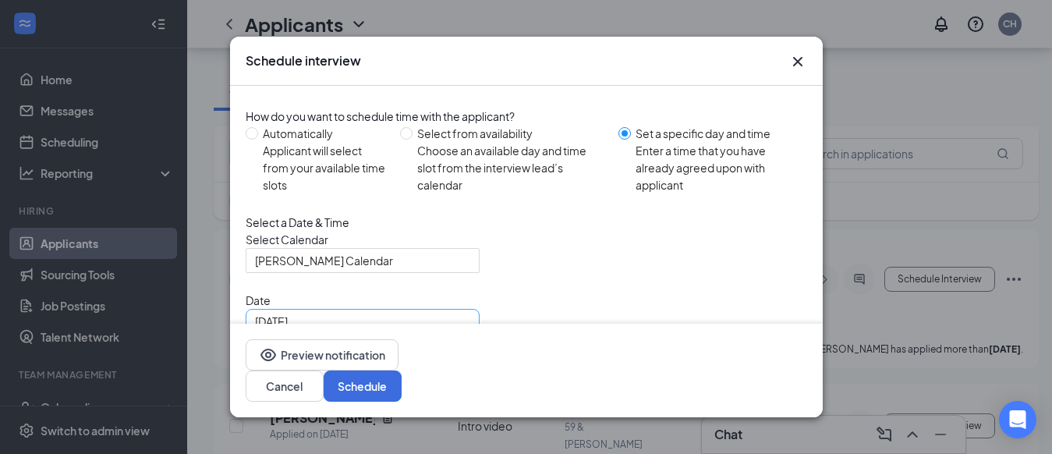
click at [447, 330] on input "[DATE]" at bounding box center [361, 321] width 212 height 17
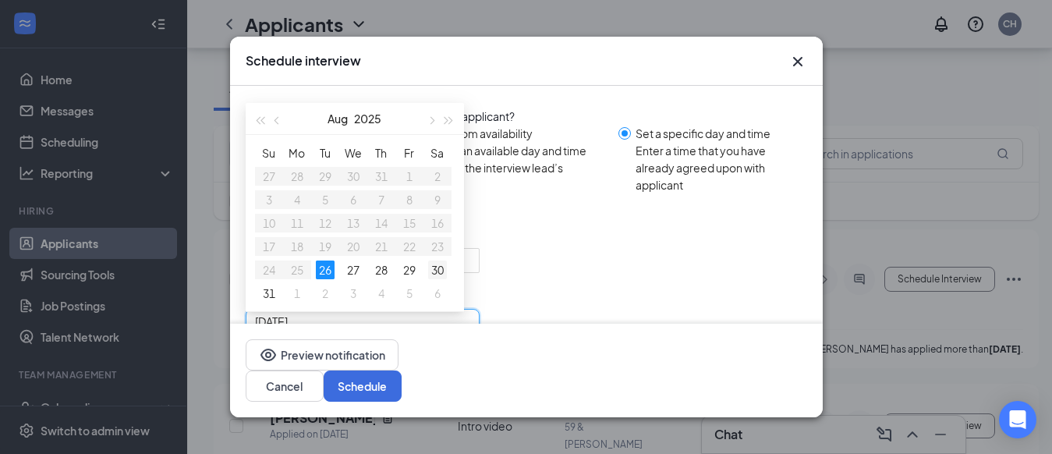
click at [437, 279] on div "30" at bounding box center [437, 270] width 19 height 19
type input "[DATE]"
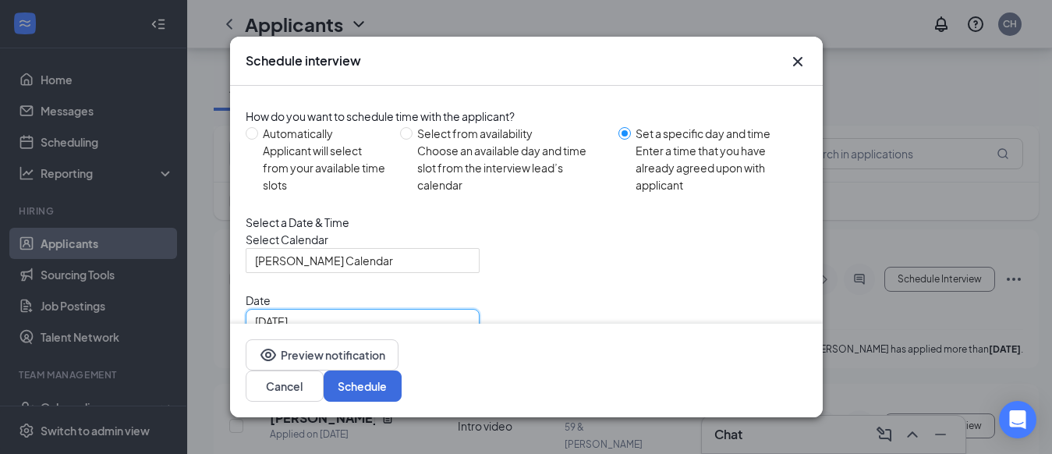
click at [346, 371] on span "10:30 AM" at bounding box center [300, 382] width 90 height 23
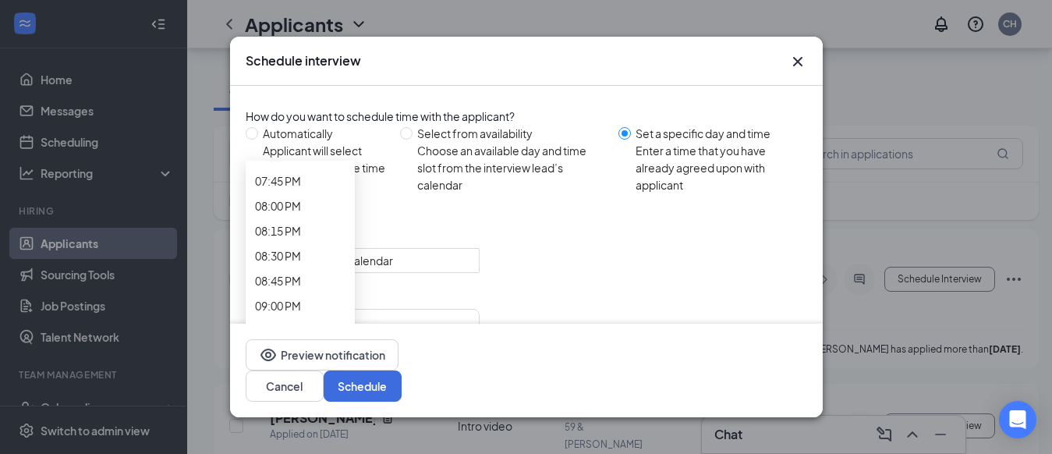
scroll to position [1993, 0]
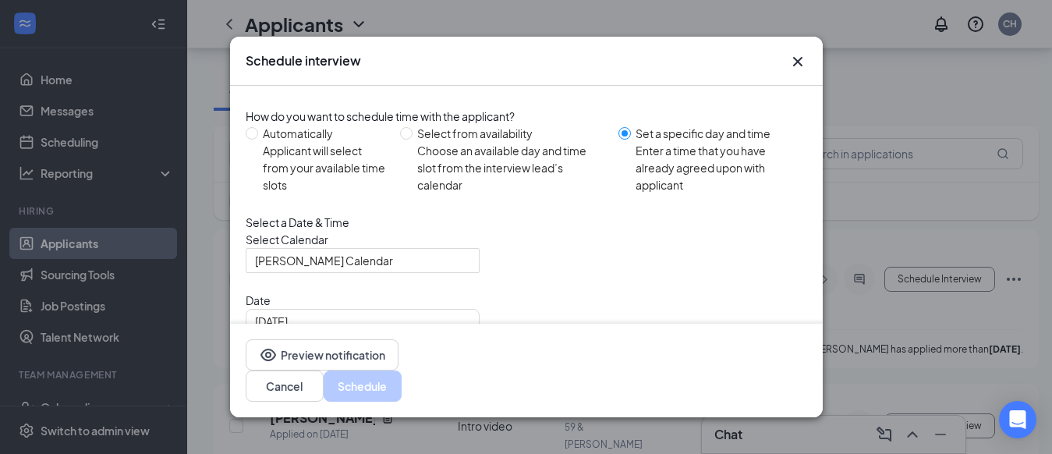
click at [402, 395] on button "Schedule" at bounding box center [363, 386] width 78 height 31
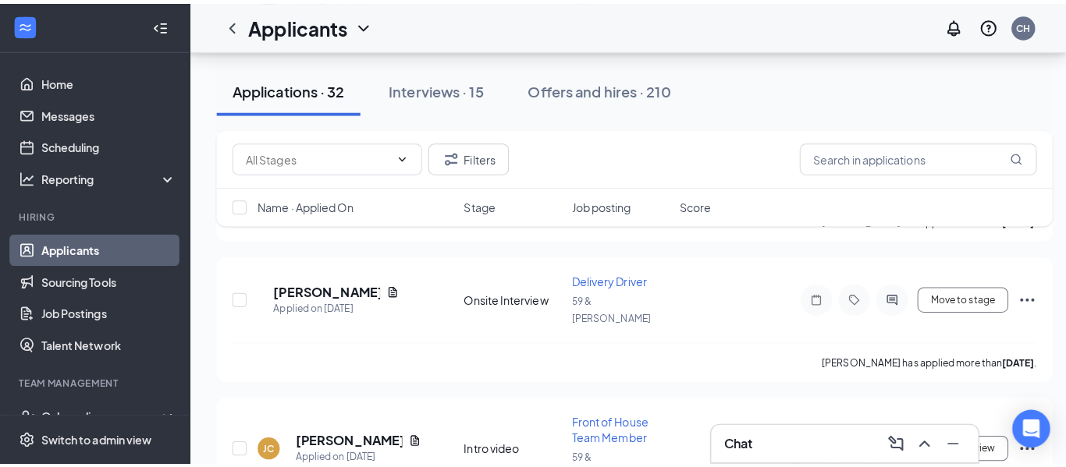
scroll to position [697, 0]
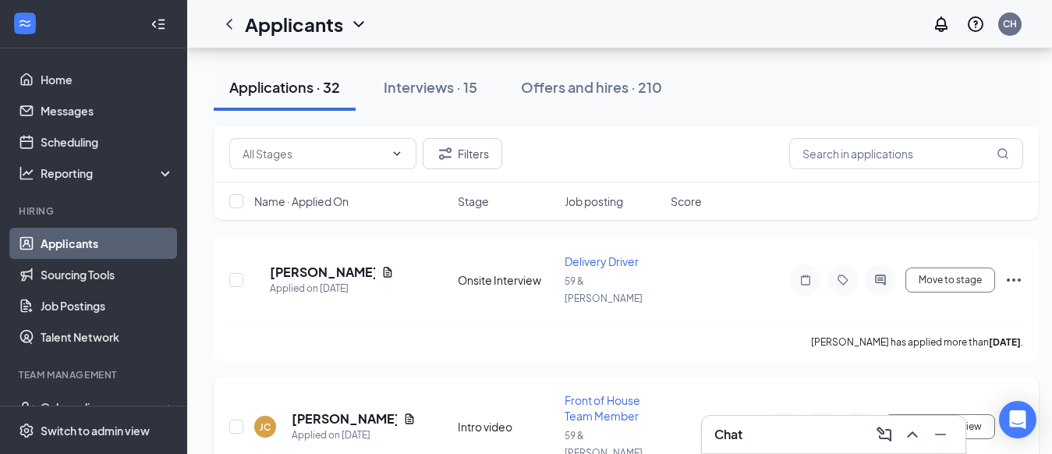
click at [342, 410] on h5 "[PERSON_NAME]" at bounding box center [344, 418] width 105 height 17
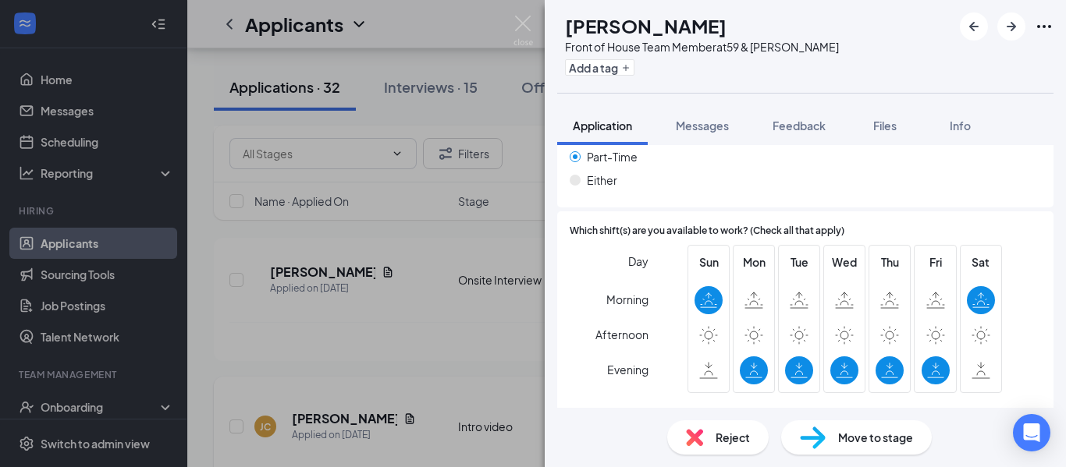
scroll to position [1032, 0]
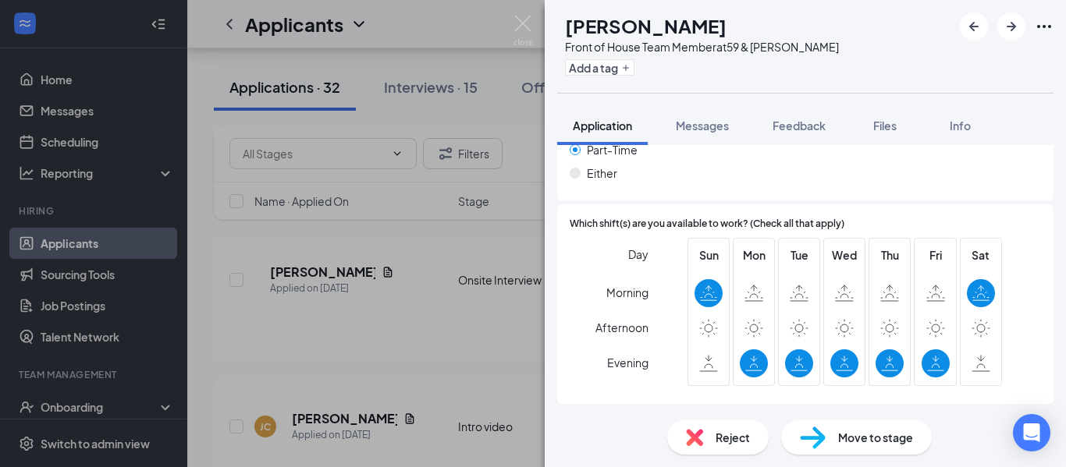
click at [740, 443] on span "Reject" at bounding box center [732, 437] width 34 height 17
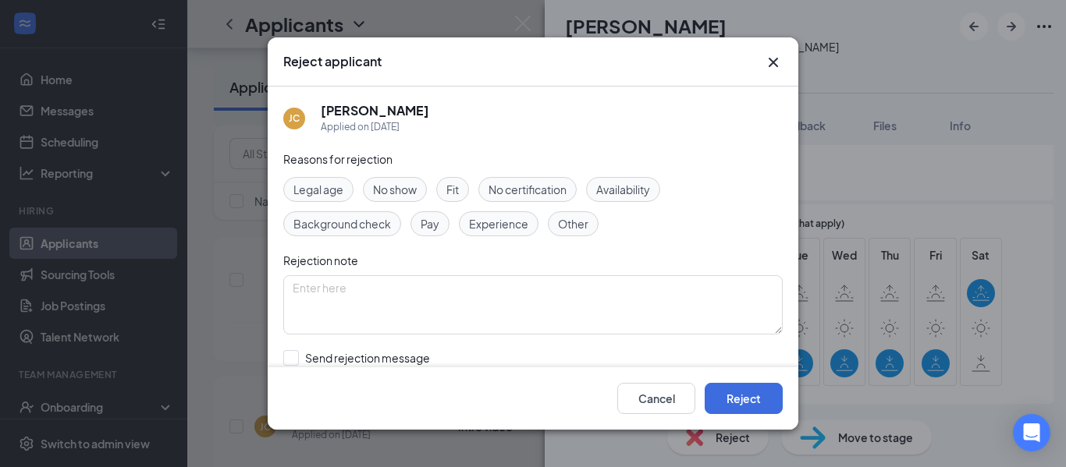
click at [635, 188] on span "Availability" at bounding box center [623, 189] width 54 height 17
click at [758, 400] on button "Reject" at bounding box center [743, 398] width 78 height 31
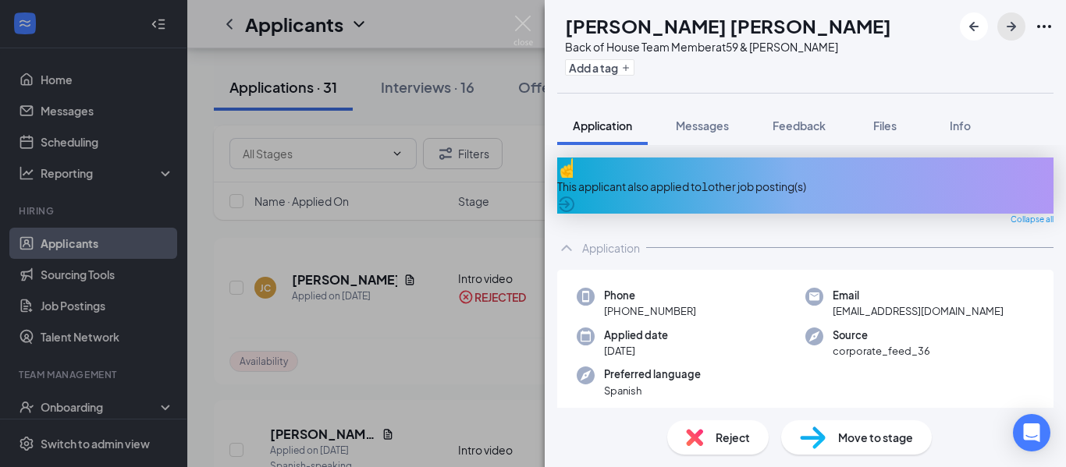
click at [1011, 29] on icon "ArrowRight" at bounding box center [1011, 26] width 19 height 19
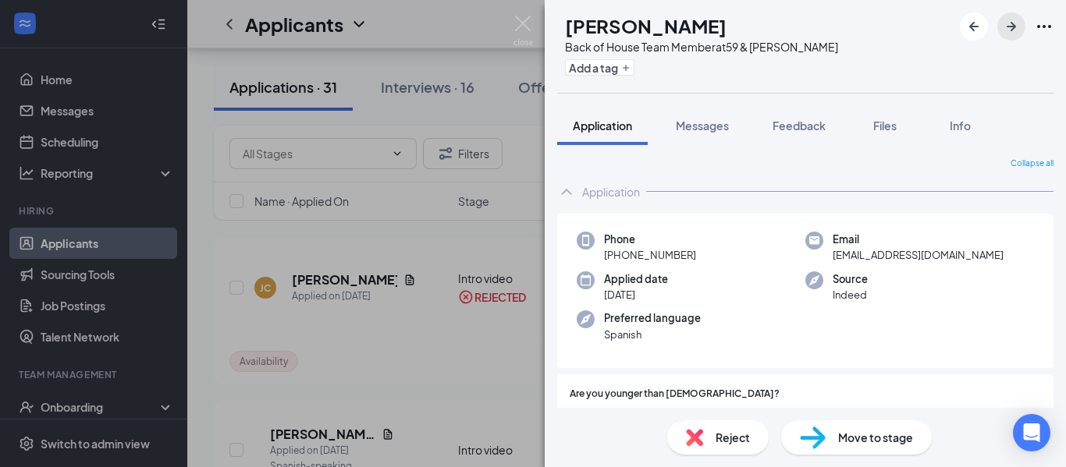
click at [1011, 29] on icon "ArrowRight" at bounding box center [1011, 26] width 19 height 19
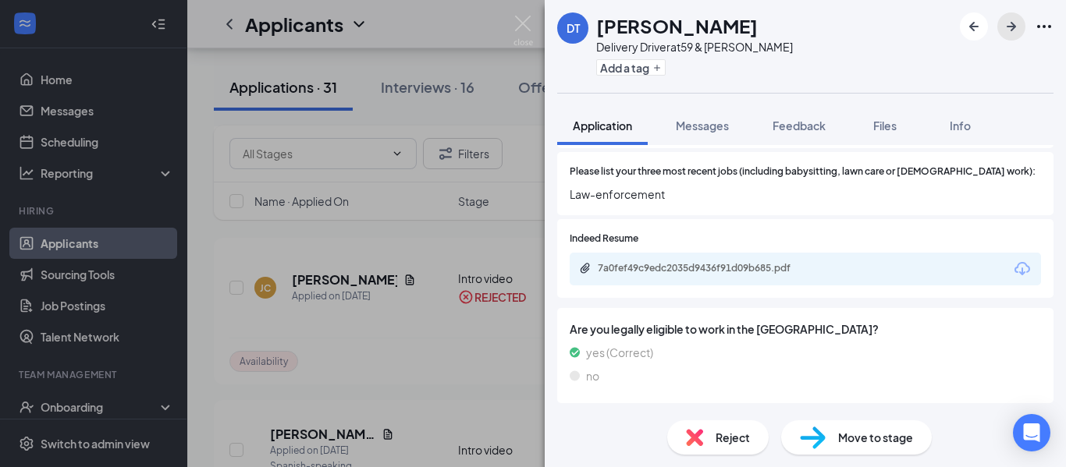
scroll to position [609, 0]
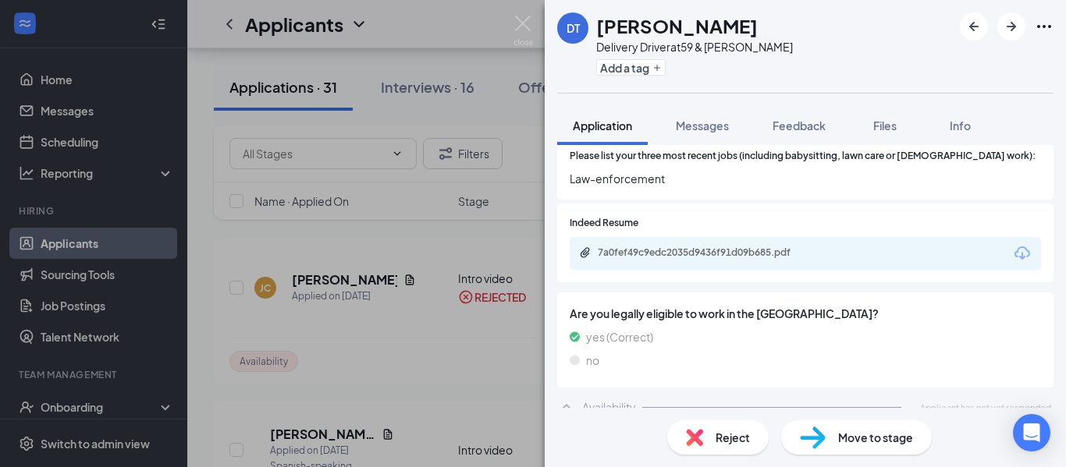
click at [737, 450] on div "Reject" at bounding box center [717, 438] width 101 height 34
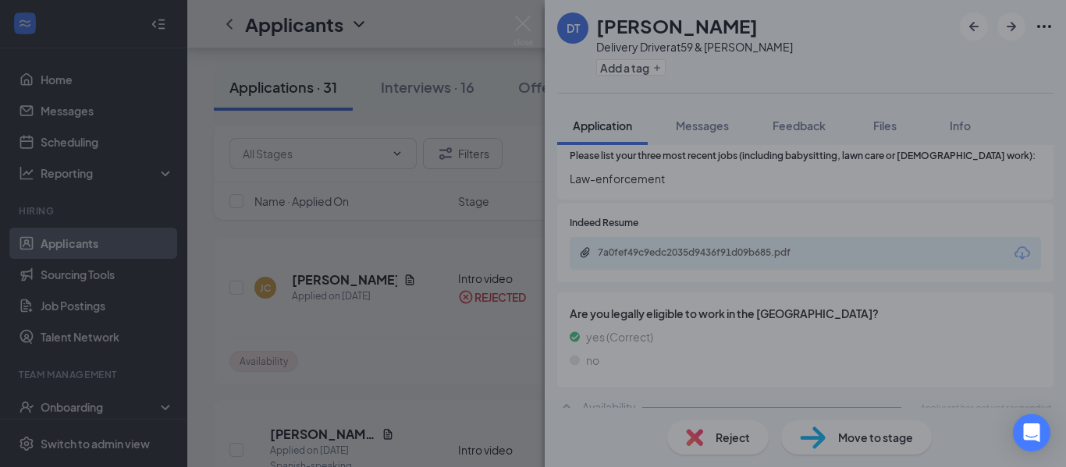
scroll to position [604, 0]
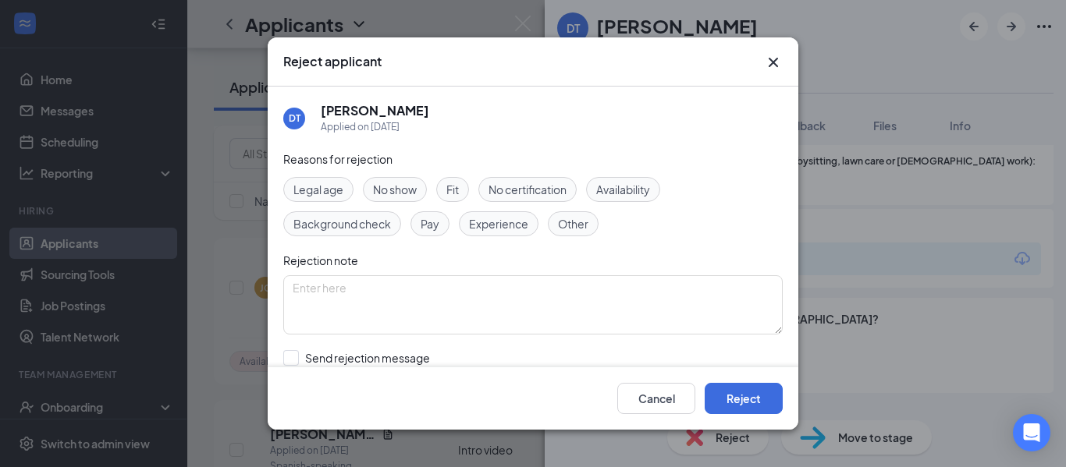
click at [587, 236] on div "Other" at bounding box center [573, 223] width 51 height 25
click at [576, 225] on span "Other" at bounding box center [573, 223] width 30 height 17
click at [746, 401] on button "Reject" at bounding box center [743, 398] width 78 height 31
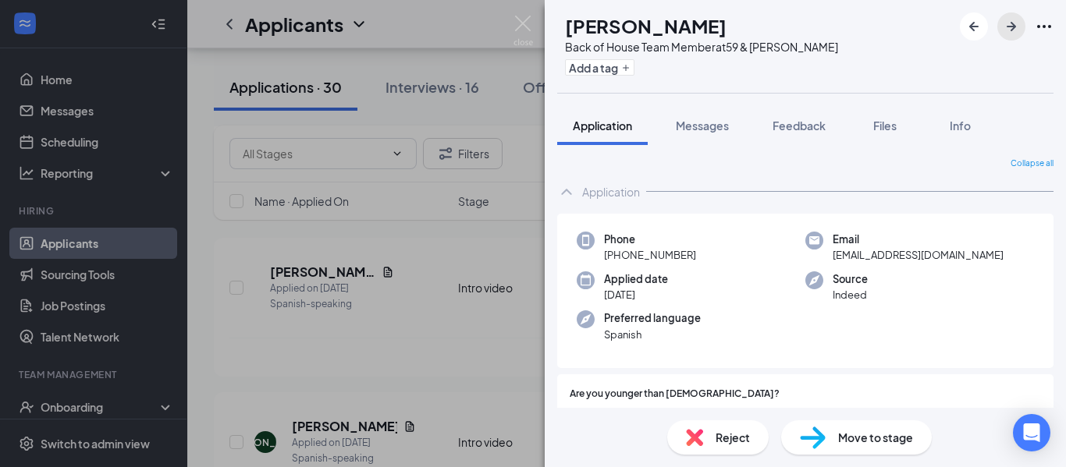
click at [1012, 27] on icon "ArrowRight" at bounding box center [1010, 26] width 9 height 9
click at [1011, 27] on icon "ArrowRight" at bounding box center [1010, 26] width 9 height 9
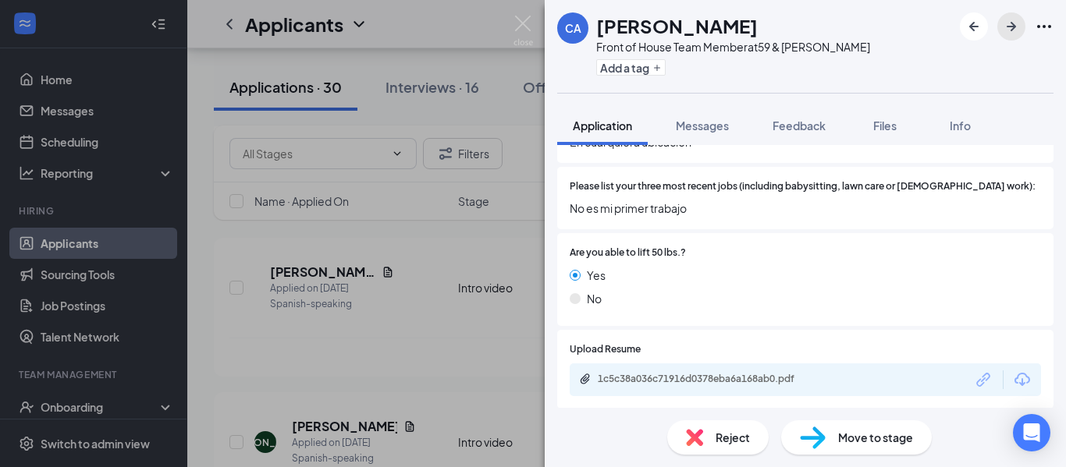
scroll to position [491, 0]
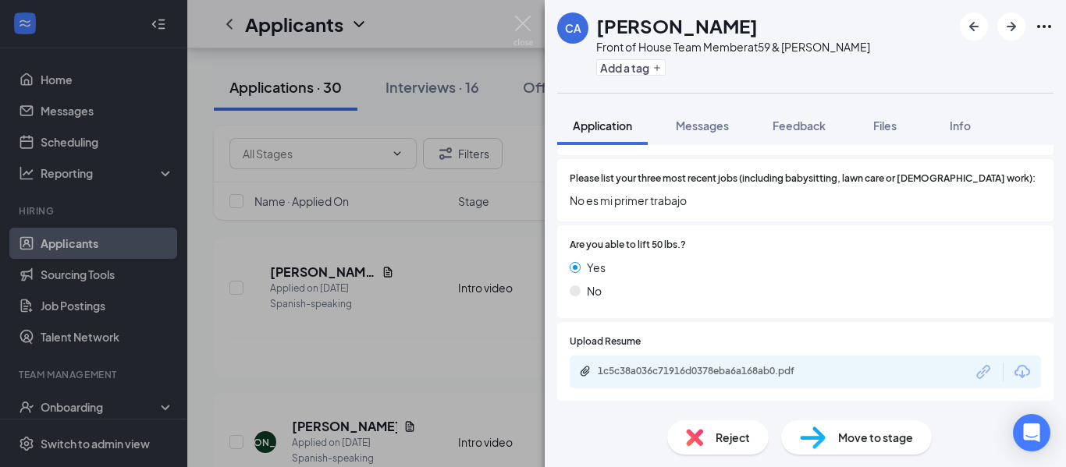
click at [746, 457] on div "Reject Move to stage" at bounding box center [805, 437] width 521 height 59
click at [741, 441] on span "Reject" at bounding box center [732, 437] width 34 height 17
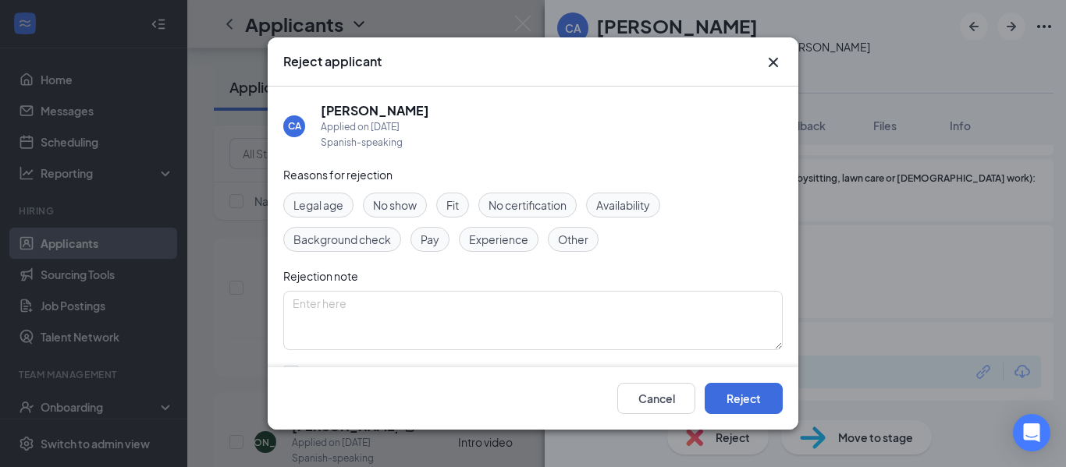
click at [513, 244] on span "Experience" at bounding box center [498, 239] width 59 height 17
click at [758, 404] on button "Reject" at bounding box center [743, 398] width 78 height 31
